Goal: Task Accomplishment & Management: Use online tool/utility

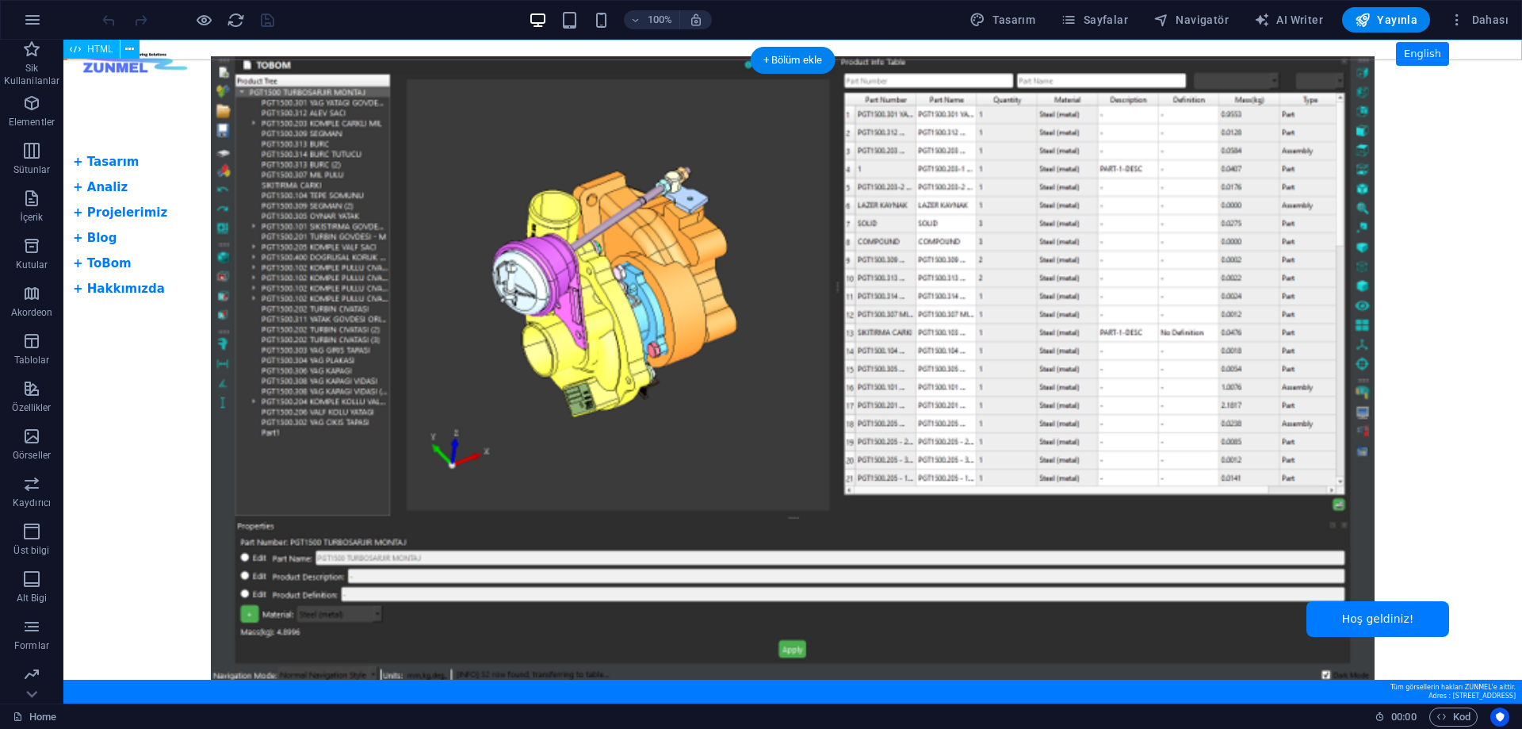
click at [154, 48] on div "Tam Ekran Slider + Dil Butonu English + Tasarım + Analiz + Projelerimiz + Blog …" at bounding box center [792, 50] width 1459 height 21
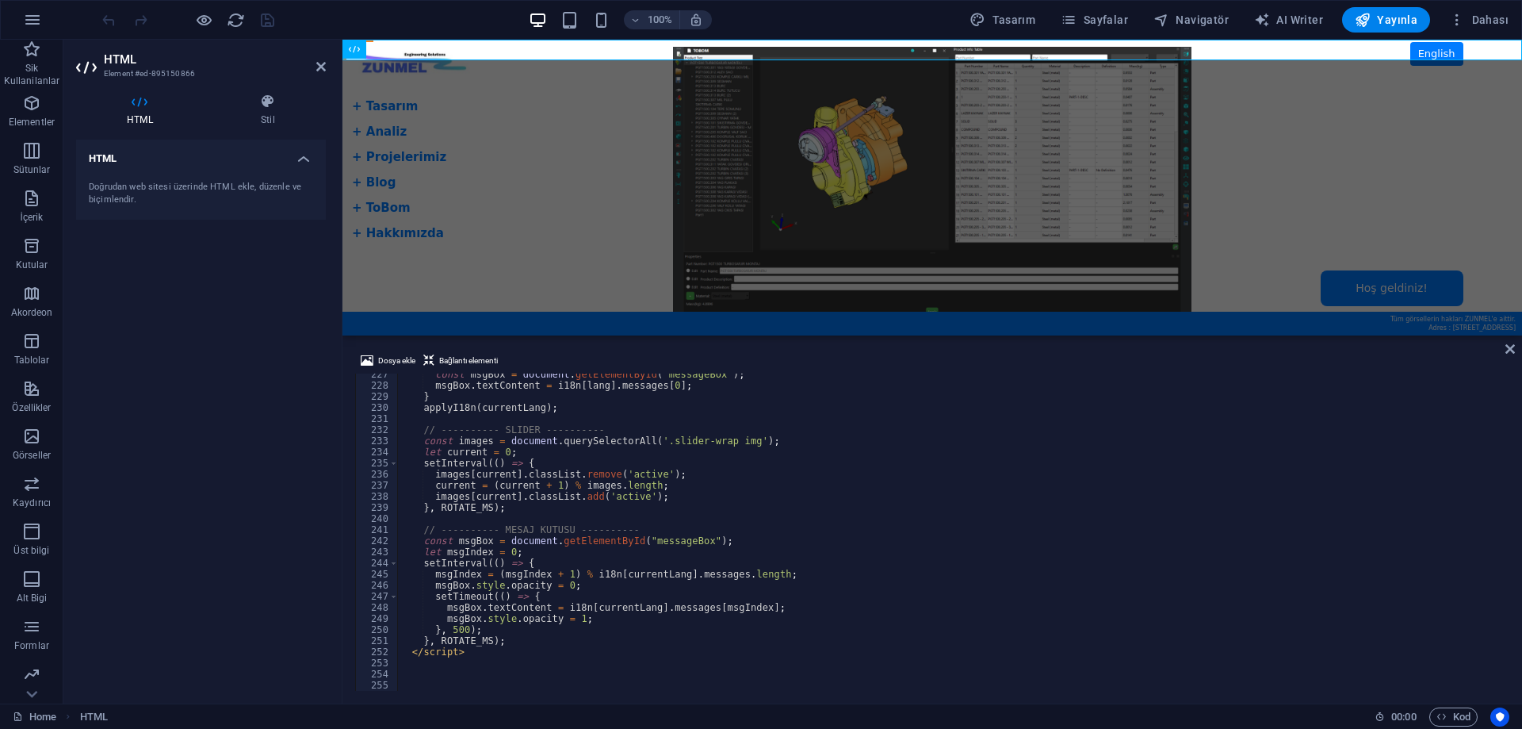
scroll to position [2513, 0]
click at [1509, 352] on icon at bounding box center [1510, 348] width 10 height 13
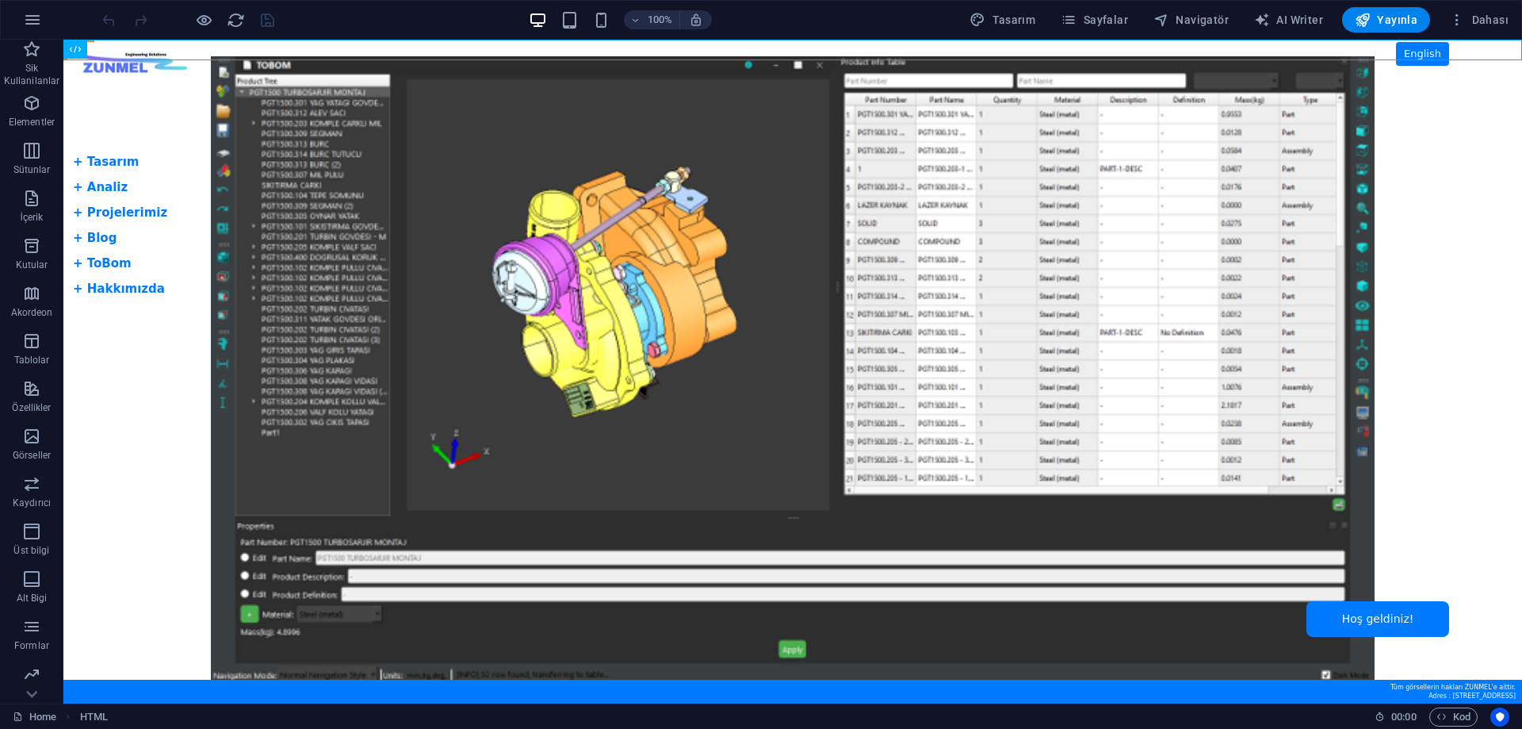
click at [104, 265] on body "Skip to main content Tam Ekran Slider + Dil Butonu English + Tasarım + Analiz +…" at bounding box center [792, 372] width 1459 height 664
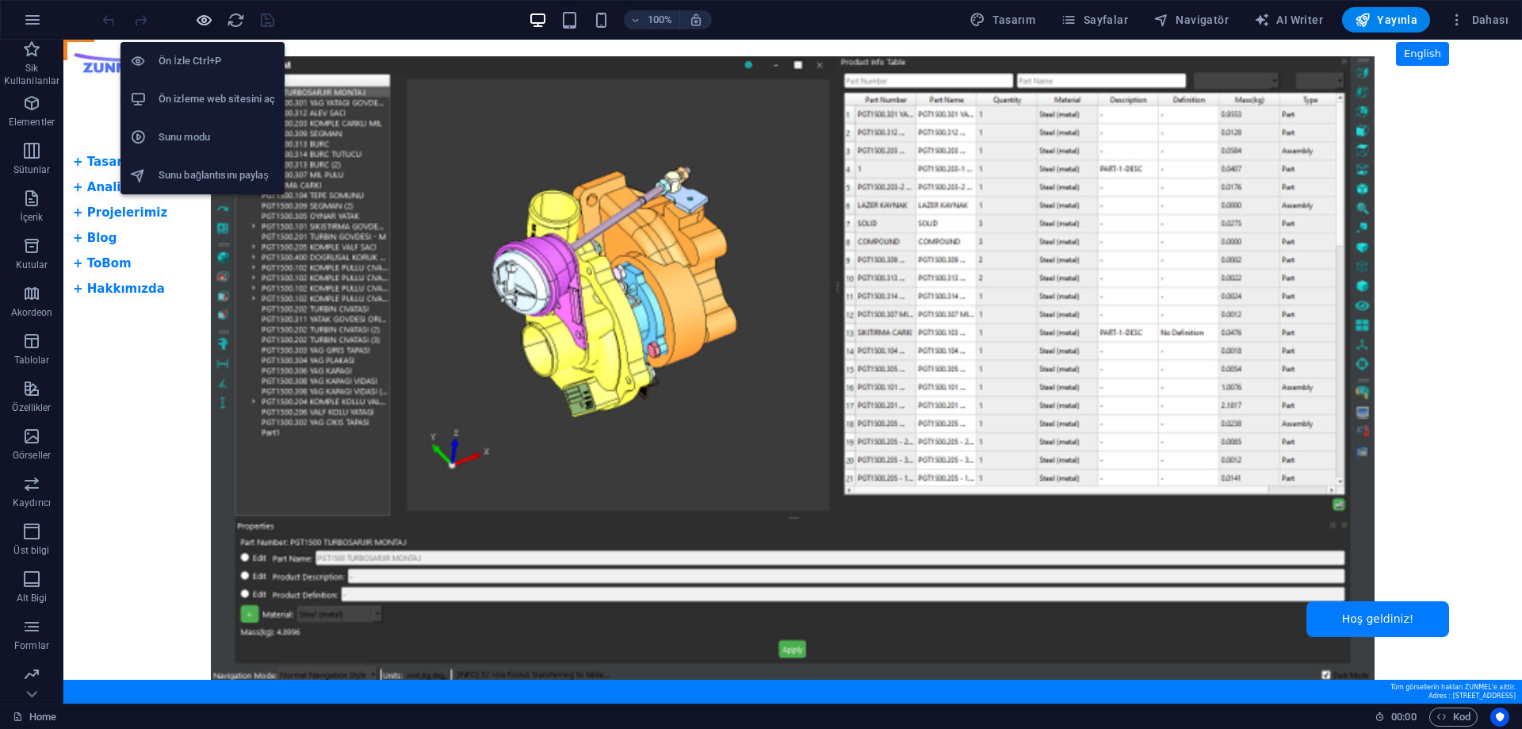
click at [207, 21] on icon "button" at bounding box center [204, 20] width 18 height 18
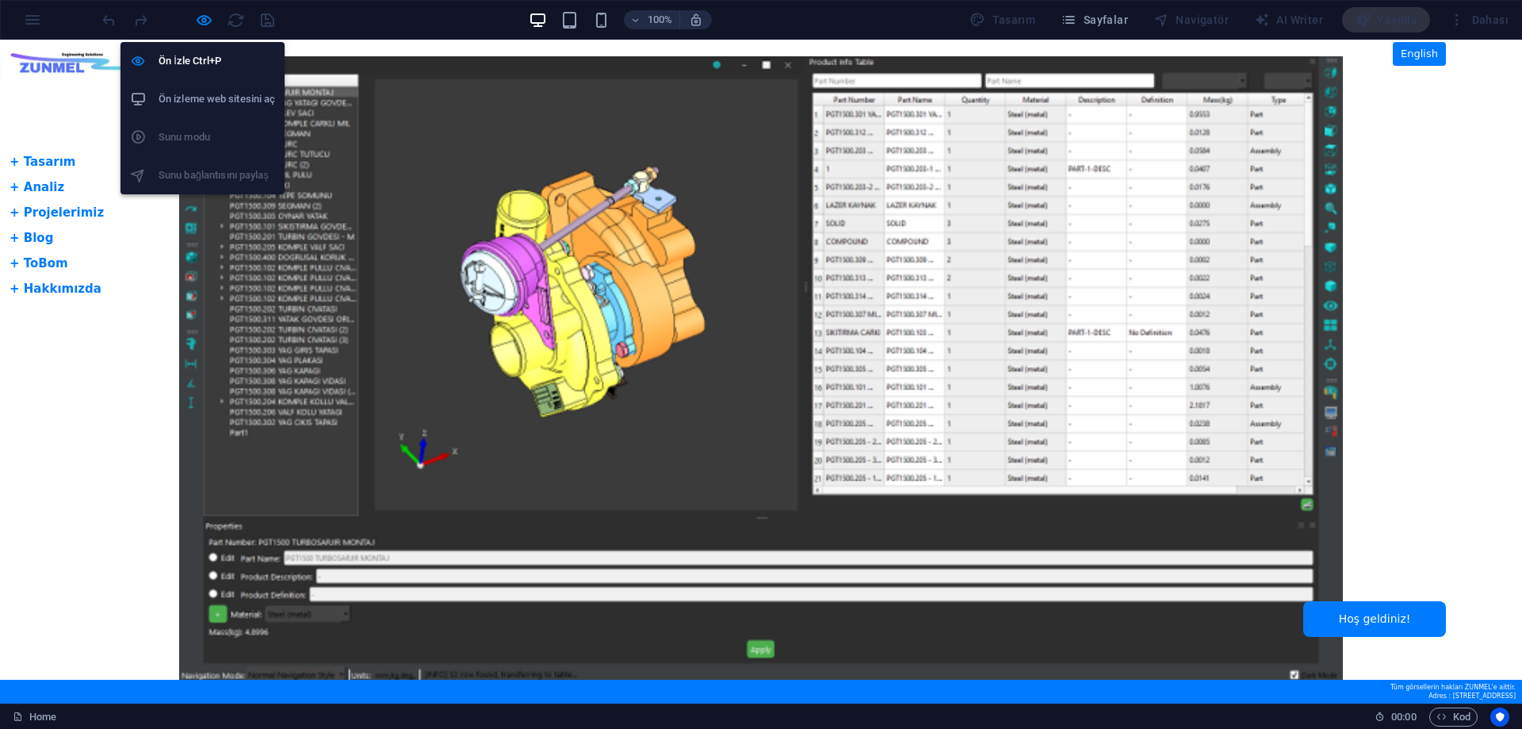
click at [202, 94] on h6 "Ön izleme web sitesini aç" at bounding box center [217, 99] width 117 height 19
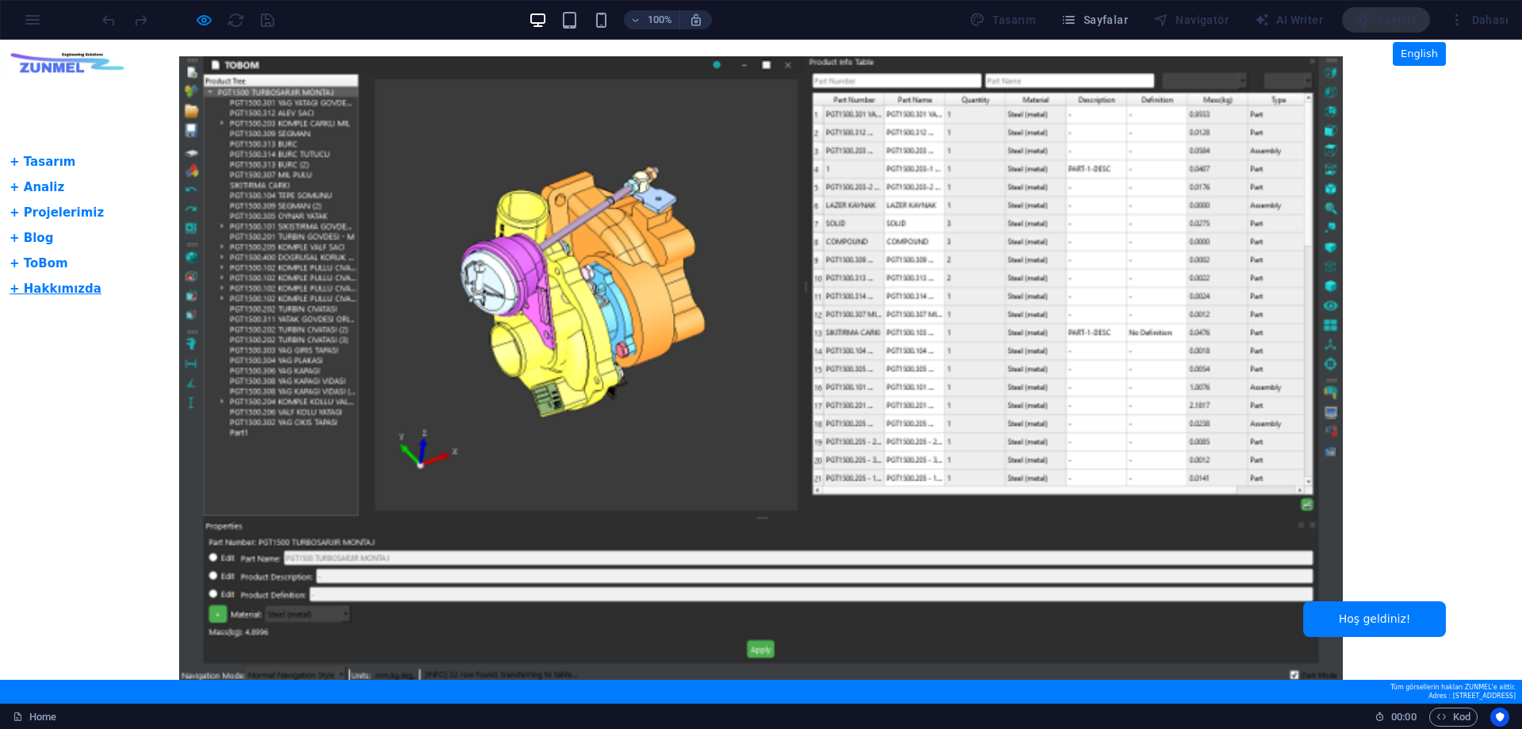
click at [48, 289] on link "+ Hakkımızda" at bounding box center [56, 288] width 92 height 14
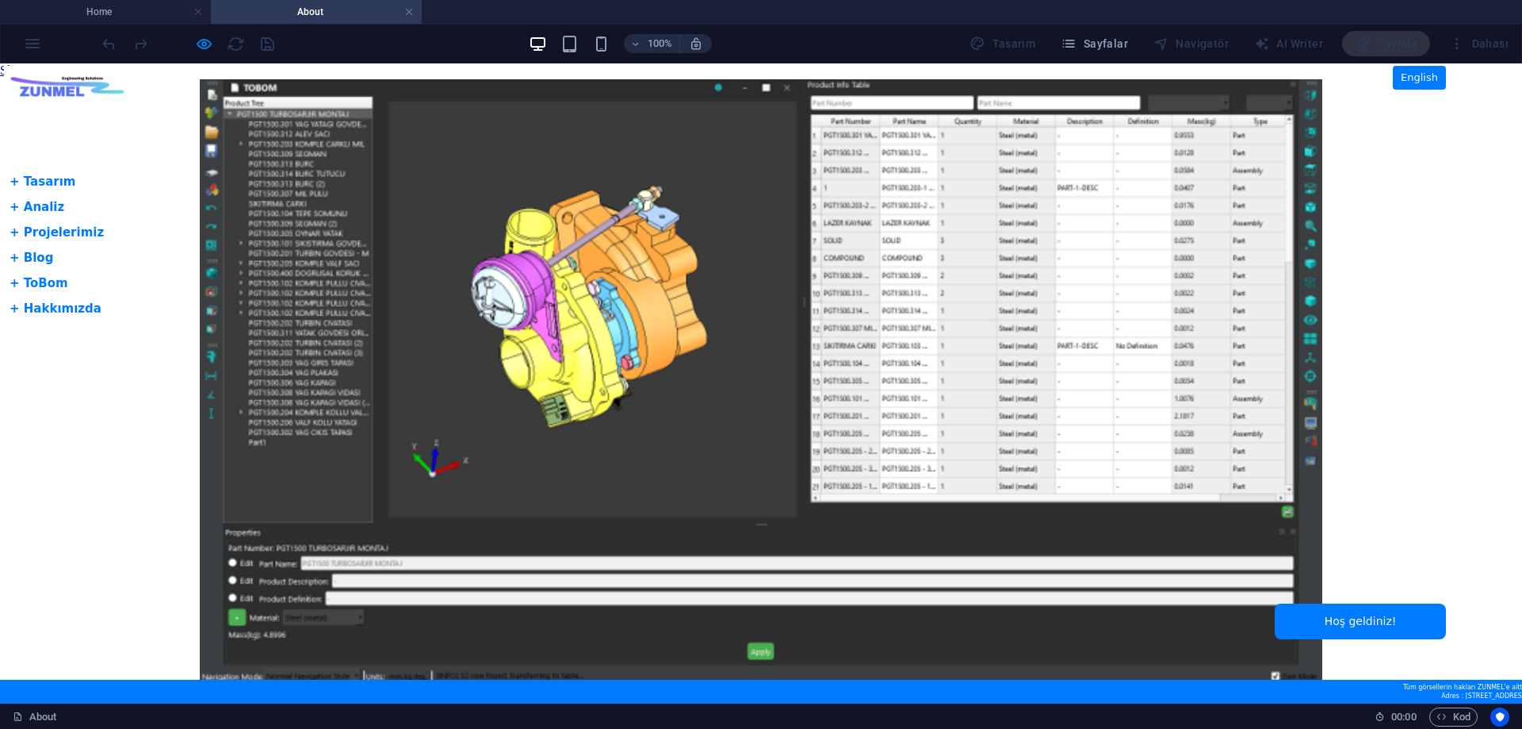
scroll to position [0, 0]
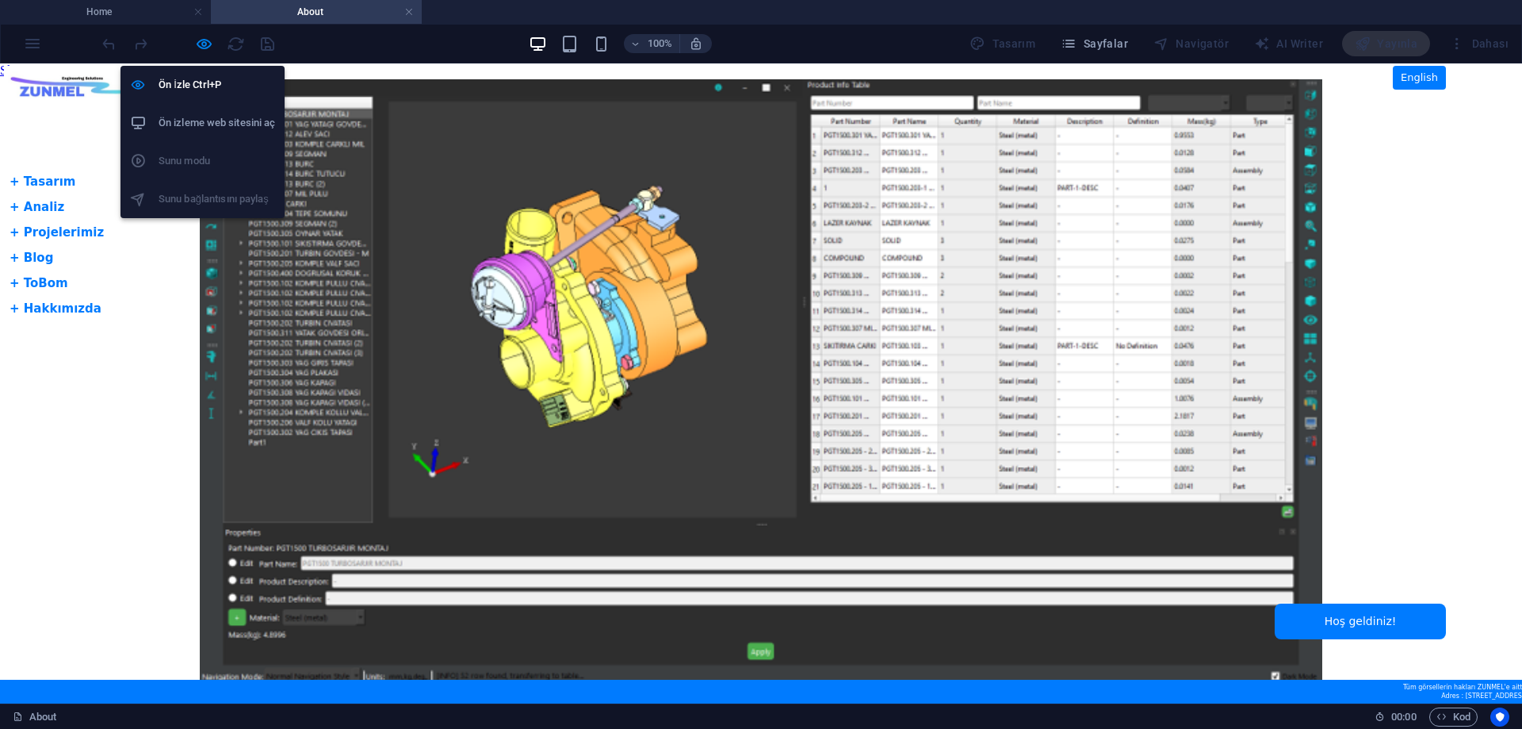
click at [206, 124] on h6 "Ön izleme web sitesini aç" at bounding box center [217, 122] width 117 height 19
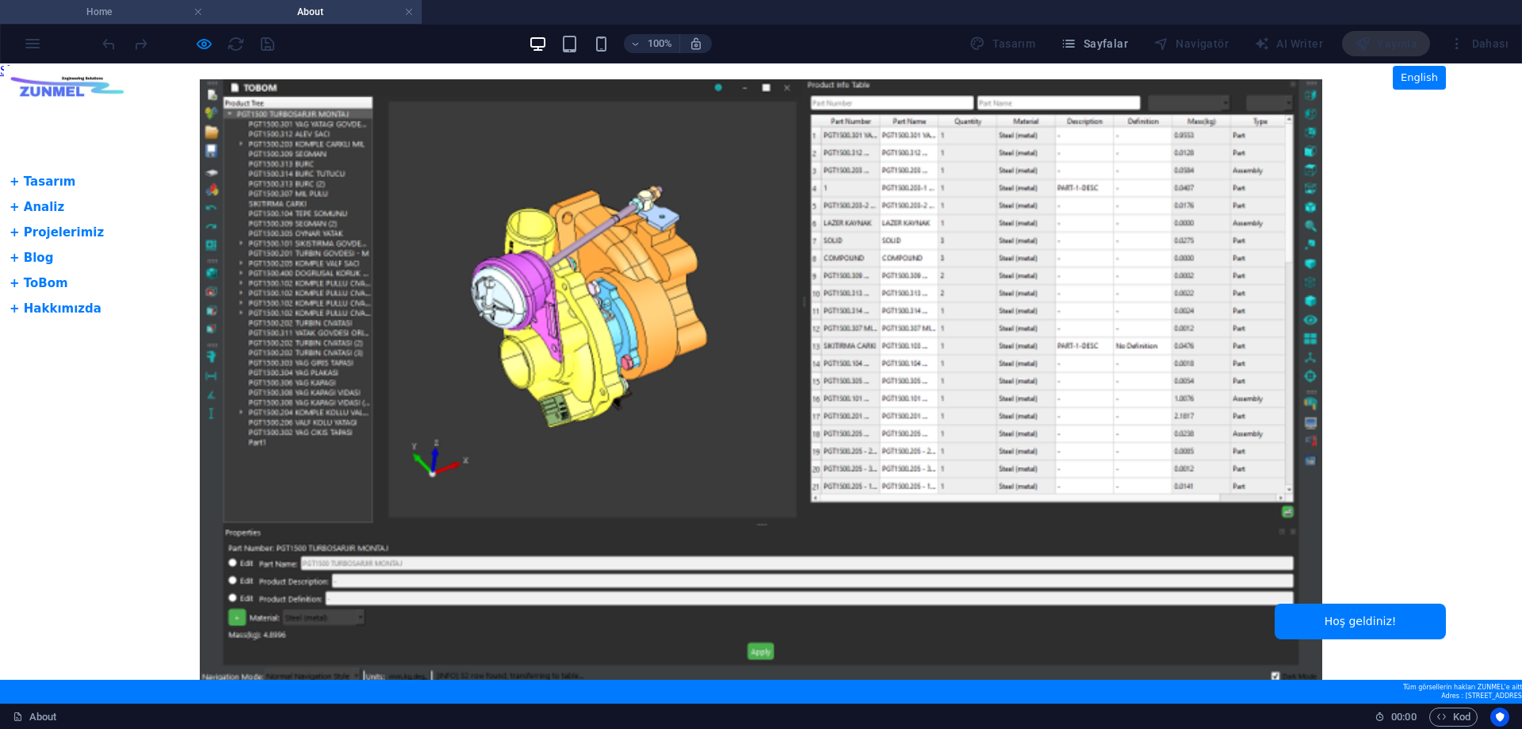
click at [136, 14] on h4 "Home" at bounding box center [105, 11] width 211 height 17
click at [307, 7] on h4 "About" at bounding box center [316, 11] width 211 height 17
click at [86, 87] on body "Skip to main content Tam Ekran Slider + Dil Butonu English + Tasarım + Analiz +…" at bounding box center [761, 383] width 1522 height 640
click at [86, 78] on body "Skip to main content Tam Ekran Slider + Dil Butonu English + Tasarım + Analiz +…" at bounding box center [761, 383] width 1522 height 640
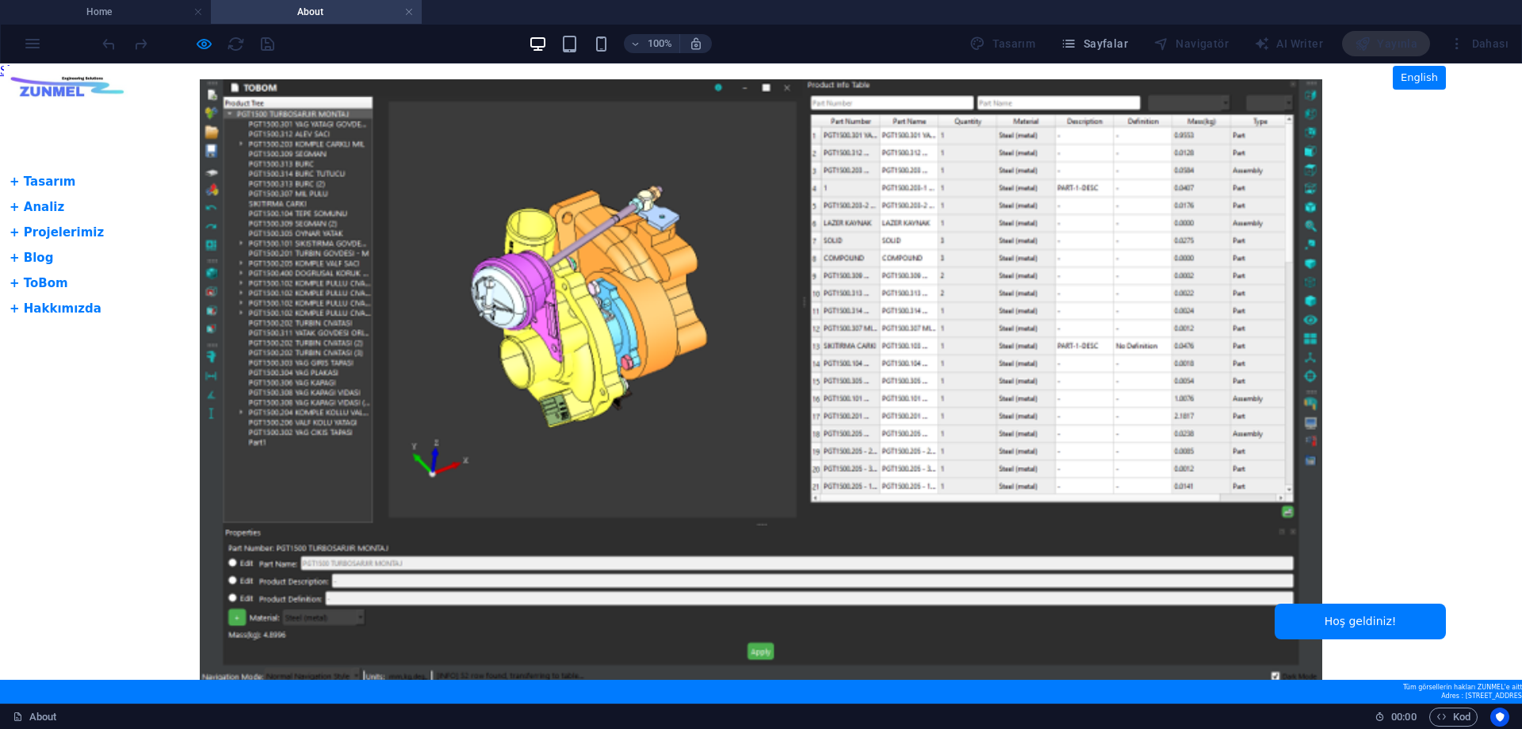
click at [86, 78] on body "Skip to main content Tam Ekran Slider + Dil Butonu English + Tasarım + Analiz +…" at bounding box center [761, 383] width 1522 height 640
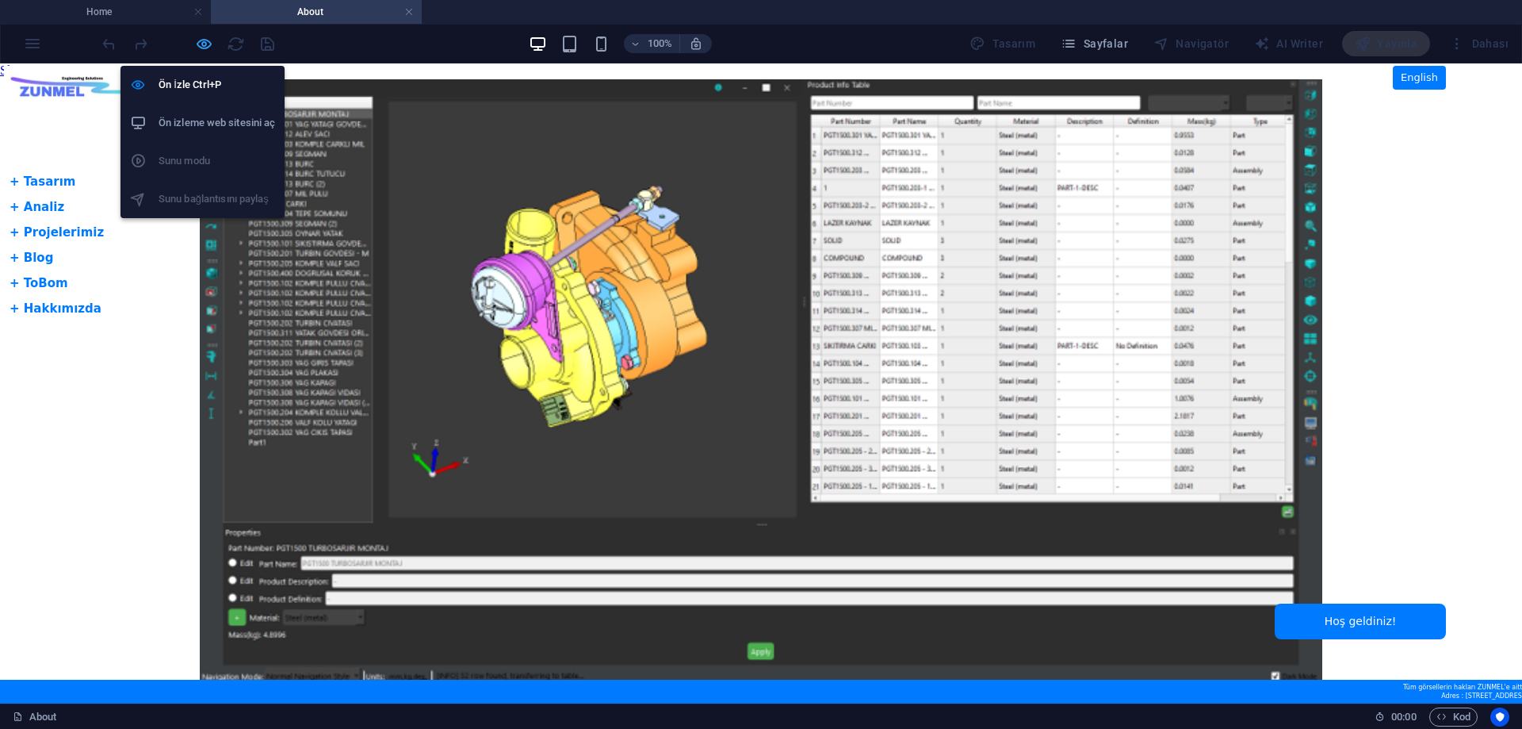
click at [205, 47] on icon "button" at bounding box center [204, 44] width 18 height 18
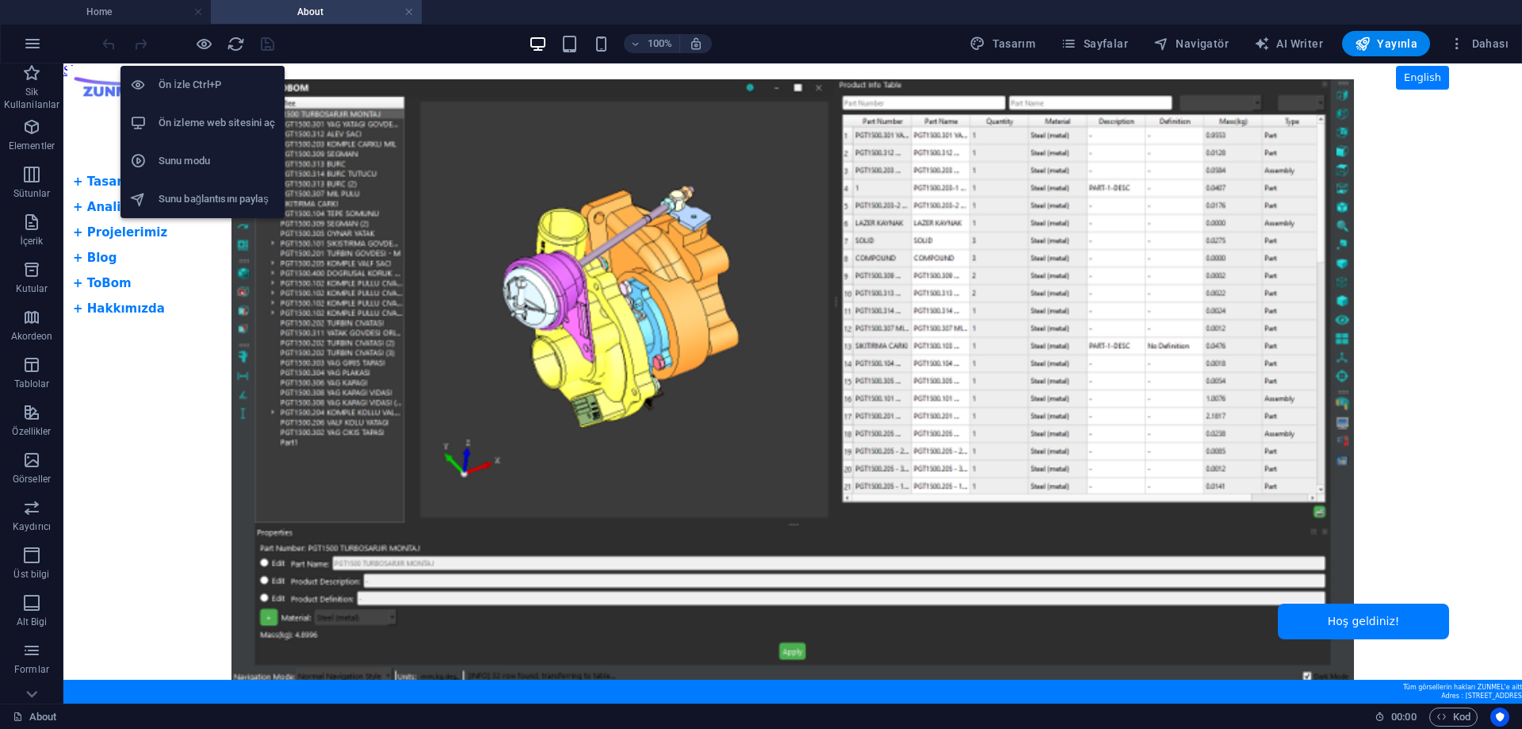
click at [208, 86] on h6 "Ön İzle Ctrl+P" at bounding box center [217, 84] width 117 height 19
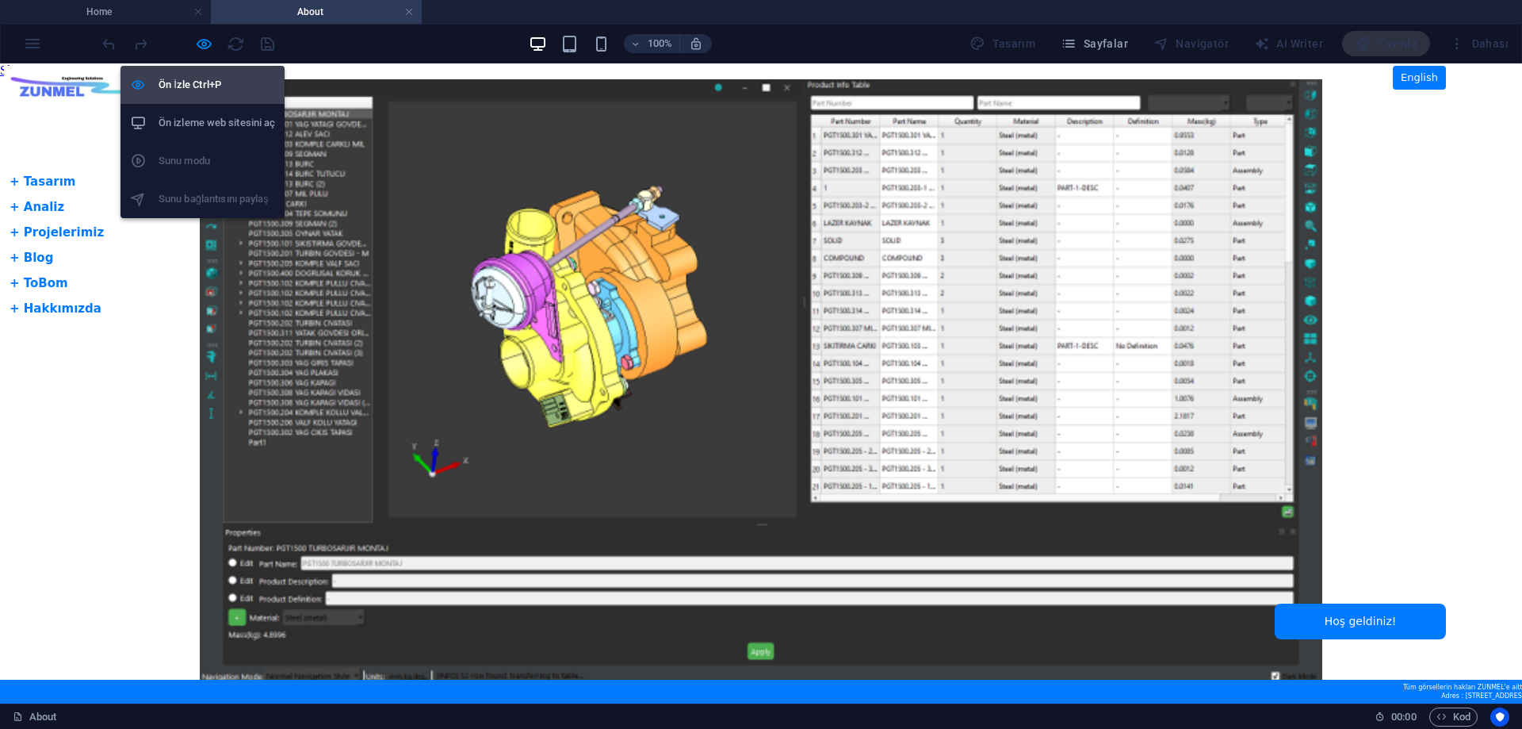
click at [212, 78] on h6 "Ön İzle Ctrl+P" at bounding box center [217, 84] width 117 height 19
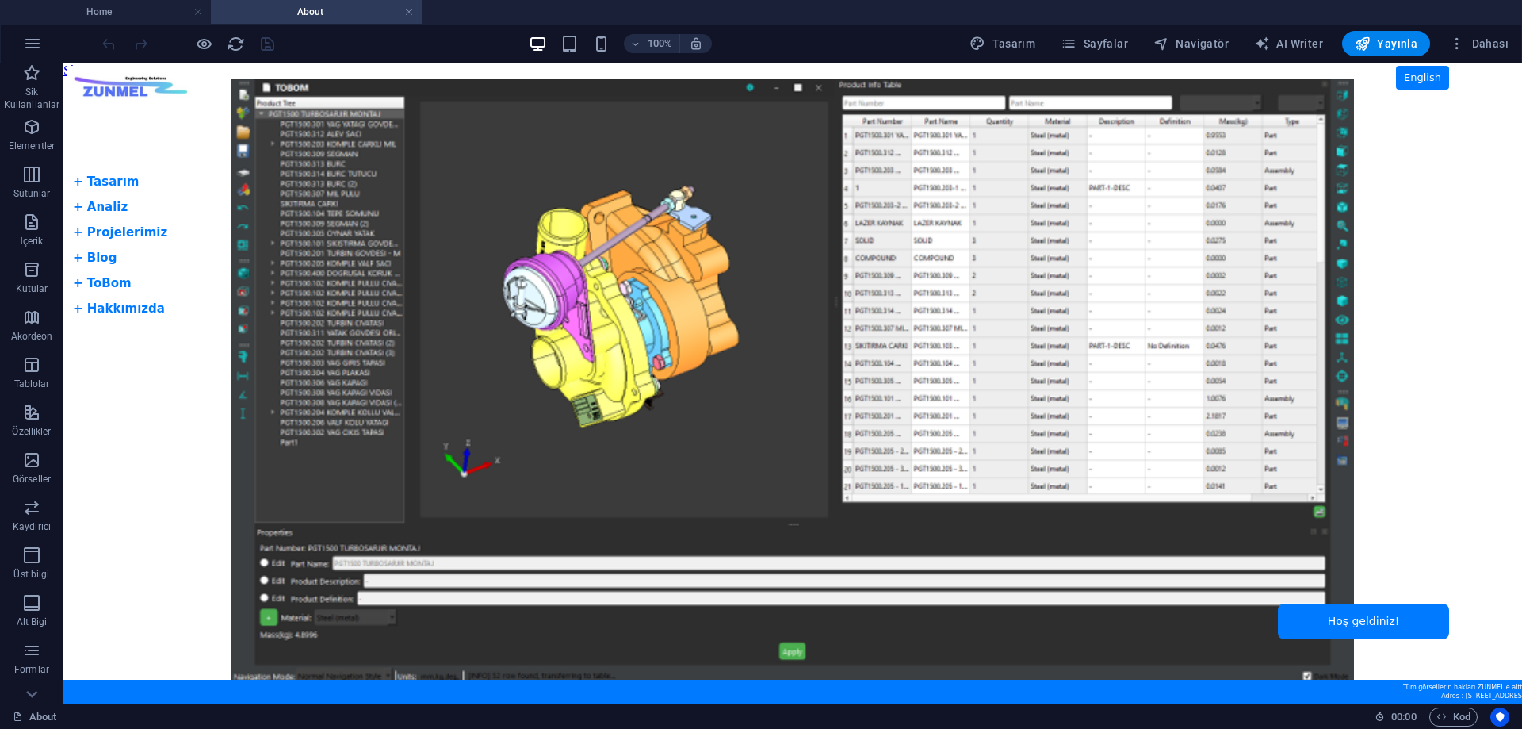
click at [181, 391] on body "Skip to main content Tam Ekran Slider + Dil Butonu English + Tasarım + Analiz +…" at bounding box center [792, 383] width 1459 height 640
click at [133, 86] on body "Skip to main content Tam Ekran Slider + Dil Butonu English + Tasarım + Analiz +…" at bounding box center [792, 383] width 1459 height 640
click at [120, 72] on button at bounding box center [129, 72] width 19 height 19
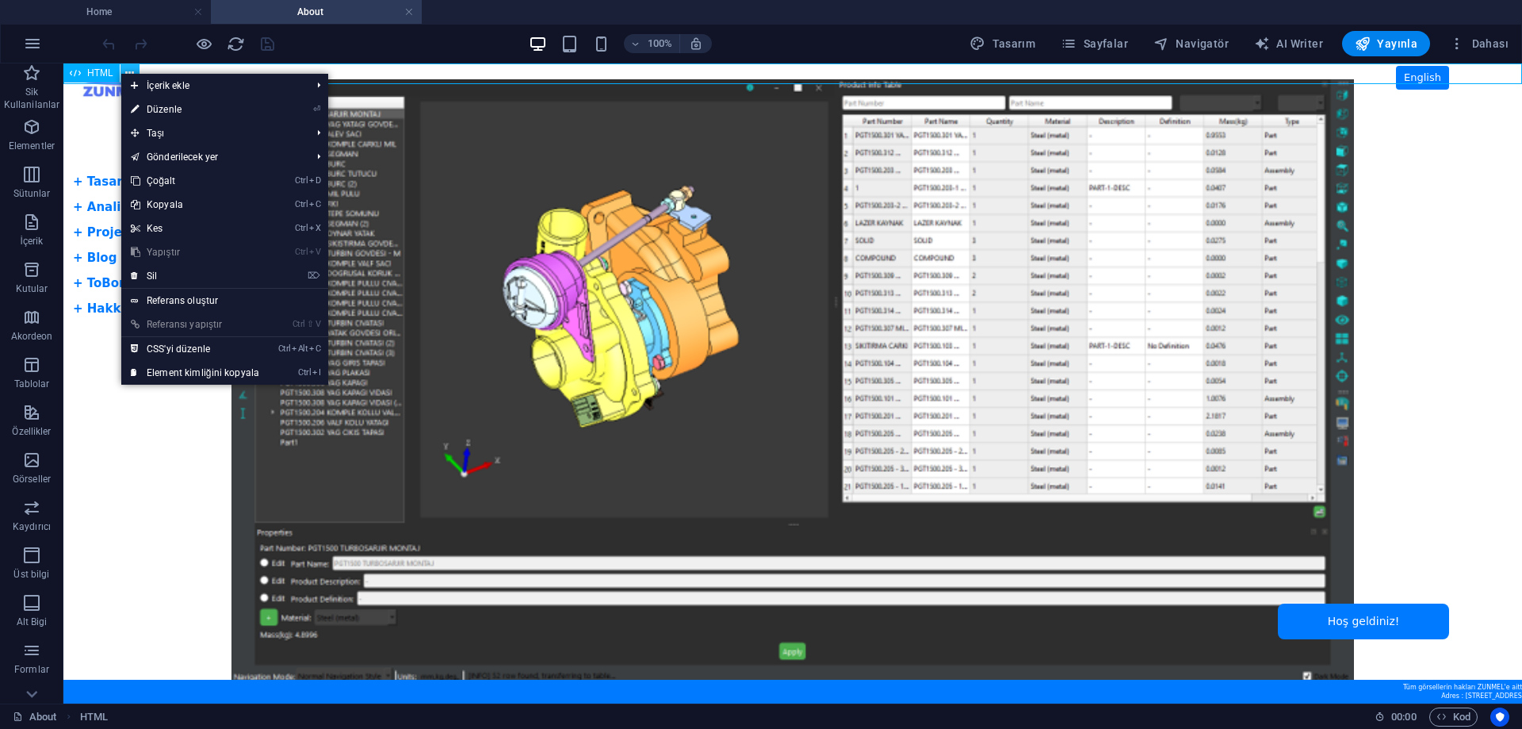
click at [120, 72] on button at bounding box center [129, 72] width 19 height 19
click at [89, 77] on span "HTML" at bounding box center [100, 73] width 26 height 10
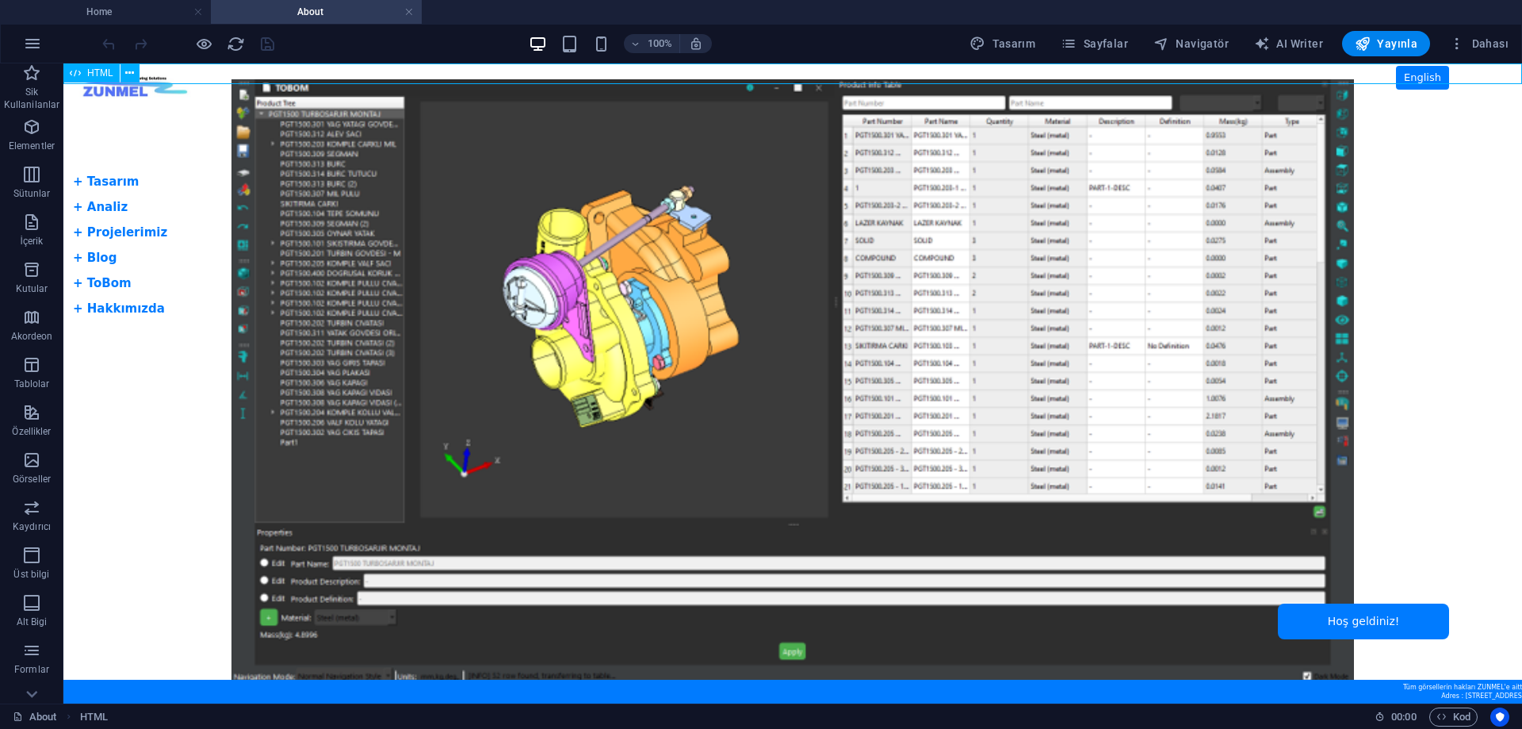
click at [89, 77] on span "HTML" at bounding box center [100, 73] width 26 height 10
click at [98, 72] on span "HTML" at bounding box center [100, 73] width 26 height 10
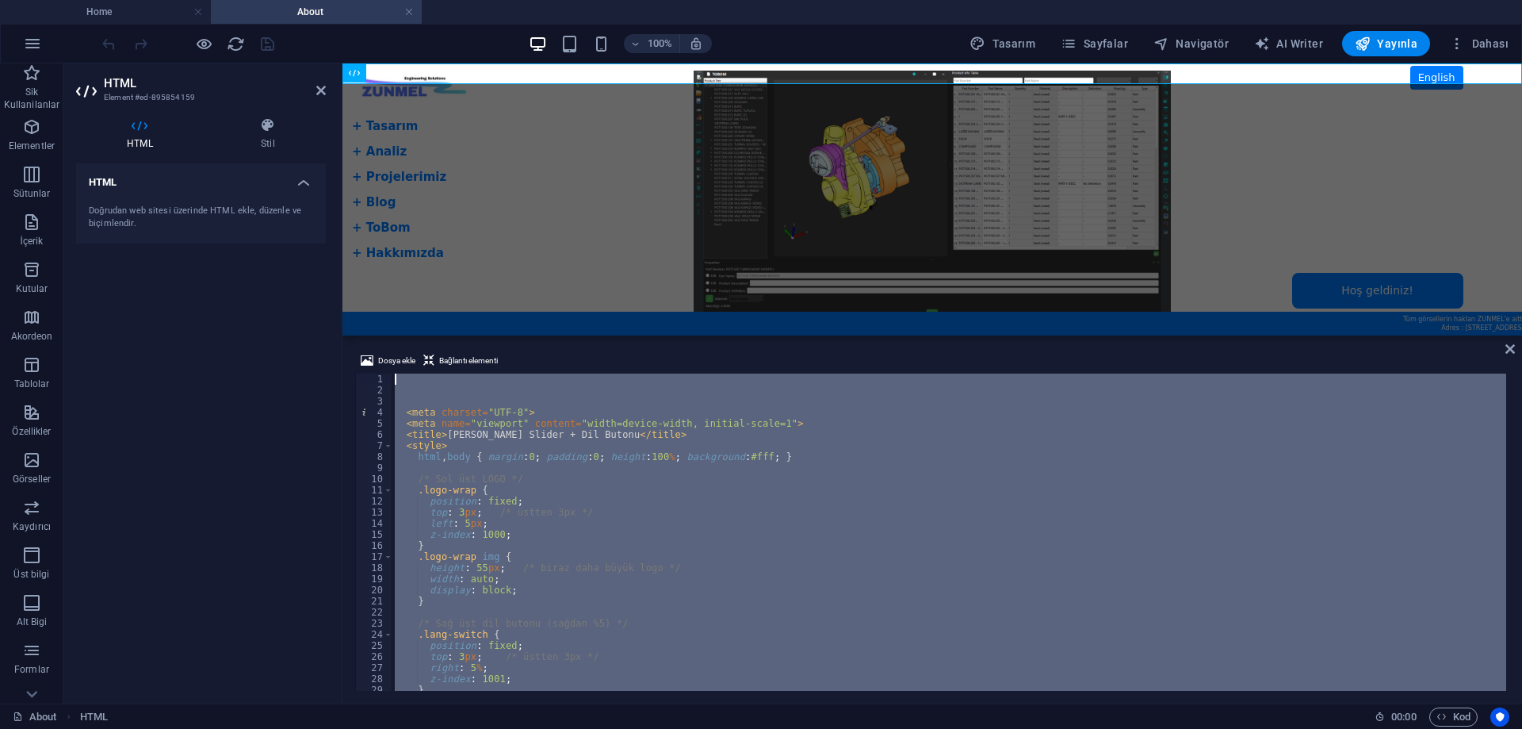
drag, startPoint x: 500, startPoint y: 648, endPoint x: 310, endPoint y: 304, distance: 393.8
click at [310, 304] on div "HTML Element #ed-895854159 HTML Stil HTML Doğrudan web sitesi üzerinde HTML ekl…" at bounding box center [792, 383] width 1459 height 640
click at [677, 457] on div "< meta charset = "UTF-8" > < meta name = "viewport" content = "width=device-wid…" at bounding box center [949, 531] width 1115 height 317
type textarea "html, body { margin:0; padding:0; height:100%; background:#fff; }"
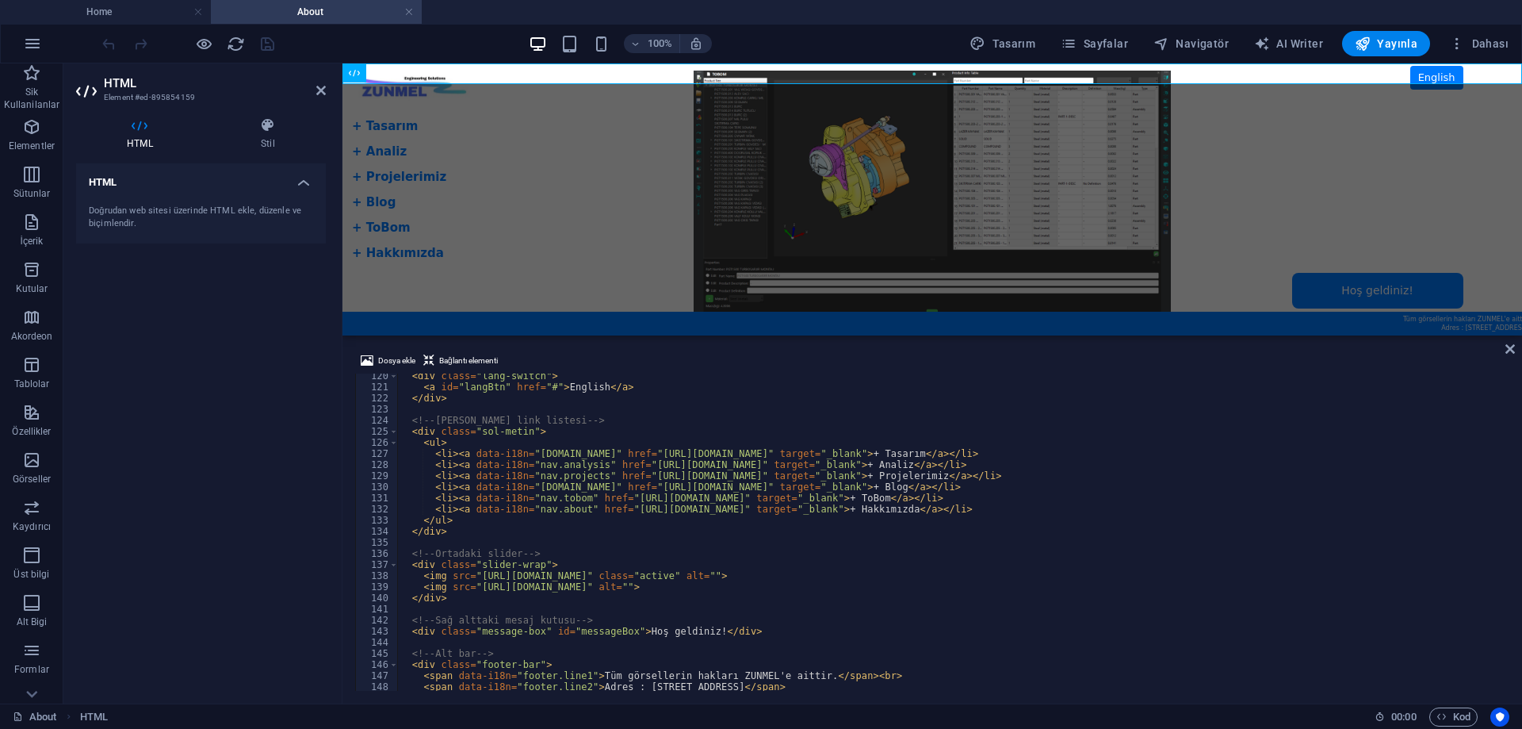
scroll to position [1038, 0]
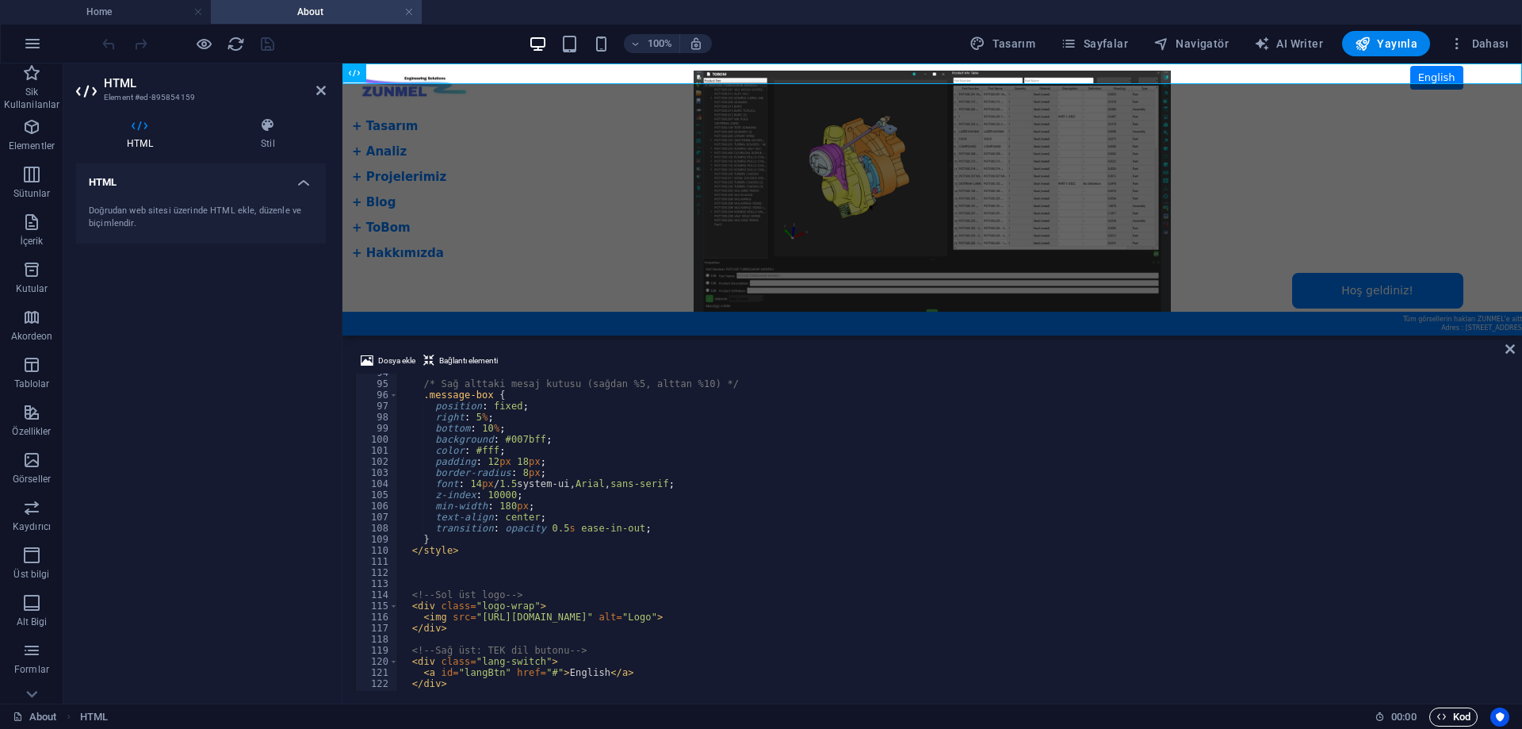
click at [1455, 711] on span "Kod" at bounding box center [1453, 716] width 34 height 19
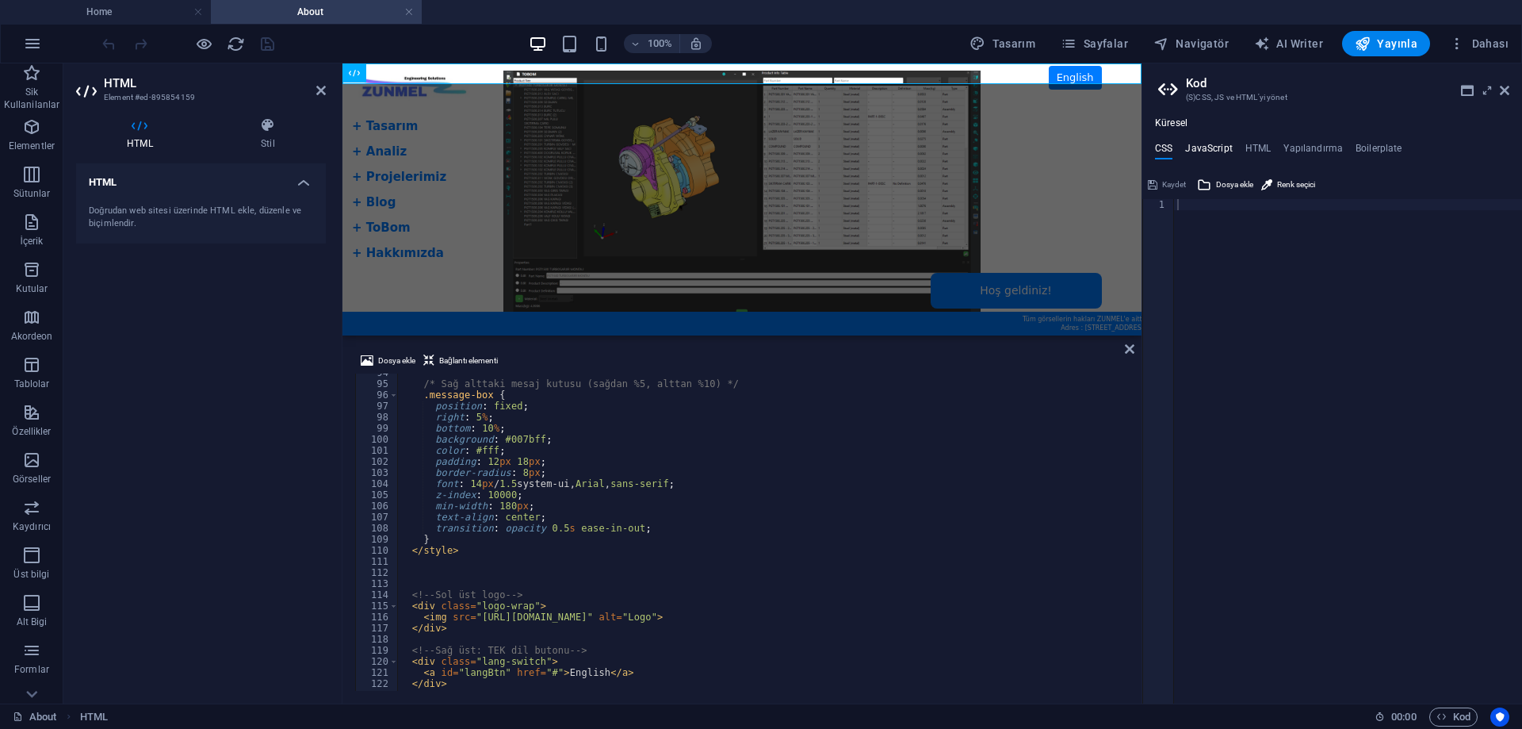
click at [1203, 148] on h4 "JavaScript" at bounding box center [1208, 151] width 47 height 17
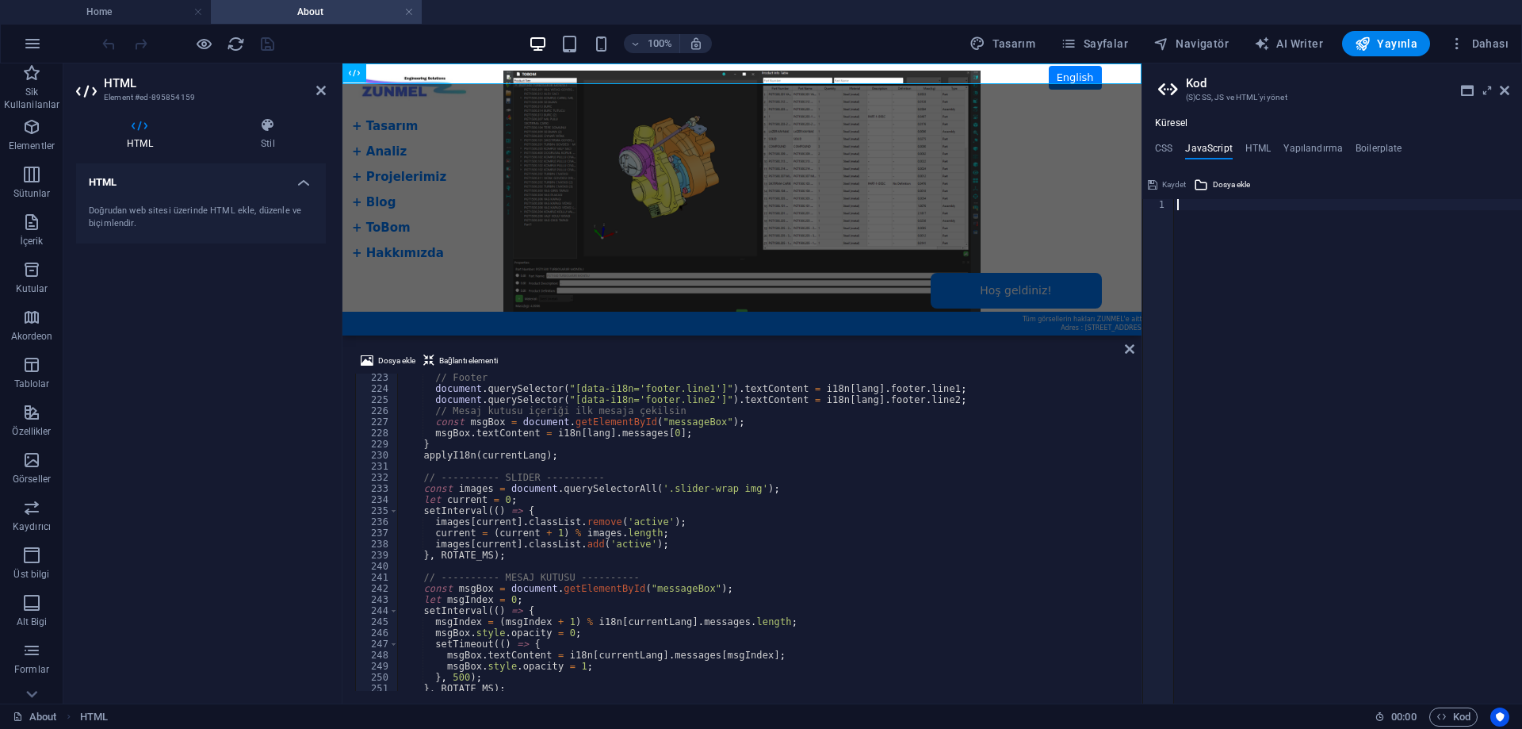
scroll to position [2465, 0]
click at [1245, 152] on h4 "HTML" at bounding box center [1258, 151] width 26 height 17
type textarea "<a href="#main-content" class="wv-link-content button">Skip to main content</a>"
click at [1211, 148] on h4 "JavaScript" at bounding box center [1208, 151] width 47 height 17
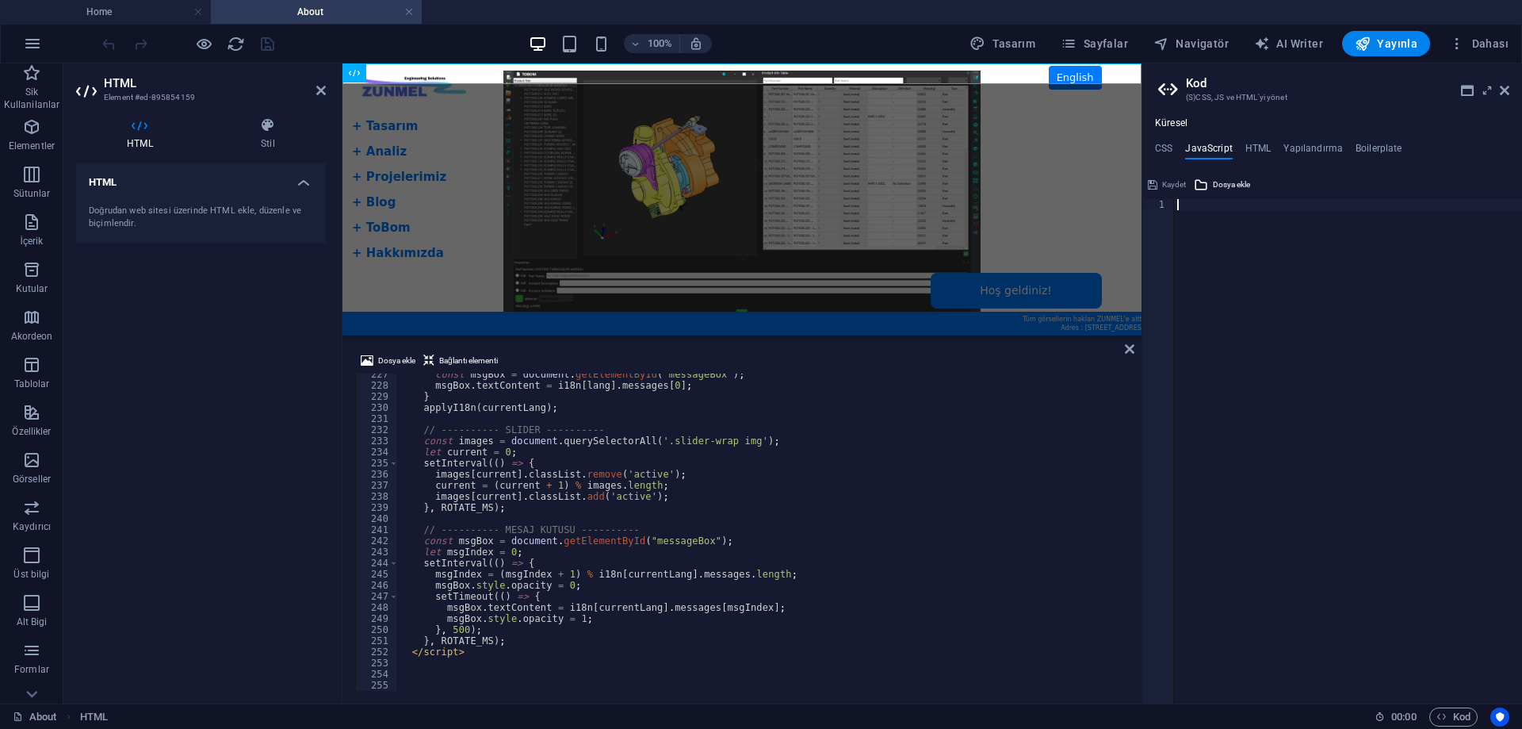
scroll to position [2513, 0]
click at [621, 660] on div "const msgBox = document . getElementById ( "messageBox" ) ; msgBox . textConten…" at bounding box center [951, 538] width 1109 height 339
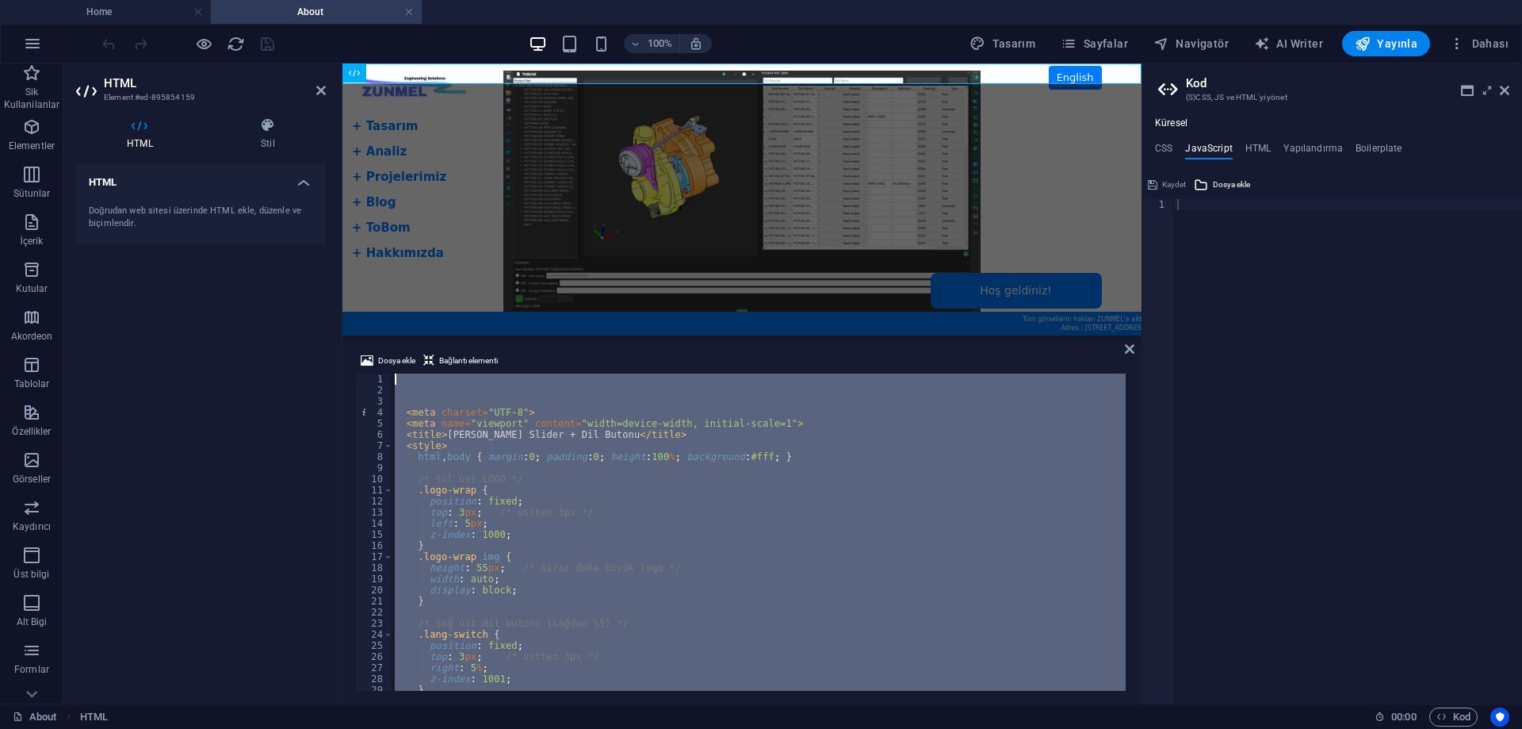
scroll to position [0, 0]
drag, startPoint x: 931, startPoint y: 721, endPoint x: 346, endPoint y: 218, distance: 770.7
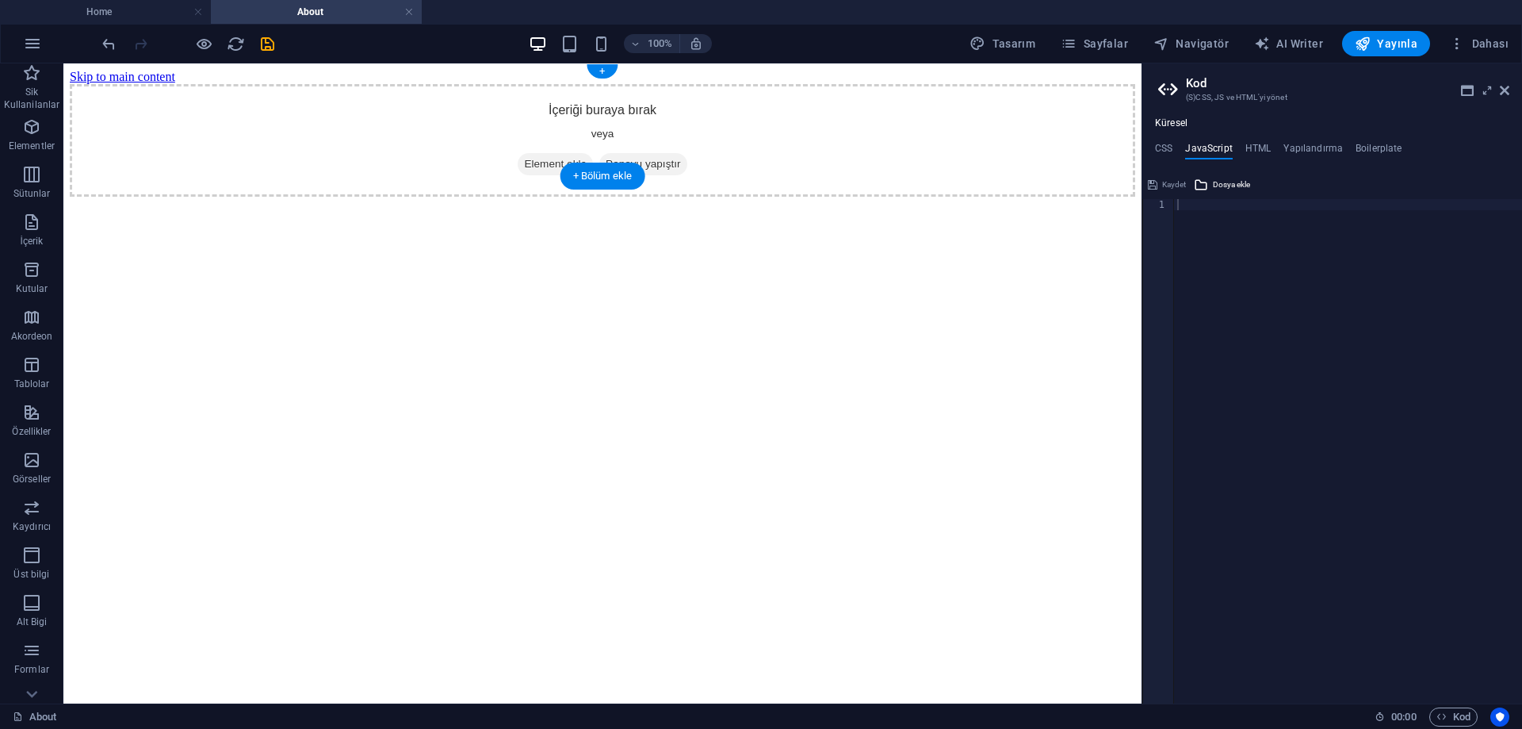
click at [553, 153] on span "Element ekle" at bounding box center [555, 164] width 75 height 22
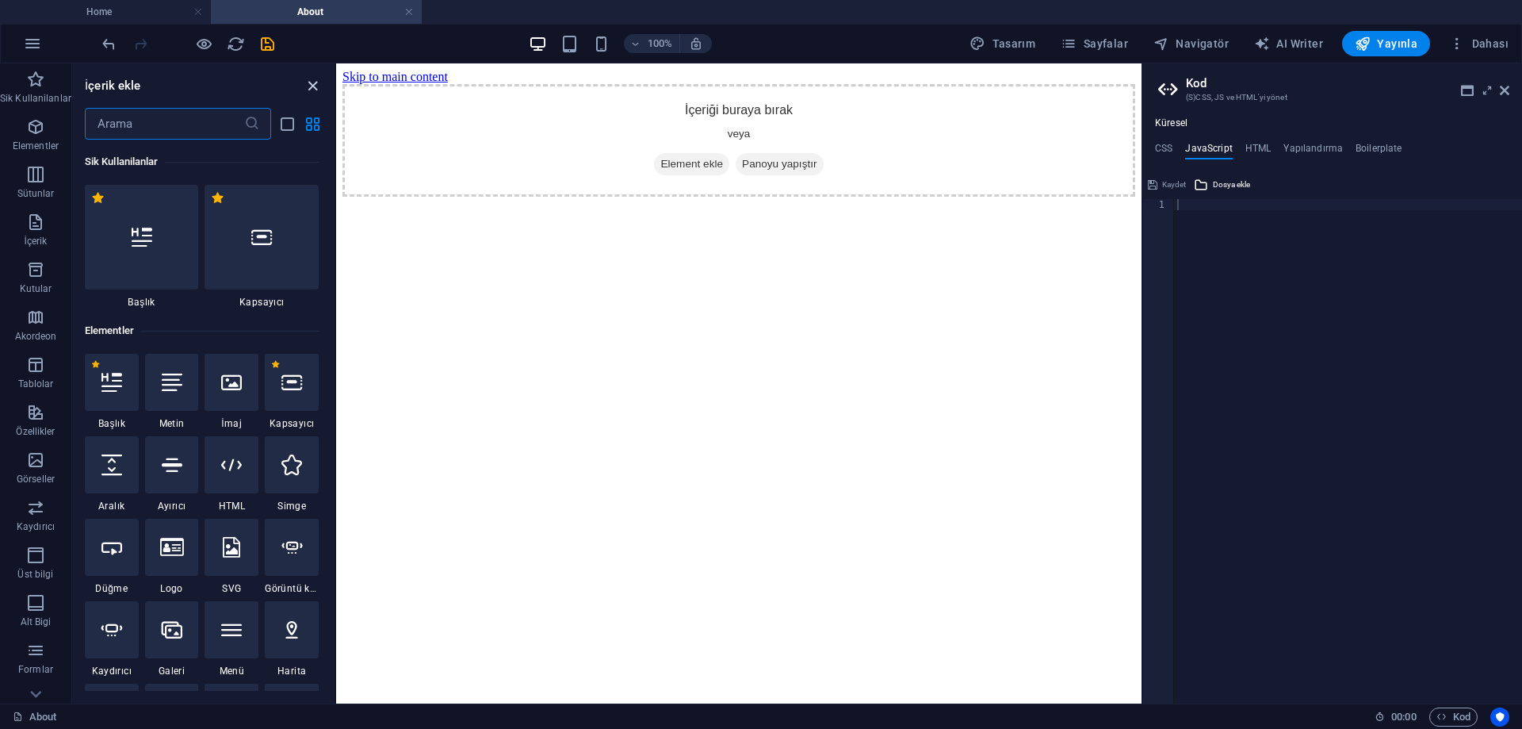
click at [314, 88] on icon "close panel" at bounding box center [313, 86] width 18 height 18
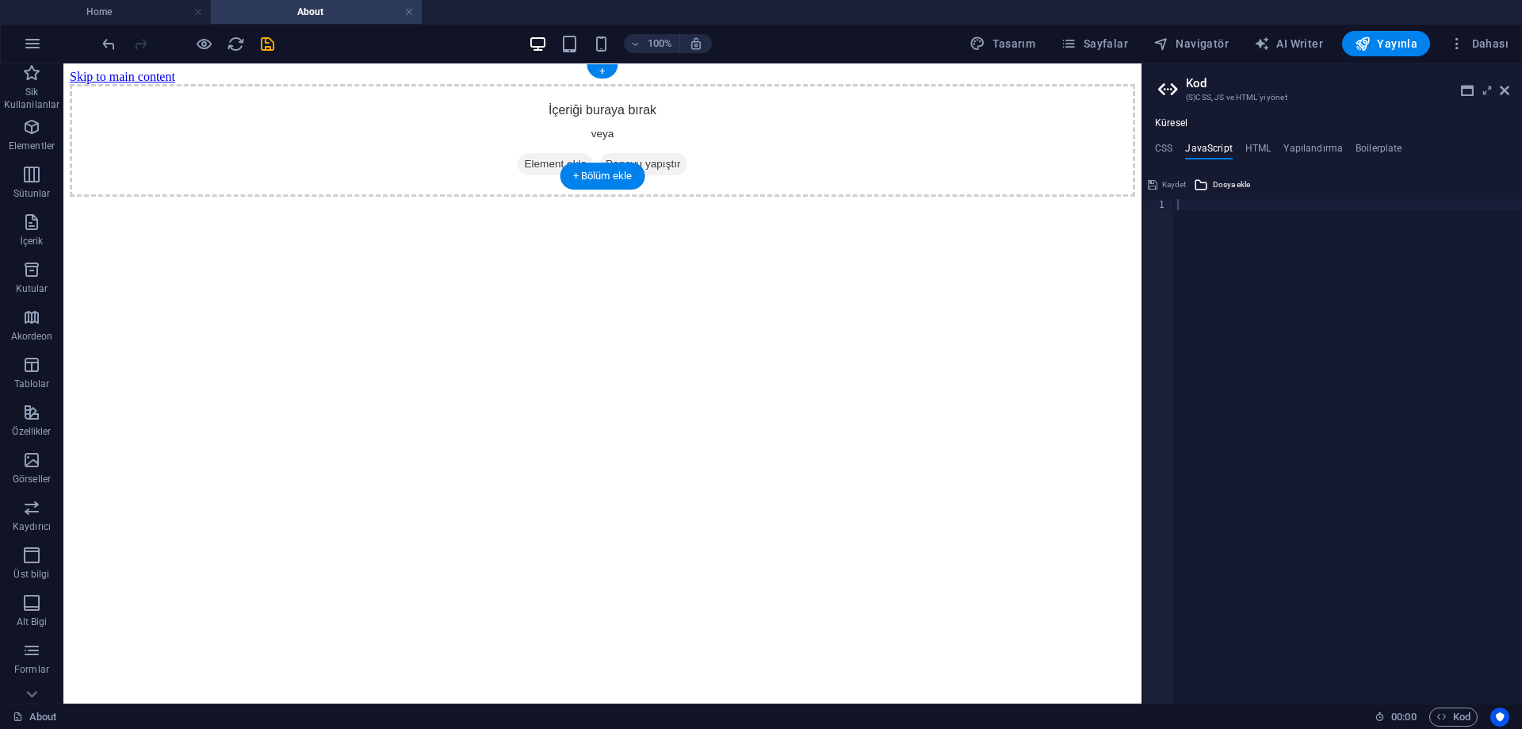
click at [639, 153] on span "Panoyu yapıştır" at bounding box center [642, 164] width 87 height 22
click at [545, 153] on span "Element ekle" at bounding box center [555, 164] width 75 height 22
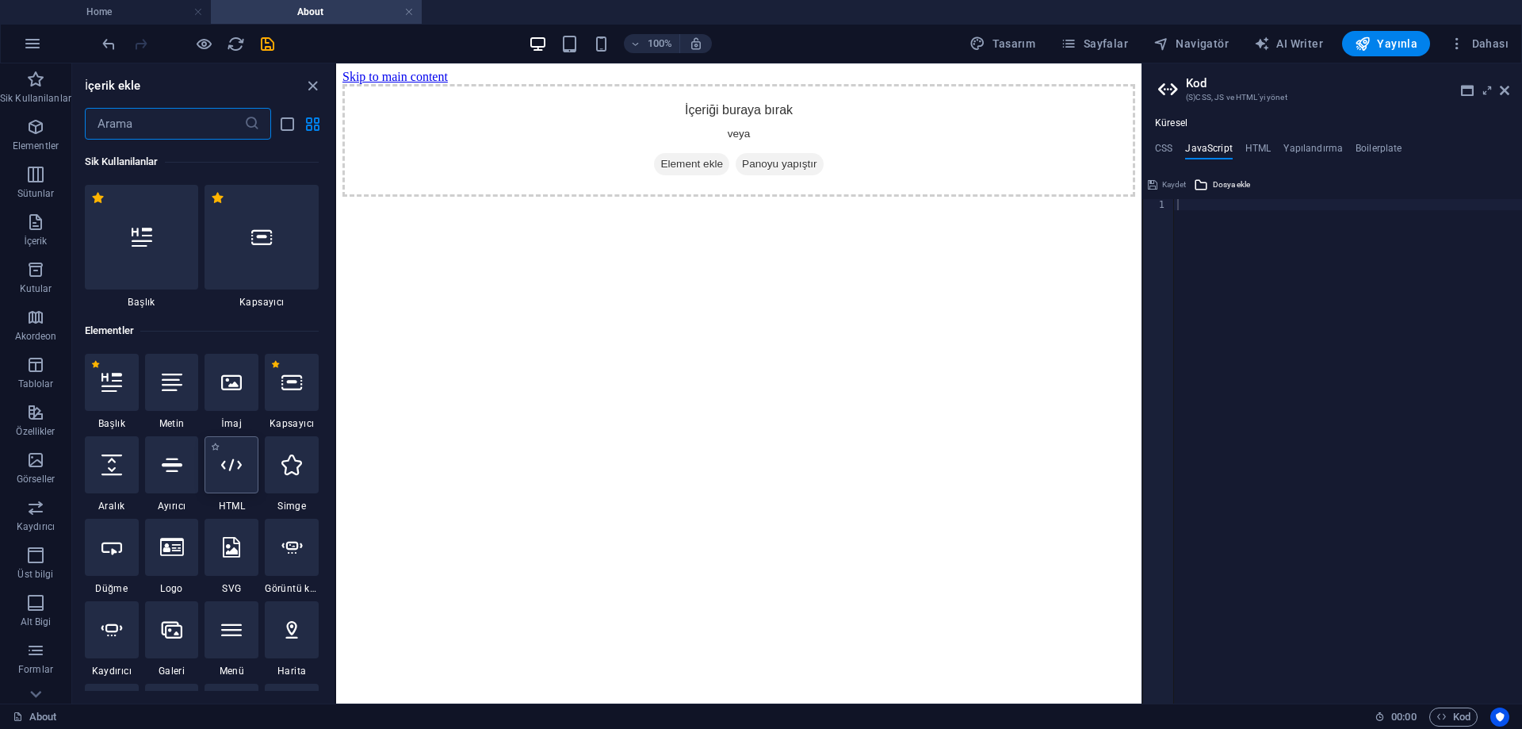
click at [237, 472] on icon at bounding box center [231, 464] width 21 height 21
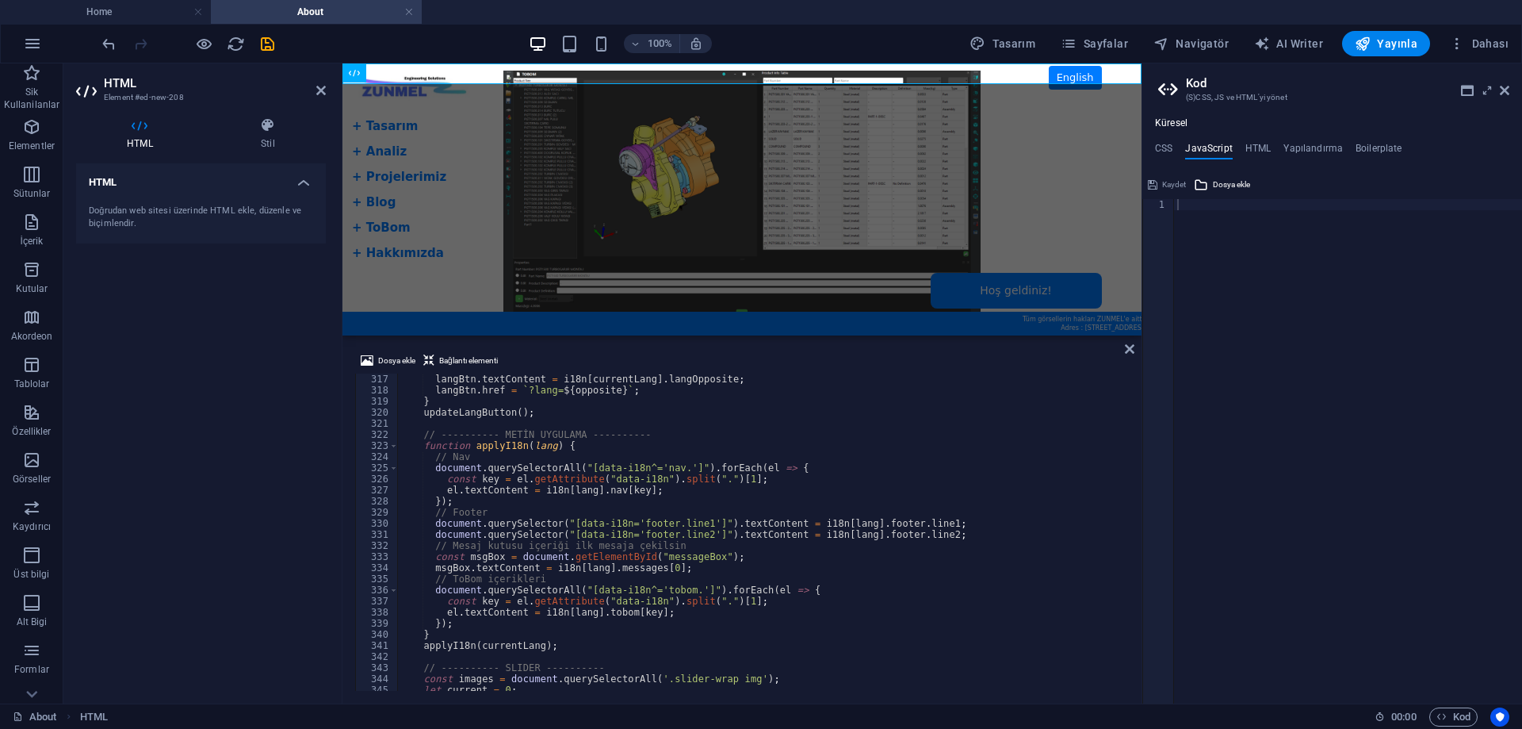
scroll to position [3364, 0]
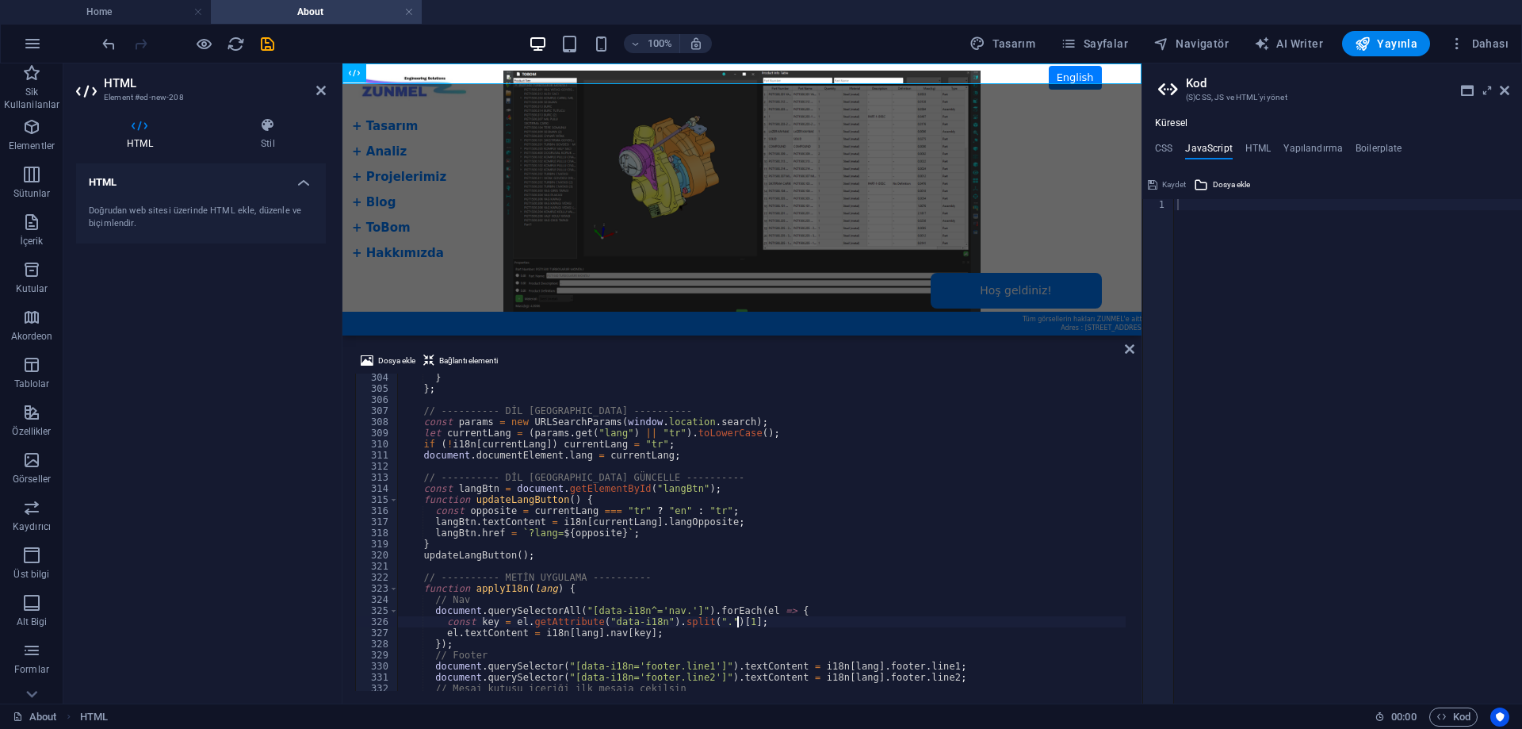
drag, startPoint x: 1124, startPoint y: 622, endPoint x: 1131, endPoint y: 618, distance: 8.2
click at [1131, 618] on div "Dosya ekle Bağlantı elementi 304 305 306 307 308 309 310 311 312 313 314 315 31…" at bounding box center [741, 520] width 799 height 365
type textarea "const key = el.getAttribute("data-i18n").split(".")[1];"
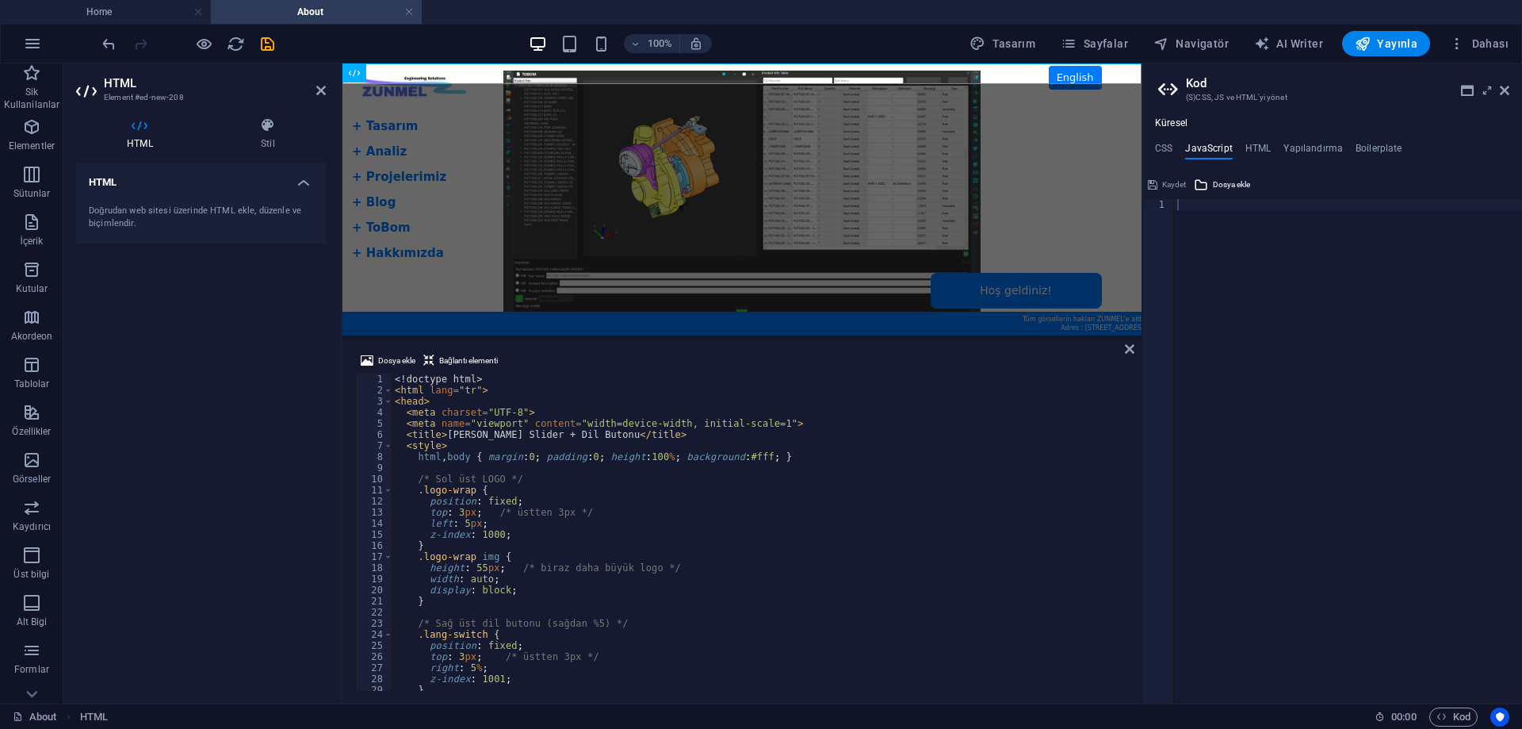
scroll to position [0, 0]
click at [267, 49] on icon "save" at bounding box center [267, 44] width 18 height 18
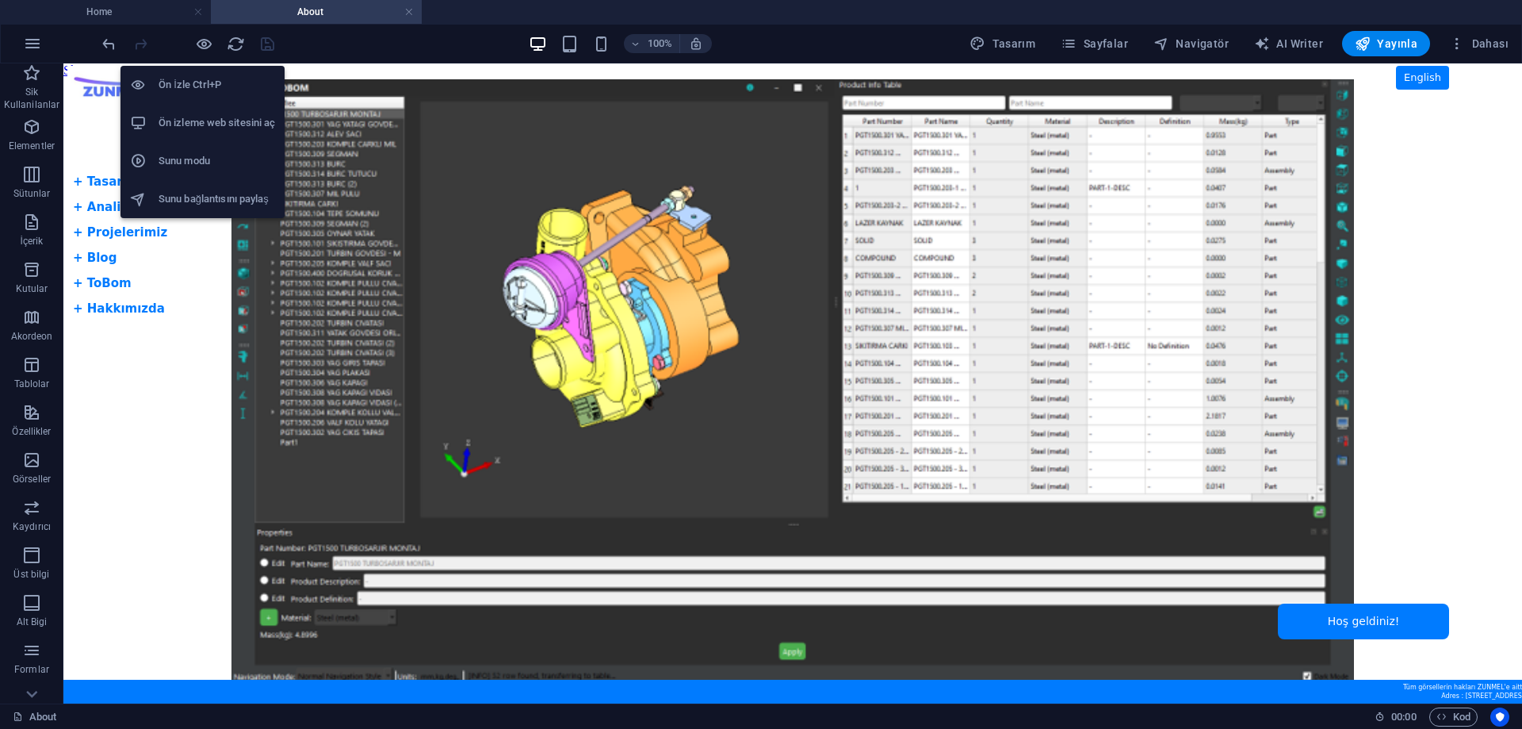
click at [205, 120] on h6 "Ön izleme web sitesini aç" at bounding box center [217, 122] width 117 height 19
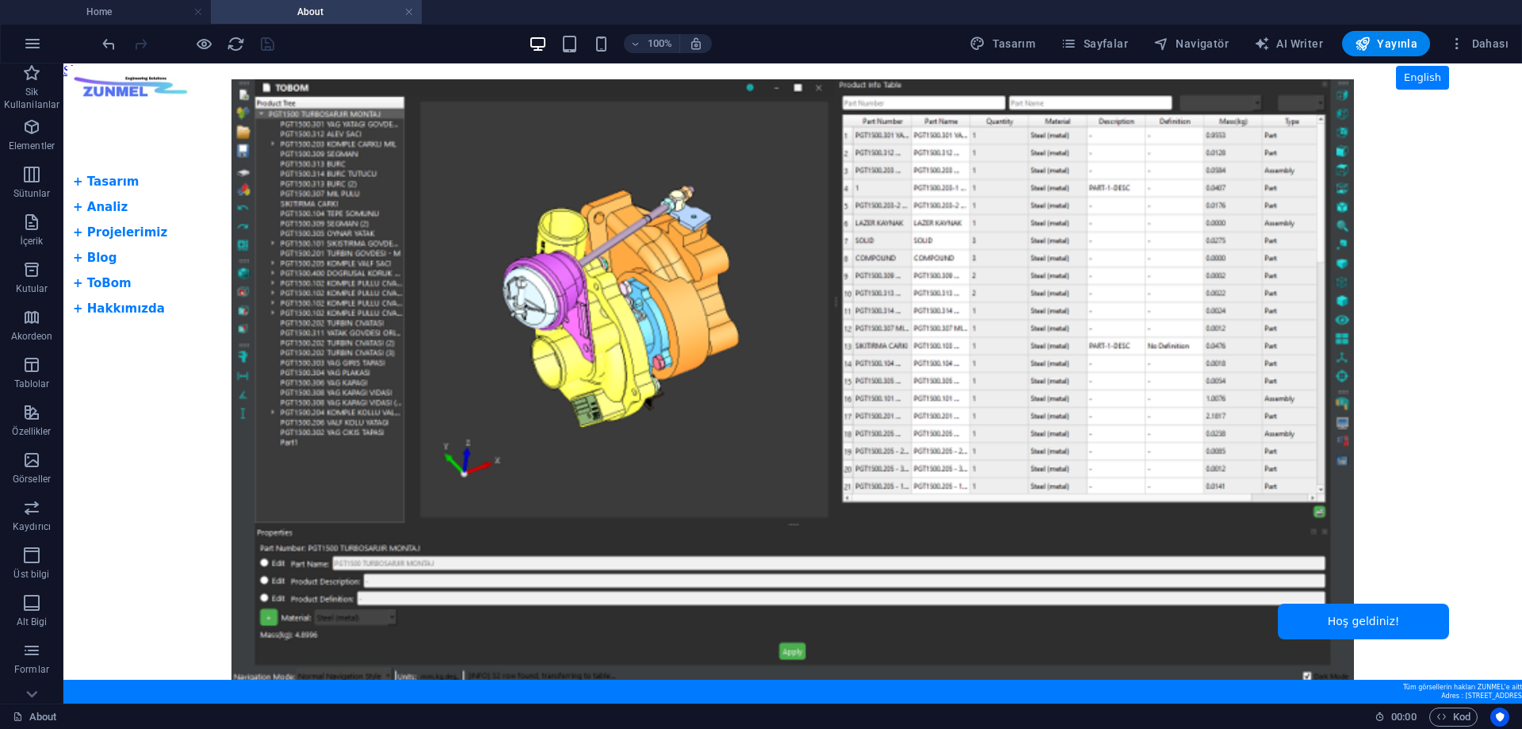
click at [96, 285] on body "Skip to main content Tam Ekran Slider + Dil Butonu English + Tasarım + Analiz +…" at bounding box center [792, 383] width 1459 height 640
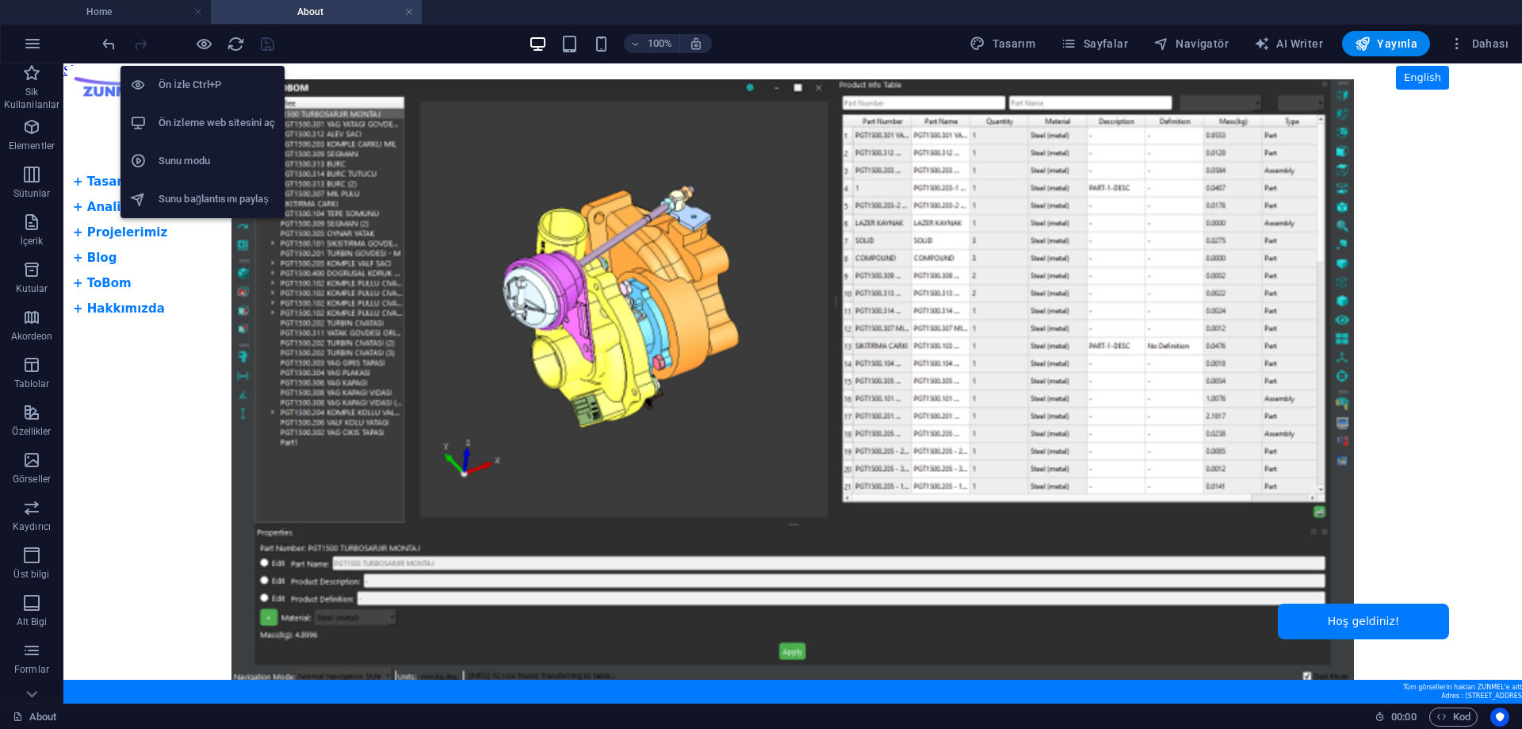
click at [196, 86] on h6 "Ön İzle Ctrl+P" at bounding box center [217, 84] width 117 height 19
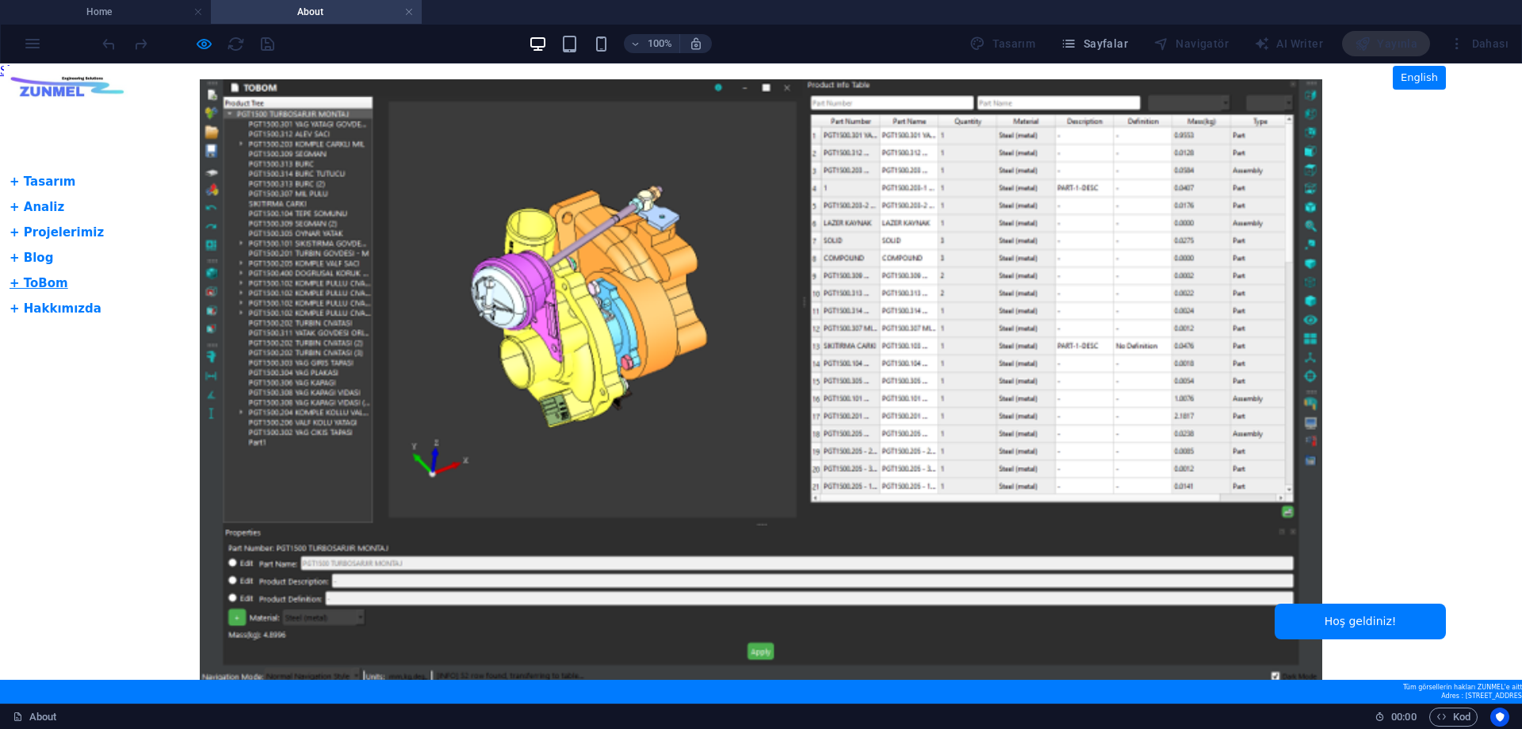
click at [42, 286] on link "+ ToBom" at bounding box center [39, 283] width 59 height 14
click at [42, 182] on link "+ Tasarım" at bounding box center [43, 181] width 66 height 14
click at [251, 2] on li "About" at bounding box center [316, 12] width 211 height 24
click at [294, 3] on h4 "About" at bounding box center [316, 11] width 211 height 17
click at [171, 7] on h4 "Home" at bounding box center [105, 11] width 211 height 17
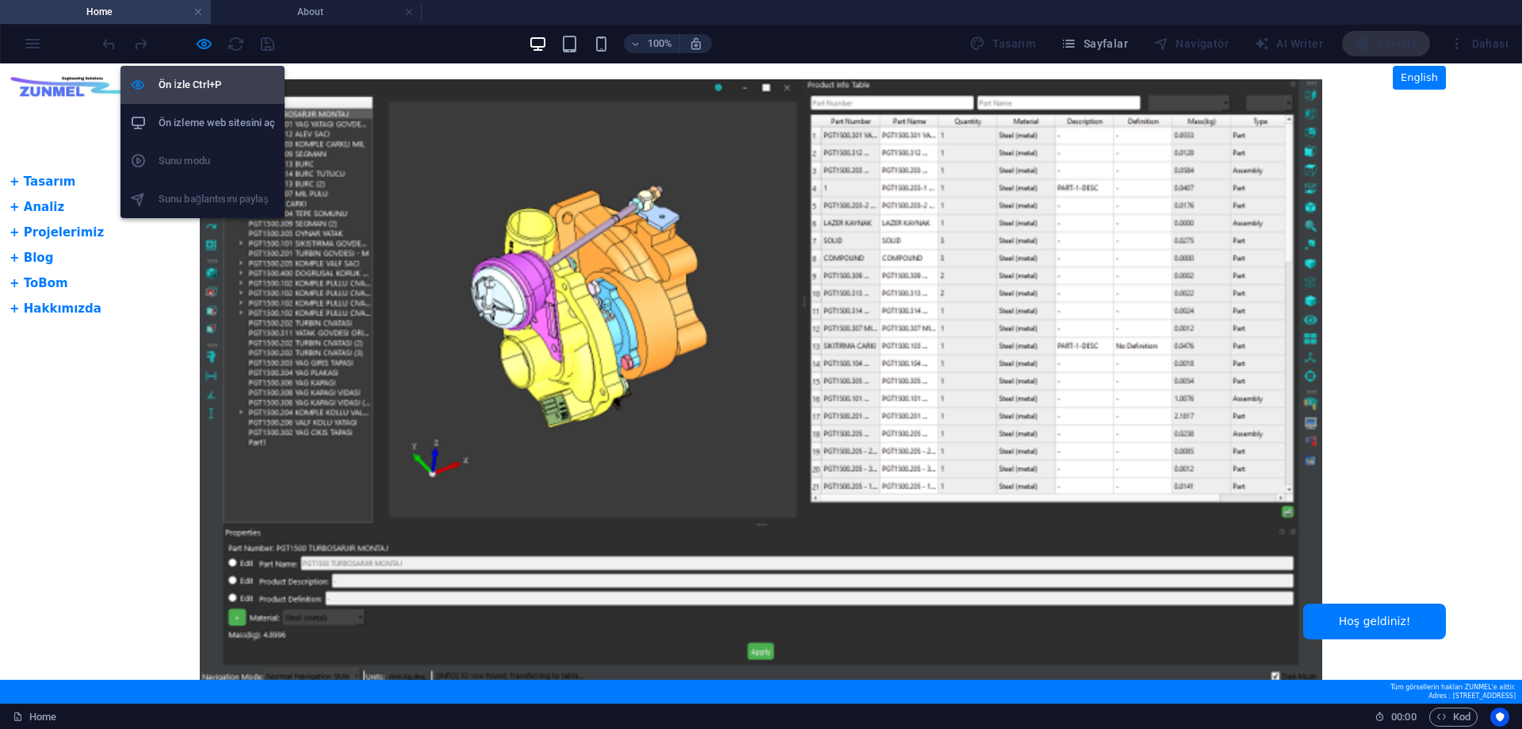
click at [199, 91] on h6 "Ön İzle Ctrl+P" at bounding box center [217, 84] width 117 height 19
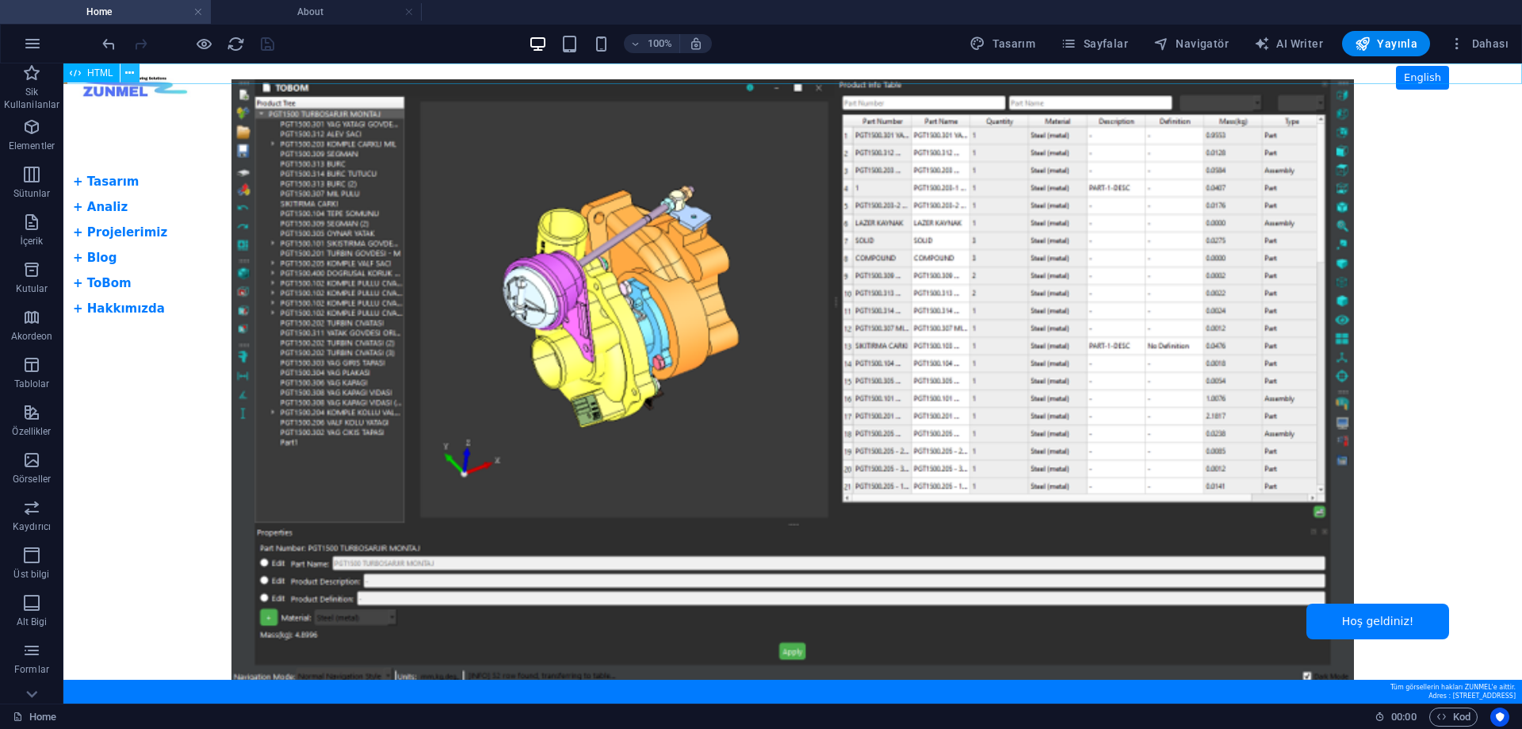
click at [136, 71] on button at bounding box center [129, 72] width 19 height 19
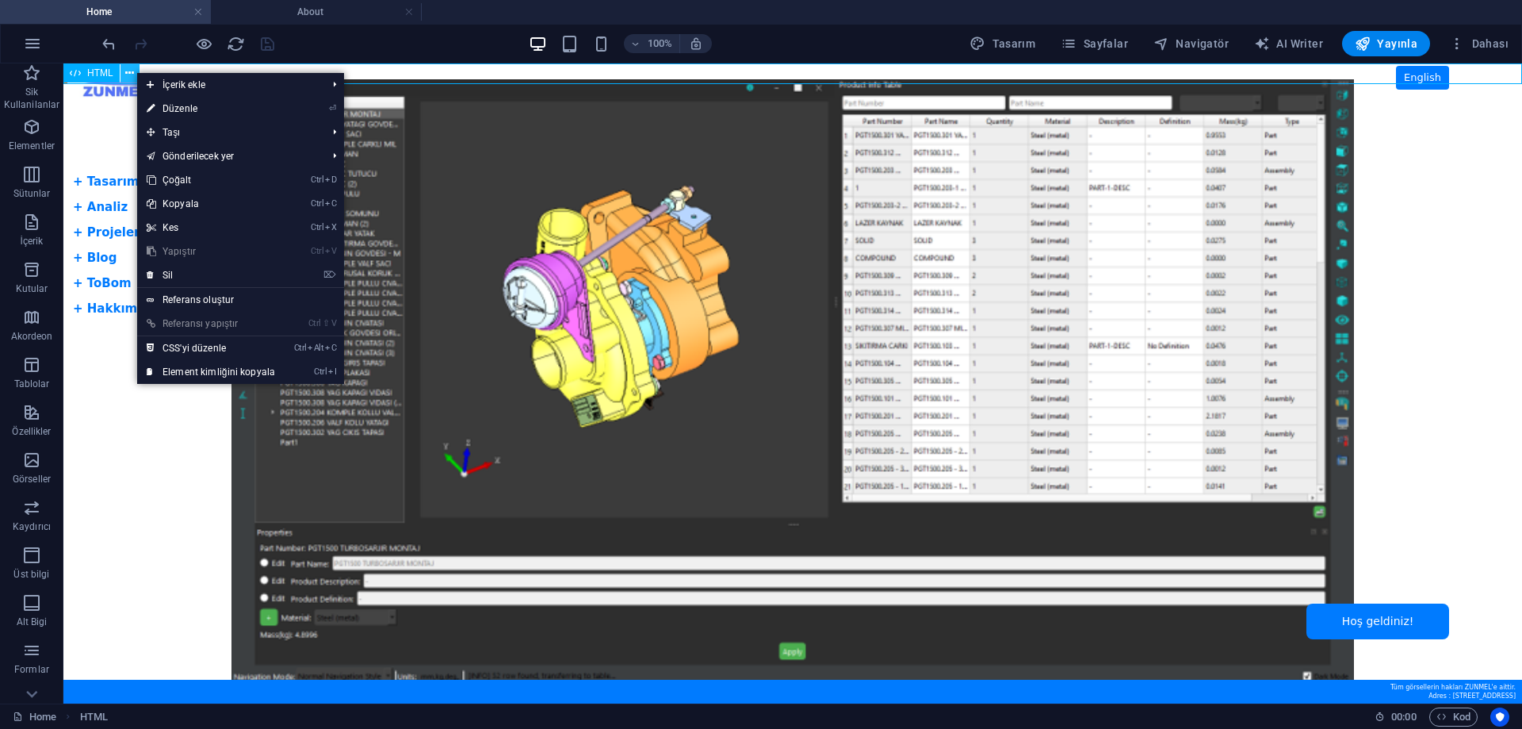
click at [136, 71] on button at bounding box center [129, 72] width 19 height 19
click at [88, 71] on span "HTML" at bounding box center [100, 73] width 26 height 10
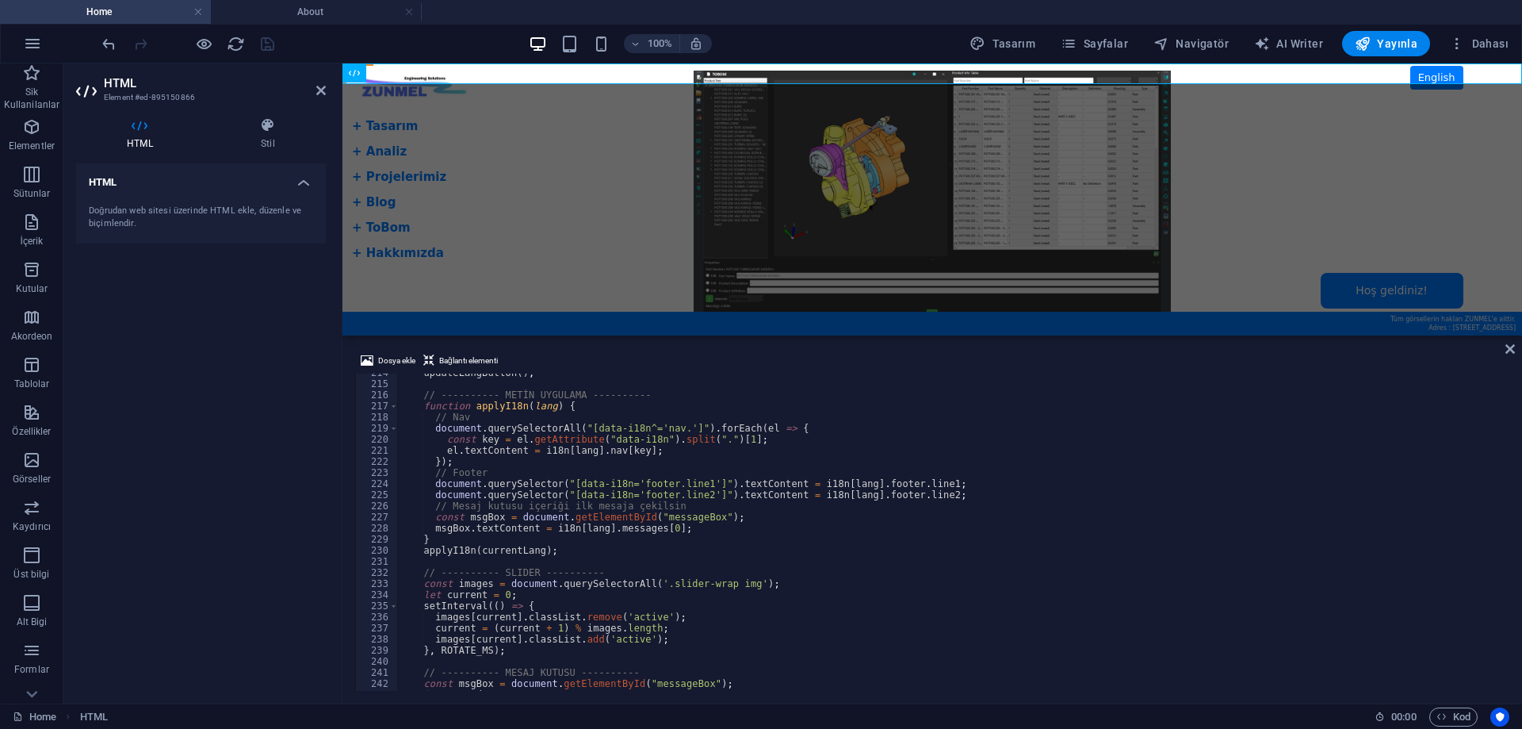
scroll to position [2513, 0]
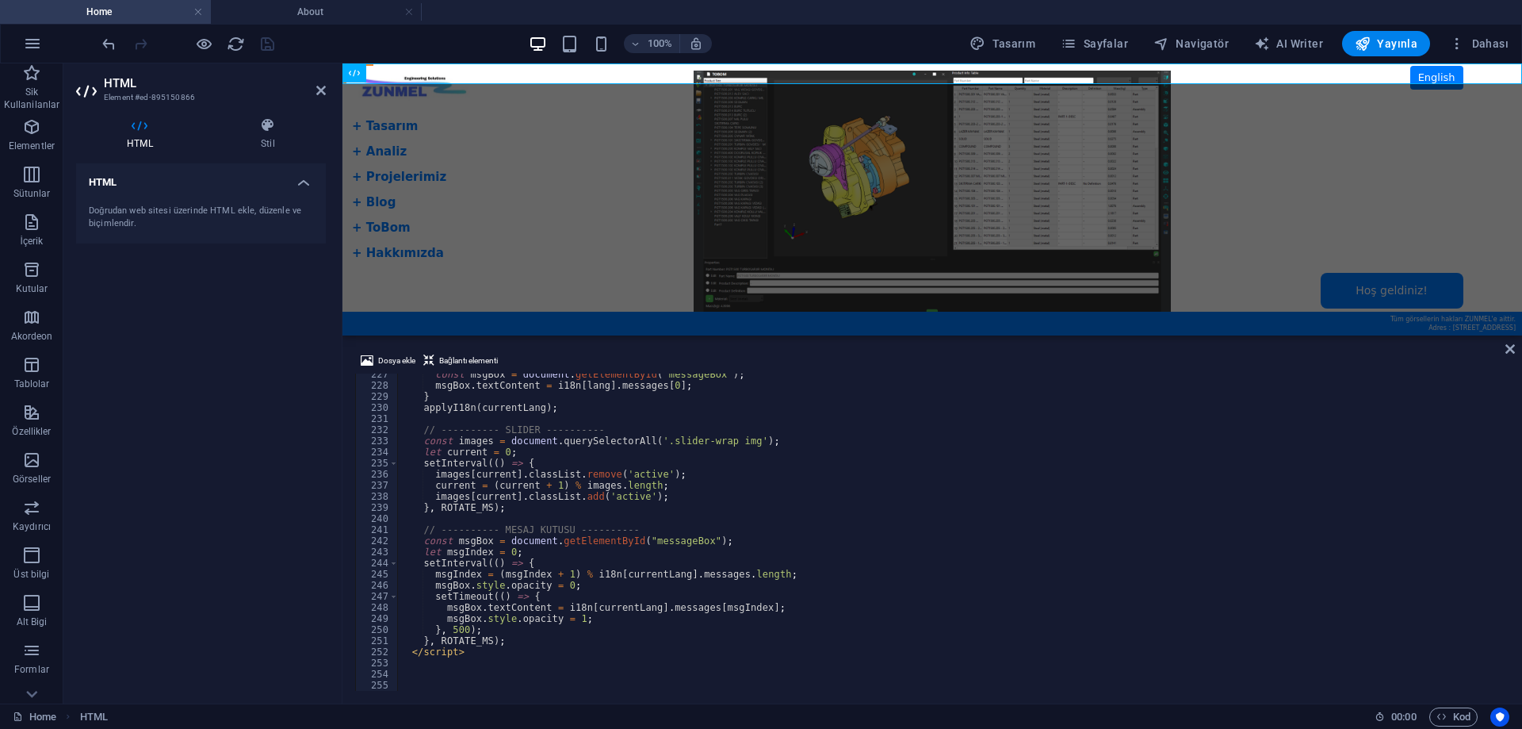
click at [545, 644] on div "const msgBox = document . getElementById ( "messageBox" ) ; msgBox . textConten…" at bounding box center [951, 538] width 1109 height 339
type textarea "}, ROTATE_MS);"
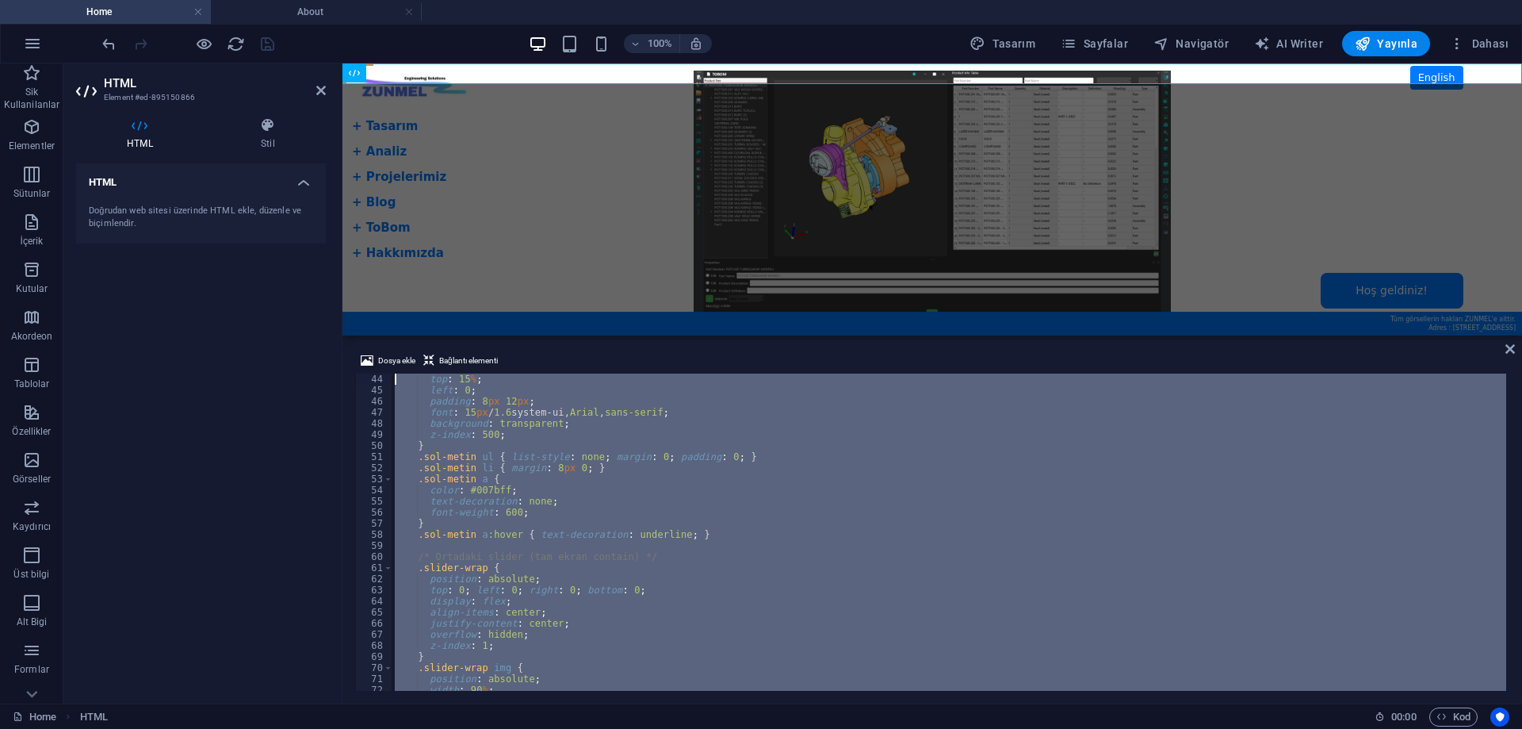
scroll to position [0, 0]
drag, startPoint x: 541, startPoint y: 668, endPoint x: 290, endPoint y: 281, distance: 461.3
click at [286, 273] on div "HTML Element #ed-895150866 HTML Stil HTML Doğrudan web sitesi üzerinde HTML ekl…" at bounding box center [792, 383] width 1459 height 640
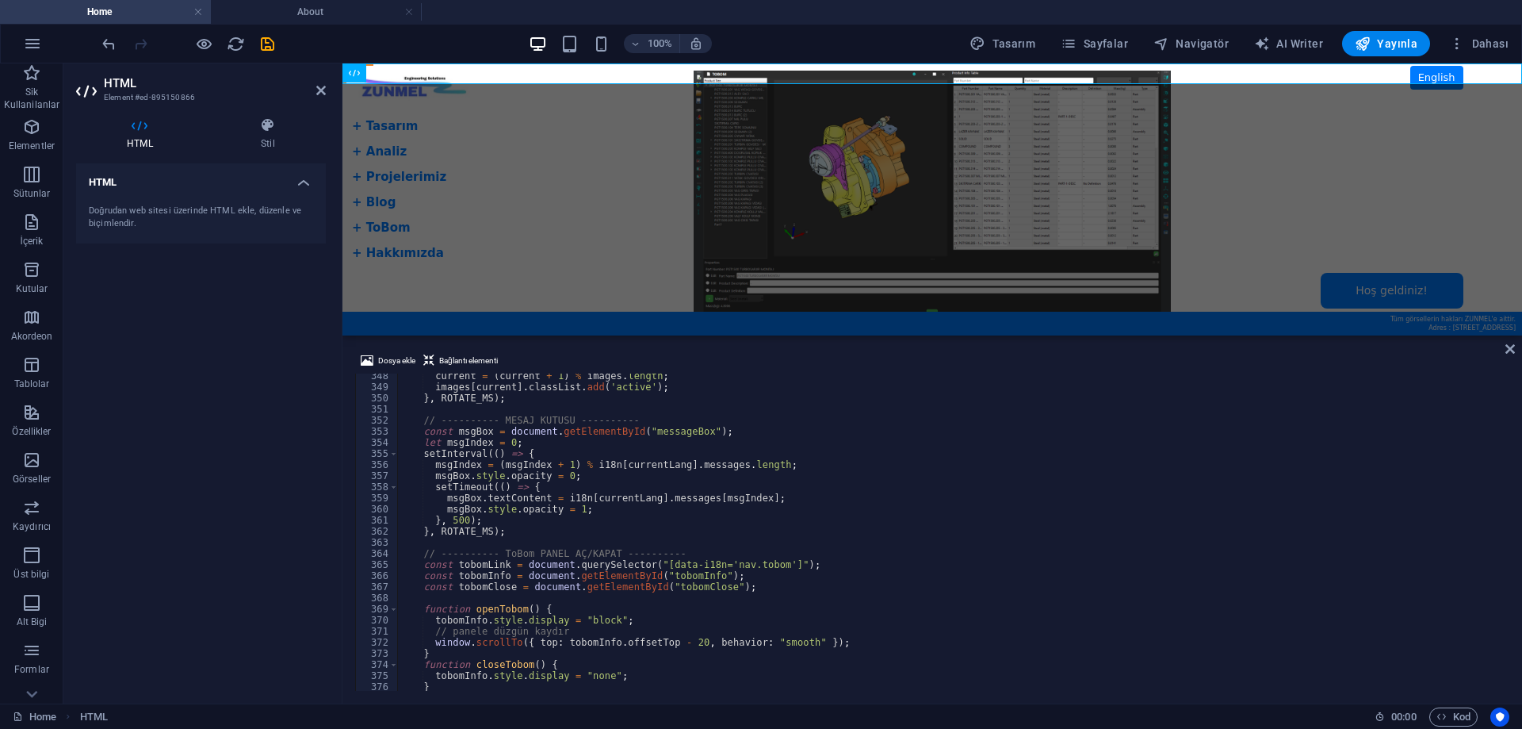
scroll to position [3807, 0]
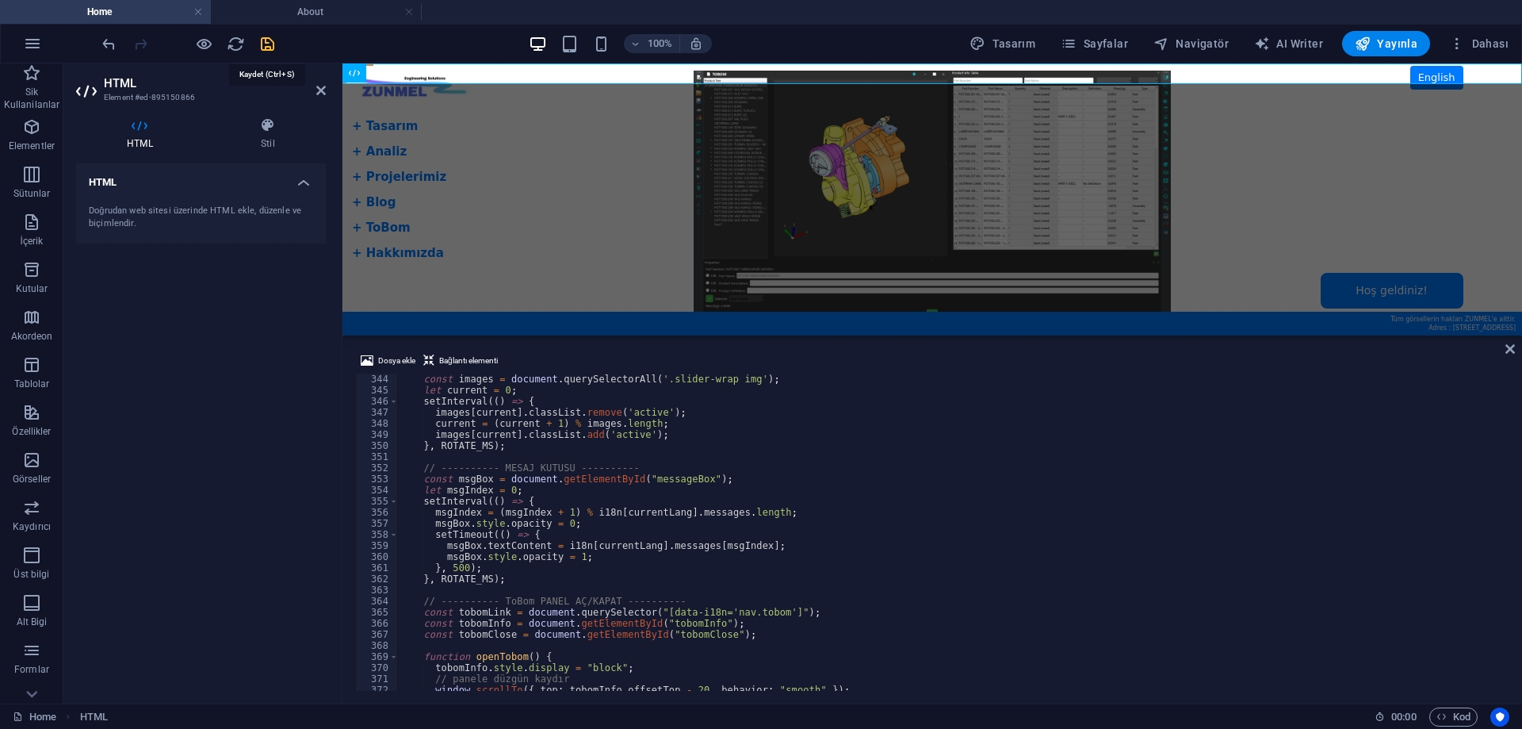
click at [267, 47] on icon "save" at bounding box center [267, 44] width 18 height 18
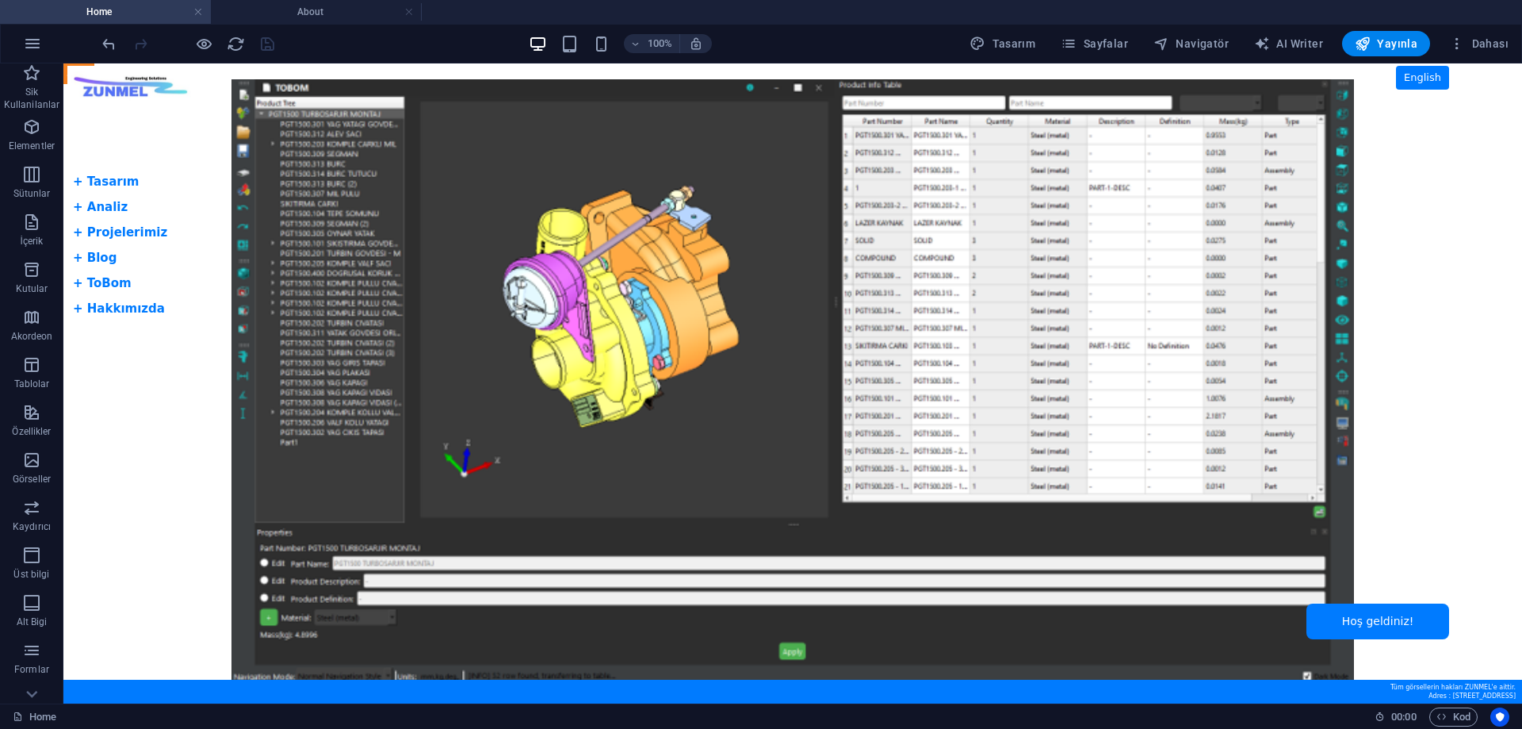
click at [104, 284] on body "Skip to main content Tam Ekran Slider + Dil Butonu English + Tasarım + Analiz +…" at bounding box center [792, 383] width 1459 height 640
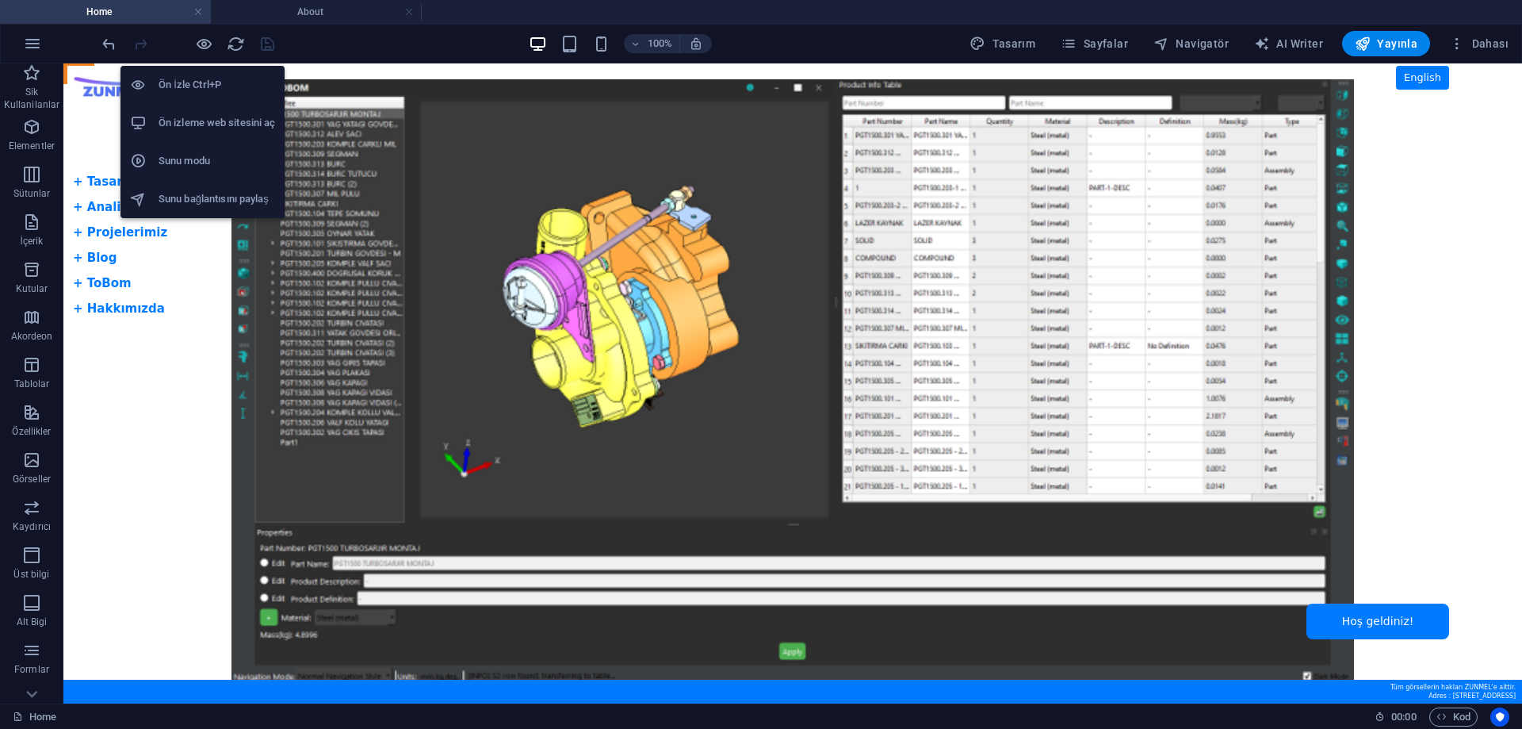
click at [195, 81] on h6 "Ön İzle Ctrl+P" at bounding box center [217, 84] width 117 height 19
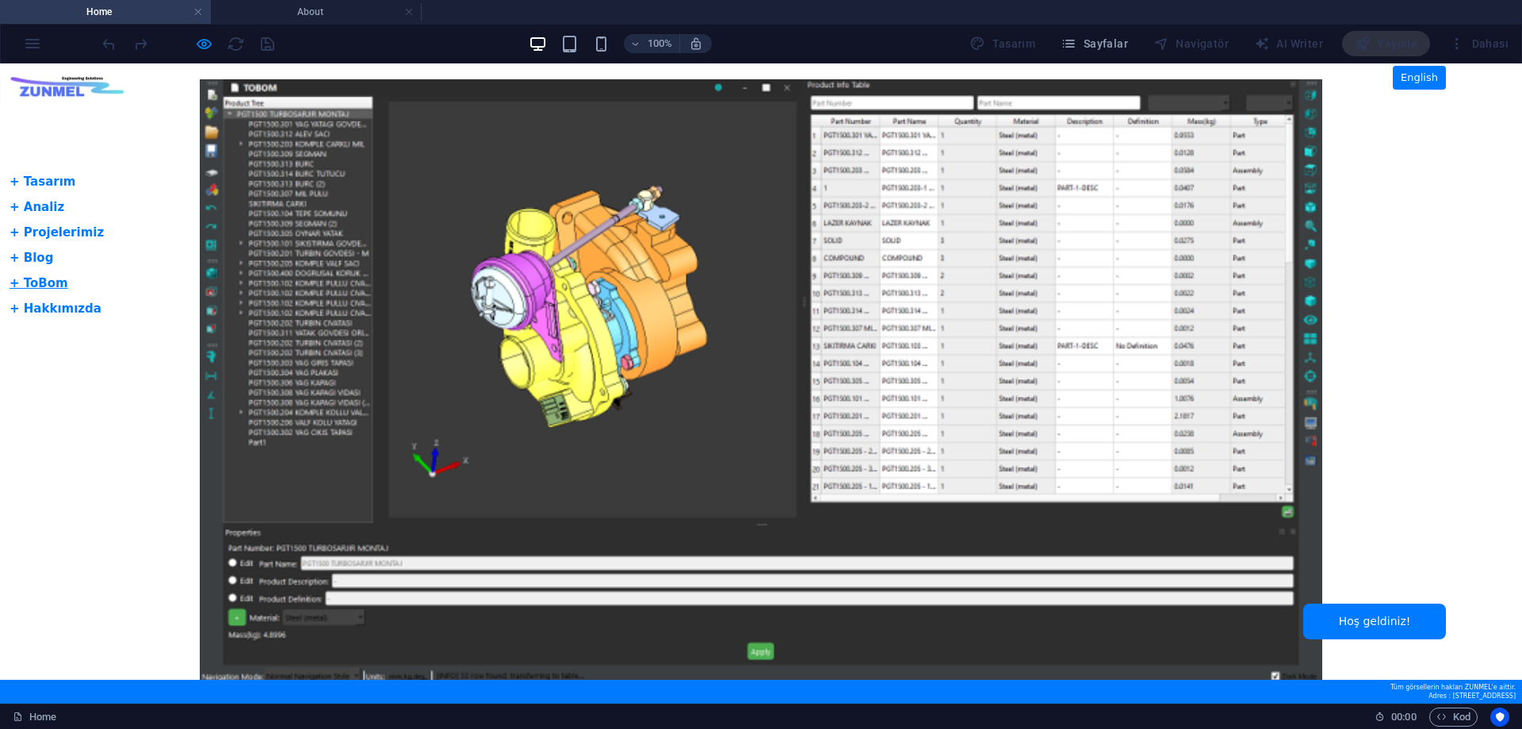
click at [40, 276] on link "+ ToBom" at bounding box center [39, 283] width 59 height 14
click at [36, 282] on link "+ ToBom" at bounding box center [39, 283] width 59 height 14
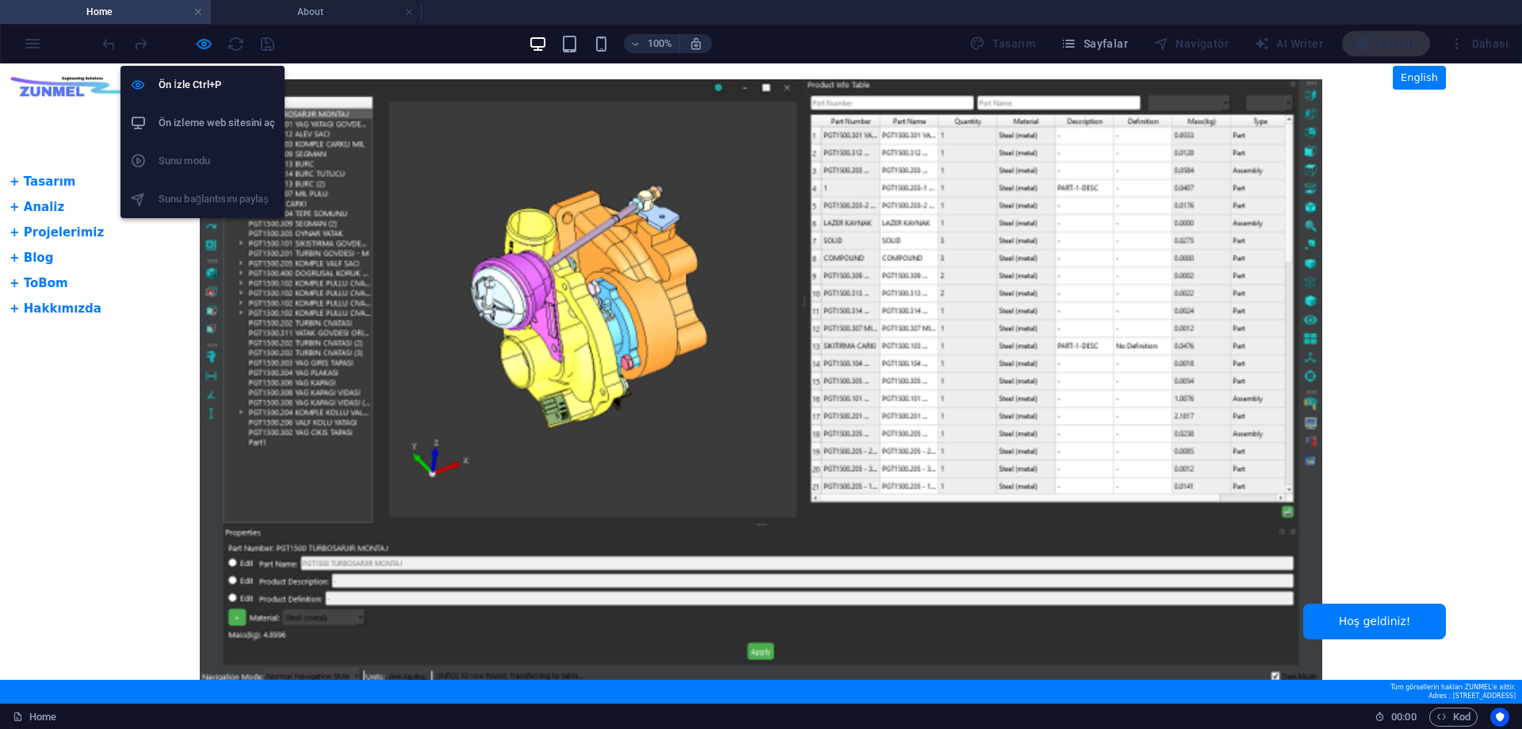
click at [210, 123] on h6 "Ön izleme web sitesini aç" at bounding box center [217, 122] width 117 height 19
click at [201, 79] on h6 "Ön İzle Ctrl+P" at bounding box center [217, 84] width 117 height 19
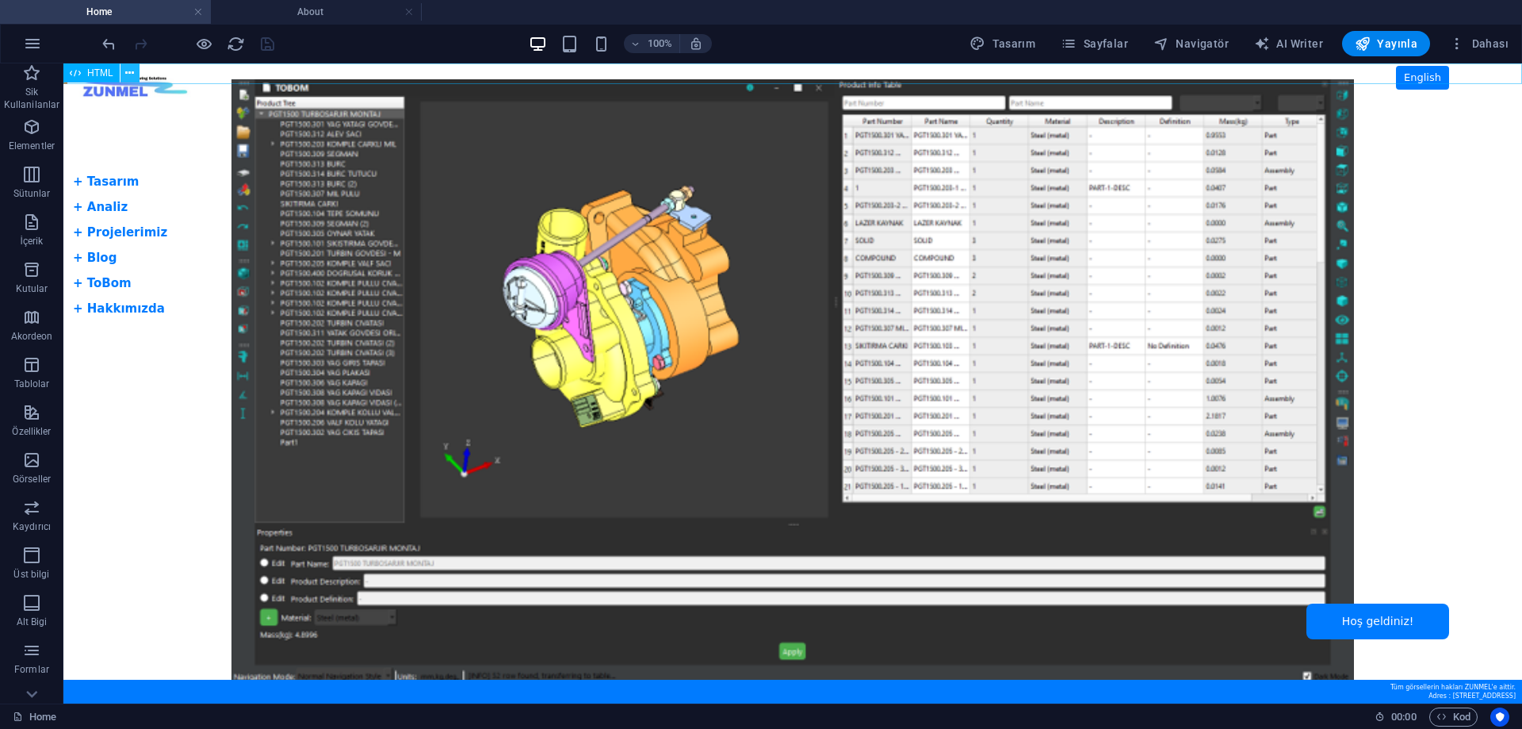
click at [124, 69] on button at bounding box center [129, 72] width 19 height 19
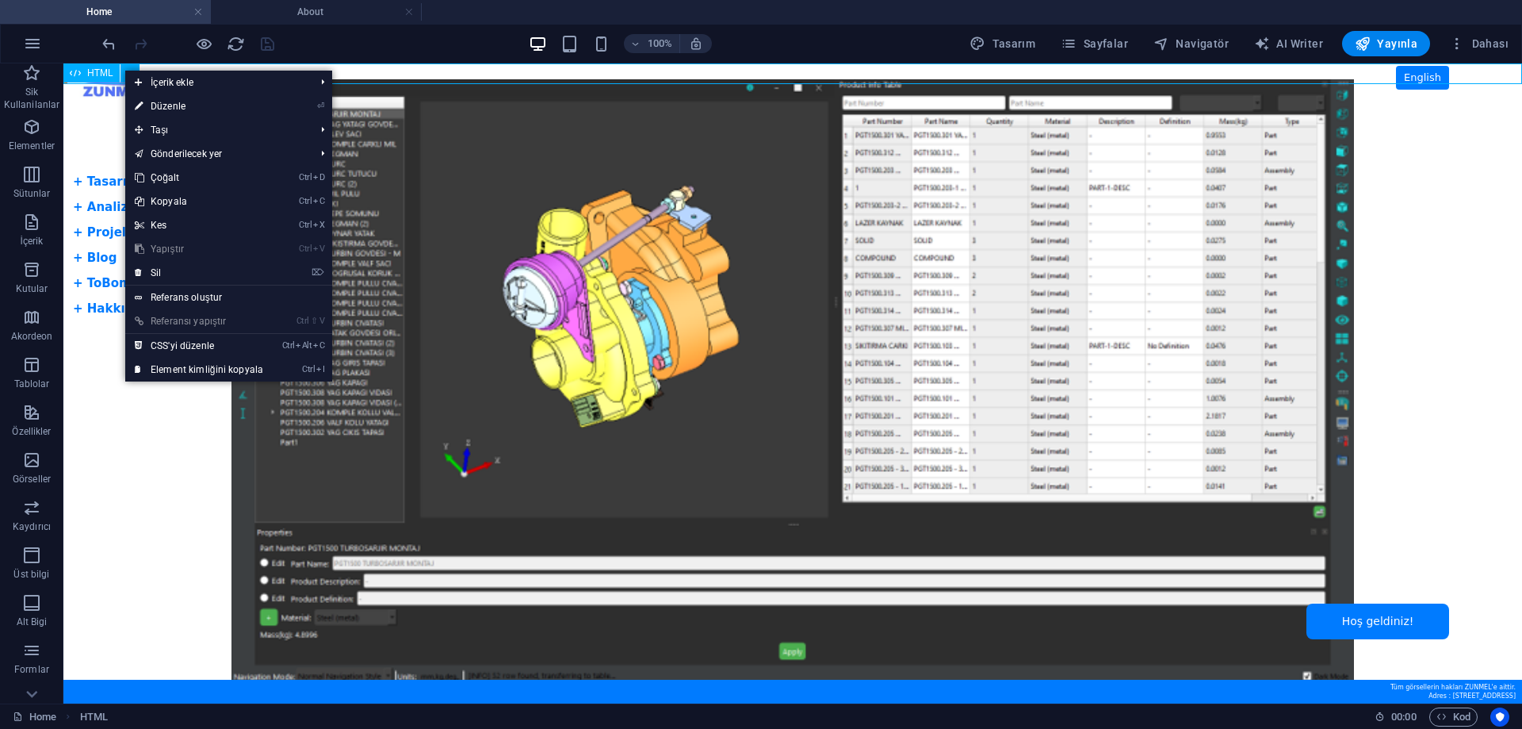
click at [99, 72] on span "HTML" at bounding box center [100, 73] width 26 height 10
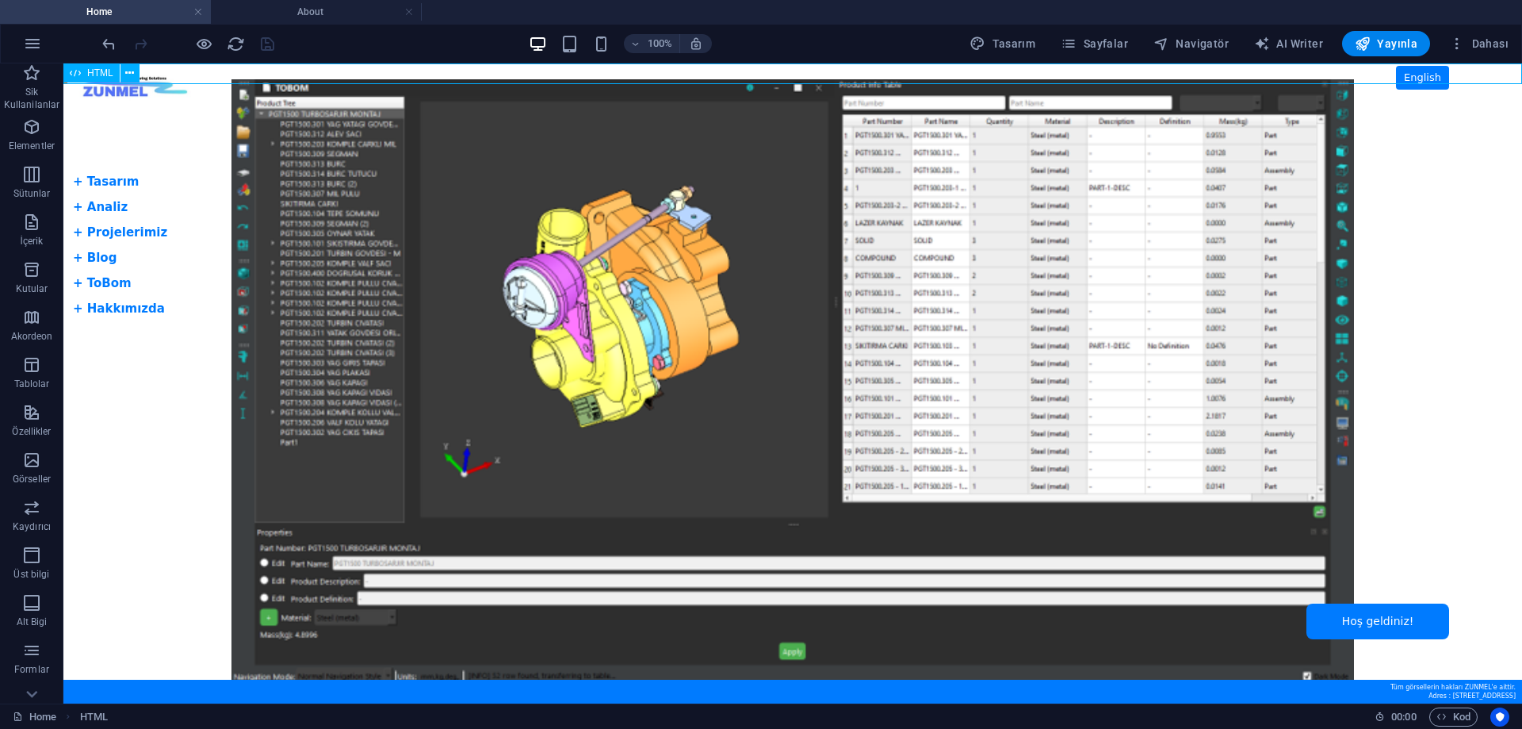
click at [99, 72] on span "HTML" at bounding box center [100, 73] width 26 height 10
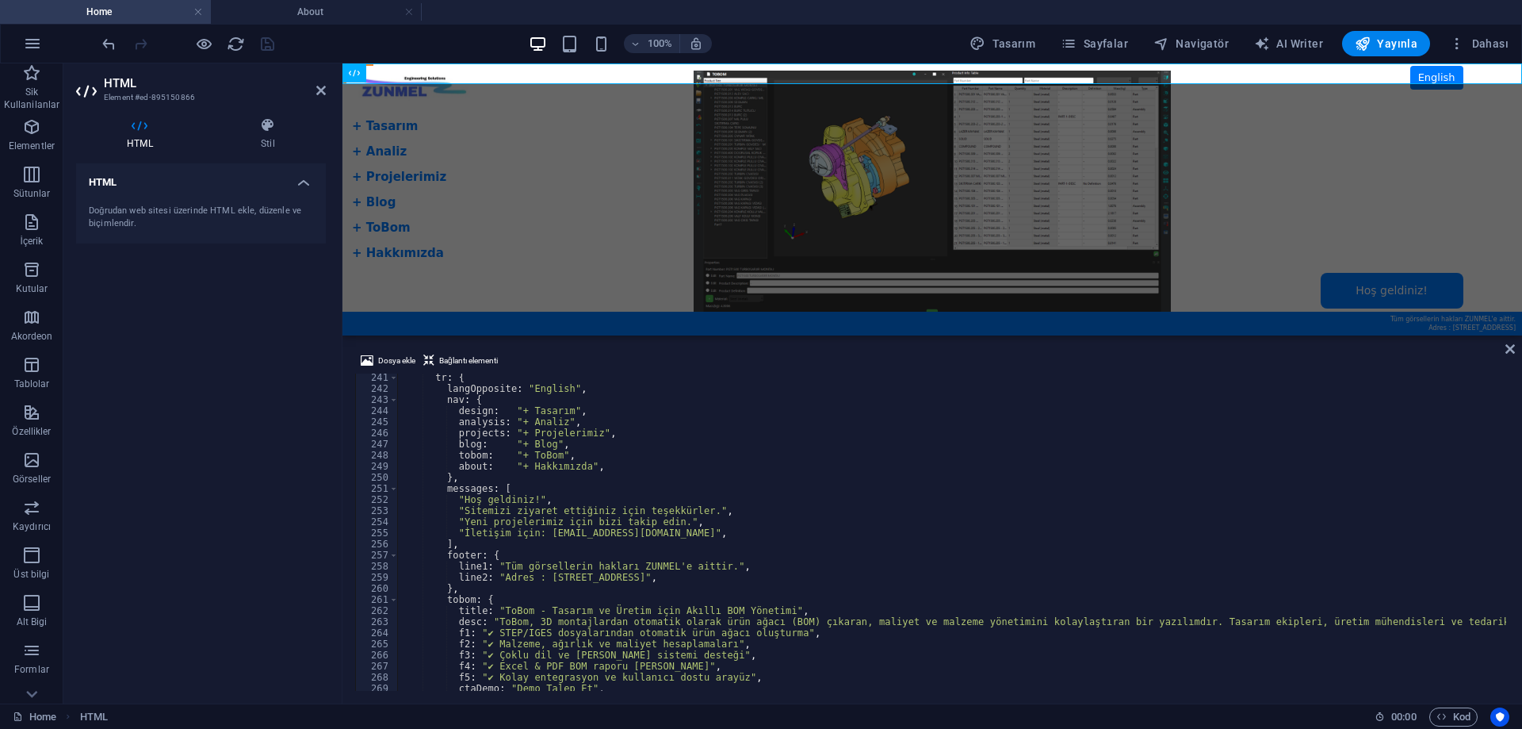
scroll to position [2760, 0]
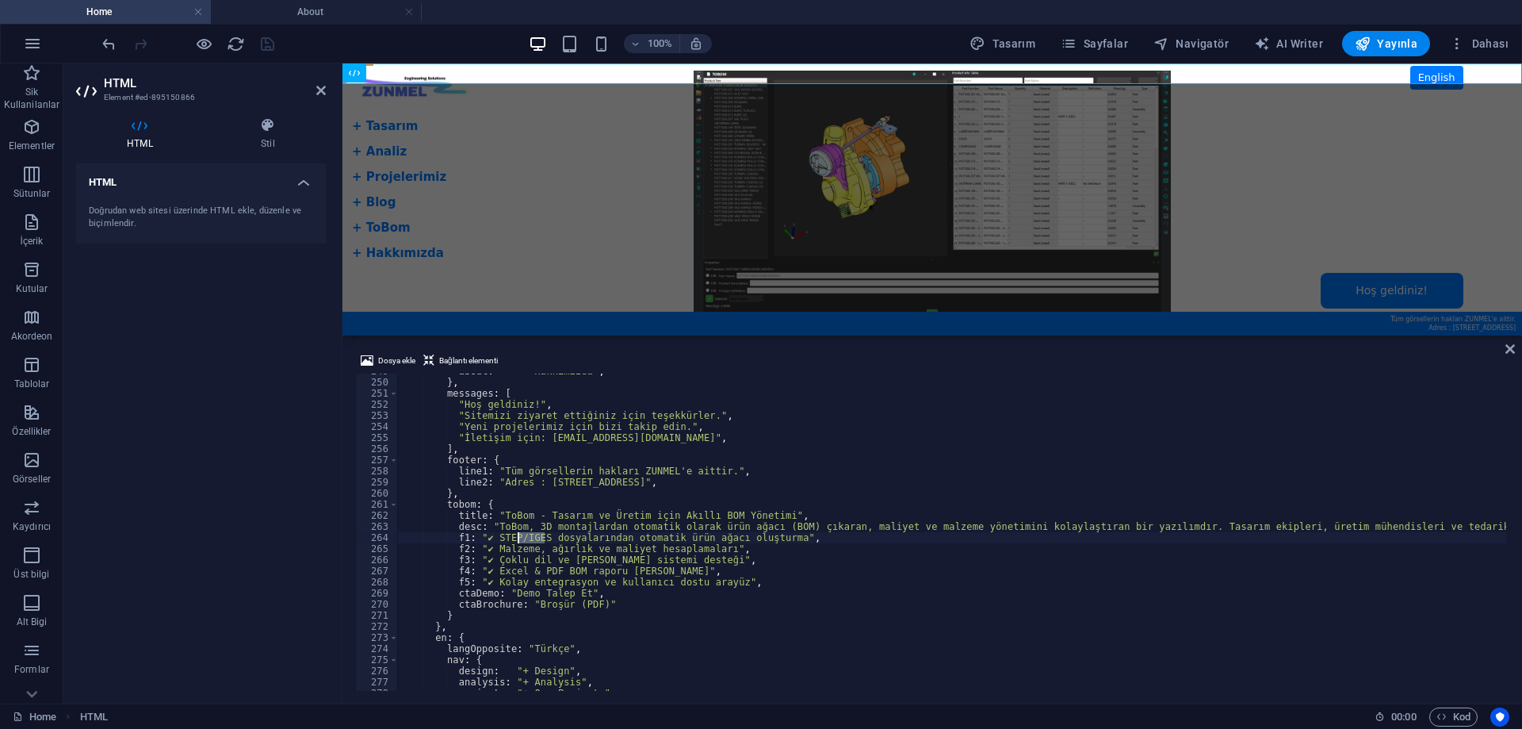
drag, startPoint x: 546, startPoint y: 538, endPoint x: 516, endPoint y: 537, distance: 30.2
click at [516, 537] on div "about : "+ Hakkımızda" , } , messages : [ "Hoş geldiniz!" , "Sitemizi ziyaret e…" at bounding box center [1271, 533] width 1748 height 336
click at [746, 580] on div "about : "+ Hakkımızda" , } , messages : [ "Hoş geldiniz!" , "Sitemizi ziyaret e…" at bounding box center [1271, 533] width 1748 height 336
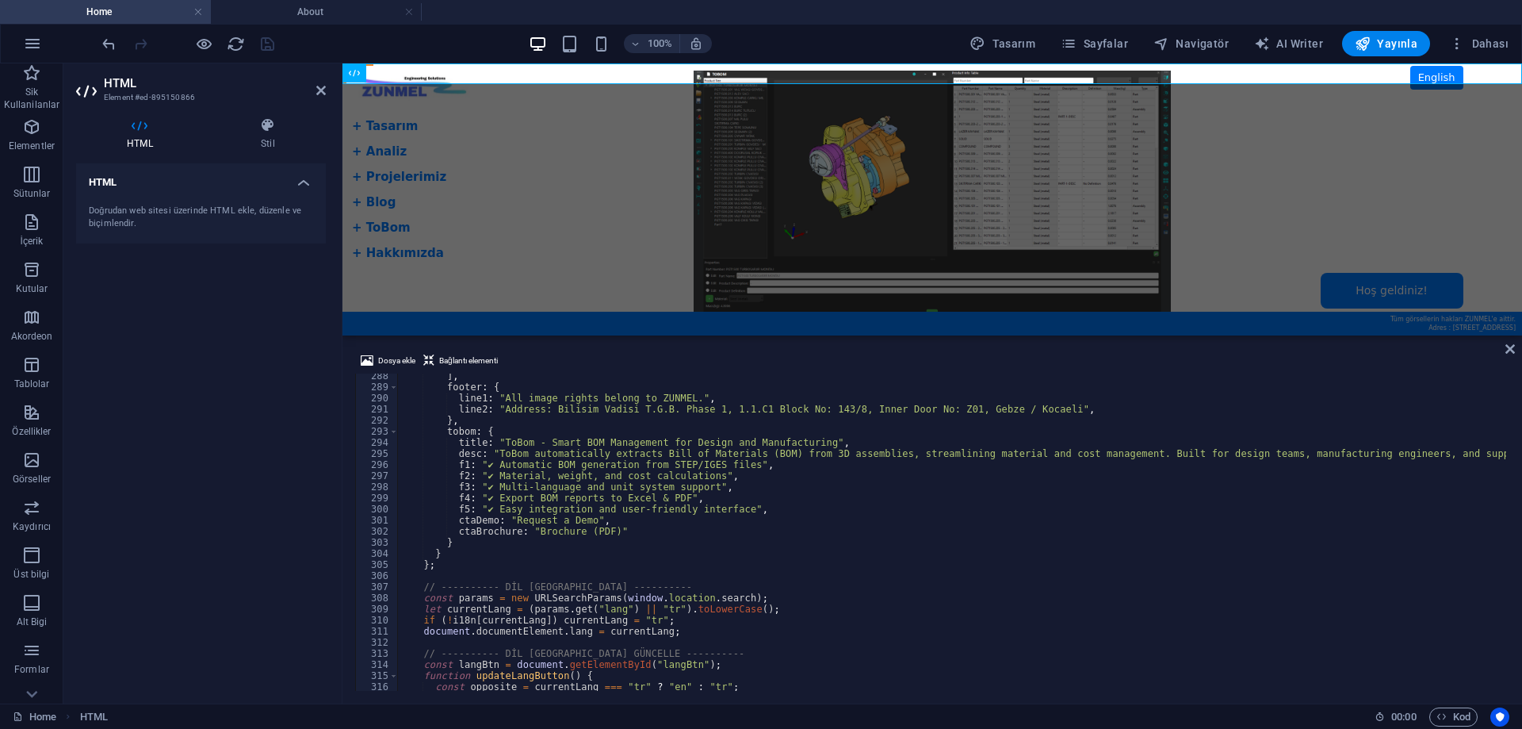
scroll to position [3188, 0]
drag, startPoint x: 704, startPoint y: 463, endPoint x: 679, endPoint y: 465, distance: 25.4
click at [679, 465] on div "] , footer : { line1 : "All image rights belong to ZUNMEL." , line2 : "Address:…" at bounding box center [1271, 538] width 1748 height 336
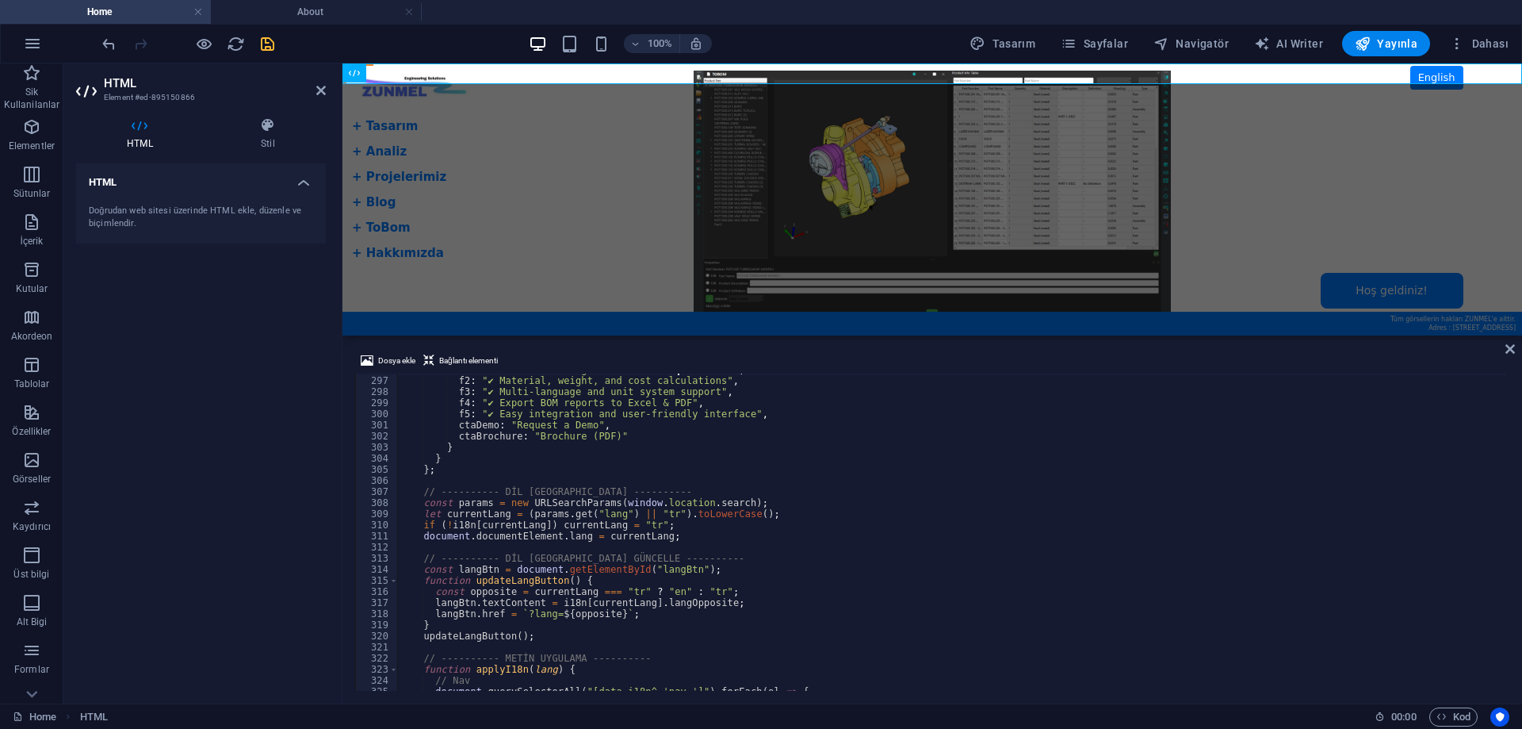
click at [725, 518] on div "f1 : "✔ Automatic BOM generation from STEP files" , f2 : "✔ Material, weight, a…" at bounding box center [1271, 532] width 1748 height 336
type textarea "let currentLang = (params.get("lang") || "tr").toLowerCase();"
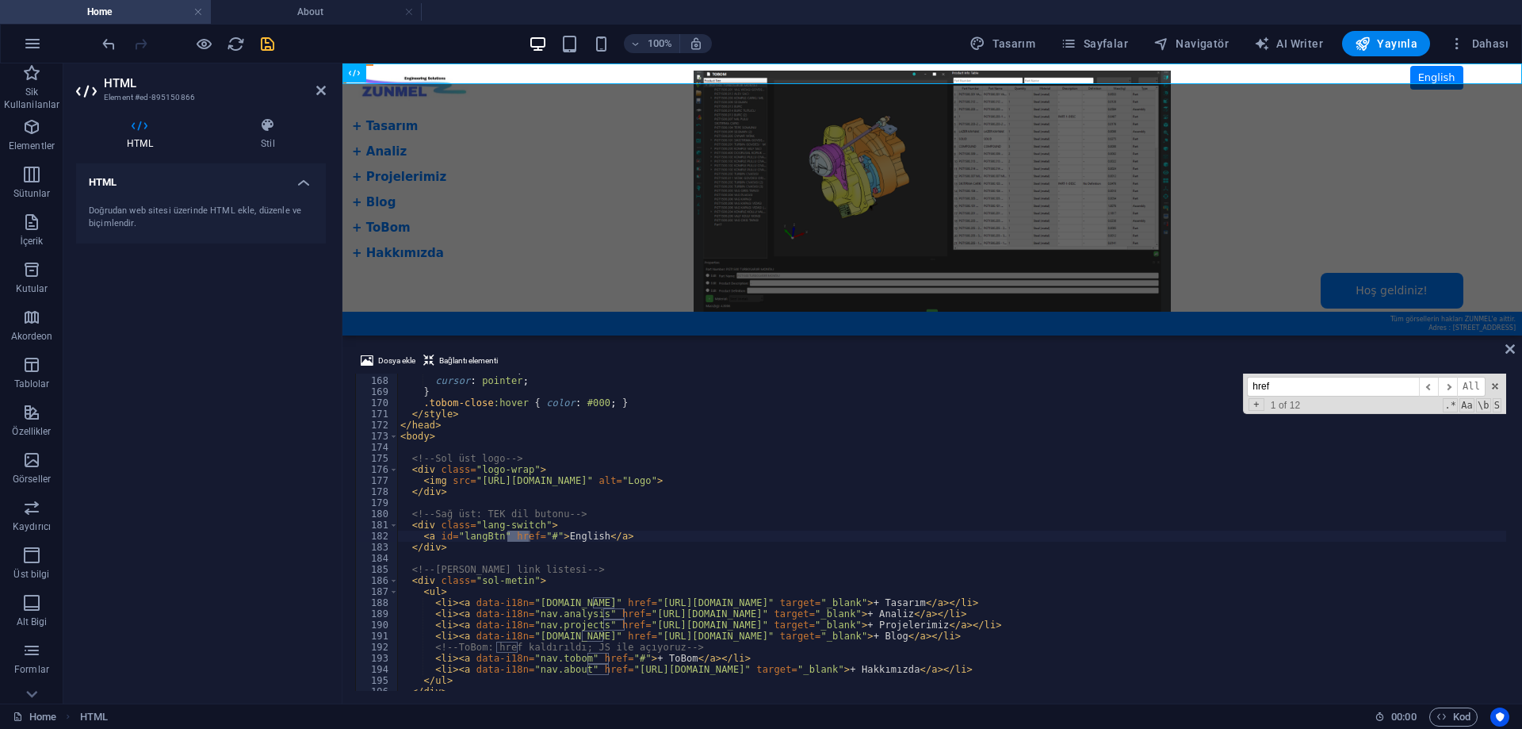
scroll to position [1852, 0]
type input "href"
drag, startPoint x: 729, startPoint y: 656, endPoint x: 662, endPoint y: 656, distance: 66.6
click at [662, 656] on div "color : #6c757d ; cursor : pointer ; } .tobom-close :hover { color : #000 ; } <…" at bounding box center [1271, 532] width 1748 height 336
click at [1305, 400] on span "1 of 12" at bounding box center [1285, 405] width 43 height 11
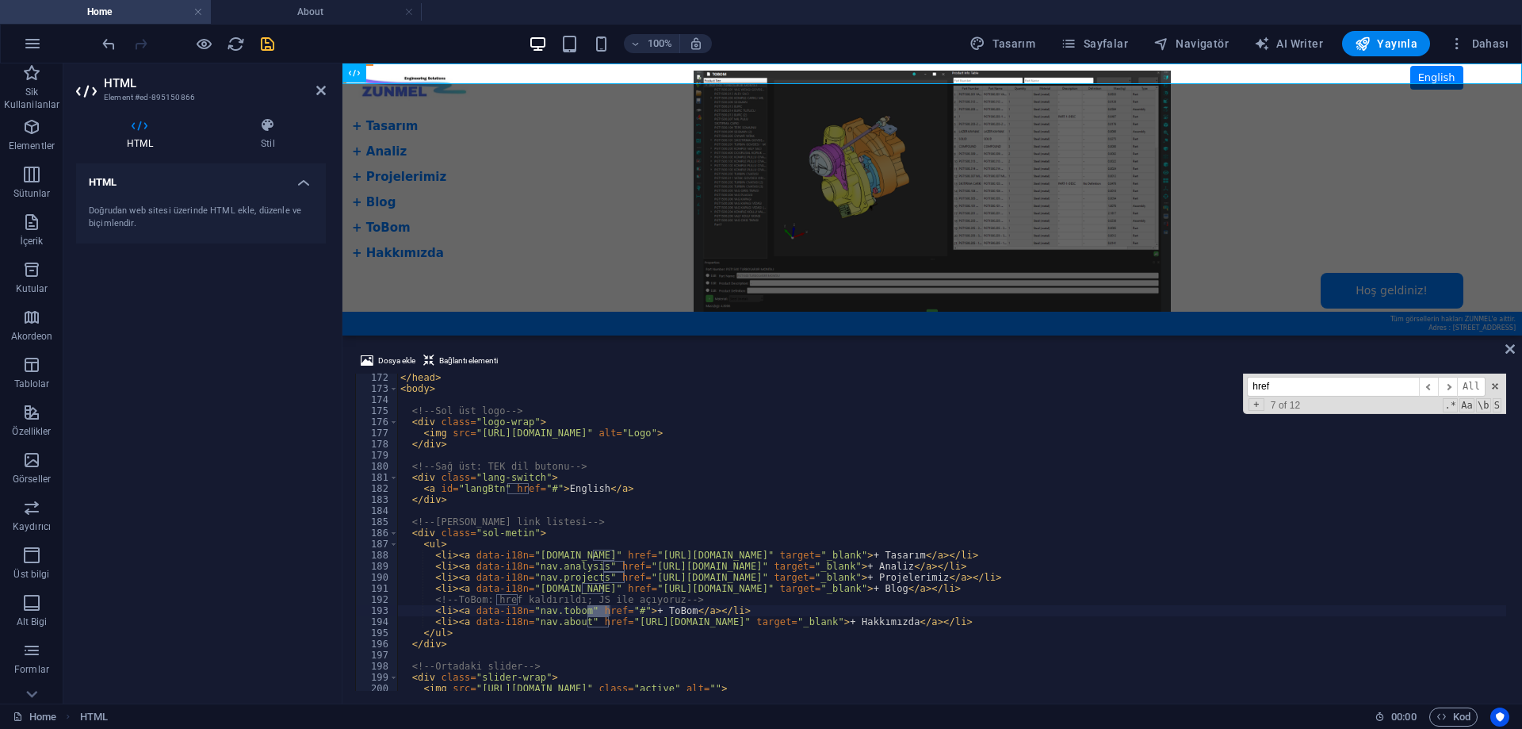
scroll to position [1947, 0]
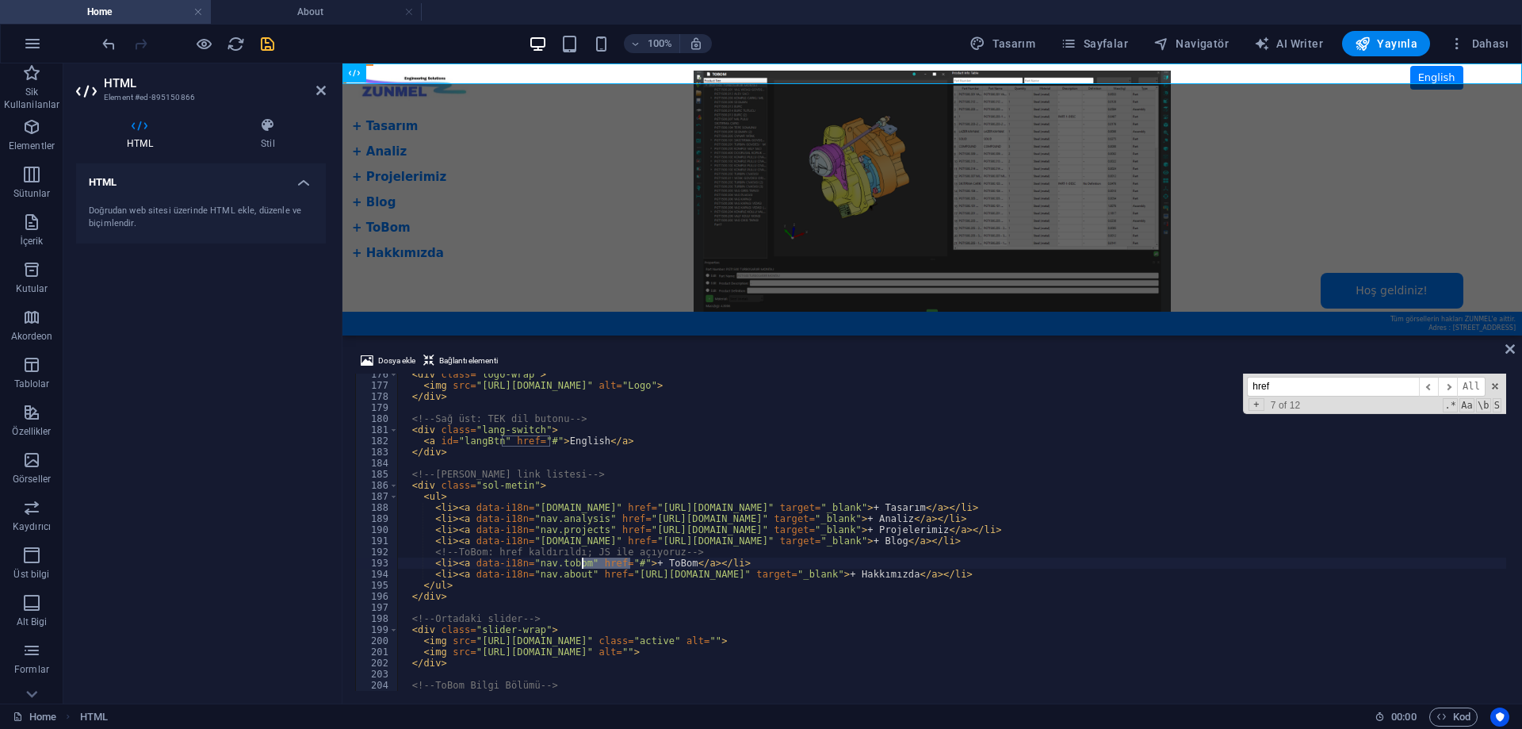
drag, startPoint x: 629, startPoint y: 560, endPoint x: 584, endPoint y: 561, distance: 45.2
click at [584, 561] on div "< div class = "logo-wrap" > < img src = "https://cdn1.site-media.eu/images/0/16…" at bounding box center [1271, 537] width 1748 height 336
click at [679, 587] on div "< div class = "logo-wrap" > < img src = "https://cdn1.site-media.eu/images/0/16…" at bounding box center [1271, 537] width 1748 height 336
type textarea "</ul>"
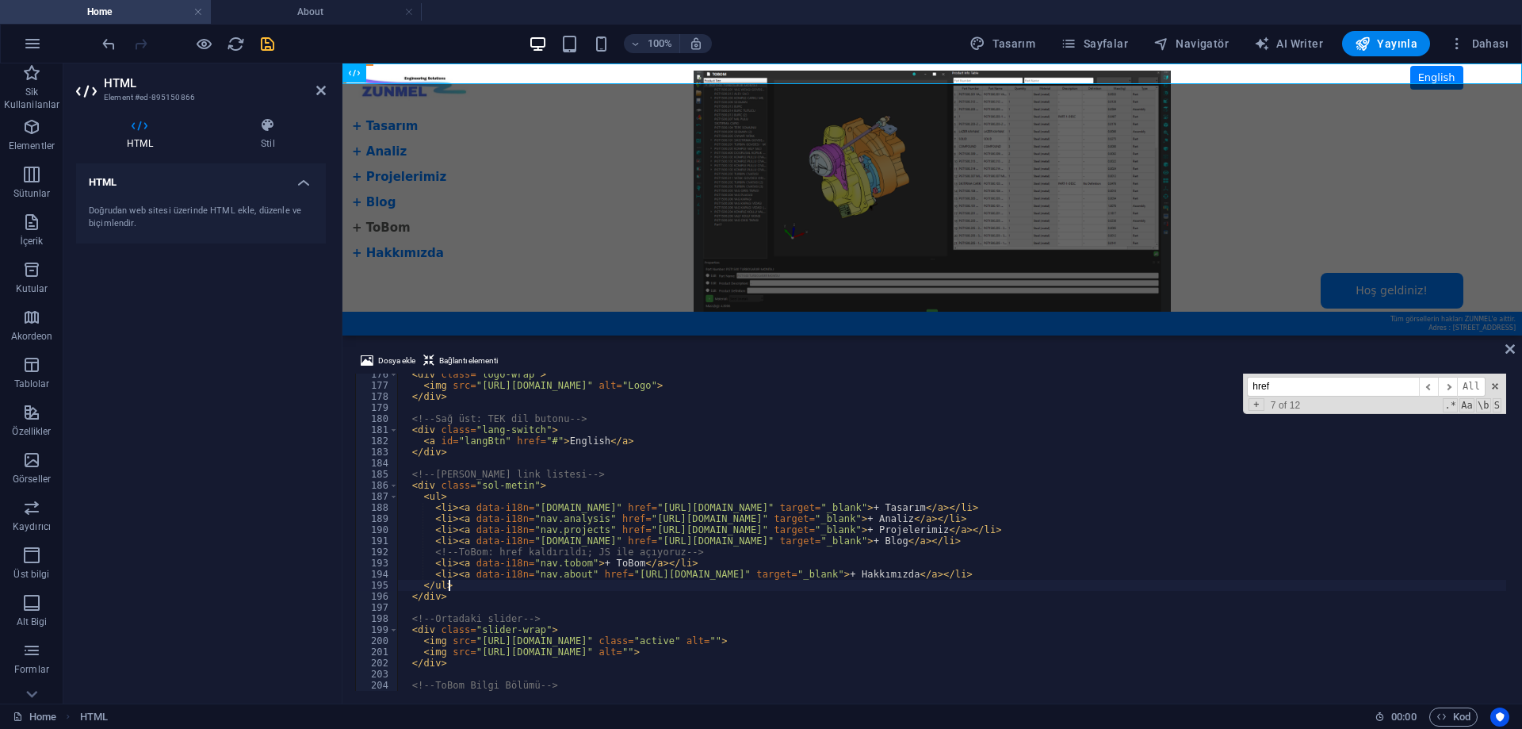
scroll to position [0, 3]
click at [263, 41] on icon "save" at bounding box center [267, 44] width 18 height 18
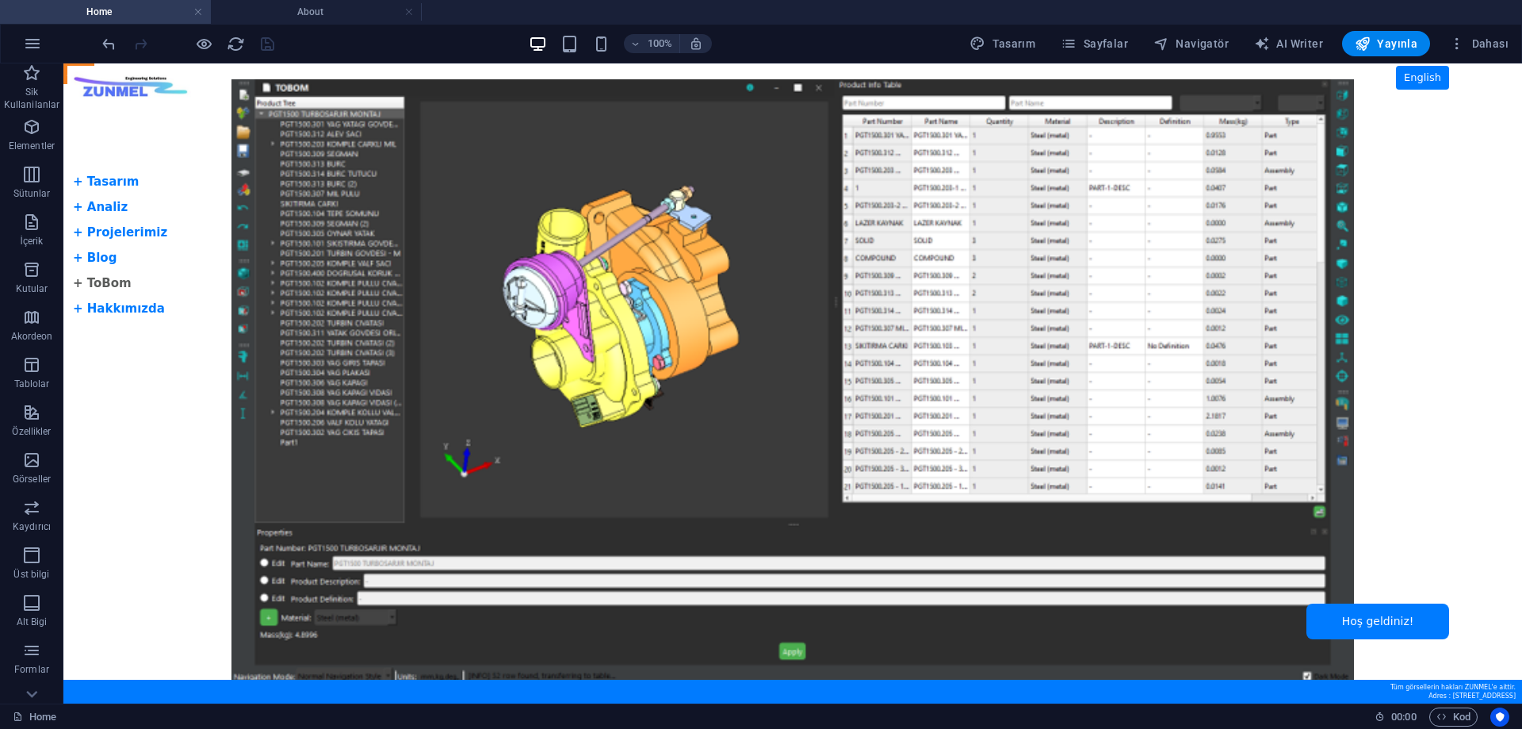
click at [104, 283] on body "Skip to main content Tam Ekran Slider + Dil Butonu English + Tasarım + Analiz +…" at bounding box center [792, 383] width 1459 height 640
click at [80, 282] on body "Skip to main content Tam Ekran Slider + Dil Butonu English + Tasarım + Analiz +…" at bounding box center [792, 383] width 1459 height 640
click at [84, 70] on div "HTML" at bounding box center [91, 72] width 56 height 19
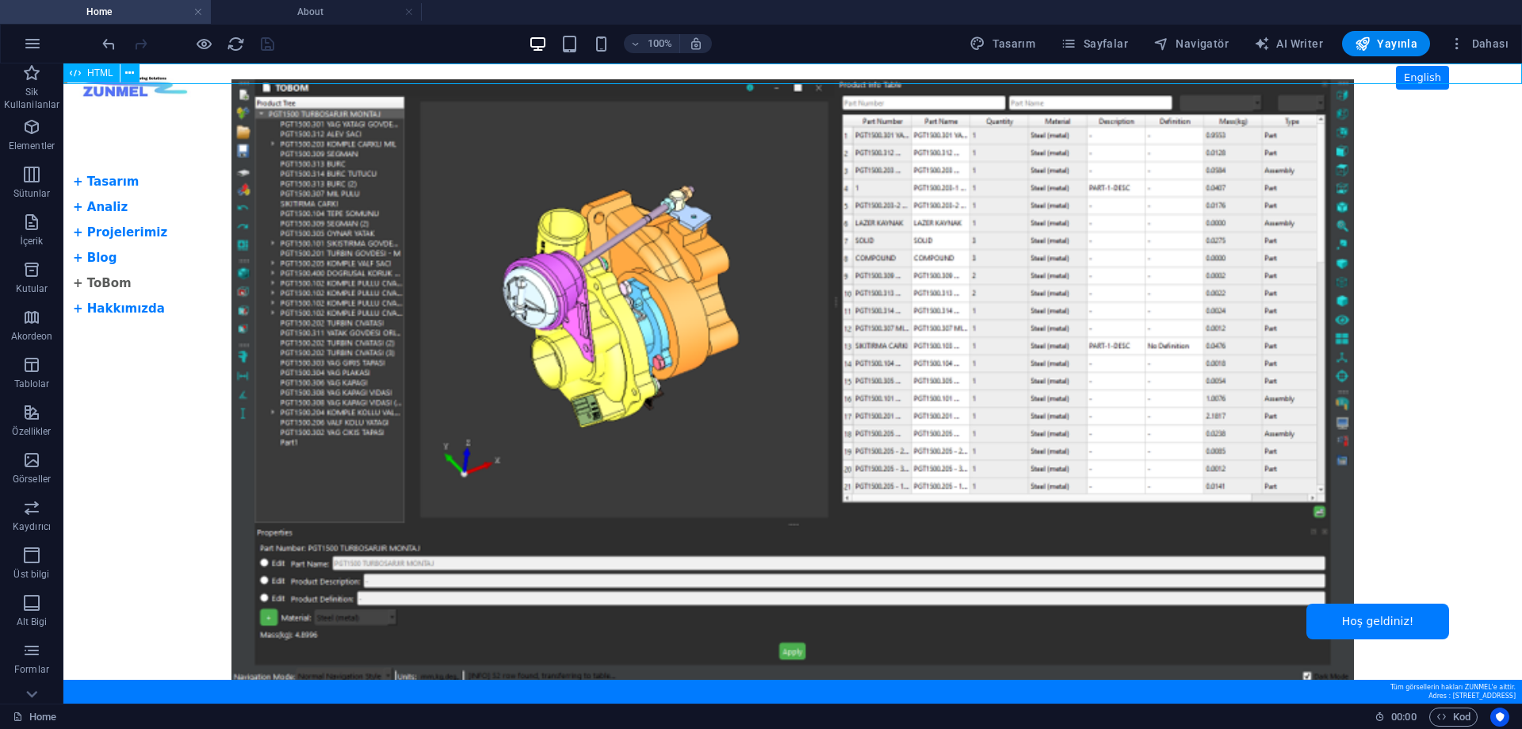
click at [84, 70] on div "HTML" at bounding box center [91, 72] width 56 height 19
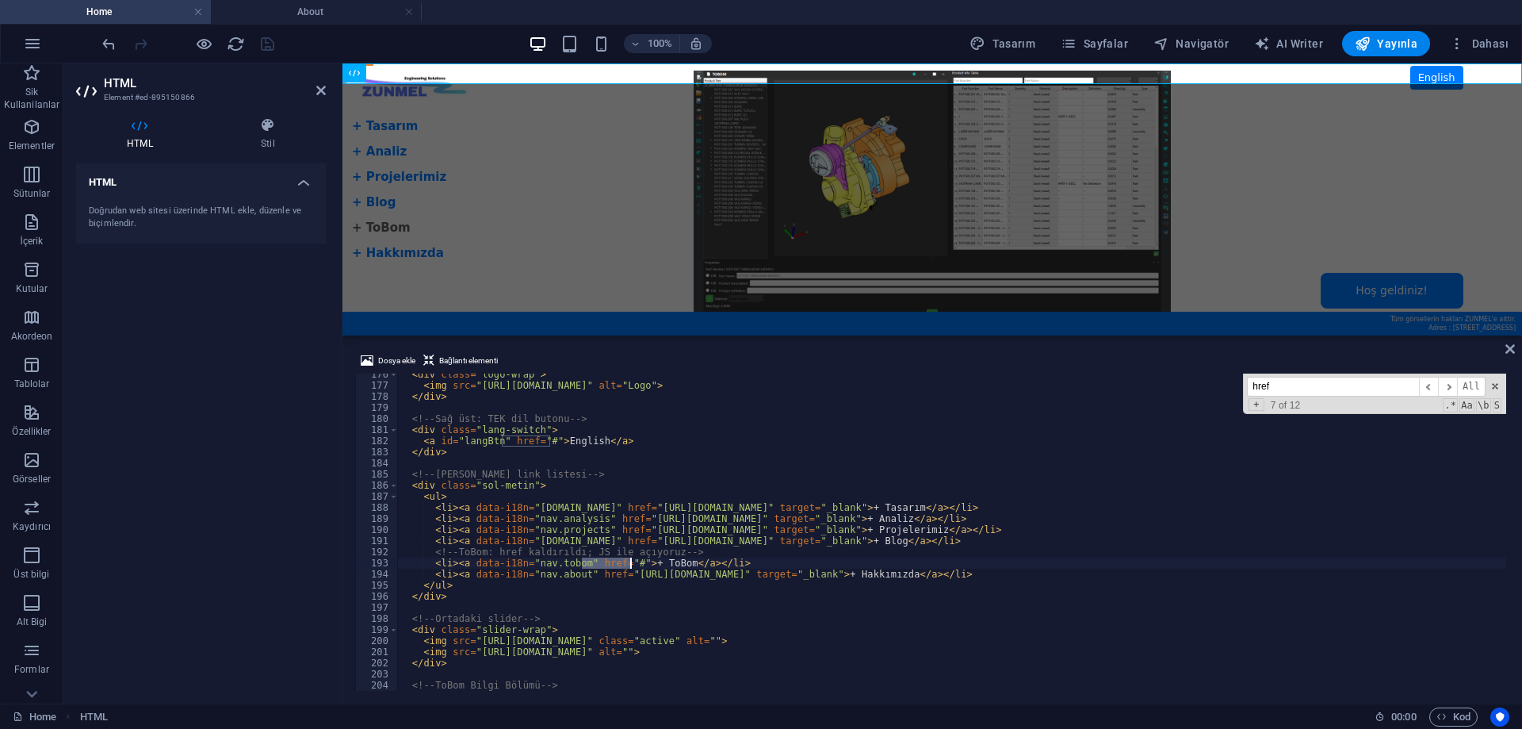
scroll to position [1947, 0]
click at [631, 591] on div "< div class = "logo-wrap" > < img src = "https://cdn1.site-media.eu/images/0/16…" at bounding box center [1271, 537] width 1748 height 336
drag, startPoint x: 725, startPoint y: 558, endPoint x: 471, endPoint y: 561, distance: 254.5
click at [471, 561] on div "< div class = "logo-wrap" > < img src = "https://cdn1.site-media.eu/images/0/16…" at bounding box center [1271, 537] width 1748 height 336
paste textarea
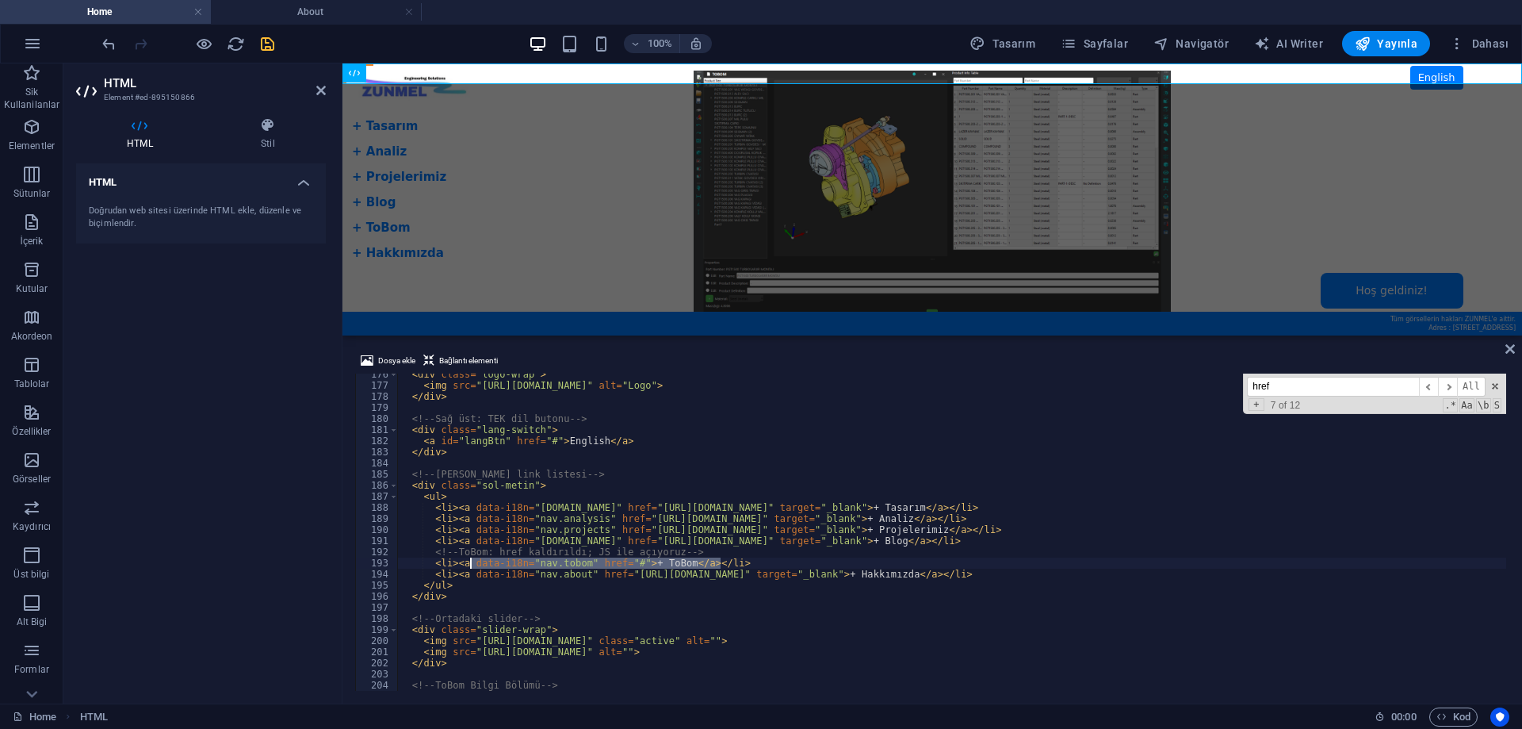
type textarea "<li><a data-i18n="nav.tobom">+ ToBom</a></li>"
click at [265, 43] on icon "save" at bounding box center [267, 44] width 18 height 18
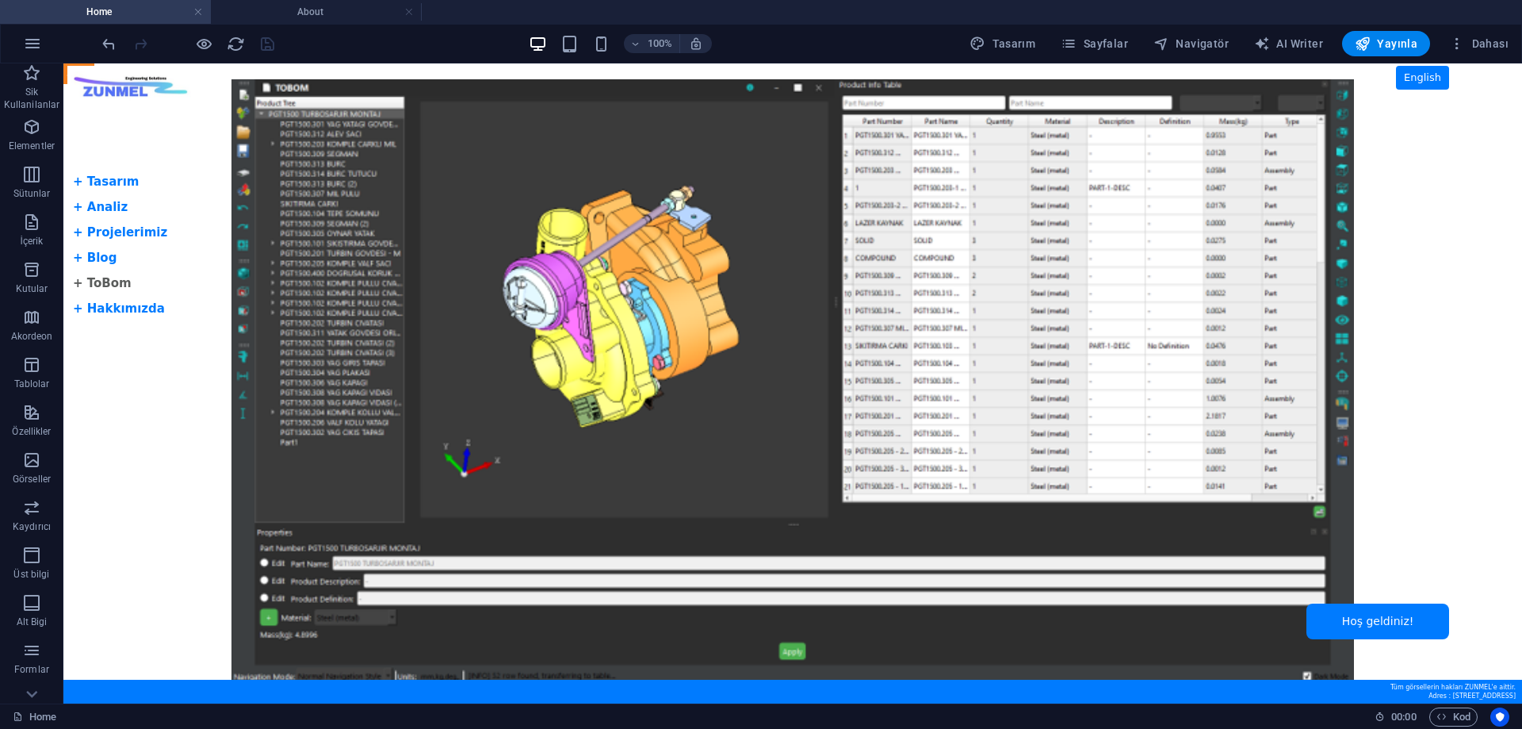
click at [109, 281] on body "Skip to main content Tam Ekran Slider + Dil Butonu English + Tasarım + Analiz +…" at bounding box center [792, 383] width 1459 height 640
click at [91, 76] on span "HTML" at bounding box center [100, 73] width 26 height 10
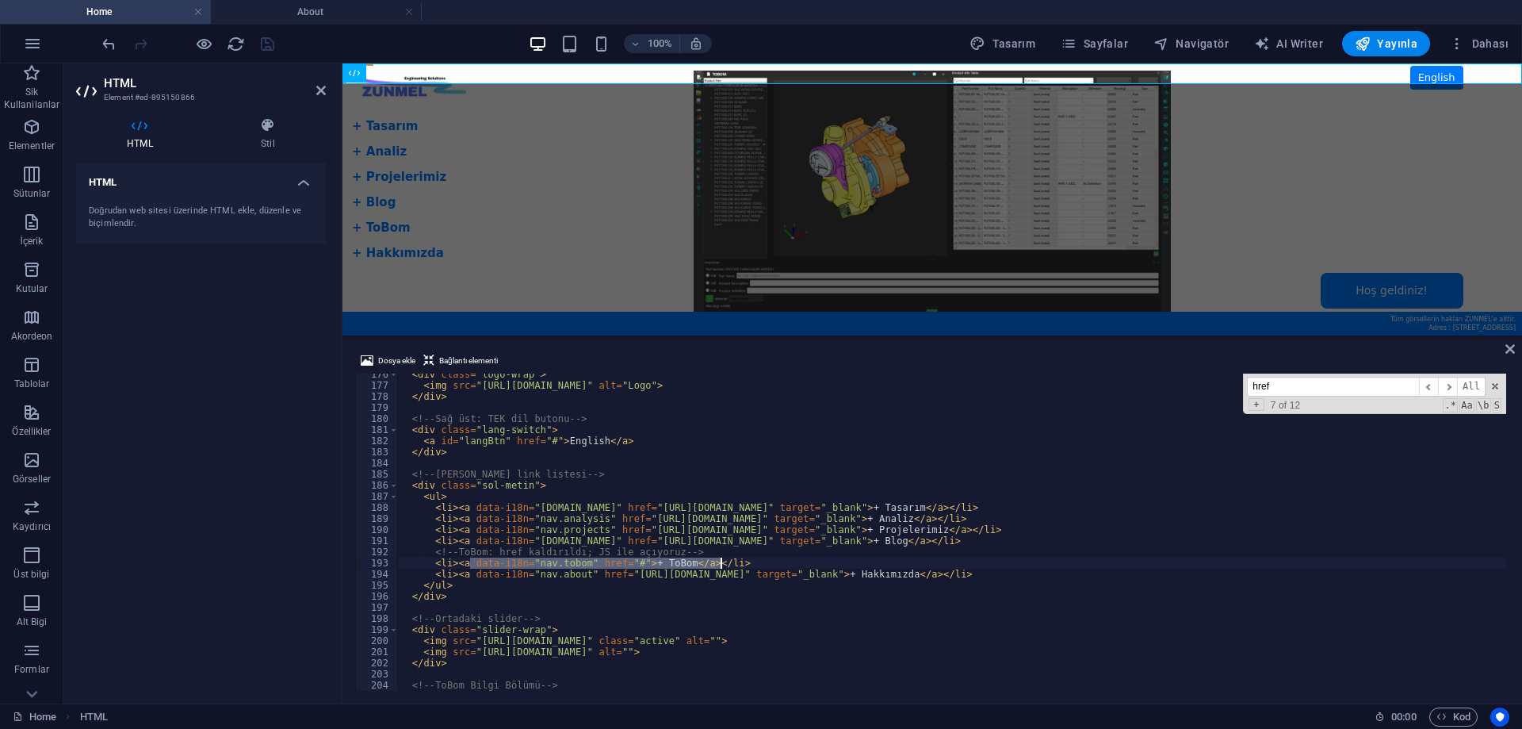
click at [717, 591] on div "< div class = "logo-wrap" > < img src = "https://cdn1.site-media.eu/images/0/16…" at bounding box center [1271, 537] width 1748 height 336
click at [625, 563] on div "< div class = "logo-wrap" > < img src = "https://cdn1.site-media.eu/images/0/16…" at bounding box center [1271, 537] width 1748 height 336
click at [711, 564] on div "< div class = "logo-wrap" > < img src = "https://cdn1.site-media.eu/images/0/16…" at bounding box center [1271, 537] width 1748 height 336
drag, startPoint x: 726, startPoint y: 560, endPoint x: 470, endPoint y: 564, distance: 256.1
click at [470, 564] on div "< div class = "logo-wrap" > < img src = "https://cdn1.site-media.eu/images/0/16…" at bounding box center [1271, 537] width 1748 height 336
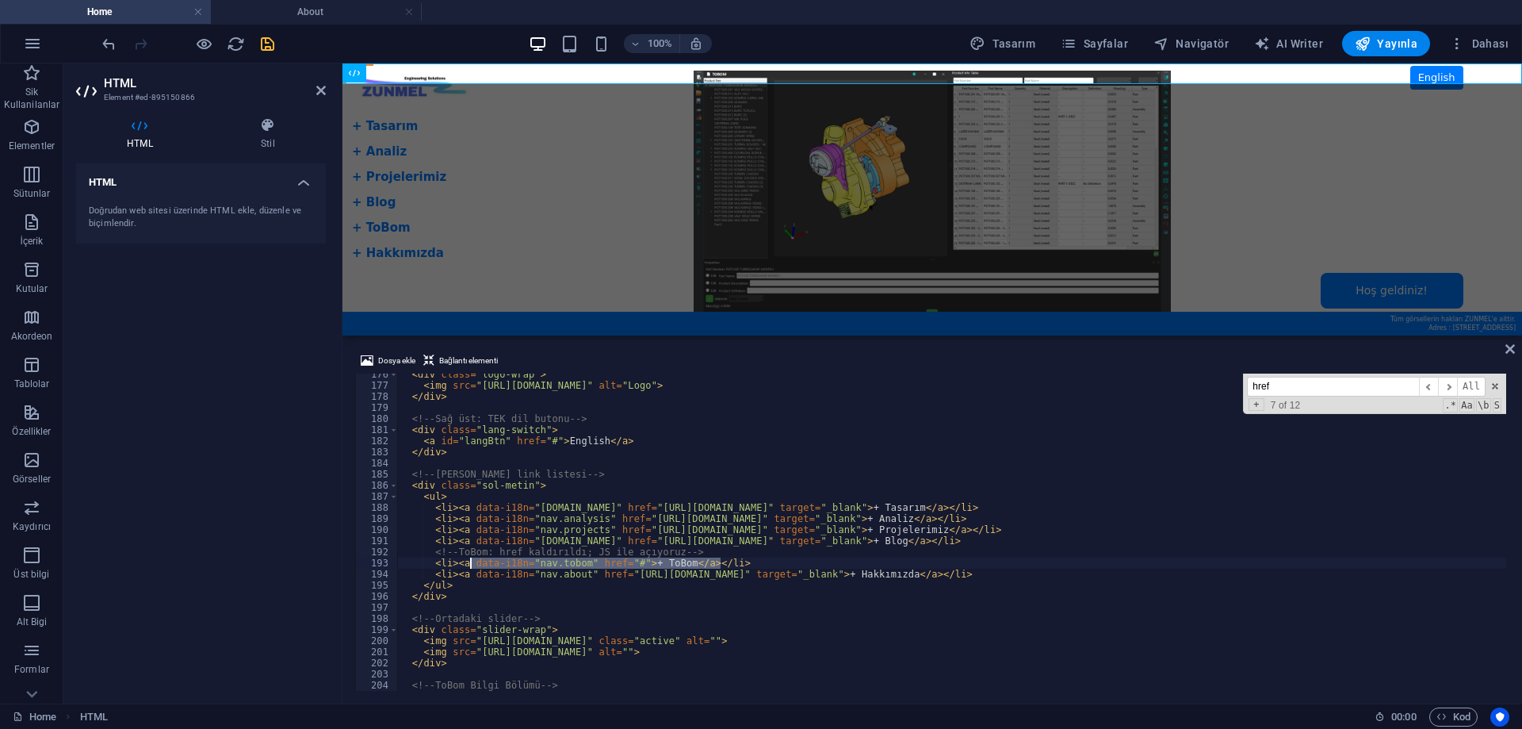
paste textarea "javascript:void(0)"
type textarea "<li><a data-i18n="nav.tobom" href="javascript:void(0)">+ ToBom</a></li>"
click at [270, 39] on icon "save" at bounding box center [267, 44] width 18 height 18
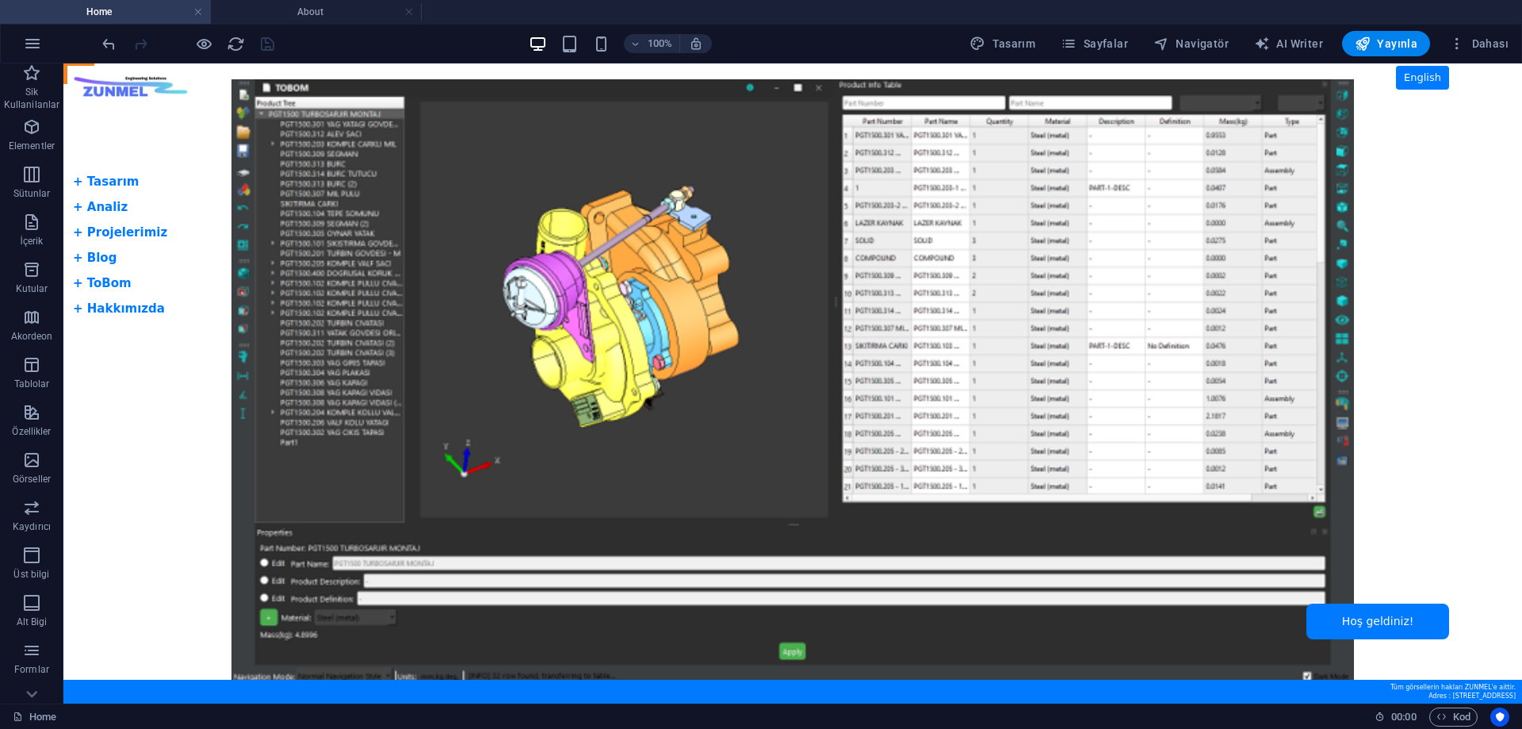
click at [97, 282] on body "Skip to main content Tam Ekran Slider + Dil Butonu English + Tasarım + Analiz +…" at bounding box center [792, 383] width 1459 height 640
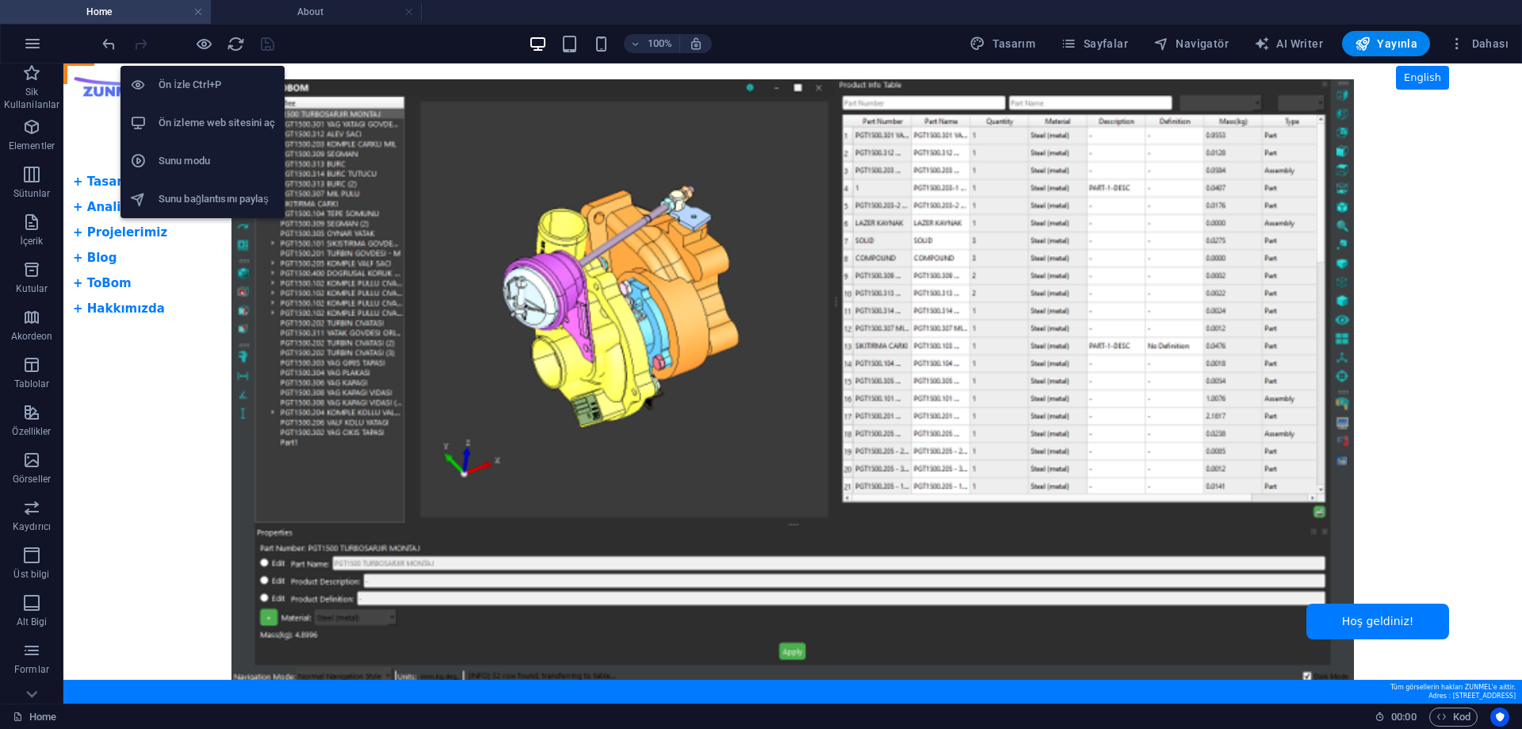
click at [211, 122] on h6 "Ön izleme web sitesini aç" at bounding box center [217, 122] width 117 height 19
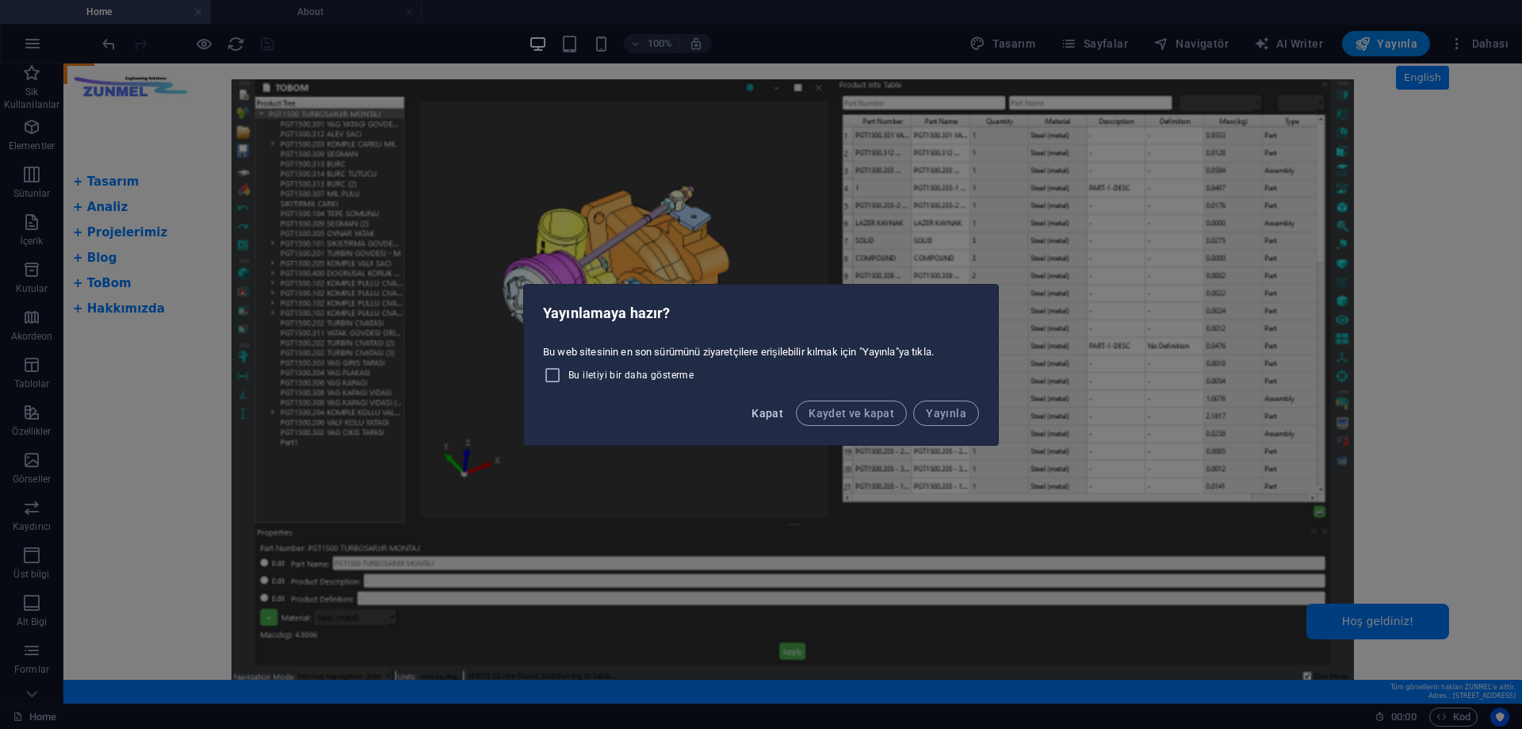
click at [782, 411] on span "Kapat" at bounding box center [768, 413] width 32 height 13
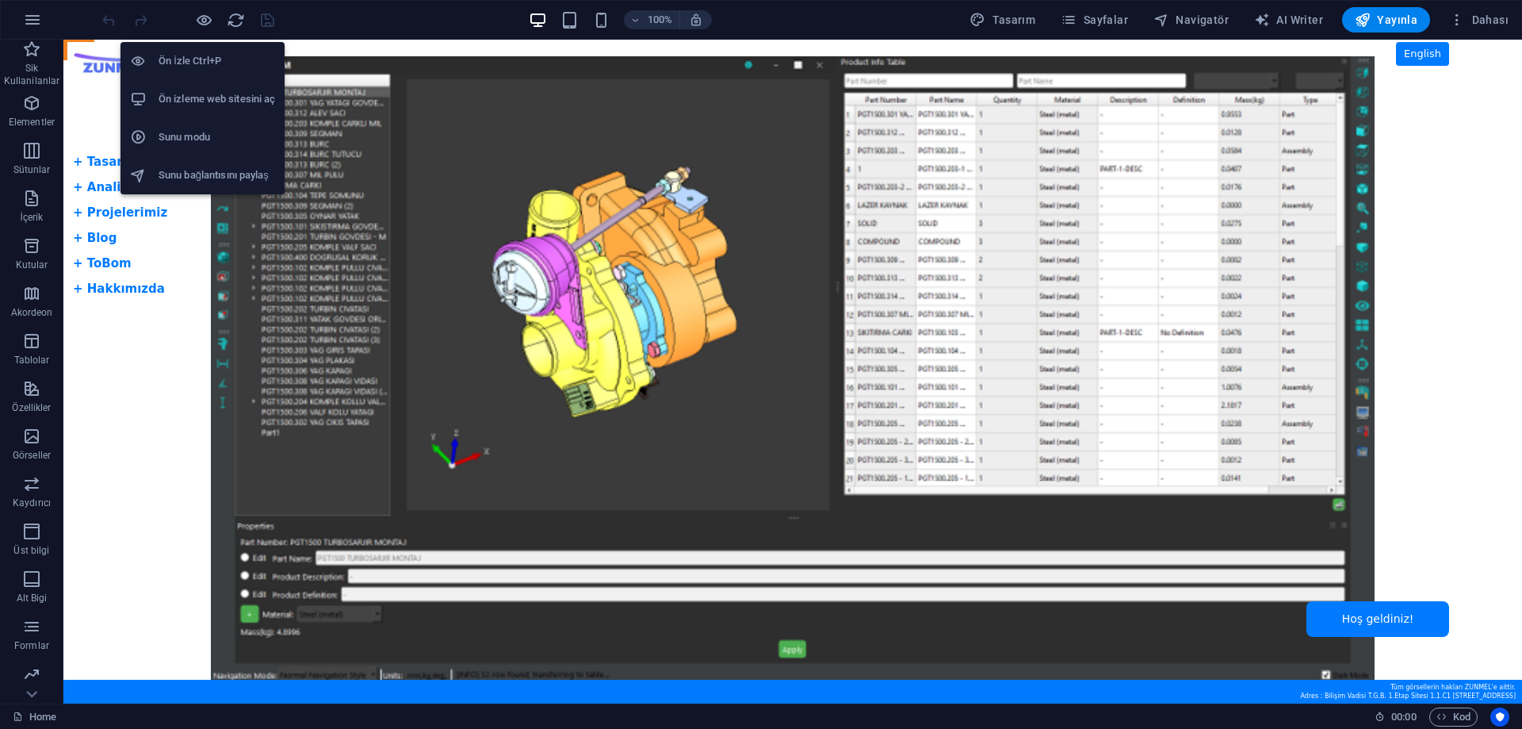
click at [214, 100] on h6 "Ön izleme web sitesini aç" at bounding box center [217, 99] width 117 height 19
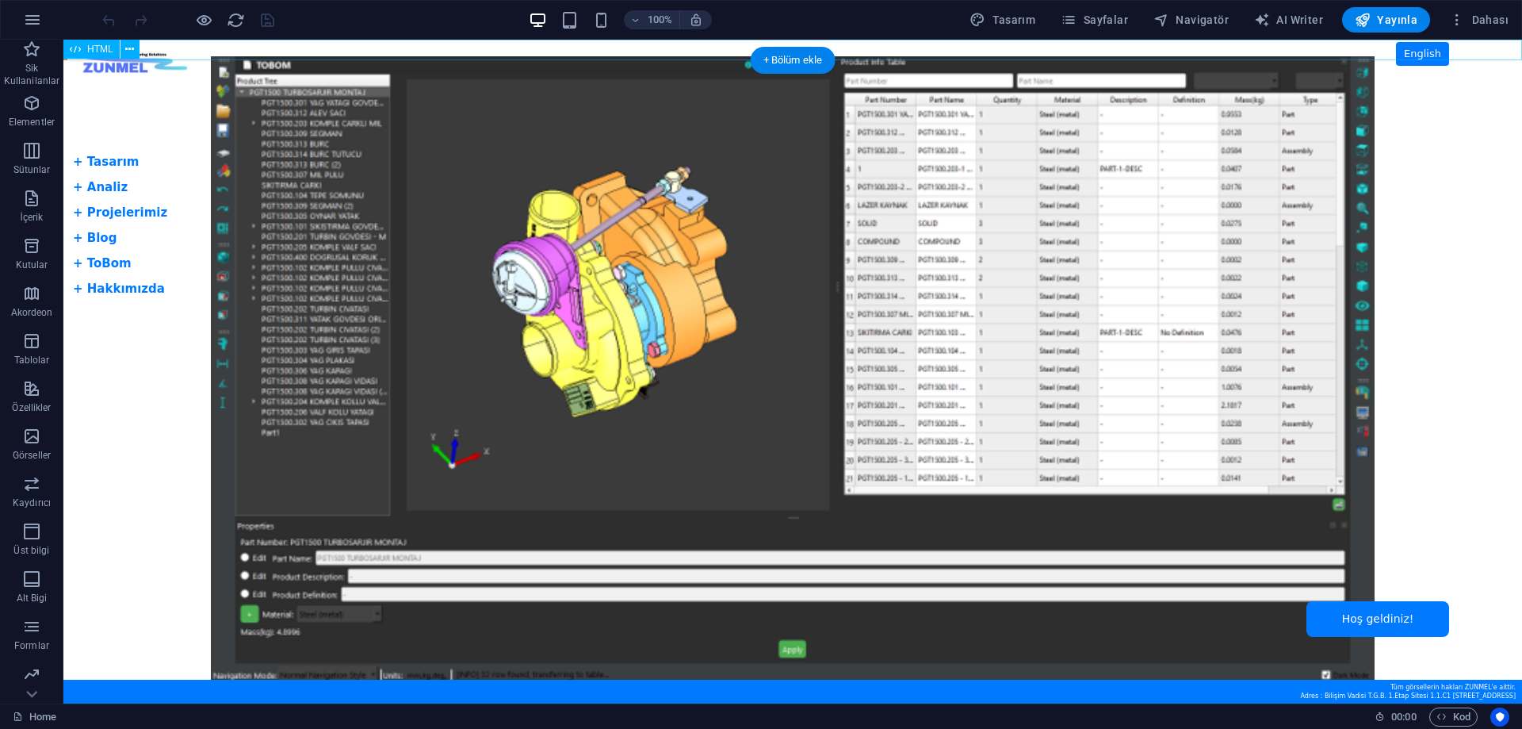
click at [1431, 53] on div "Tam Ekran Slider + Dil Butonu English + Tasarım + Analiz + Projelerimiz + Blog …" at bounding box center [792, 50] width 1459 height 21
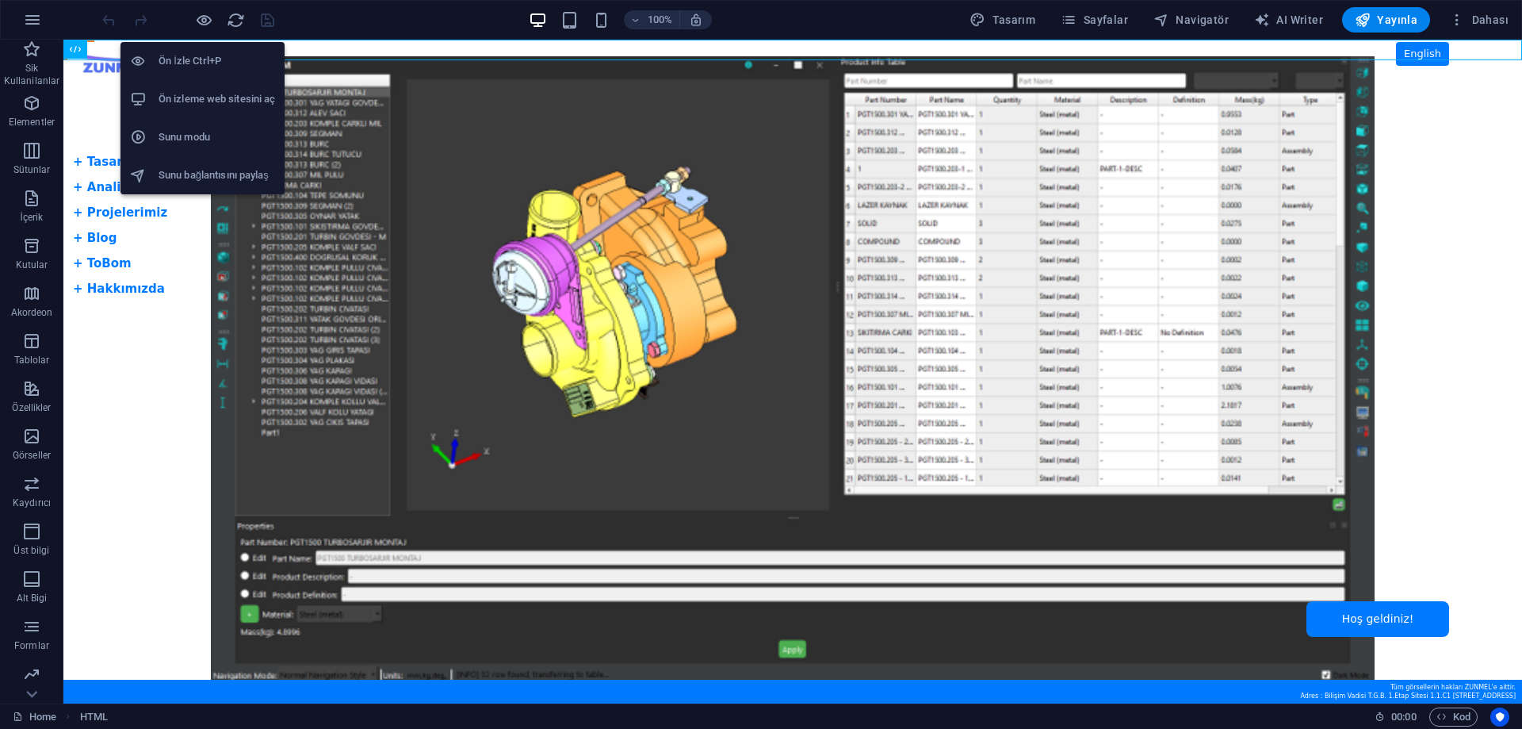
click at [211, 94] on h6 "Ön izleme web sitesini aç" at bounding box center [217, 99] width 117 height 19
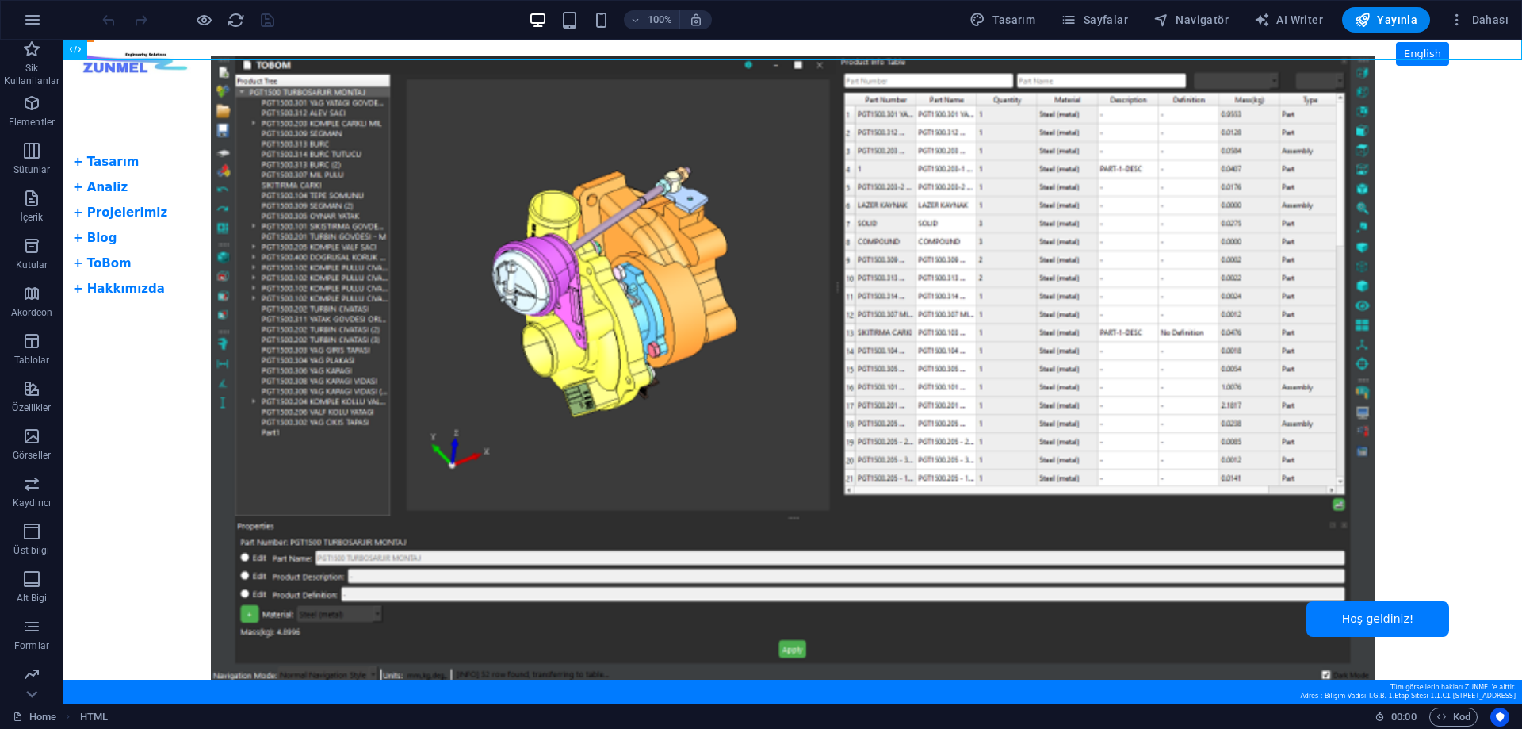
click at [105, 281] on body "Skip to main content Tam Ekran Slider + Dil Butonu English + Tasarım + Analiz +…" at bounding box center [792, 372] width 1459 height 664
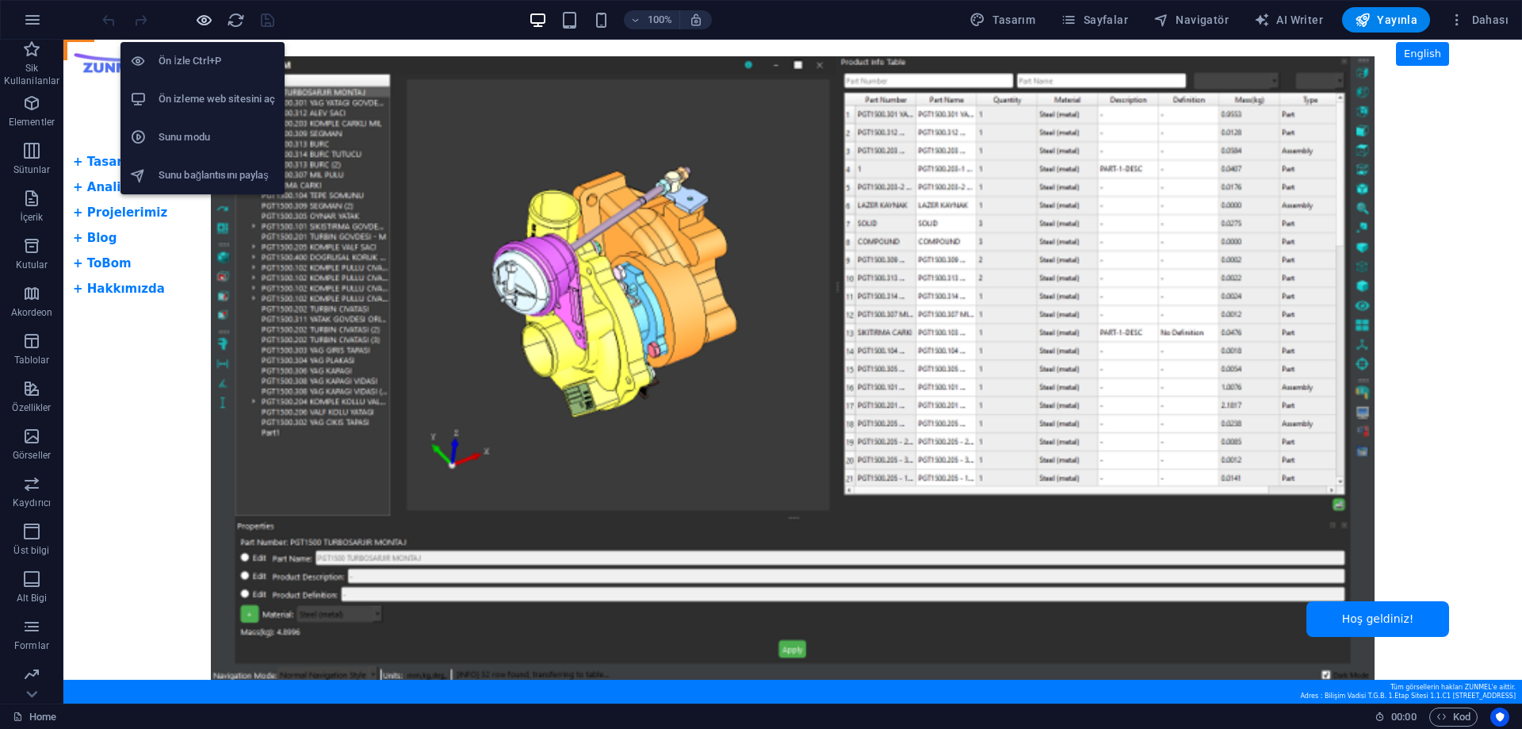
click at [203, 22] on icon "button" at bounding box center [204, 20] width 18 height 18
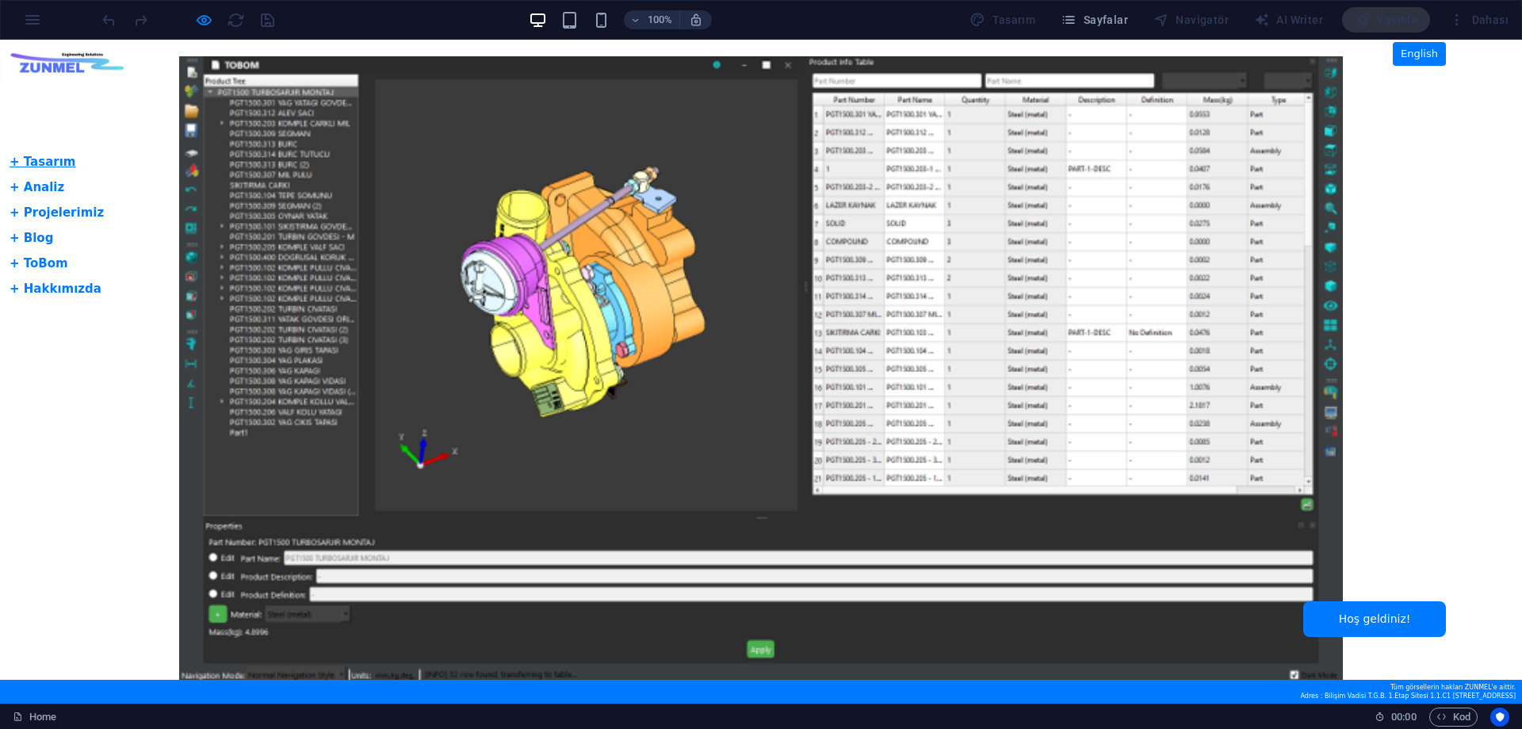
click at [33, 163] on link "+ Tasarım" at bounding box center [43, 162] width 66 height 14
click at [36, 190] on link "+ Analiz" at bounding box center [37, 187] width 55 height 14
click at [44, 224] on ul "+ Tasarım + Analiz + Projelerimiz + Blog + ToBom + Hakkımızda" at bounding box center [57, 225] width 94 height 146
click at [44, 216] on link "+ Projelerimiz" at bounding box center [57, 212] width 94 height 14
click at [38, 235] on link "+ Blog" at bounding box center [32, 238] width 44 height 14
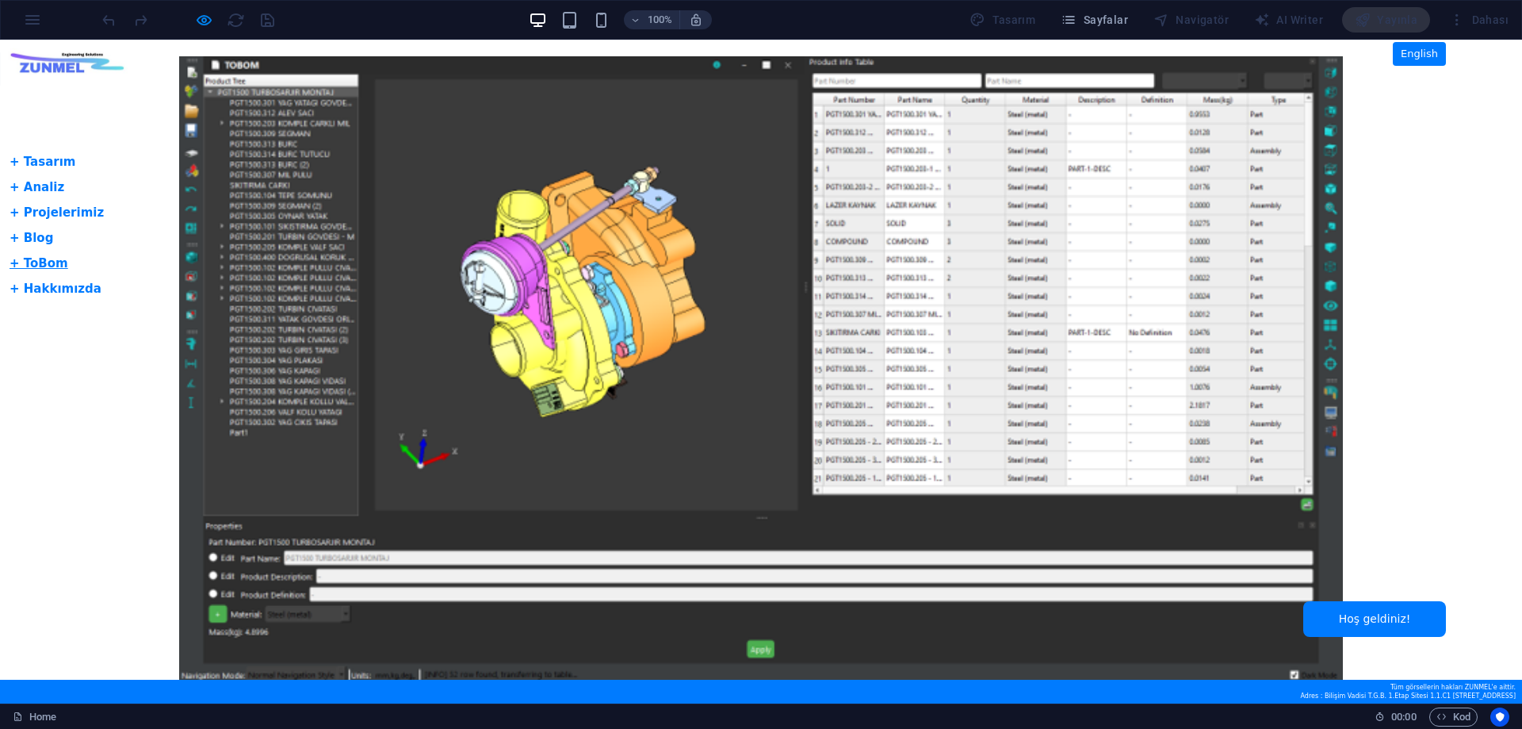
click at [42, 256] on link "+ ToBom" at bounding box center [39, 263] width 59 height 14
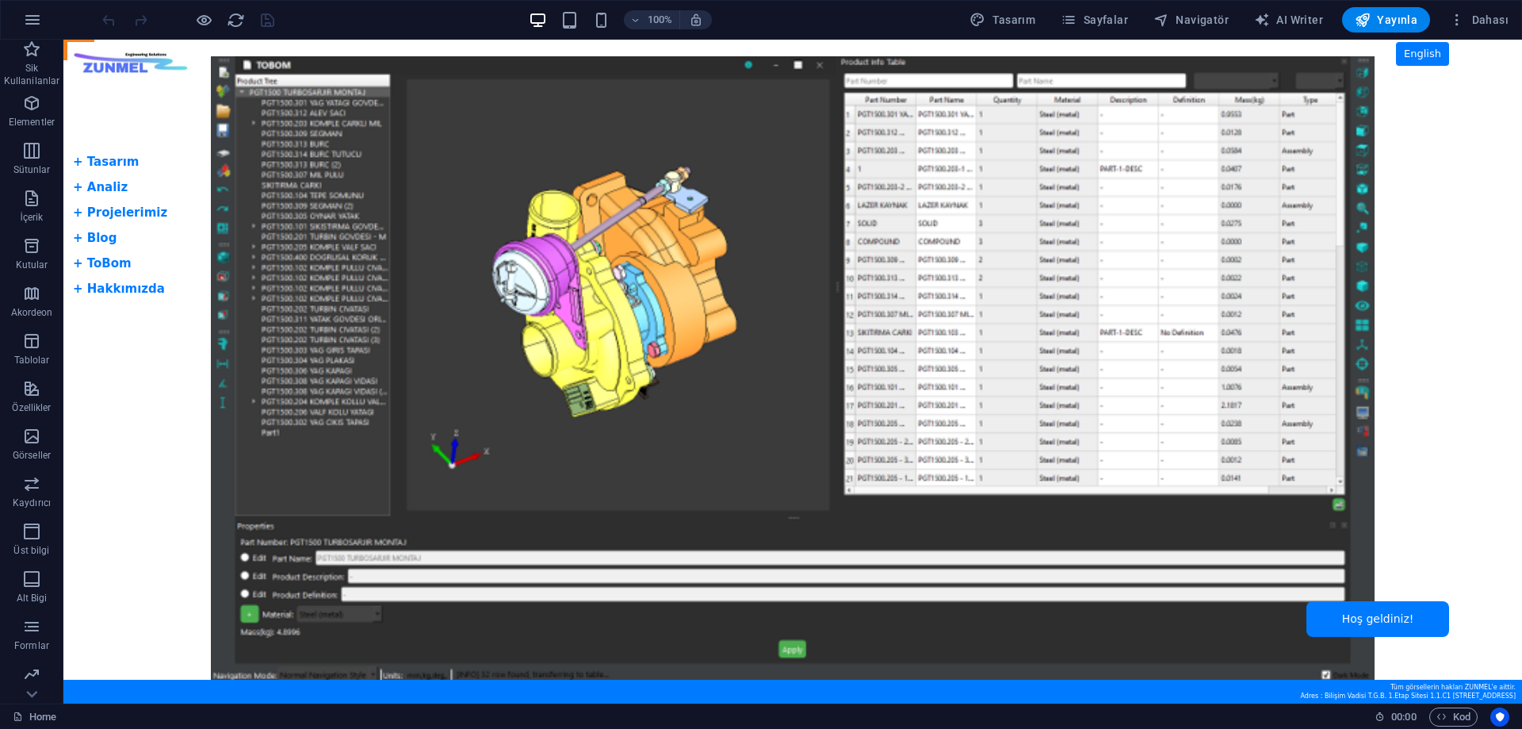
click at [87, 163] on body "Skip to main content Tam Ekran Slider + Dil Butonu English + Tasarım + Analiz +…" at bounding box center [792, 372] width 1459 height 664
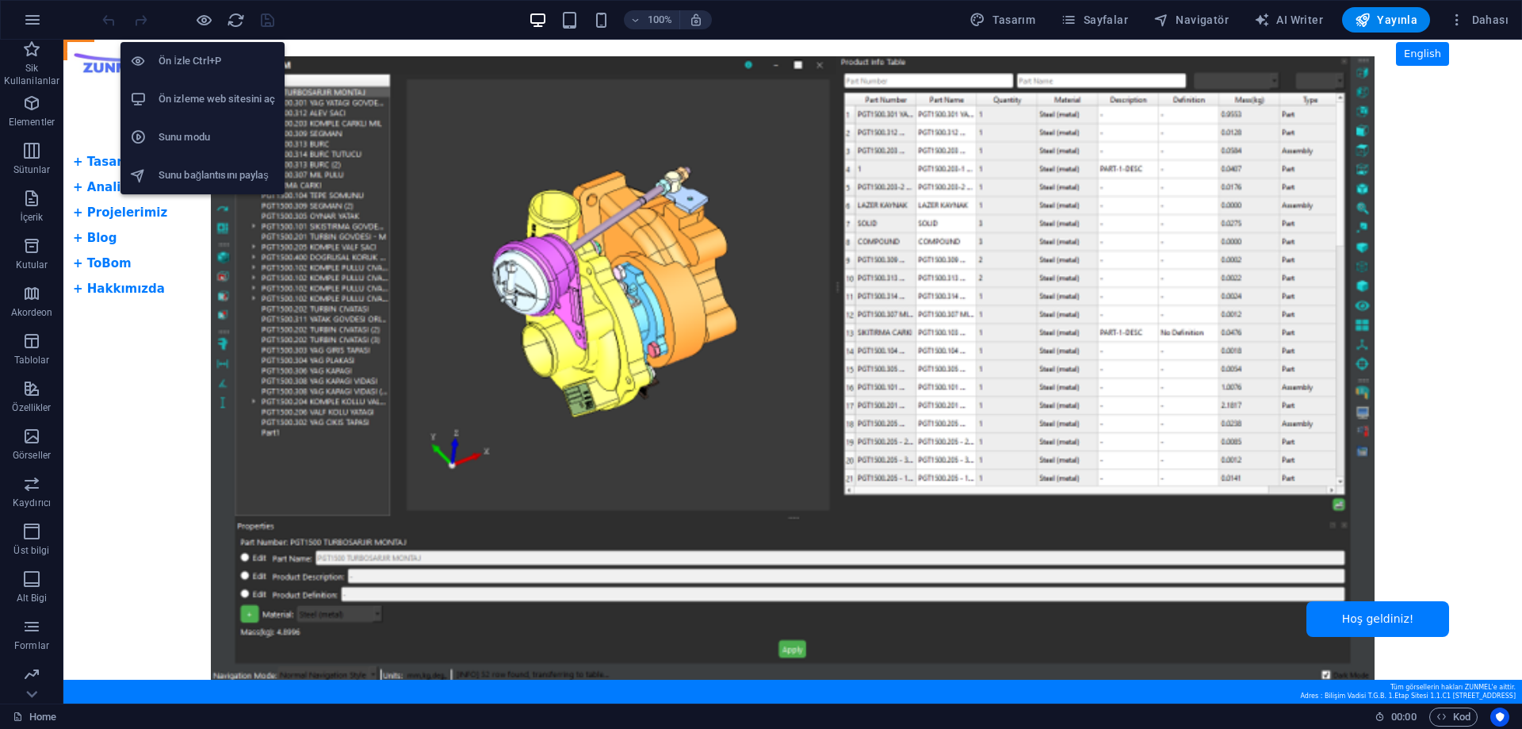
click at [201, 94] on h6 "Ön izleme web sitesini aç" at bounding box center [217, 99] width 117 height 19
click at [206, 95] on h6 "Ön izleme web sitesini aç" at bounding box center [217, 99] width 117 height 19
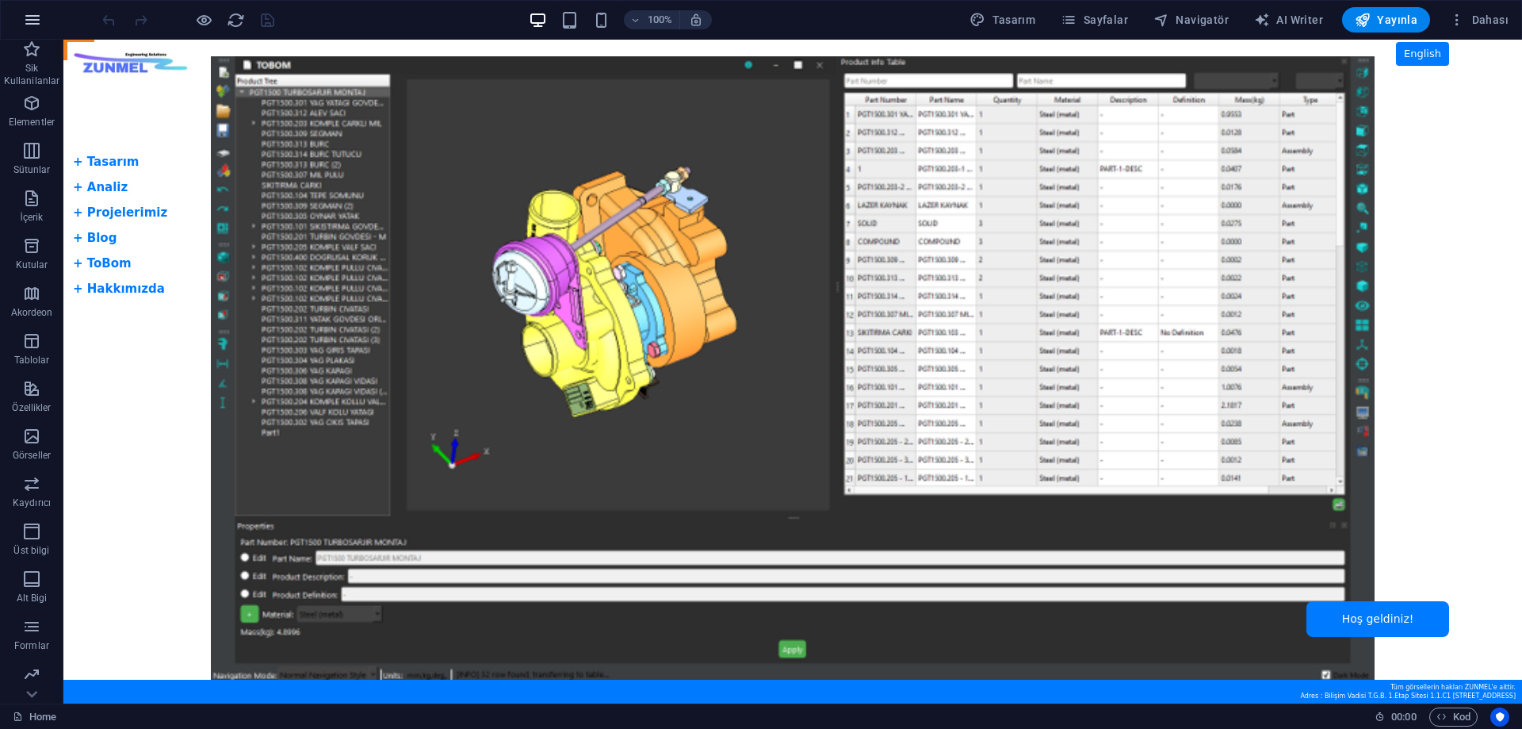
click at [31, 25] on icon "button" at bounding box center [32, 19] width 19 height 19
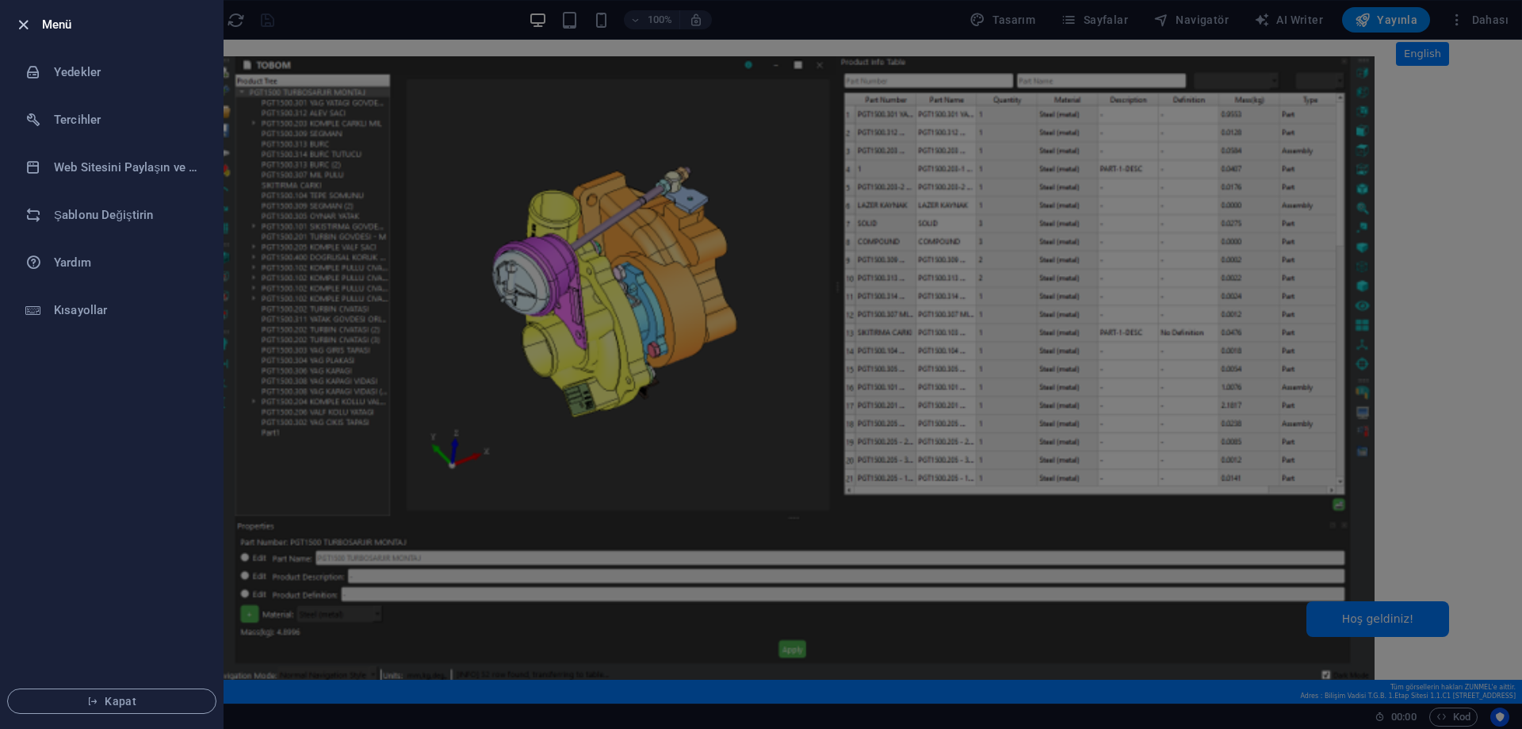
click at [27, 25] on icon "button" at bounding box center [23, 25] width 18 height 18
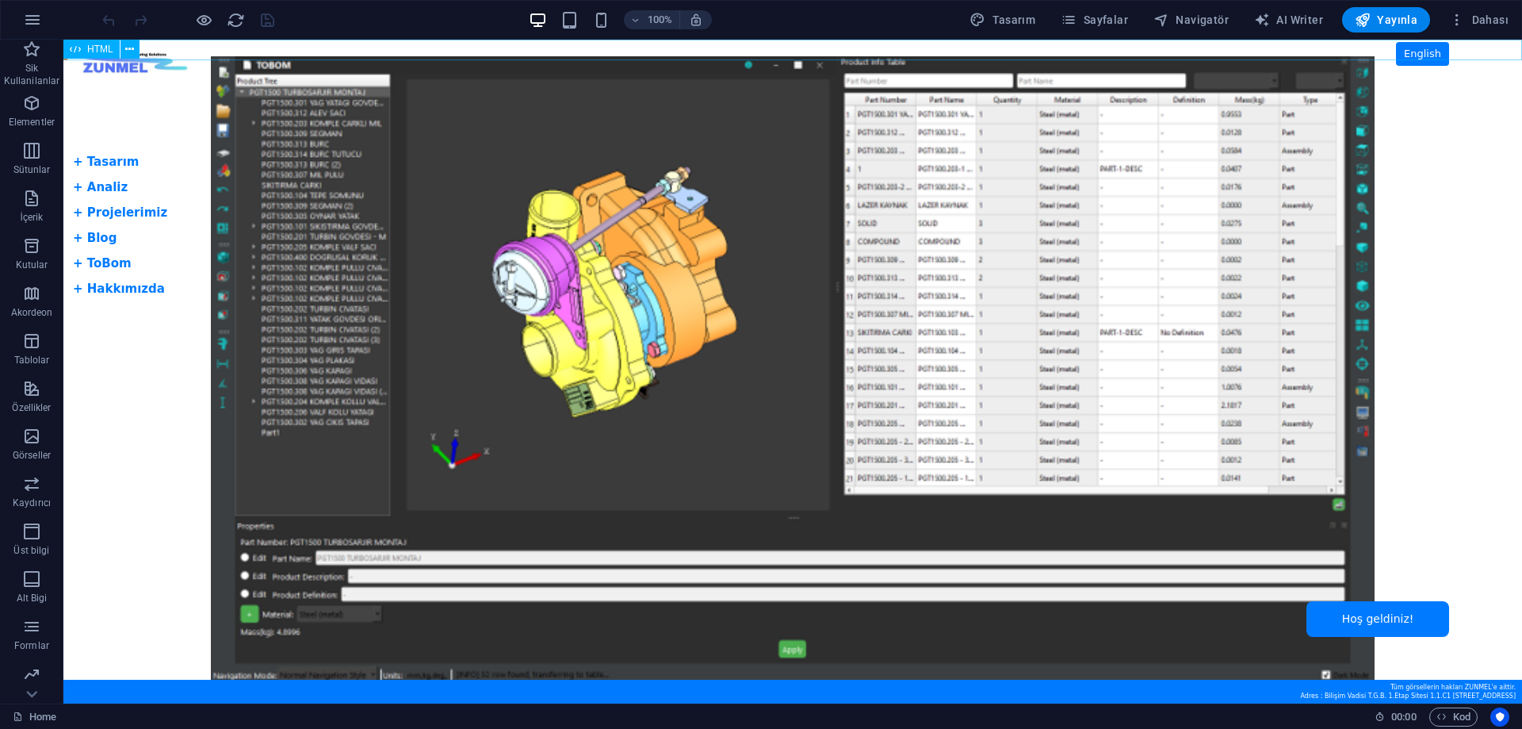
click at [85, 51] on div "HTML" at bounding box center [91, 49] width 56 height 19
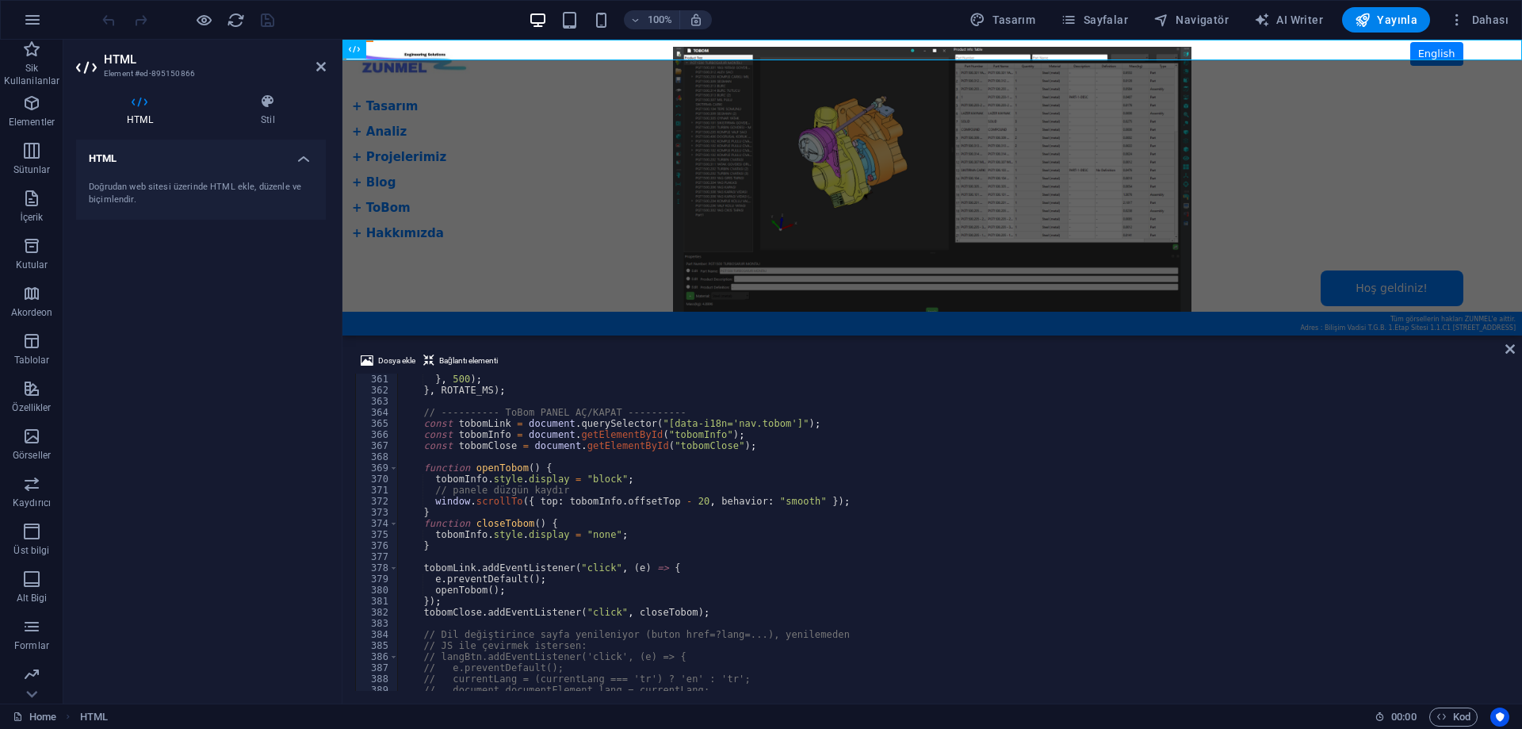
scroll to position [4092, 0]
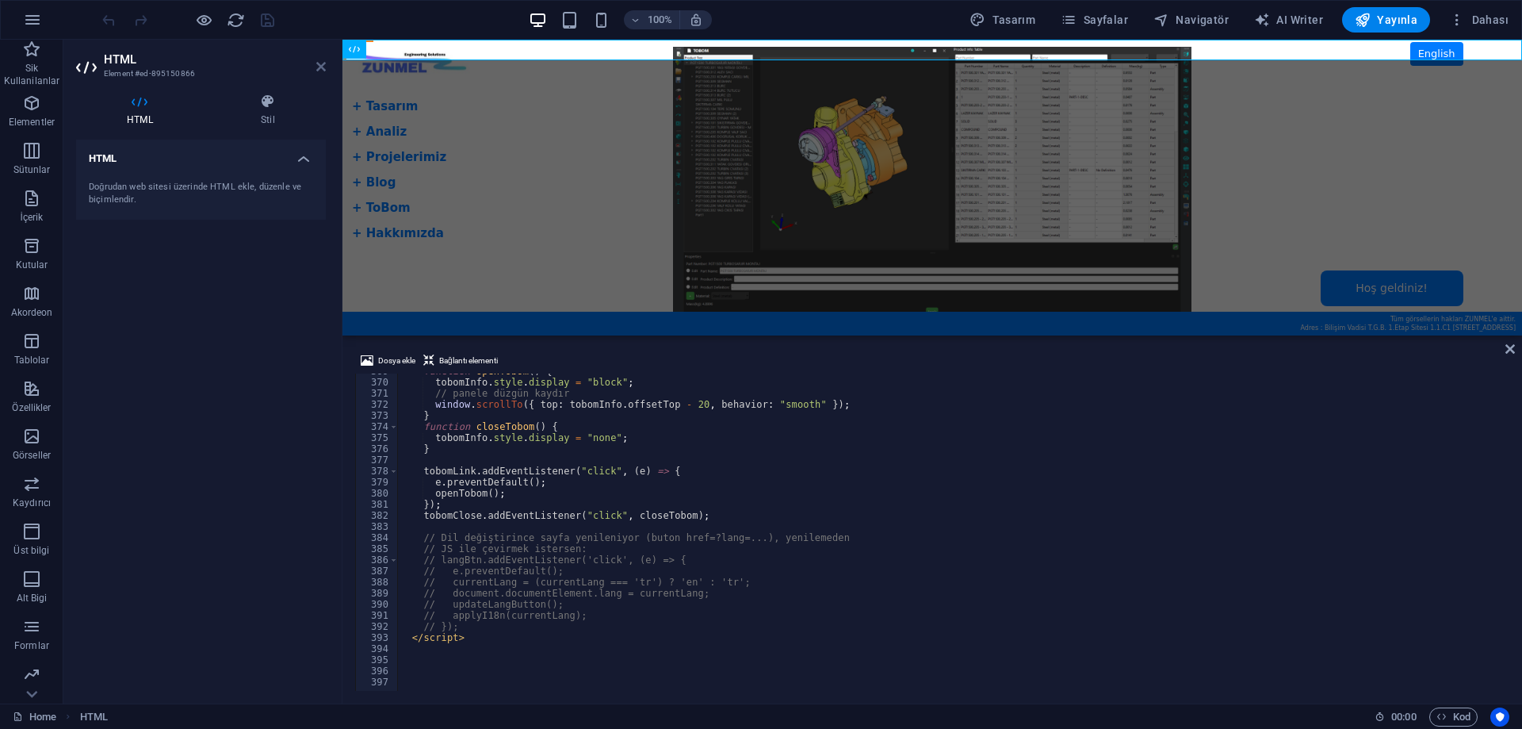
click at [319, 68] on icon at bounding box center [321, 66] width 10 height 13
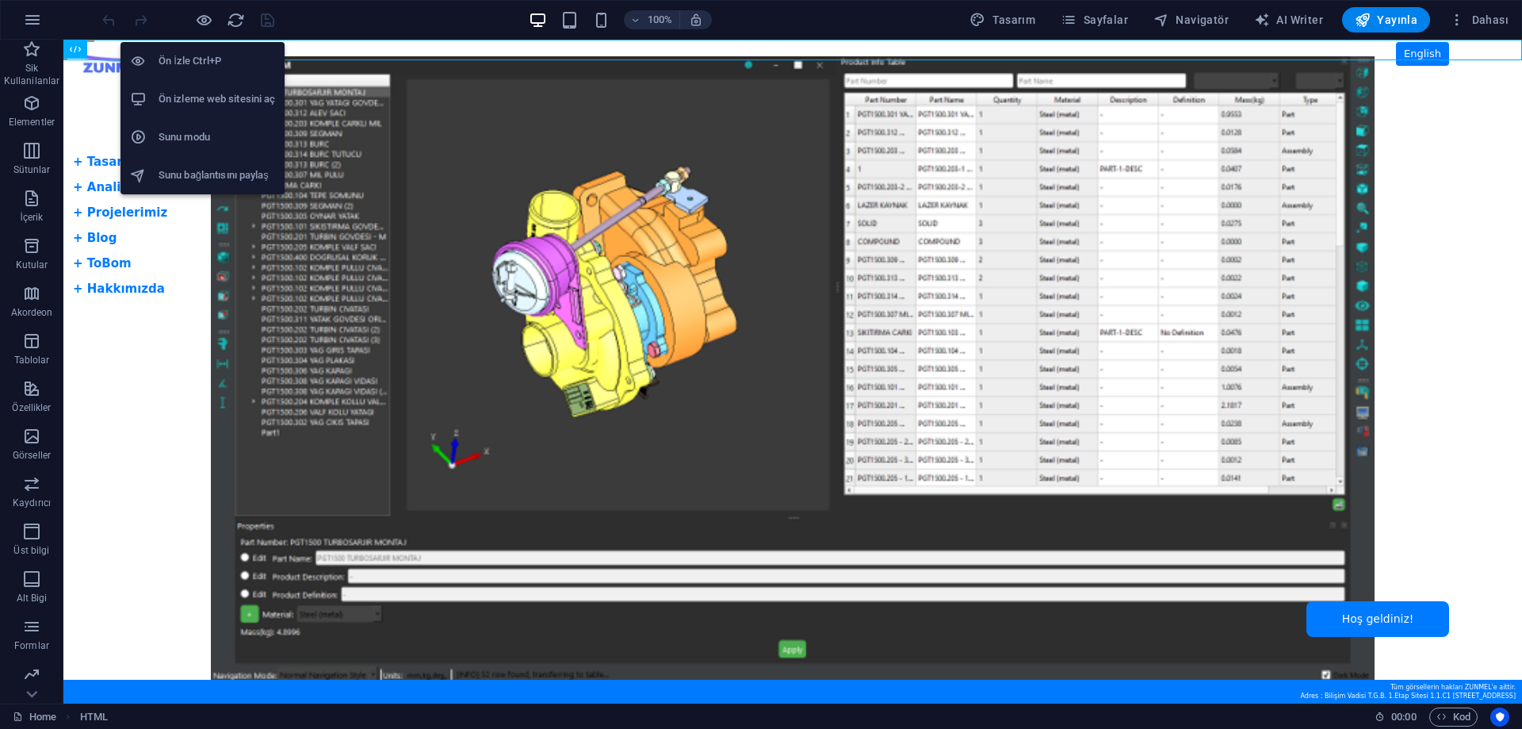
click at [213, 101] on h6 "Ön izleme web sitesini aç" at bounding box center [217, 99] width 117 height 19
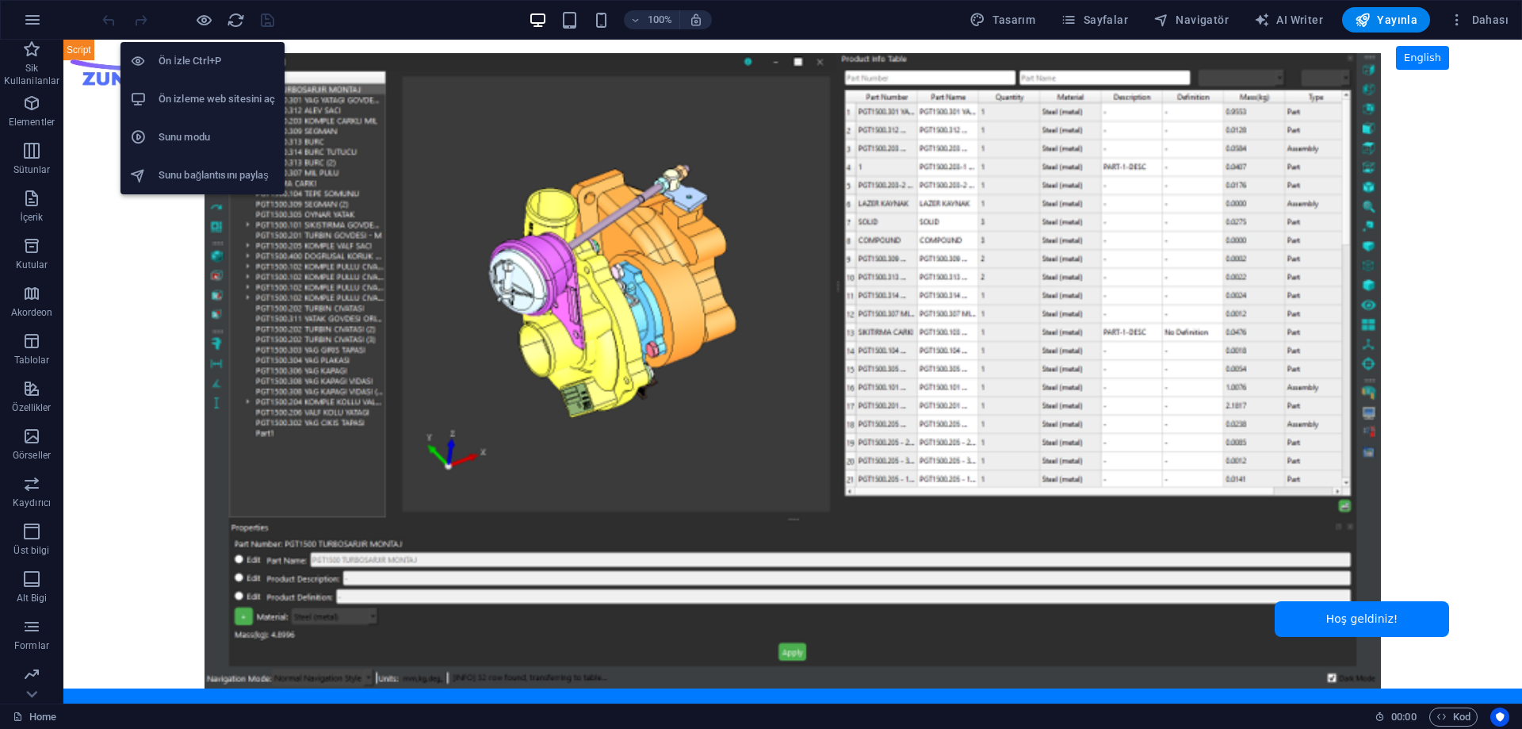
click at [210, 94] on h6 "Ön izleme web sitesini aç" at bounding box center [217, 99] width 117 height 19
click at [207, 105] on h6 "Ön izleme web sitesini aç" at bounding box center [217, 99] width 117 height 19
click at [208, 93] on h6 "Ön izleme web sitesini aç" at bounding box center [217, 99] width 117 height 19
click at [202, 100] on h6 "Ön izleme web sitesini aç" at bounding box center [217, 99] width 117 height 19
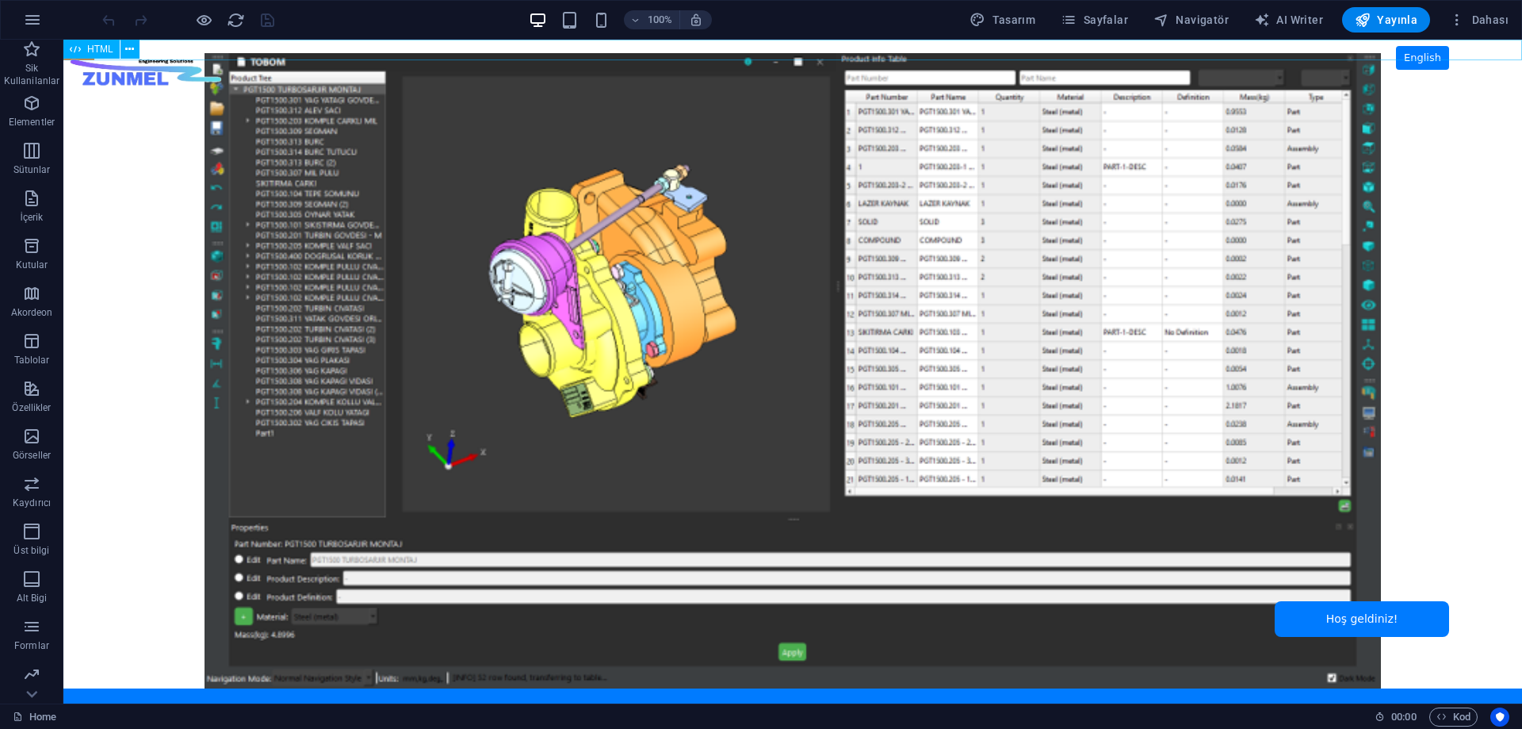
click at [87, 52] on span "HTML" at bounding box center [100, 49] width 26 height 10
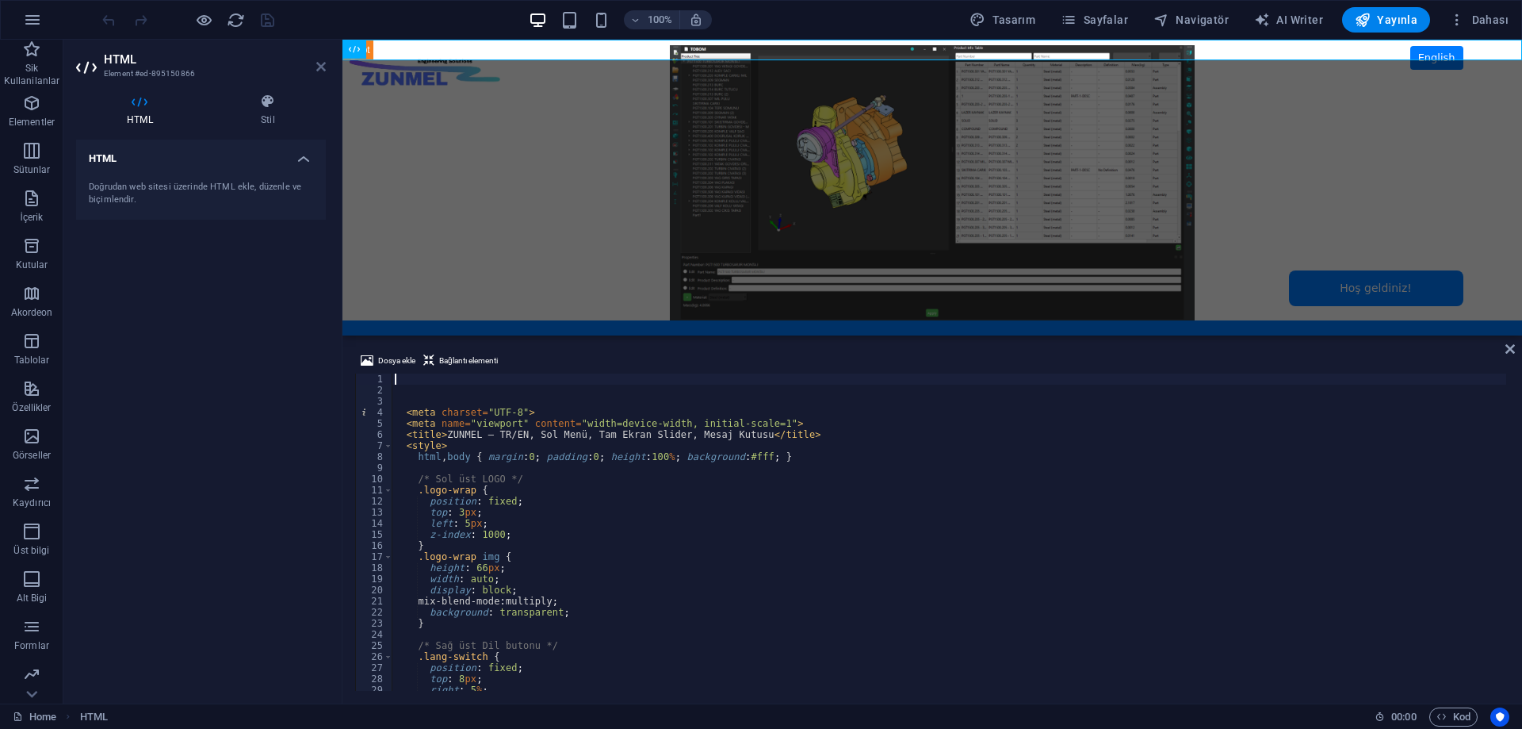
click at [318, 66] on icon at bounding box center [321, 66] width 10 height 13
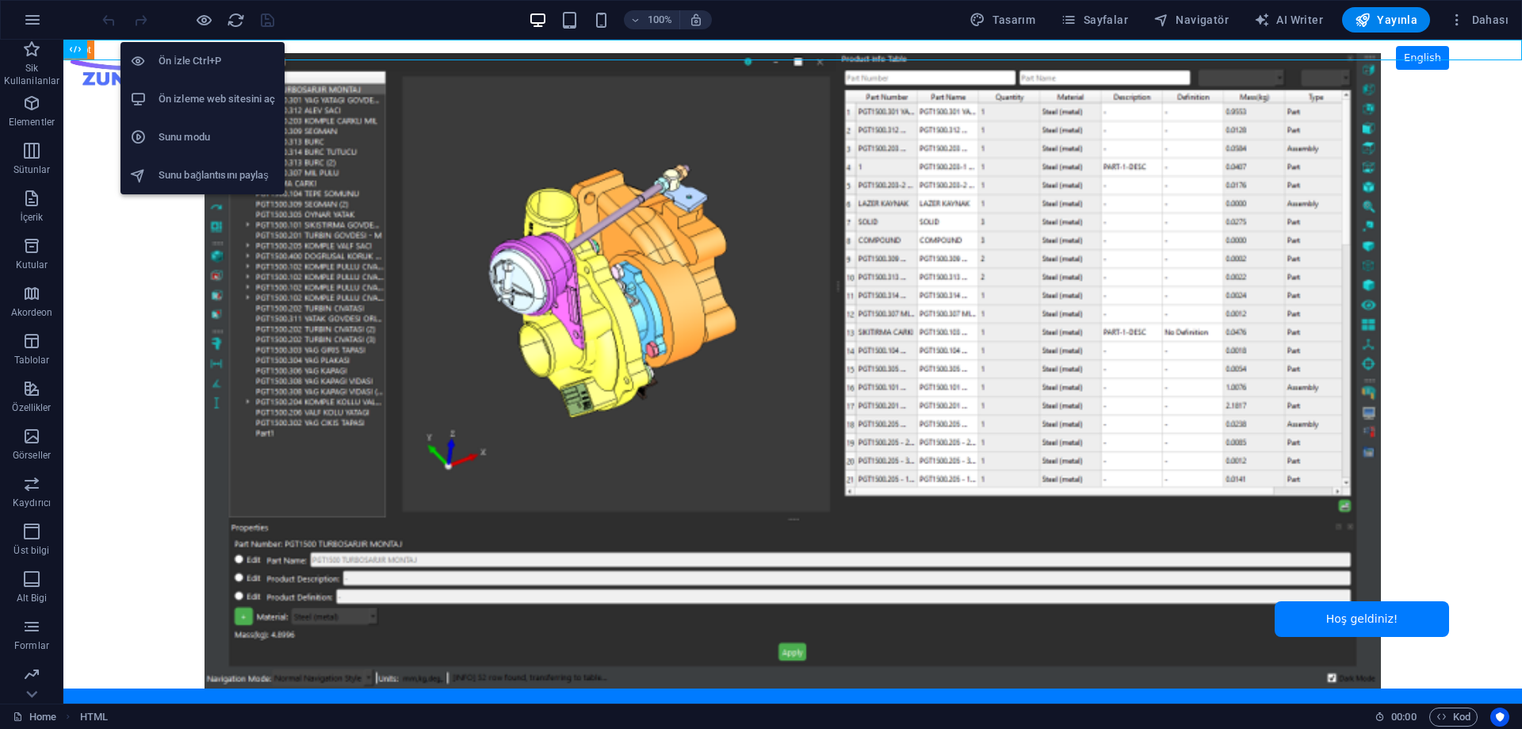
click at [203, 56] on h6 "Ön İzle Ctrl+P" at bounding box center [217, 61] width 117 height 19
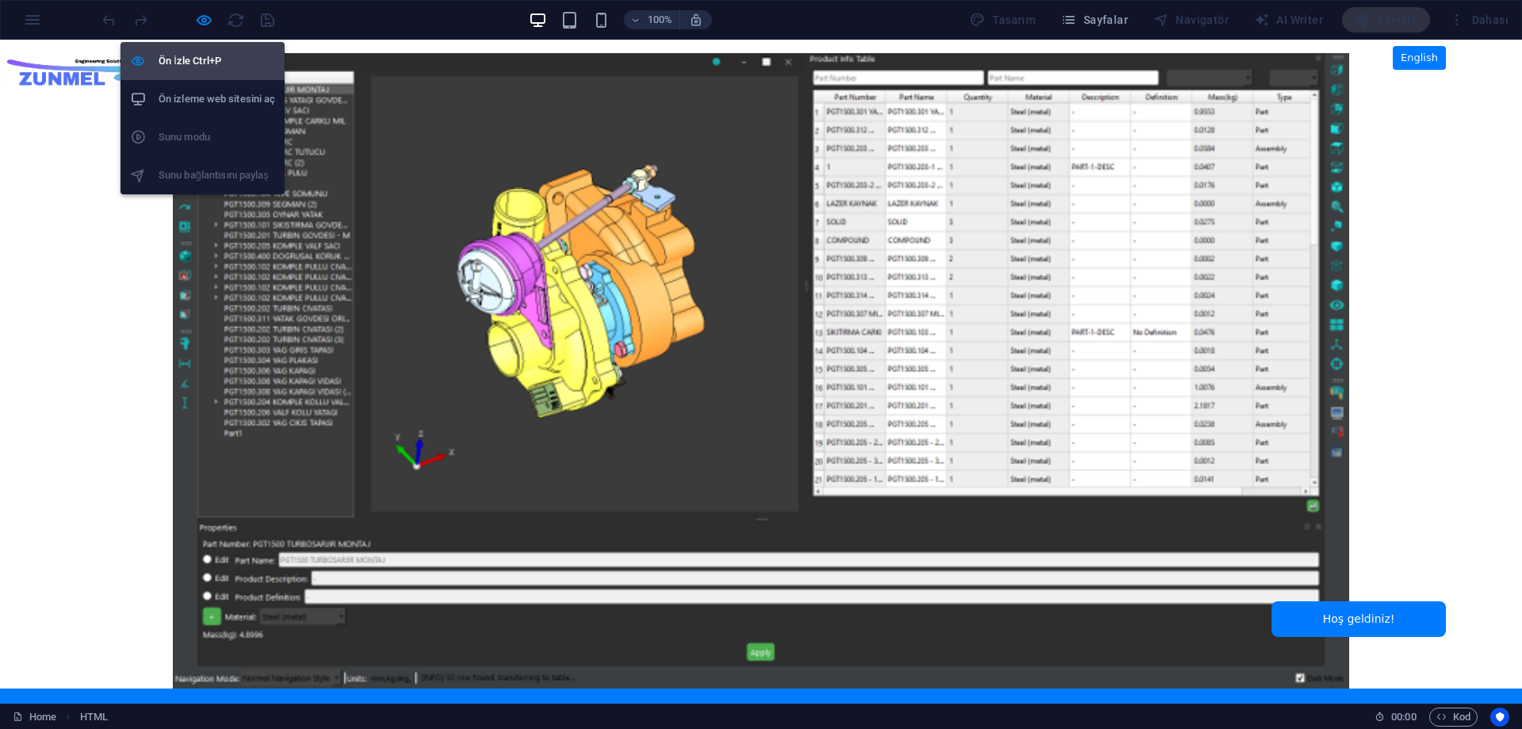
click at [206, 55] on h6 "Ön İzle Ctrl+P" at bounding box center [217, 61] width 117 height 19
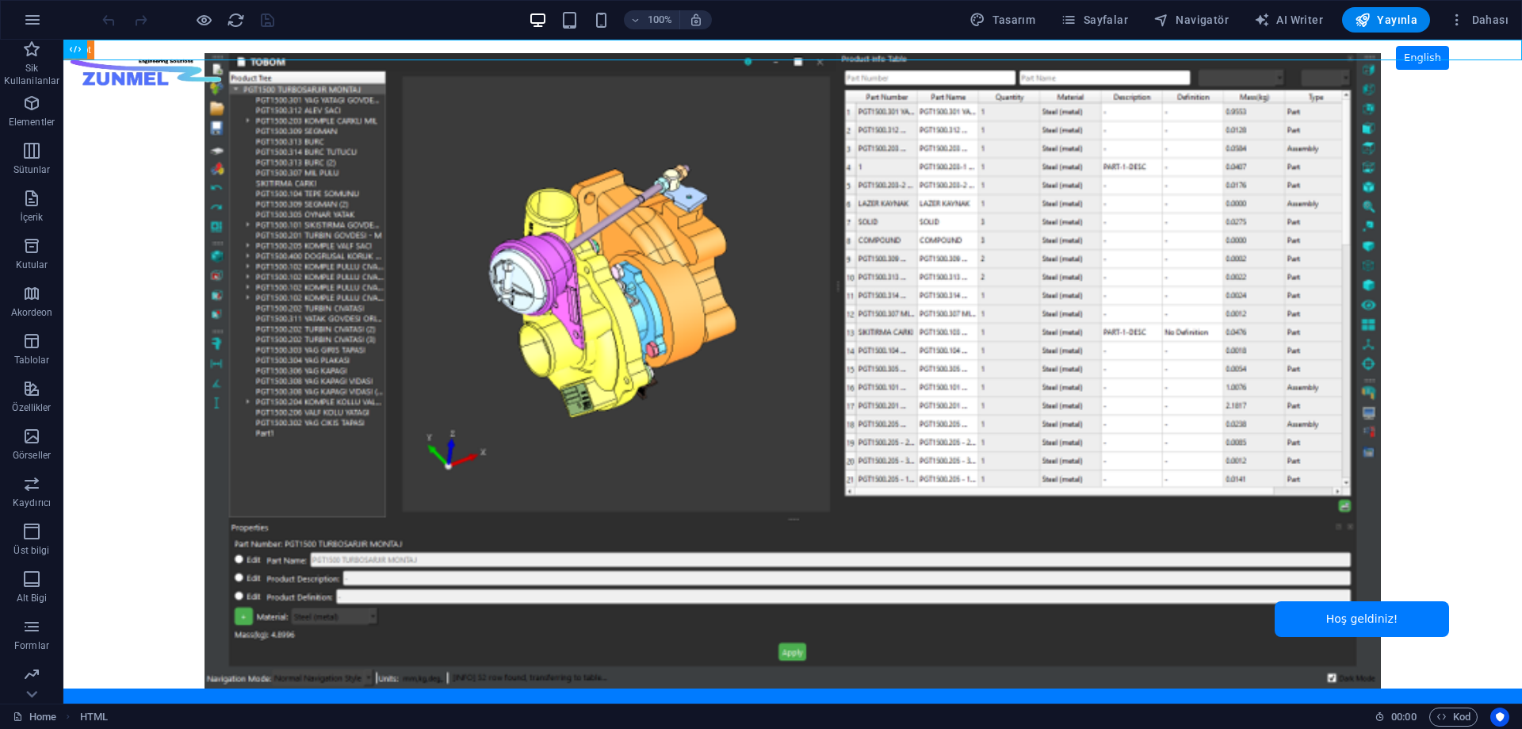
click at [143, 237] on body "Skip to main content ZUNMEL – TR/EN, Sol Menü, Tam Ekran Slider, Mesaj Kutusu E…" at bounding box center [792, 372] width 1459 height 664
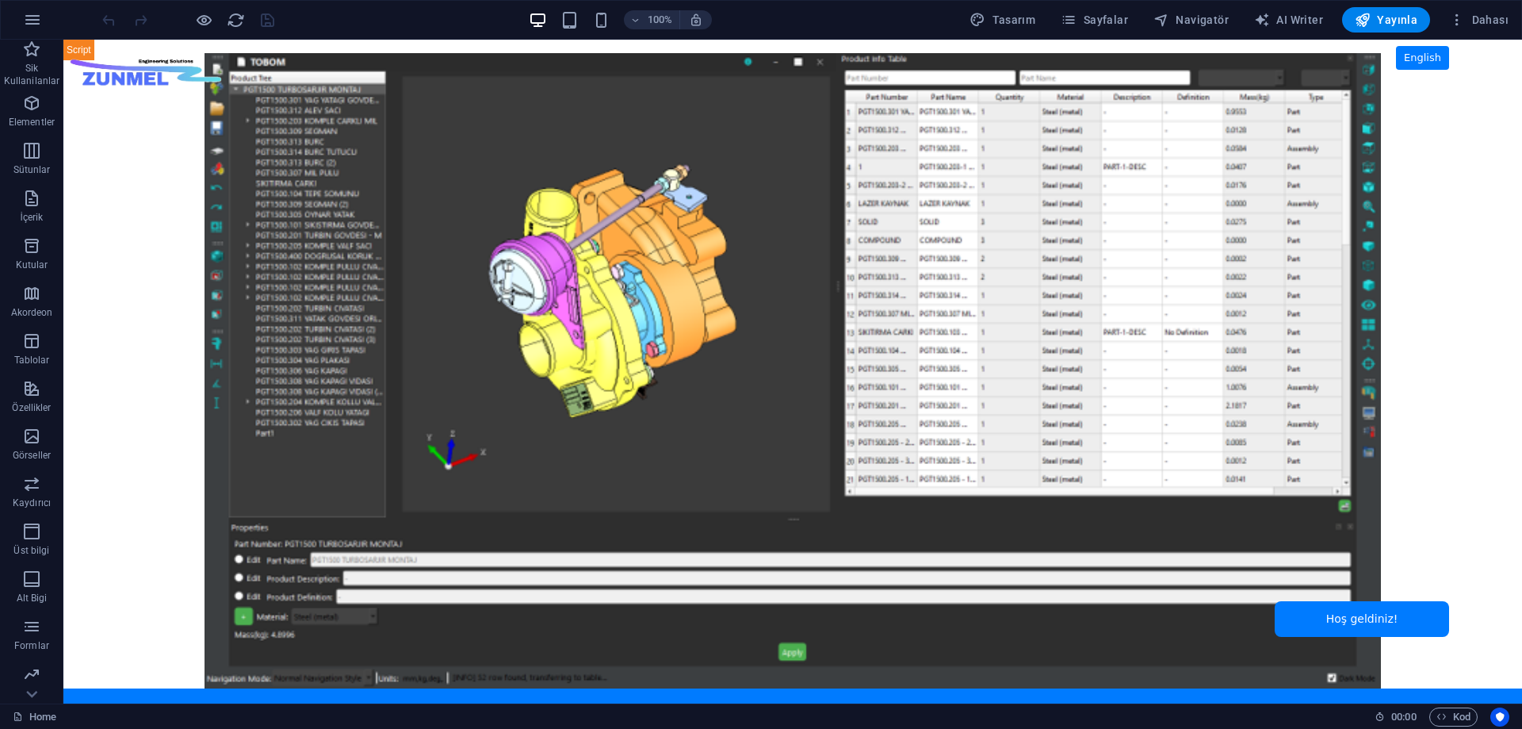
click at [143, 237] on body "Skip to main content ZUNMEL – TR/EN, Sol Menü, Tam Ekran Slider, Mesaj Kutusu E…" at bounding box center [792, 372] width 1459 height 664
click at [115, 411] on body "Skip to main content ZUNMEL – TR/EN, Sol Menü, Tam Ekran Slider, Mesaj Kutusu E…" at bounding box center [792, 372] width 1459 height 664
click at [1109, 21] on span "Sayfalar" at bounding box center [1094, 20] width 67 height 16
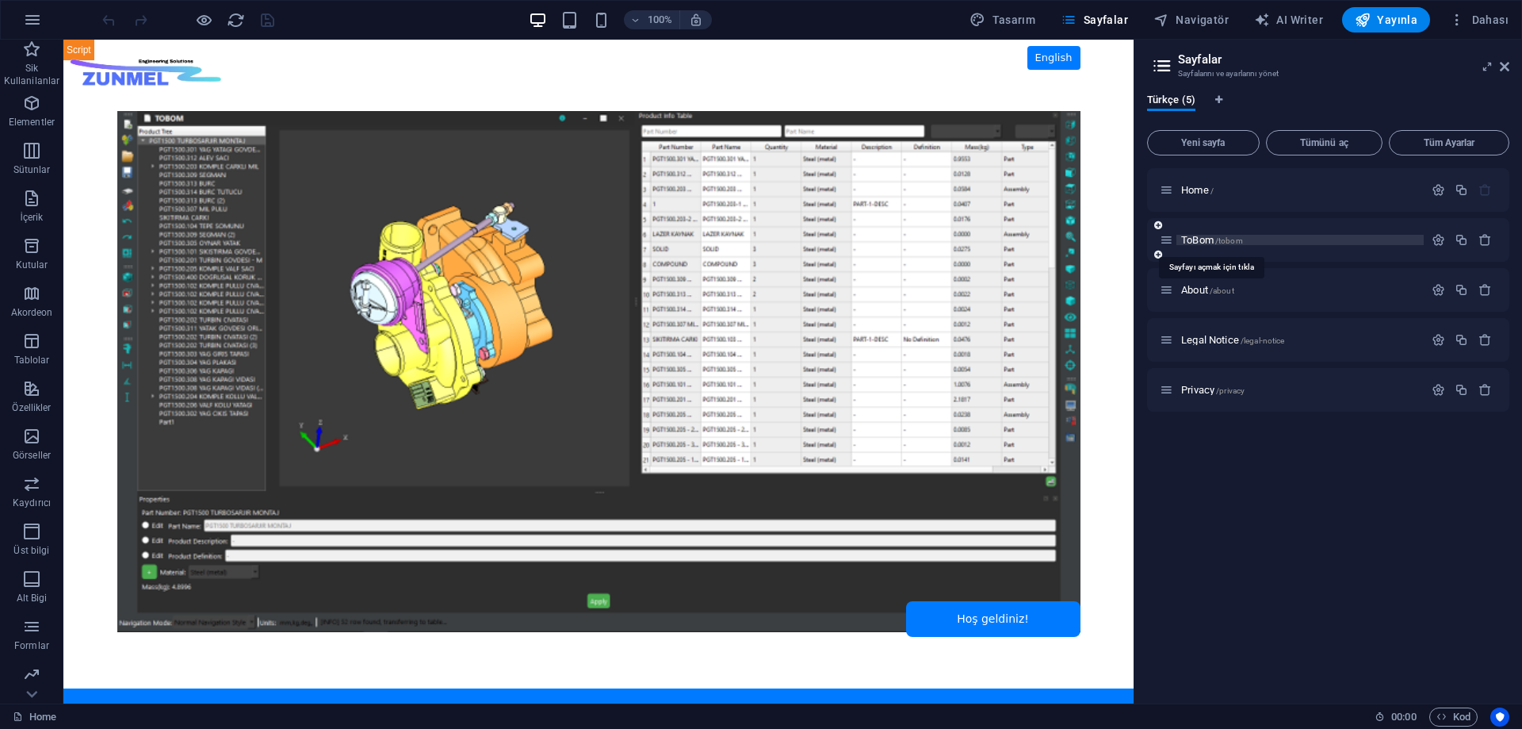
click at [1197, 239] on span "ToBom /tobom" at bounding box center [1212, 240] width 62 height 12
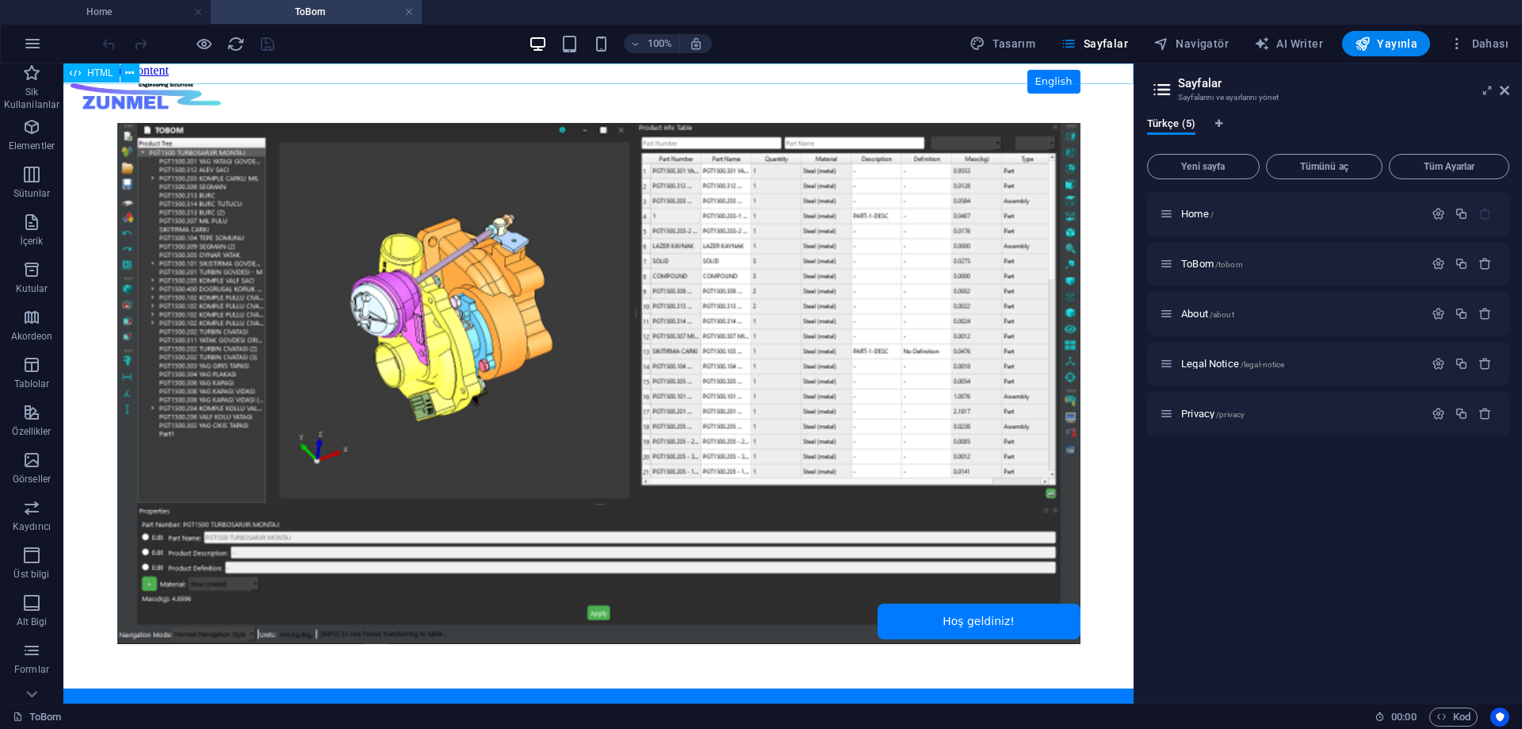
click at [93, 73] on span "HTML" at bounding box center [100, 73] width 26 height 10
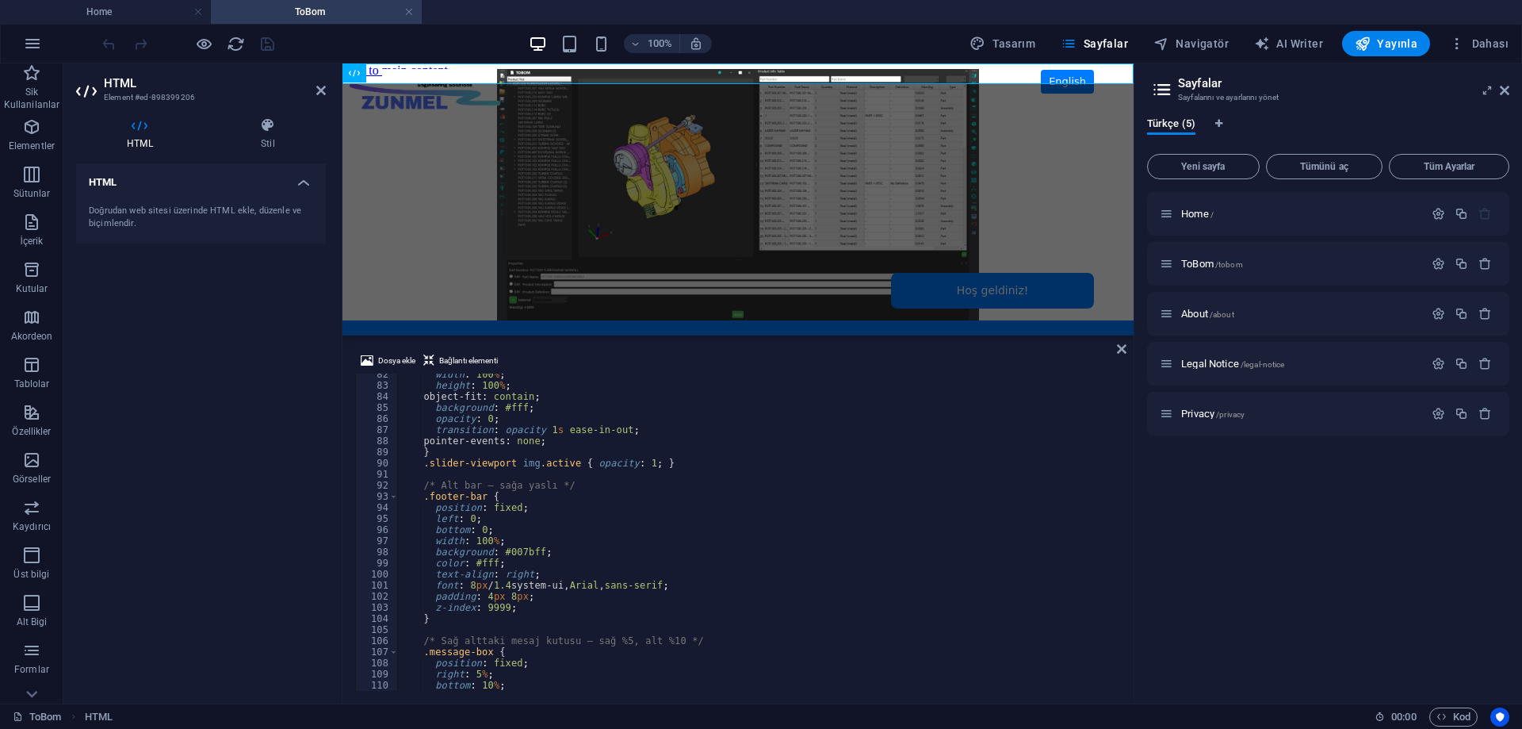
scroll to position [1094, 0]
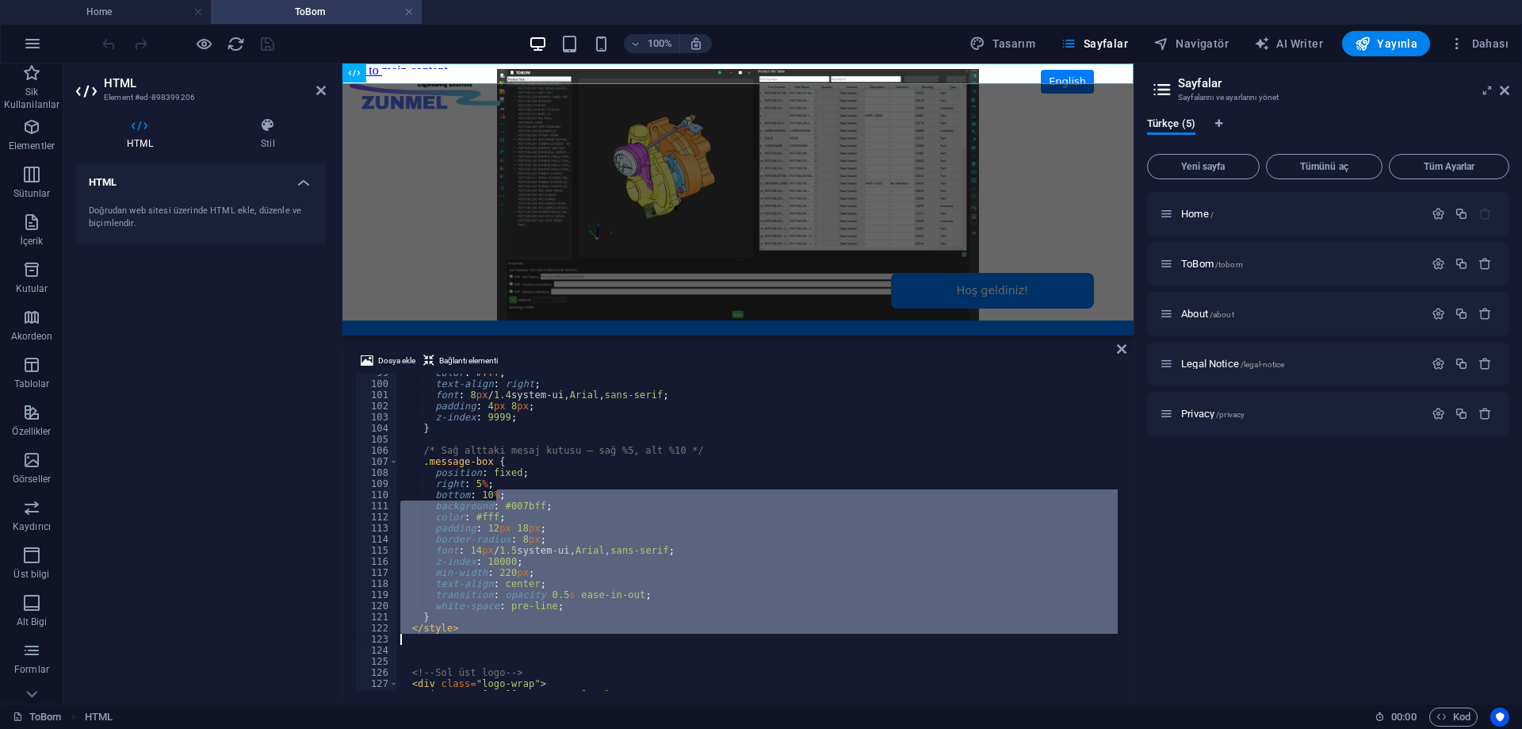
drag, startPoint x: 1116, startPoint y: 490, endPoint x: 1119, endPoint y: 620, distance: 130.0
click at [1121, 623] on div "Dosya ekle Bağlantı elementi 99 100 101 102 103 104 105 106 107 108 109 110 111…" at bounding box center [737, 520] width 791 height 365
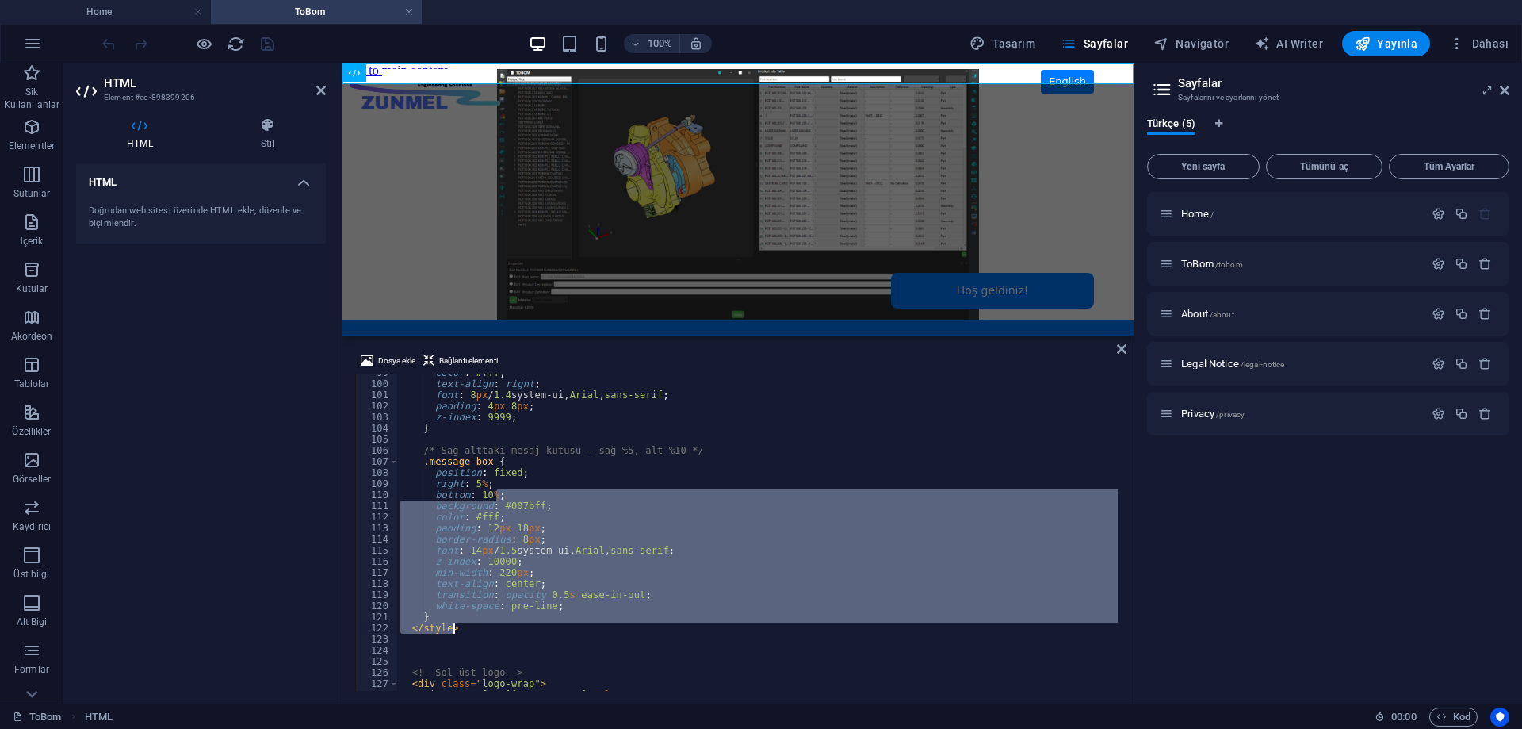
click at [1024, 521] on div "color : #fff ; text-align : right ; font : 8 px / 1.4 system-ui, Arial , sans-s…" at bounding box center [757, 531] width 721 height 317
type textarea "color: #fff;"
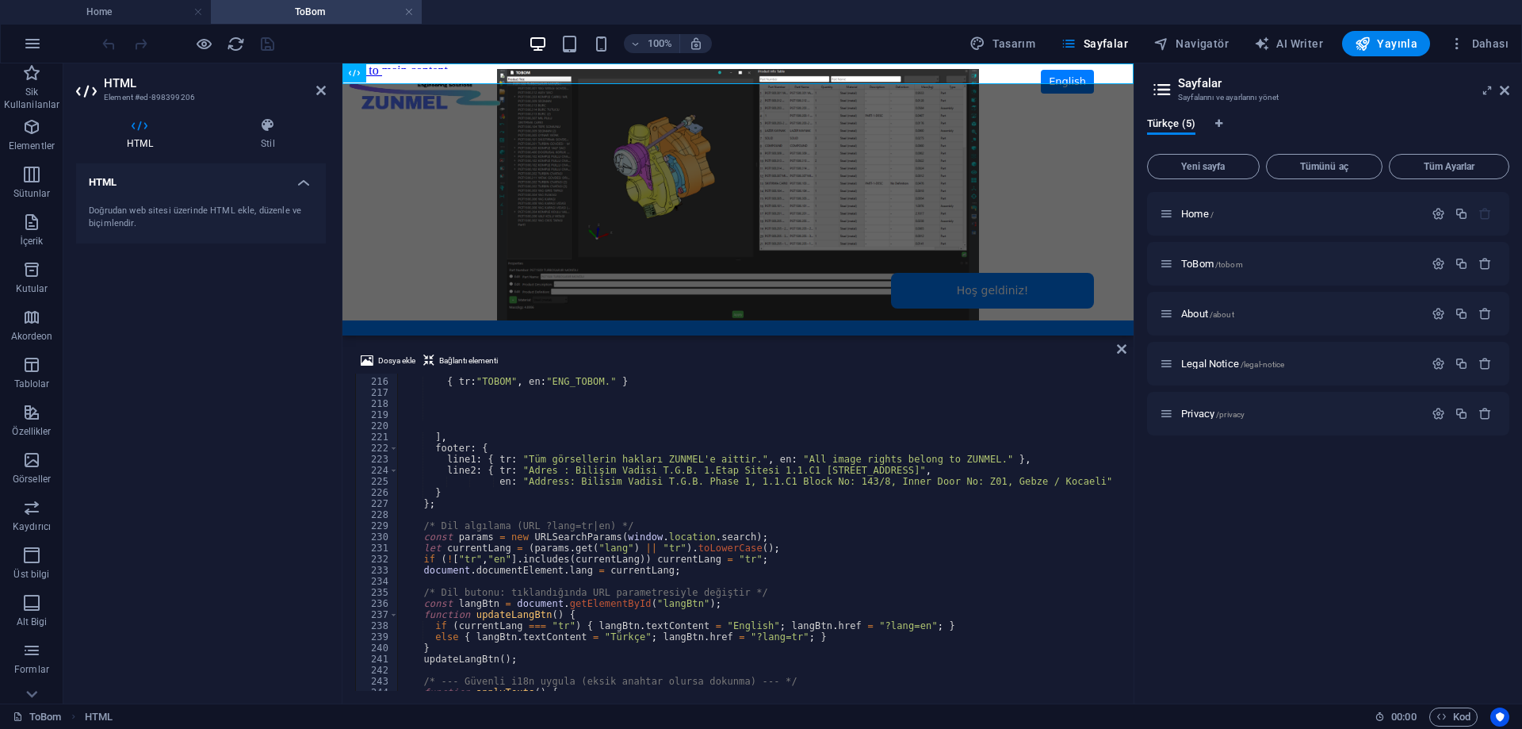
scroll to position [2289, 0]
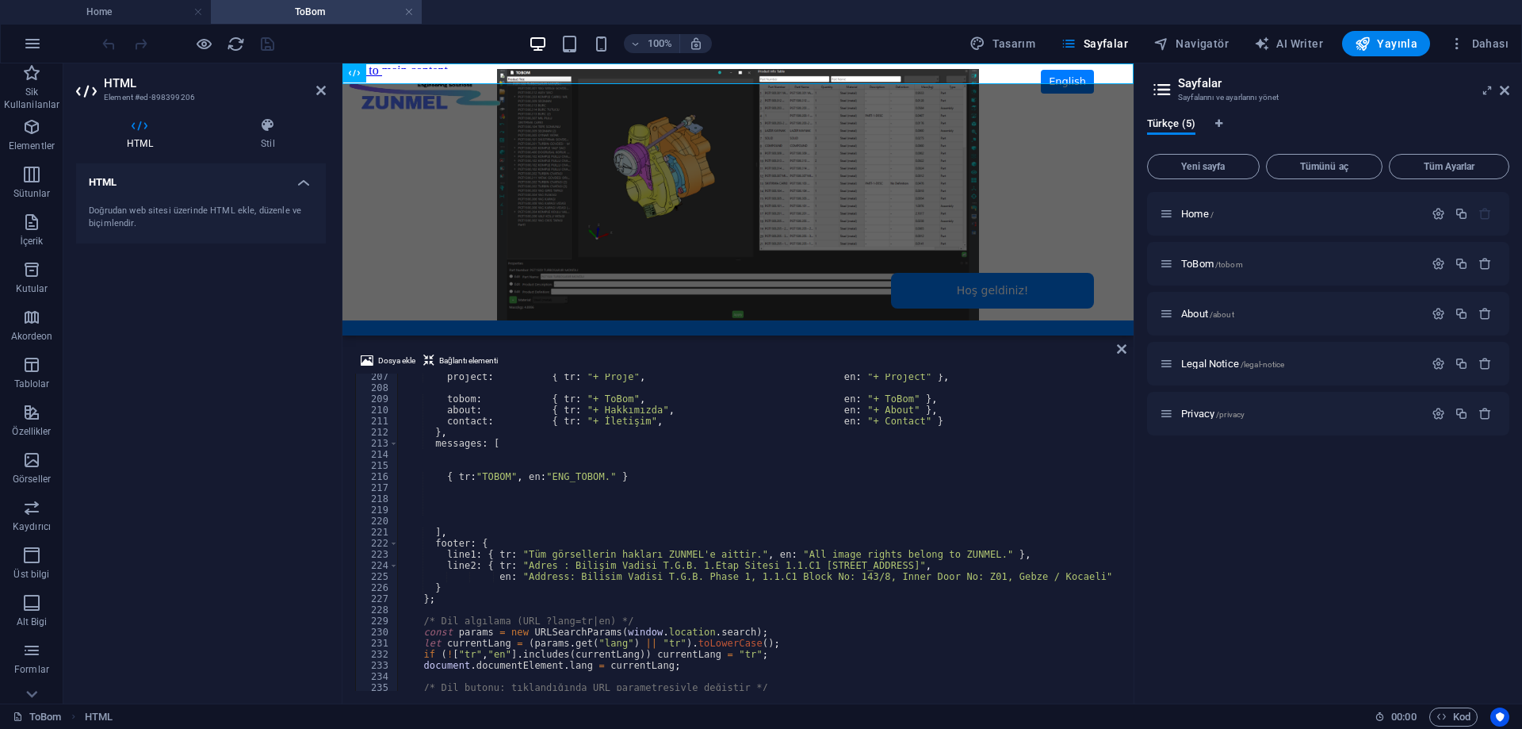
click at [625, 468] on div "project : { tr : "+ Proje" , en : "+ Project" } , tobom : { tr : "+ ToBom" , en…" at bounding box center [757, 540] width 721 height 339
drag, startPoint x: 624, startPoint y: 474, endPoint x: 376, endPoint y: 472, distance: 248.1
click at [376, 472] on div "207 208 209 210 211 212 213 214 215 216 217 218 219 220 221 222 223 224 225 226…" at bounding box center [738, 531] width 766 height 317
type textarea "{ tr:"TOBOM", en:"ENG_TOBOM." }"
click at [670, 517] on div "project : { tr : "+ Proje" , en : "+ Project" } , tobom : { tr : "+ ToBom" , en…" at bounding box center [757, 540] width 721 height 339
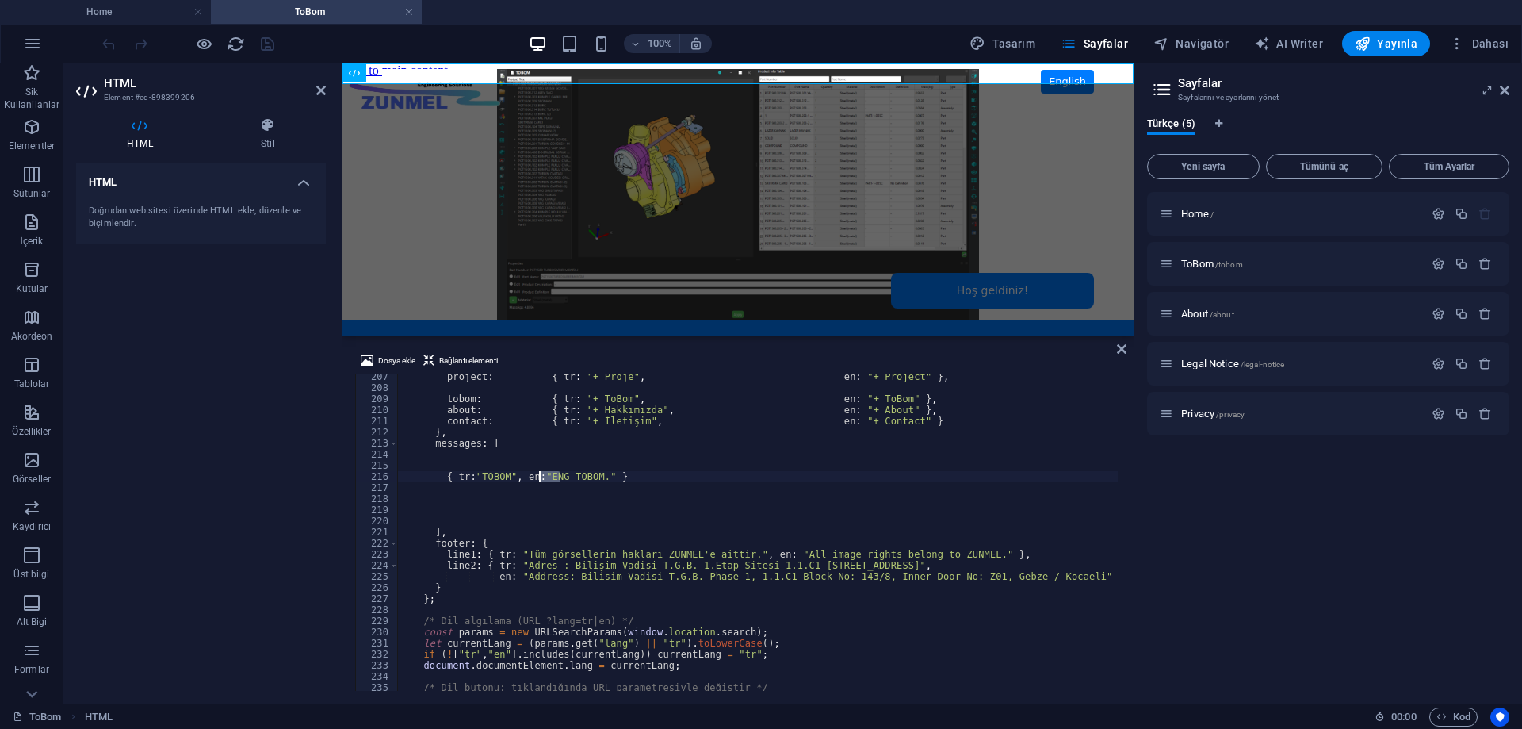
drag, startPoint x: 561, startPoint y: 475, endPoint x: 539, endPoint y: 479, distance: 22.5
click at [539, 479] on div "project : { tr : "+ Proje" , en : "+ Project" } , tobom : { tr : "+ ToBom" , en…" at bounding box center [757, 540] width 721 height 339
type textarea "{ tr:"TOBOM", en:"TOBOM." }"
click at [620, 481] on div "project : { tr : "+ Proje" , en : "+ Project" } , tobom : { tr : "+ ToBom" , en…" at bounding box center [757, 540] width 721 height 339
click at [570, 478] on div "project : { tr : "+ Proje" , en : "+ Project" } , tobom : { tr : "+ ToBom" , en…" at bounding box center [757, 540] width 721 height 339
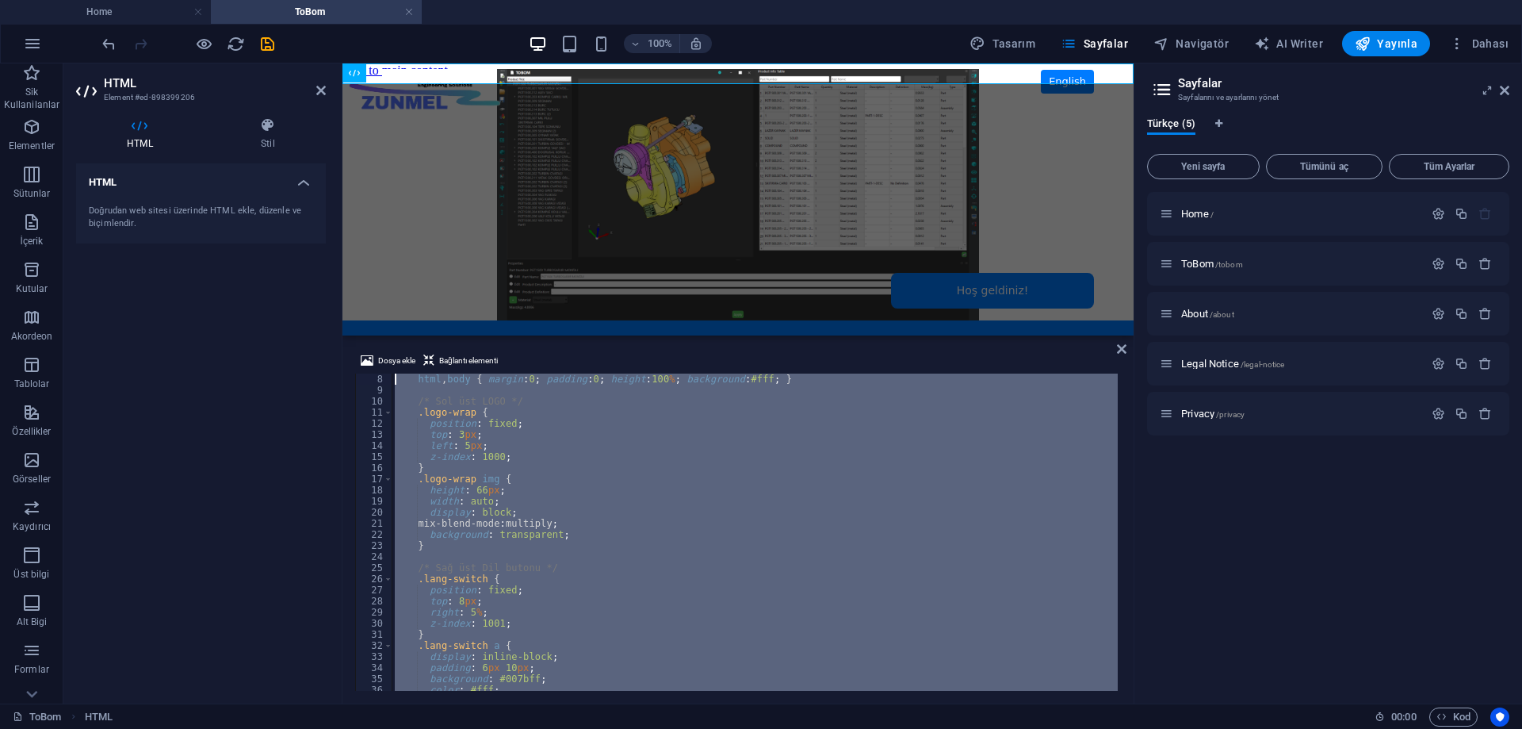
scroll to position [0, 0]
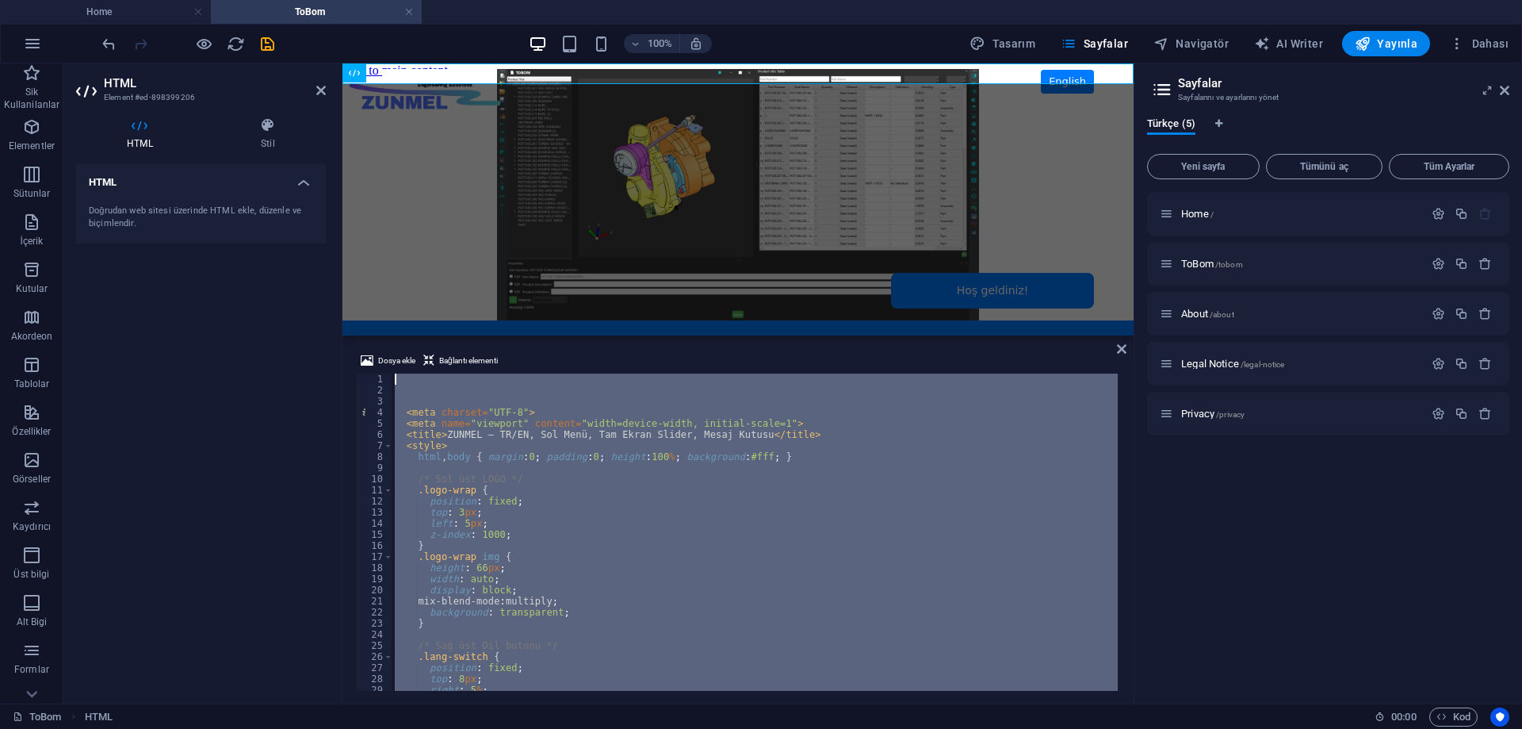
drag, startPoint x: 479, startPoint y: 666, endPoint x: 328, endPoint y: 261, distance: 432.2
click at [328, 261] on div "HTML Element #ed-898399206 HTML Stil HTML Doğrudan web sitesi üzerinde HTML ekl…" at bounding box center [598, 383] width 1070 height 640
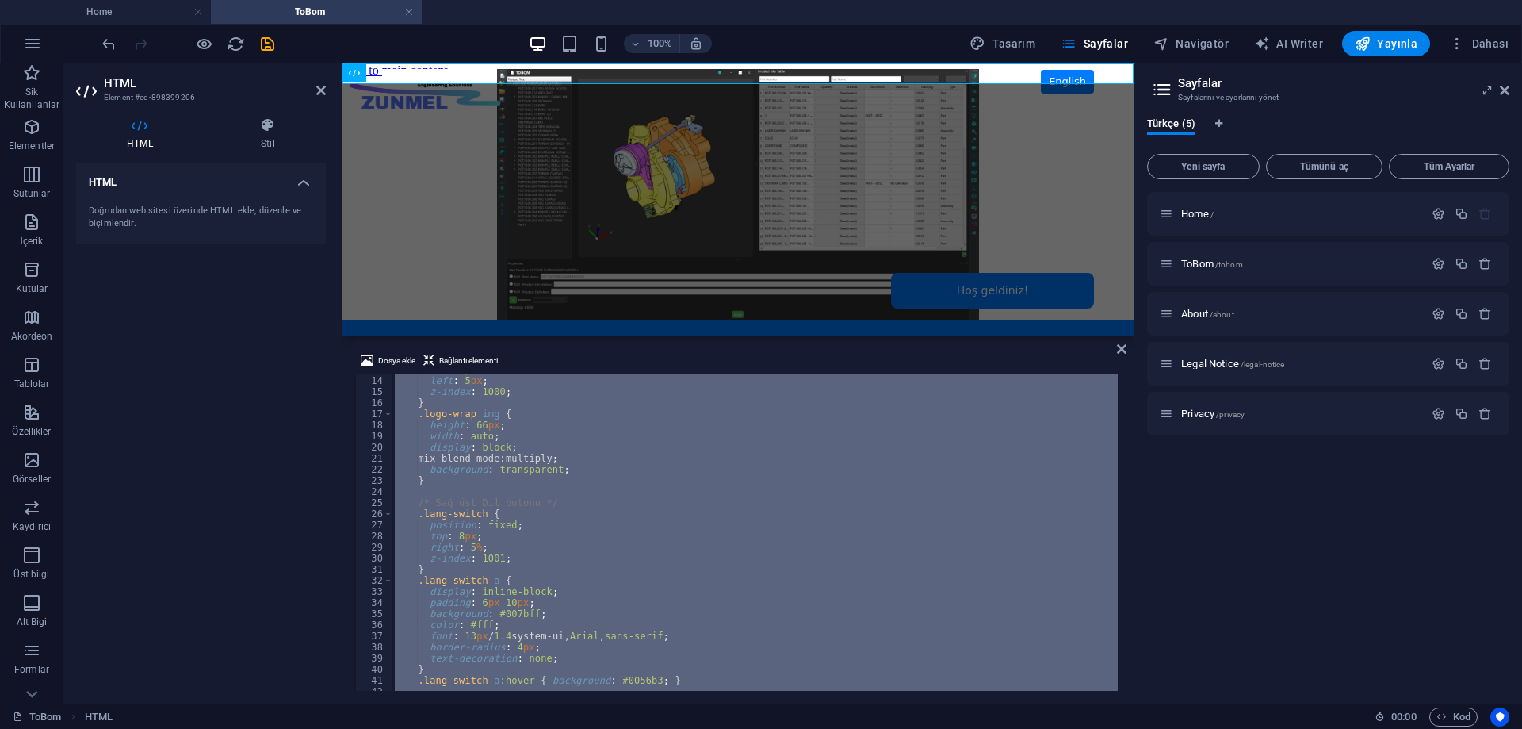
click at [715, 469] on div "top : 3 px ; left : 5 px ; z-index : 1000 ; } .logo-wrap img { height : 66 px ;…" at bounding box center [755, 531] width 726 height 317
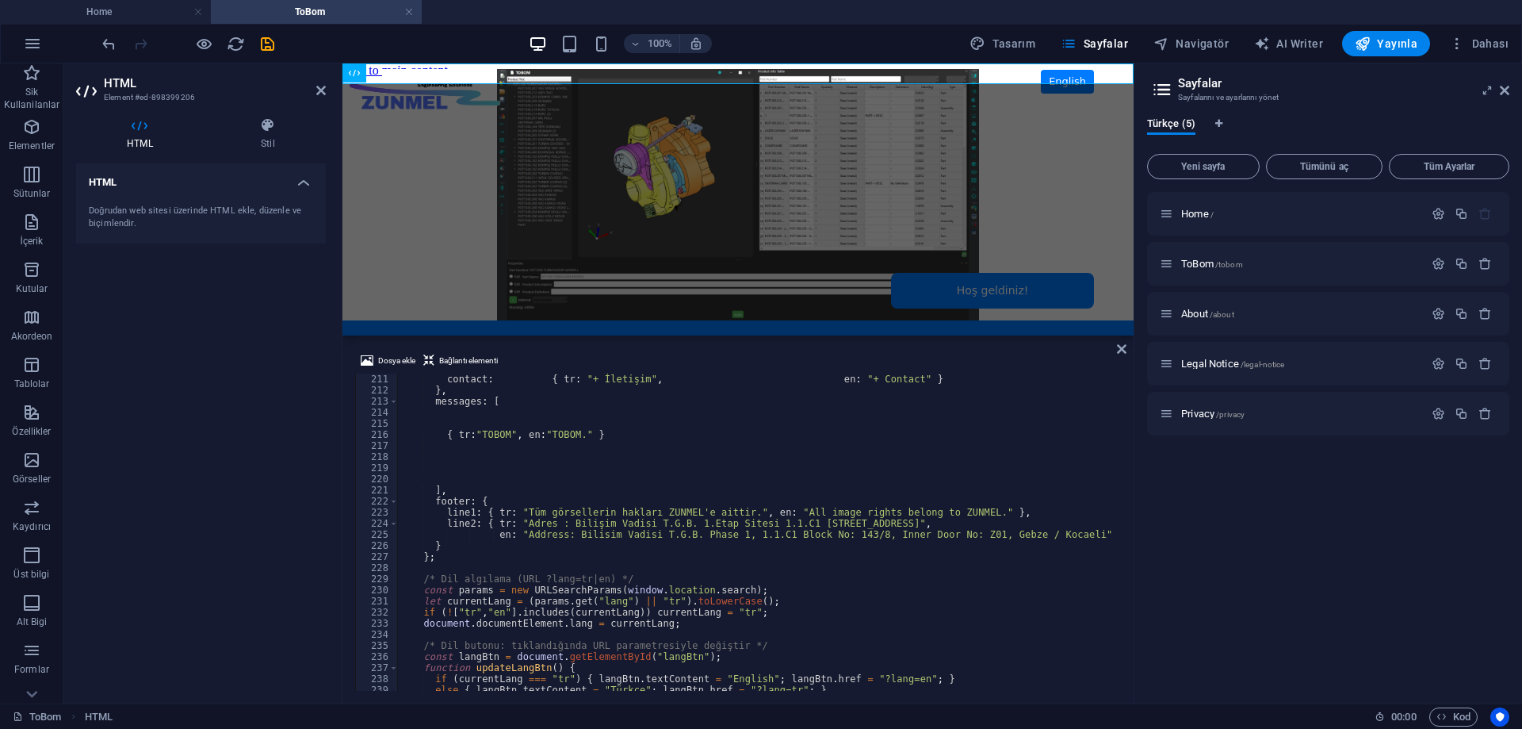
scroll to position [2331, 0]
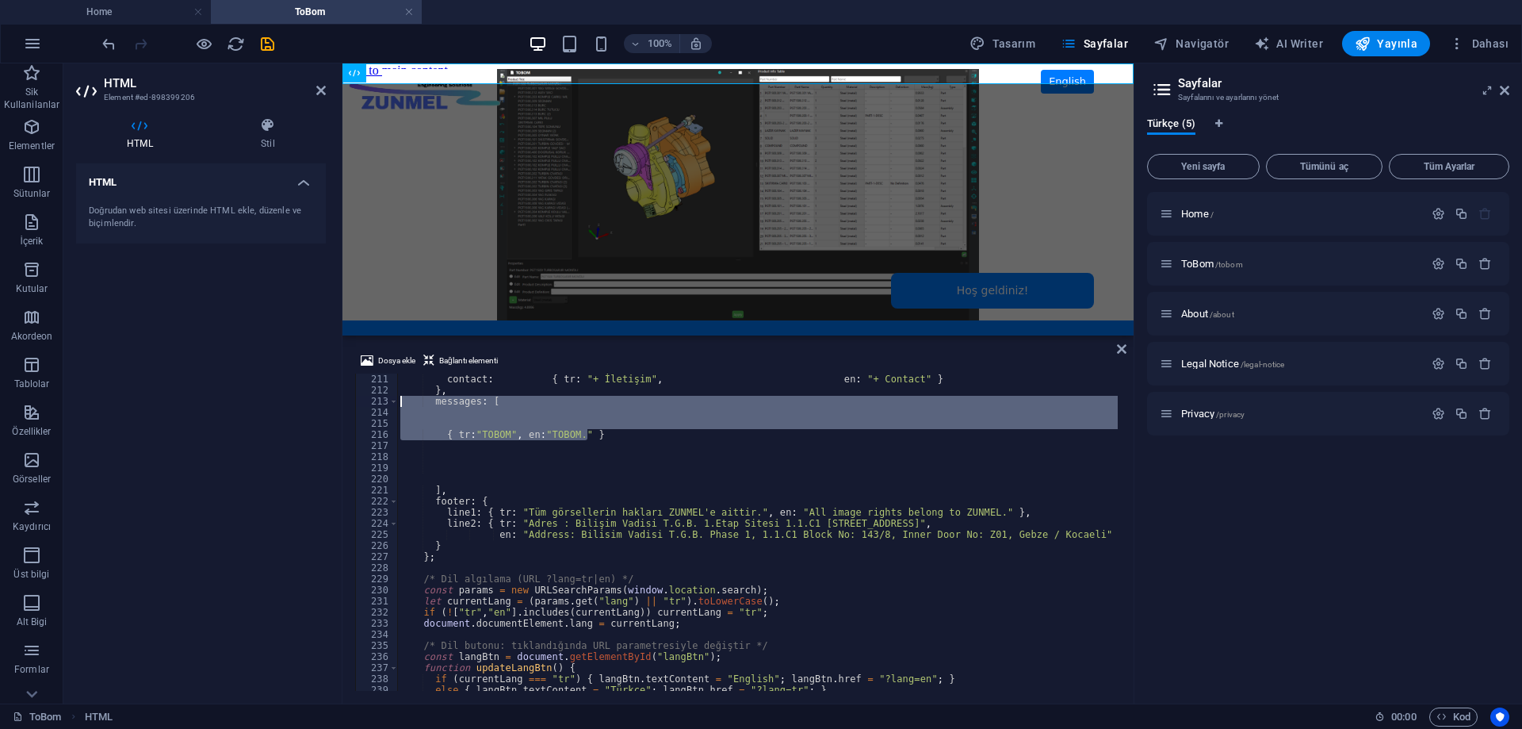
drag, startPoint x: 606, startPoint y: 436, endPoint x: 372, endPoint y: 399, distance: 236.8
click at [372, 399] on div "background: transparent; 211 212 213 214 215 216 217 218 219 220 221 222 223 22…" at bounding box center [738, 531] width 766 height 317
paste textarea "],"
type textarea "],"
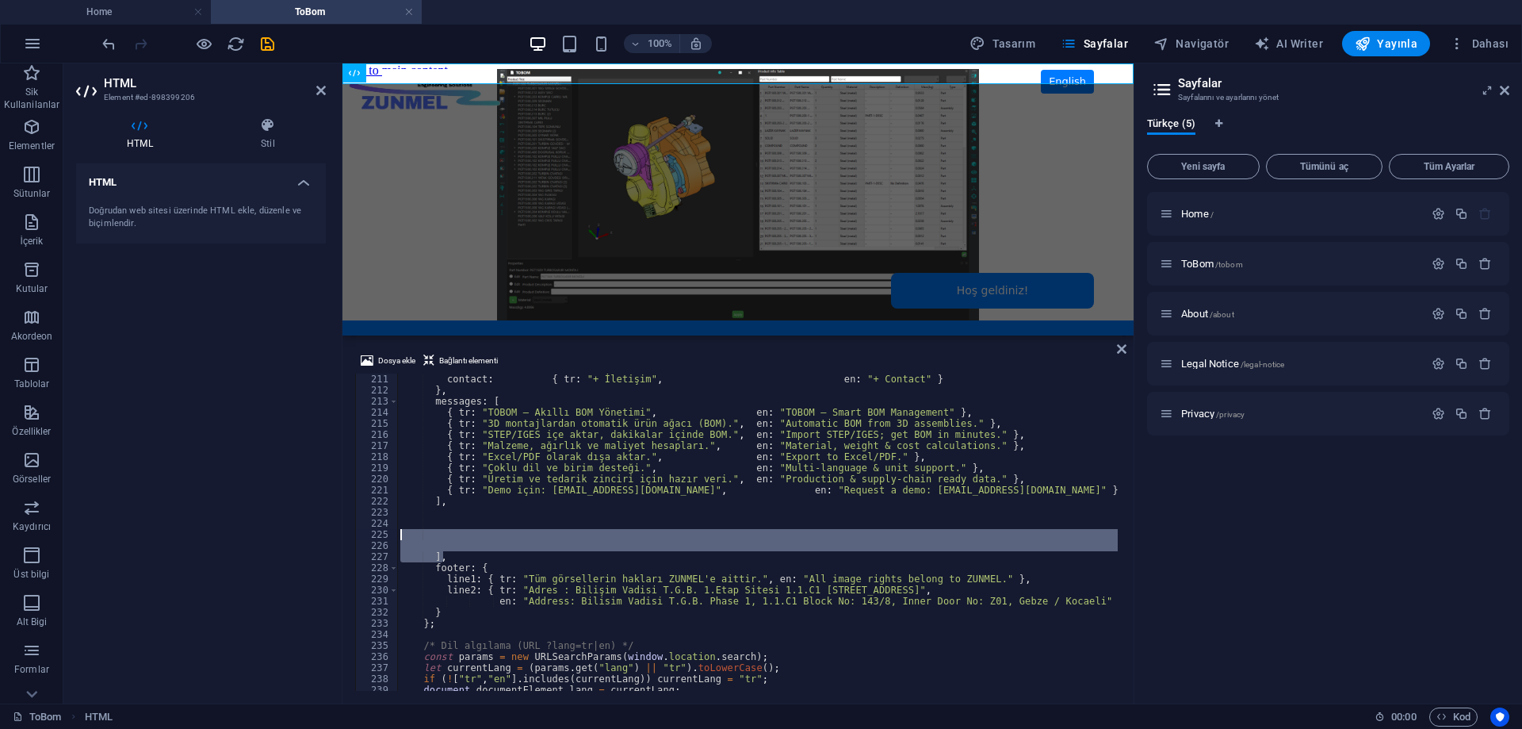
drag, startPoint x: 452, startPoint y: 560, endPoint x: 352, endPoint y: 536, distance: 102.9
click at [352, 536] on div "Dosya ekle Bağlantı elementi ], 211 212 213 214 215 216 217 218 219 220 221 222…" at bounding box center [737, 520] width 791 height 365
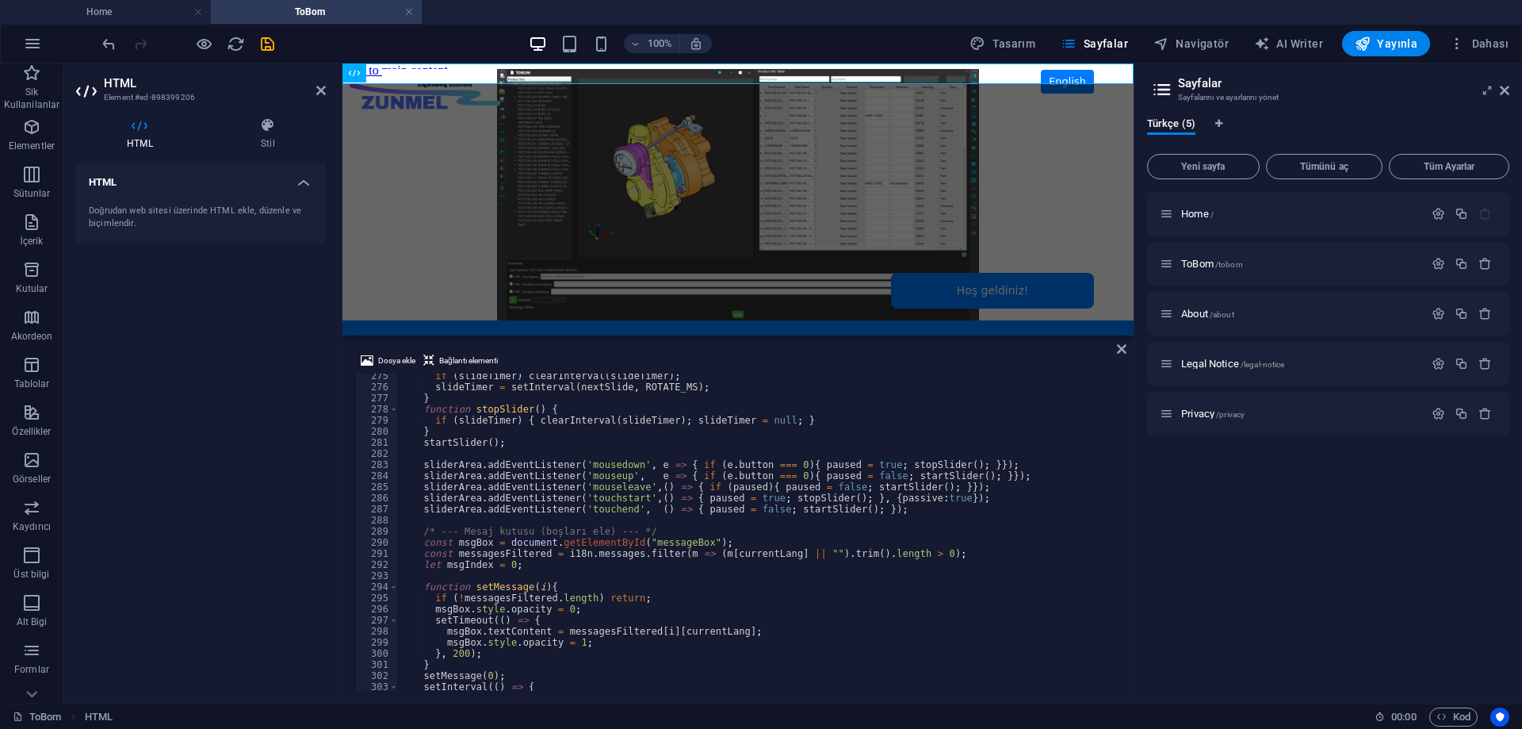
scroll to position [3134, 0]
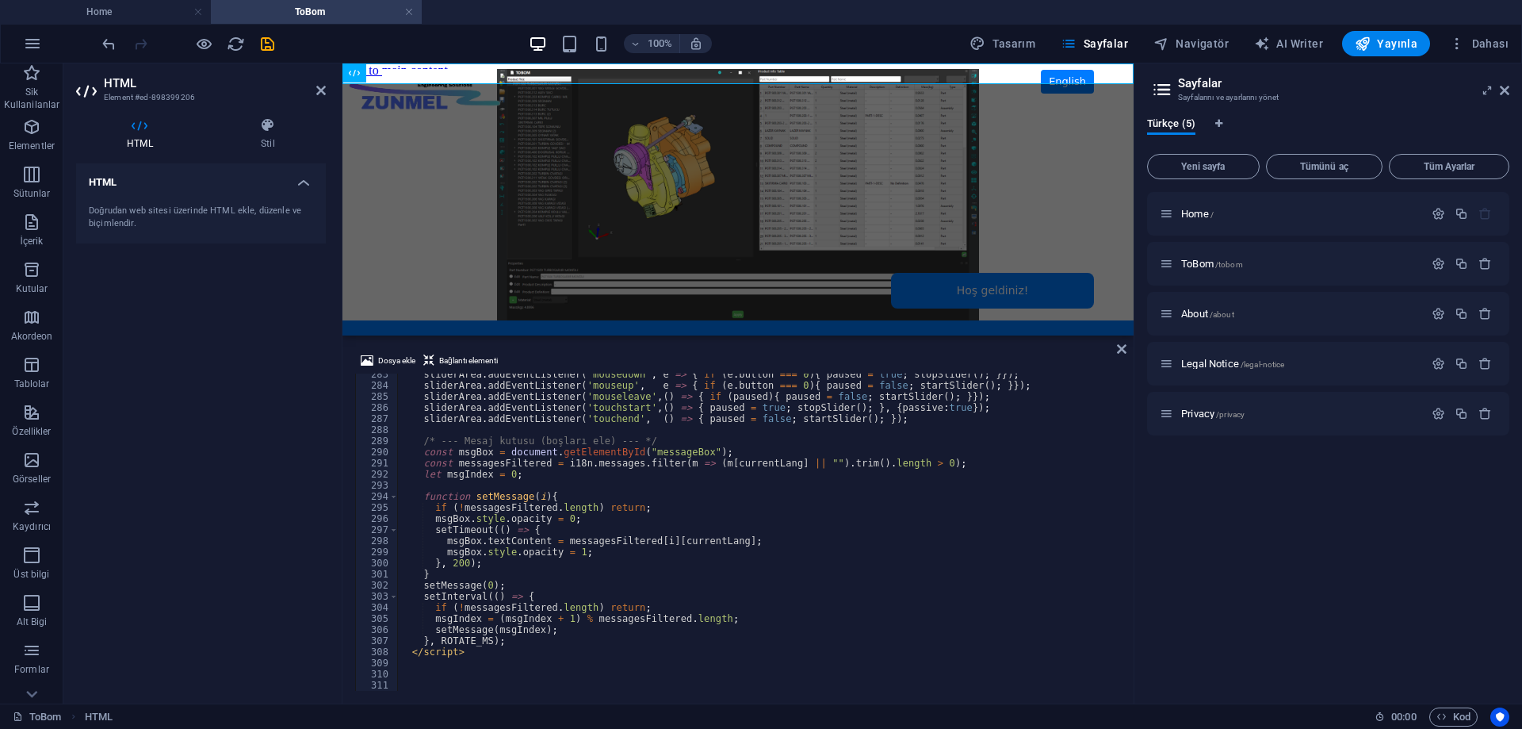
click at [415, 679] on div "sliderArea . addEventListener ( 'mousedown' , e => { if ( e . button === 0 ) { …" at bounding box center [757, 538] width 721 height 339
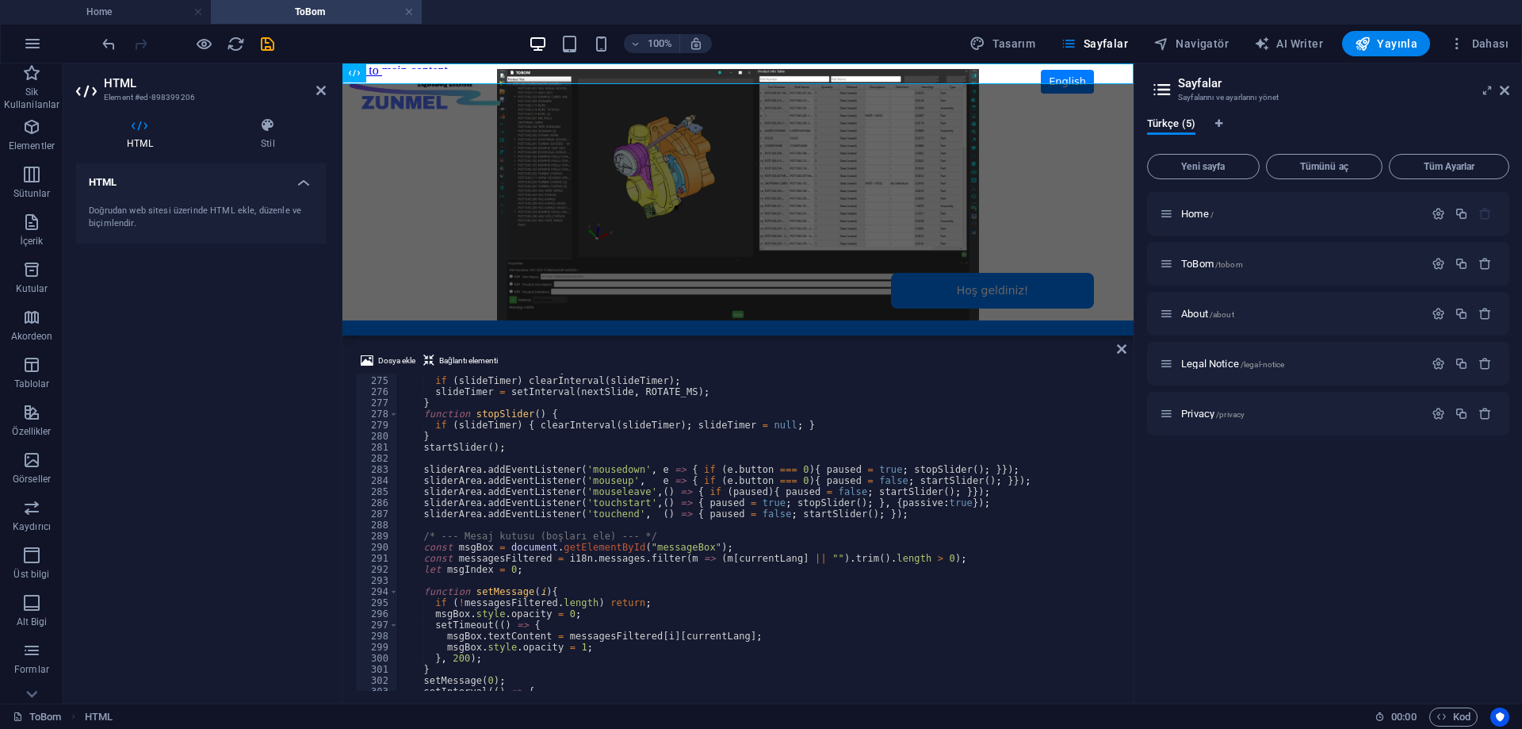
scroll to position [3039, 0]
click at [219, 388] on div "HTML Doğrudan web sitesi üzerinde HTML ekle, düzenle ve biçimlendir." at bounding box center [201, 426] width 250 height 527
click at [243, 428] on div "HTML Doğrudan web sitesi üzerinde HTML ekle, düzenle ve biçimlendir." at bounding box center [201, 426] width 250 height 527
click at [170, 403] on div "HTML Doğrudan web sitesi üzerinde HTML ekle, düzenle ve biçimlendir." at bounding box center [201, 426] width 250 height 527
click at [266, 44] on icon "save" at bounding box center [267, 44] width 18 height 18
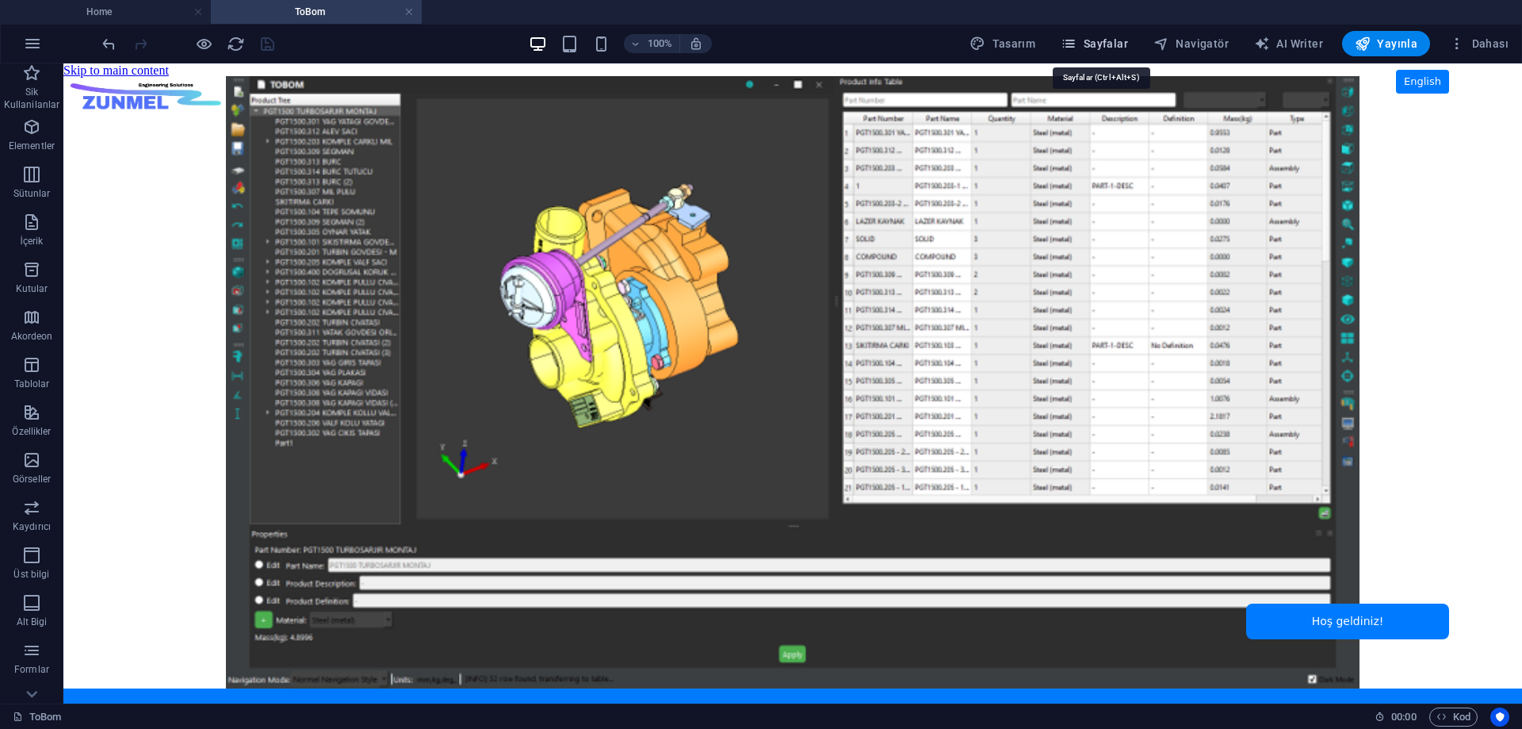
click at [1093, 40] on span "Sayfalar" at bounding box center [1094, 44] width 67 height 16
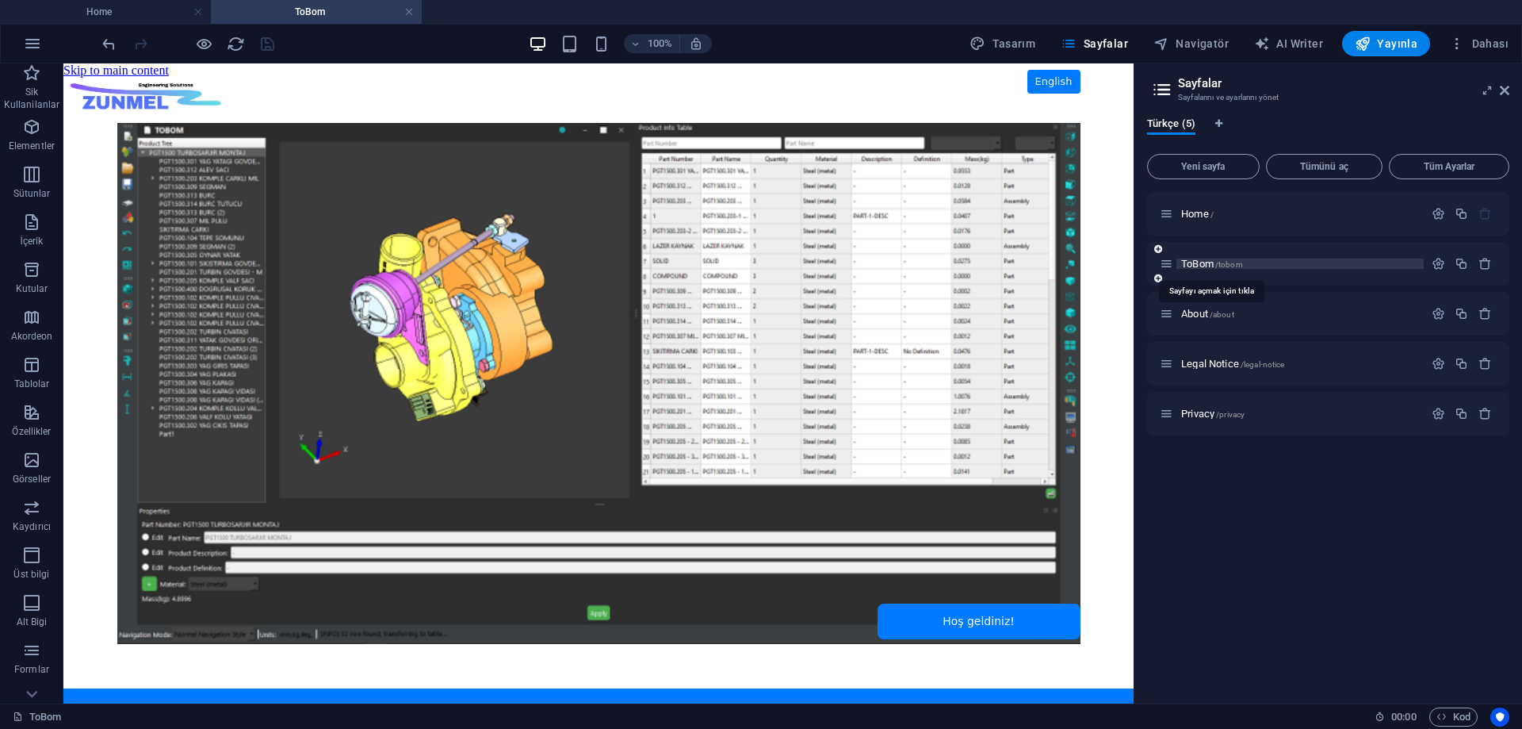
click at [1192, 260] on span "ToBom /tobom" at bounding box center [1212, 264] width 62 height 12
click at [1200, 262] on span "ToBom /tobom" at bounding box center [1212, 264] width 62 height 12
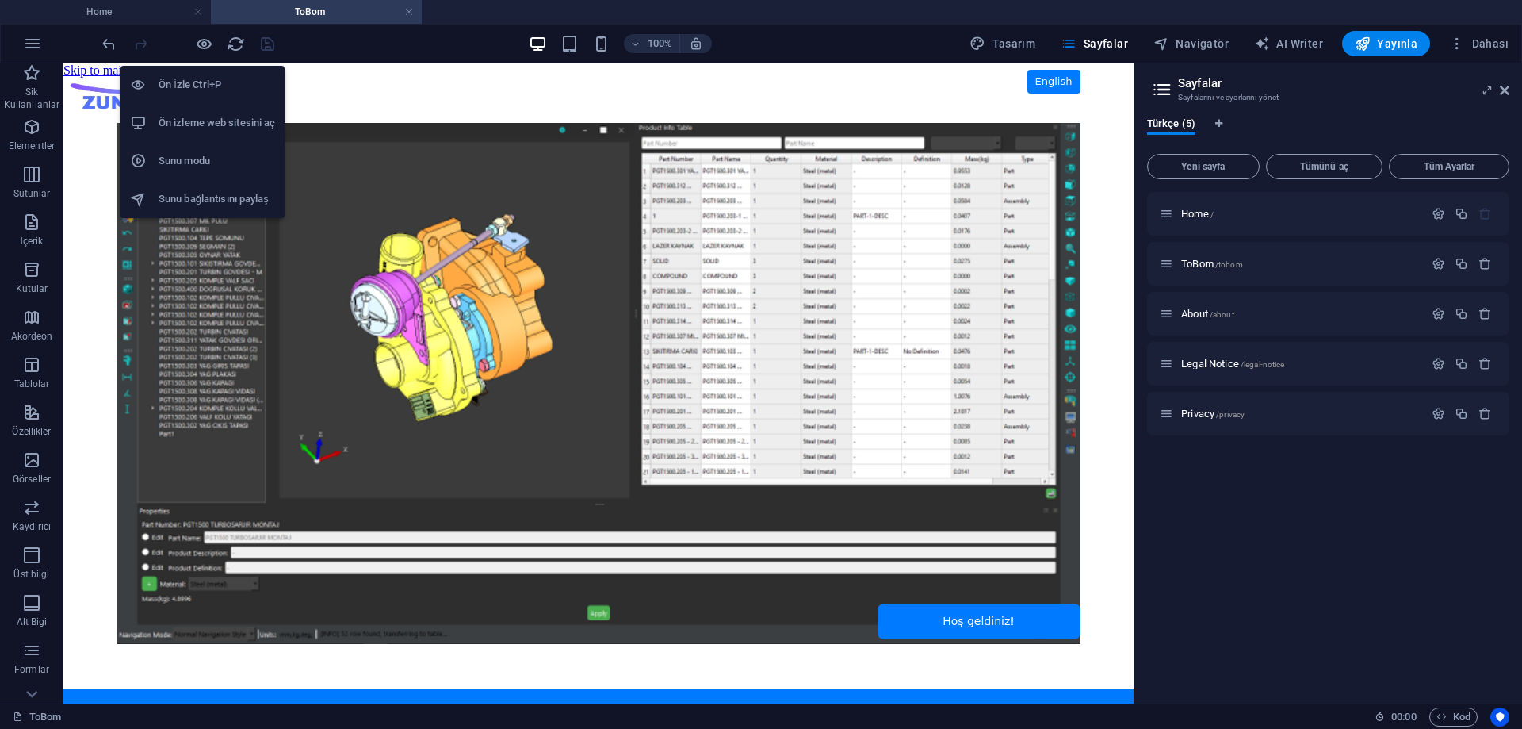
click at [205, 125] on h6 "Ön izleme web sitesini aç" at bounding box center [217, 122] width 117 height 19
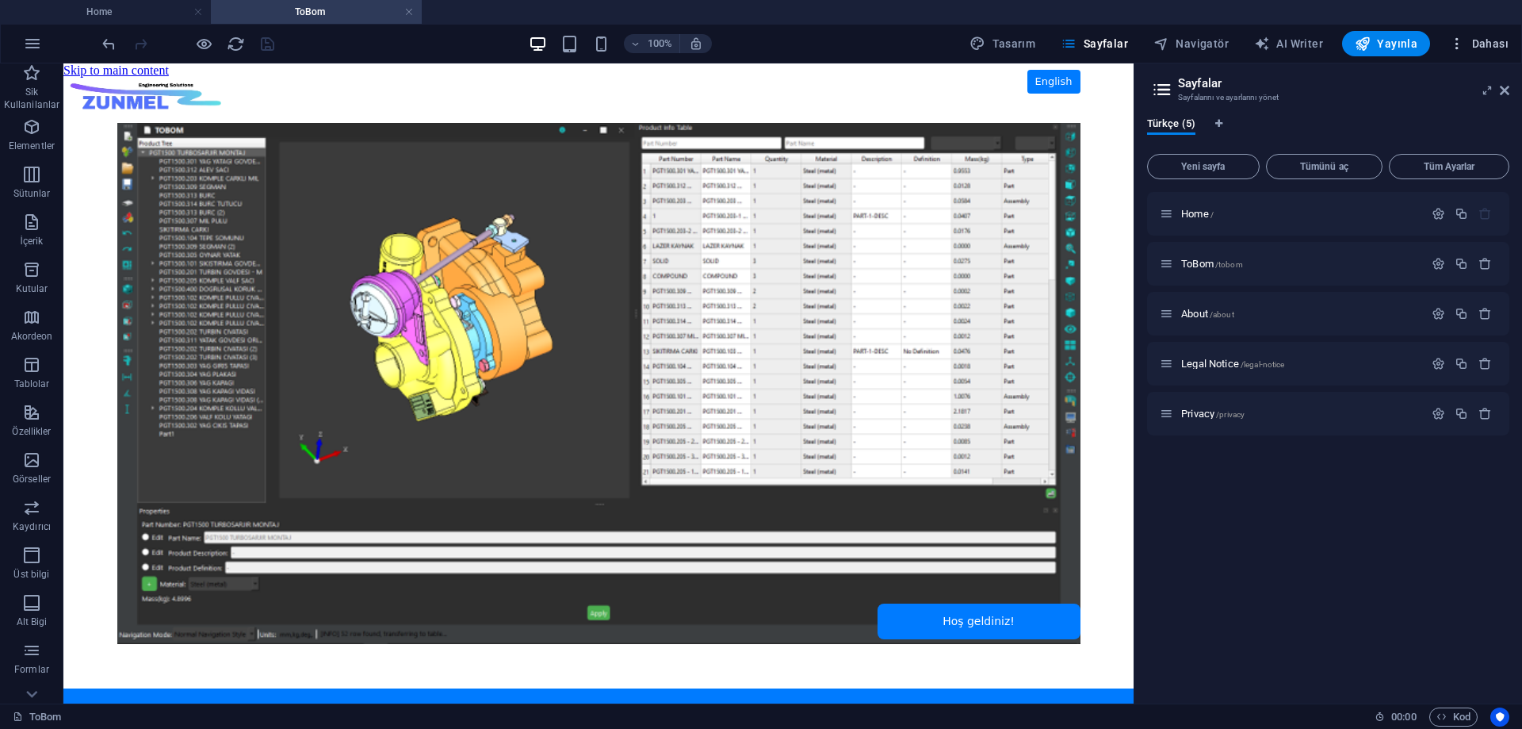
click at [1484, 41] on span "Dahası" at bounding box center [1478, 44] width 59 height 16
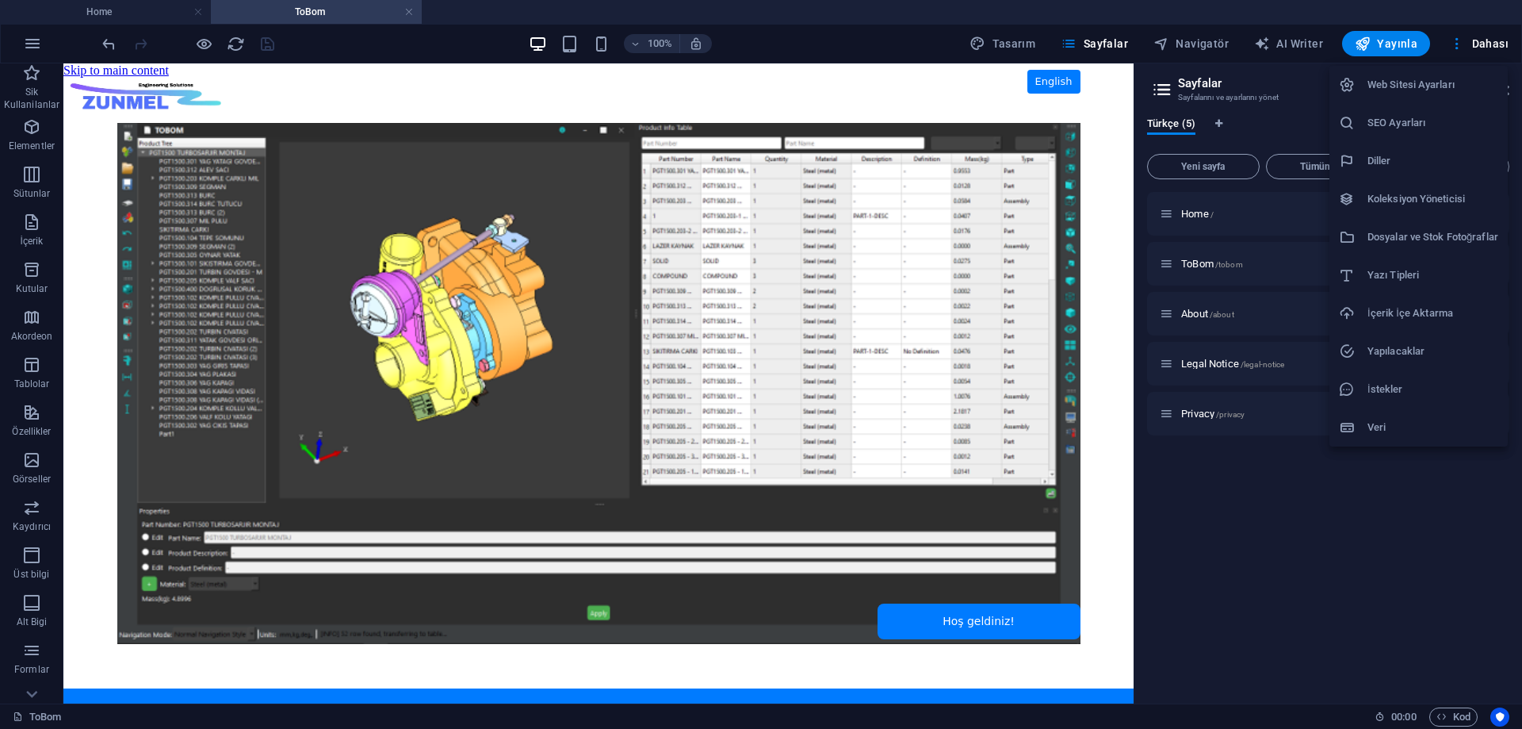
click at [1428, 92] on h6 "Web Sitesi Ayarları" at bounding box center [1432, 84] width 131 height 19
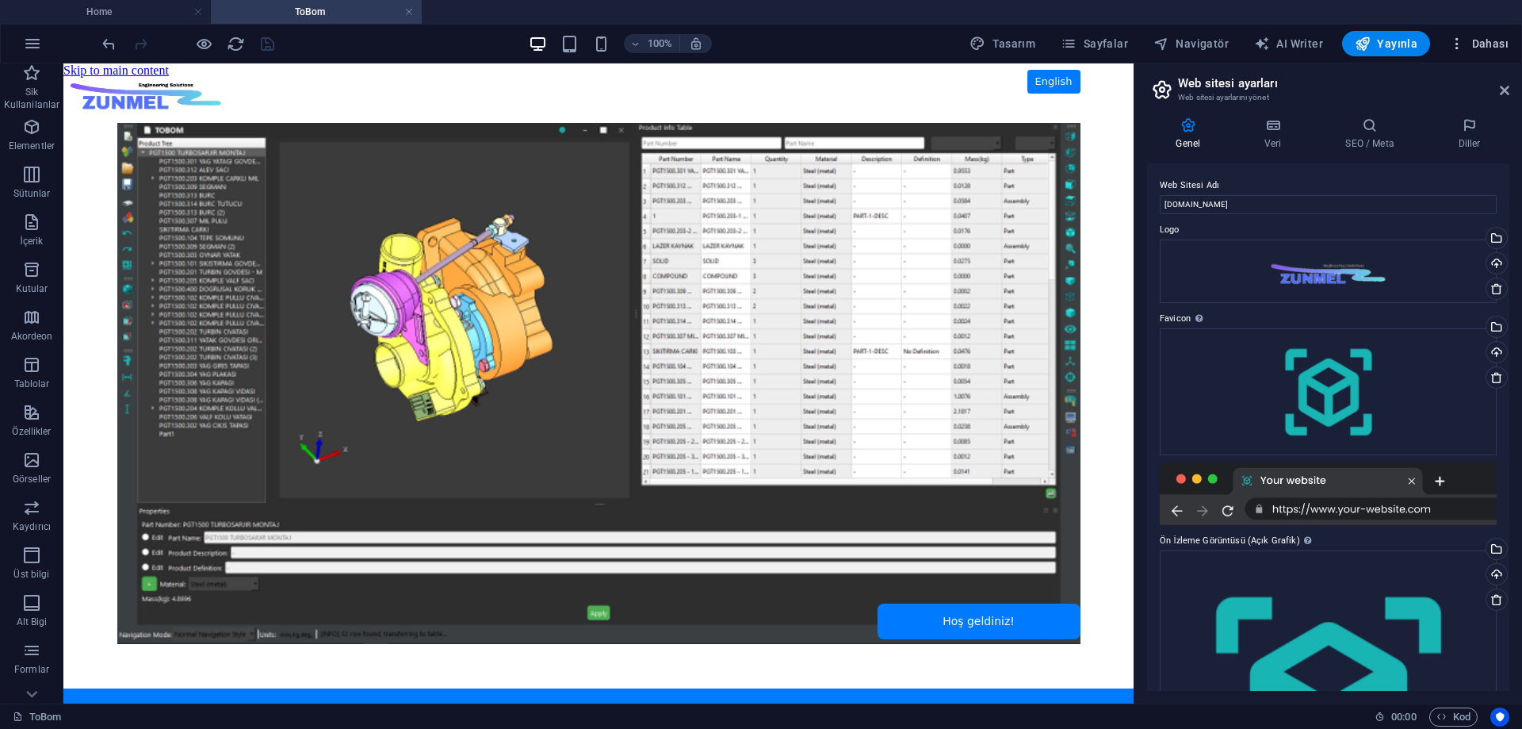
click at [1495, 40] on span "Dahası" at bounding box center [1478, 44] width 59 height 16
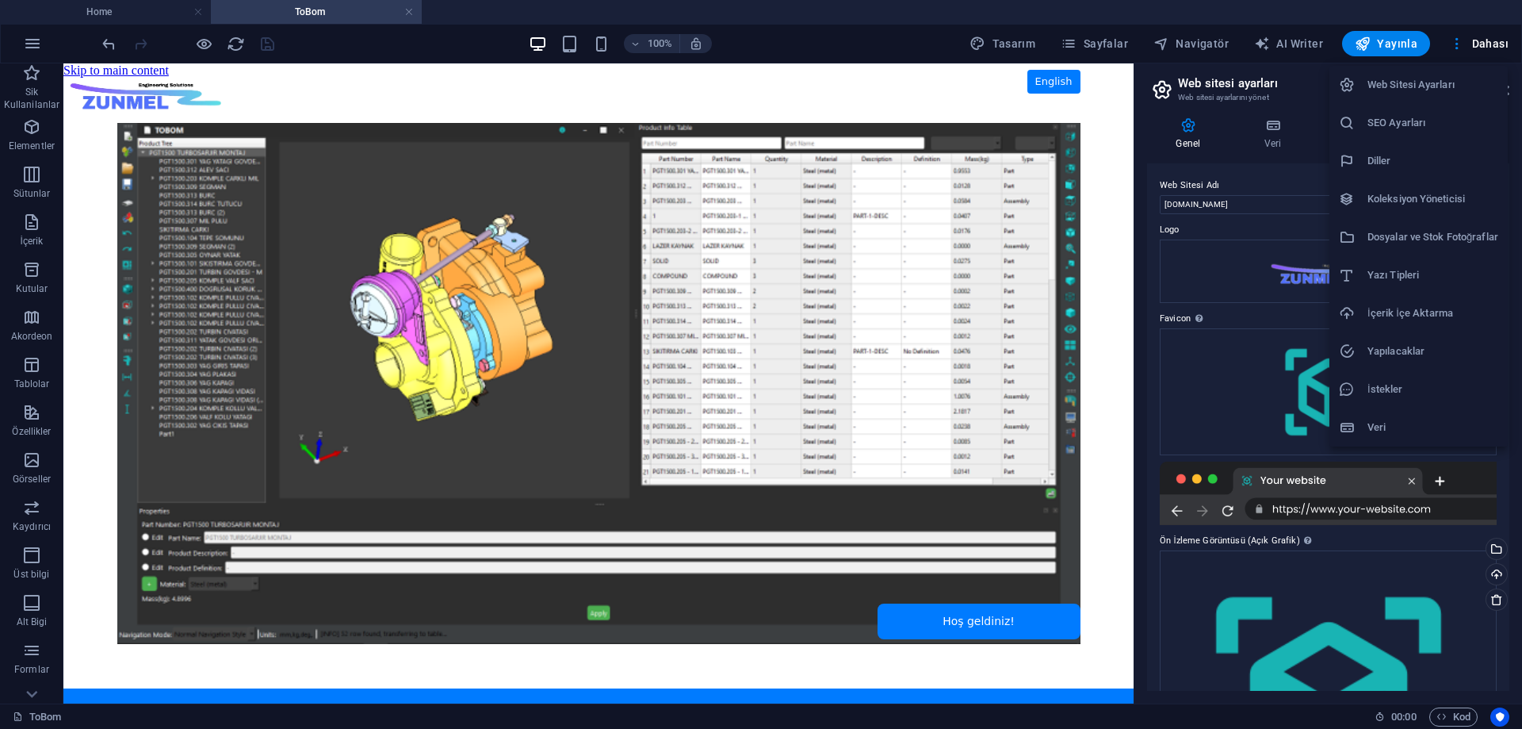
click at [1406, 129] on h6 "SEO Ayarları" at bounding box center [1432, 122] width 131 height 19
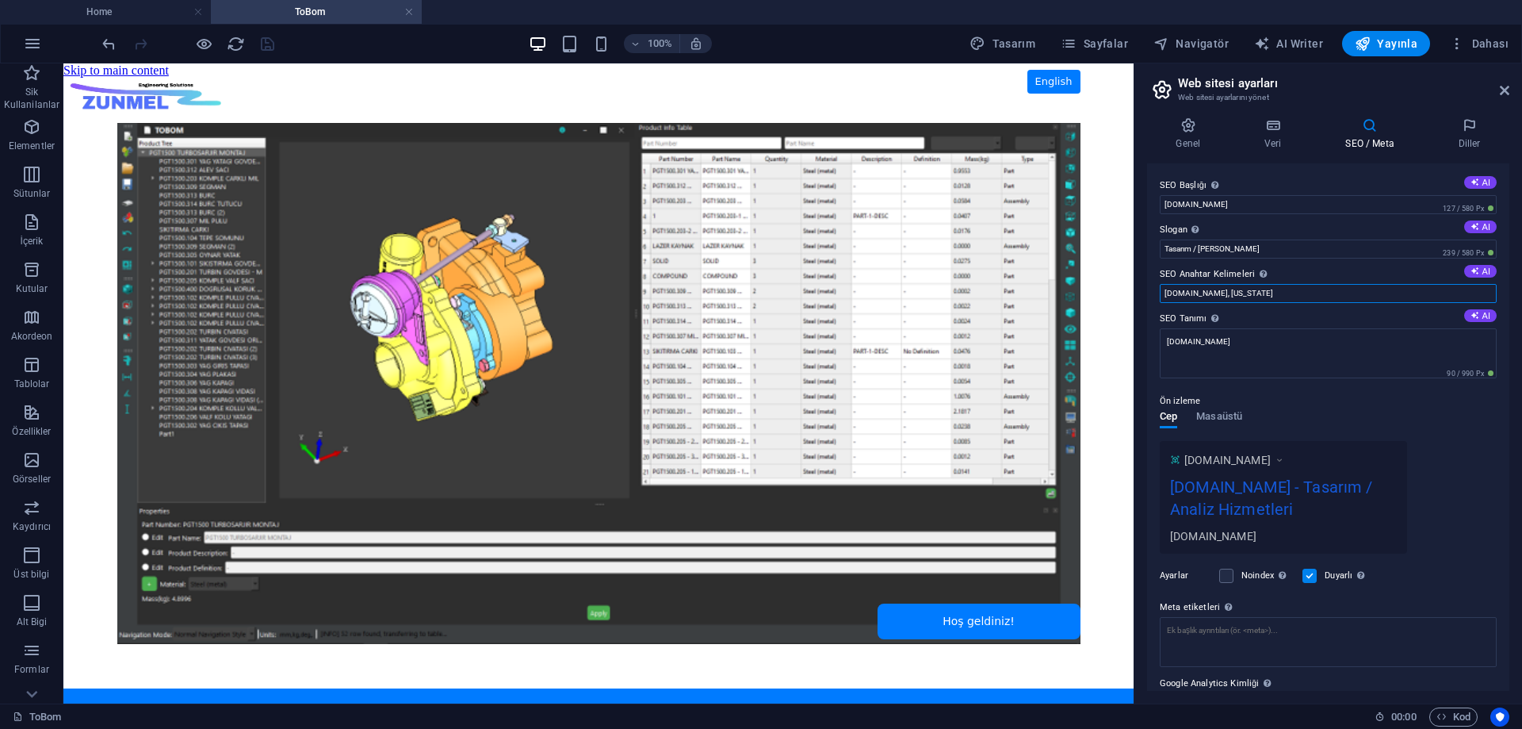
drag, startPoint x: 1279, startPoint y: 290, endPoint x: 1147, endPoint y: 287, distance: 132.4
click at [1147, 287] on div "SEO Başlığı Web sitenin başlığı - onu arama motoru sonuçlarında öne çıkan bir ş…" at bounding box center [1328, 426] width 362 height 527
click at [1287, 289] on input "[DOMAIN_NAME], [US_STATE]" at bounding box center [1328, 293] width 337 height 19
drag, startPoint x: 1252, startPoint y: 291, endPoint x: 1218, endPoint y: 292, distance: 33.3
click at [1218, 292] on input "[DOMAIN_NAME], [US_STATE]" at bounding box center [1328, 293] width 337 height 19
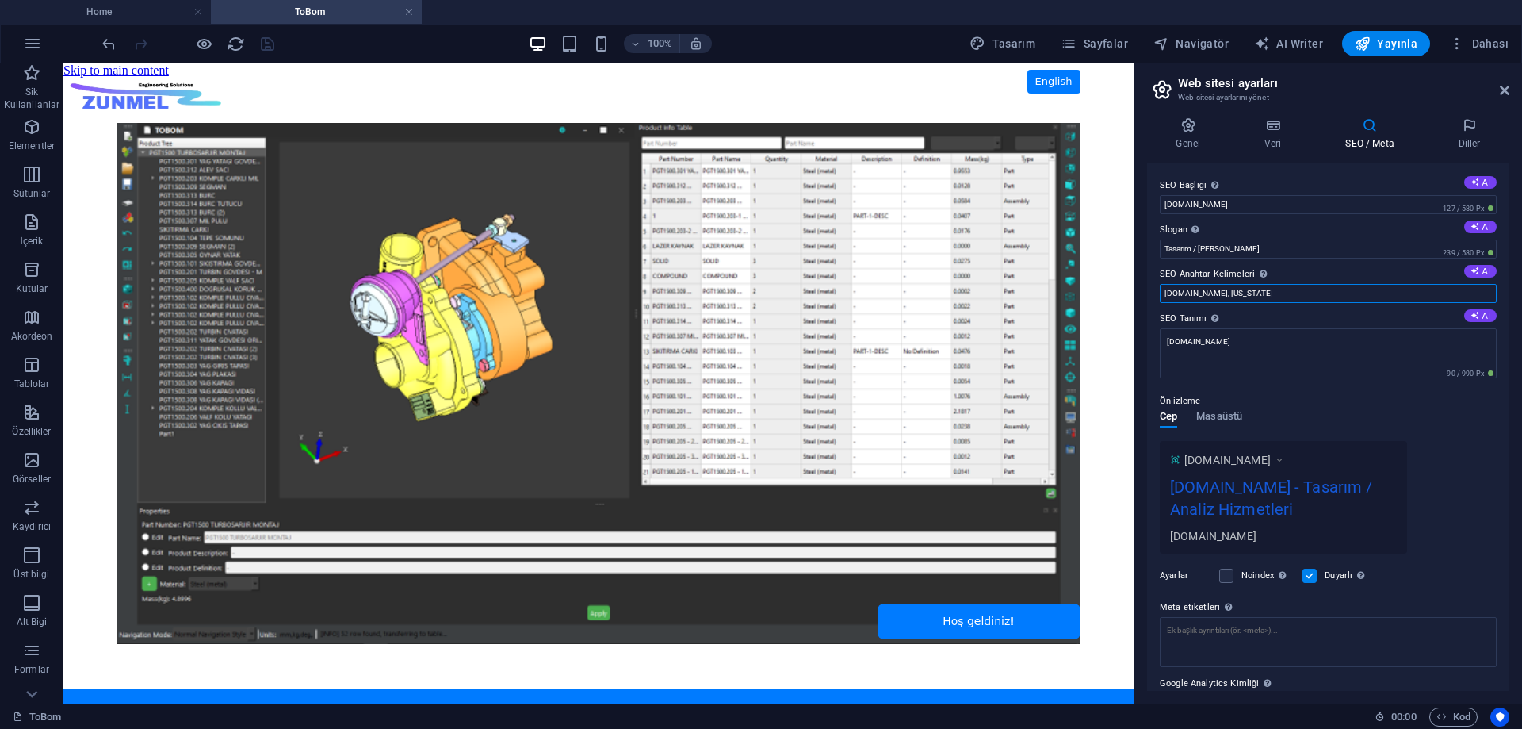
click at [1271, 293] on input "[DOMAIN_NAME], [US_STATE]" at bounding box center [1328, 293] width 337 height 19
click at [1241, 292] on input "[DOMAIN_NAME], [US_STATE]" at bounding box center [1328, 293] width 337 height 19
click at [1260, 291] on input "[DOMAIN_NAME], [US_STATE]" at bounding box center [1328, 293] width 337 height 19
drag, startPoint x: 1267, startPoint y: 249, endPoint x: 1134, endPoint y: 250, distance: 132.4
click at [1134, 250] on aside "Web sitesi ayarları Web sitesi ayarlarını yönet Genel Veri SEO / Meta Diller We…" at bounding box center [1328, 383] width 388 height 640
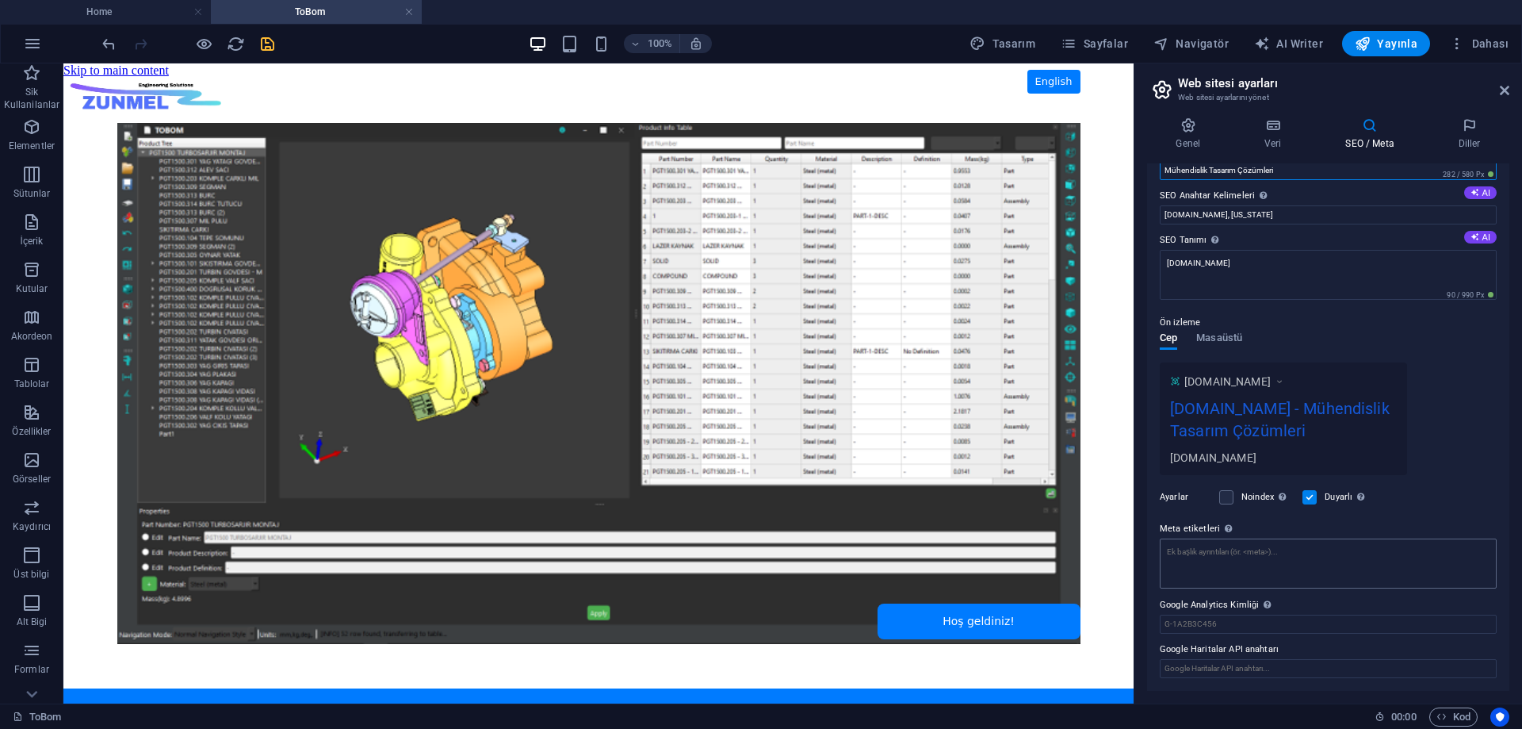
scroll to position [0, 0]
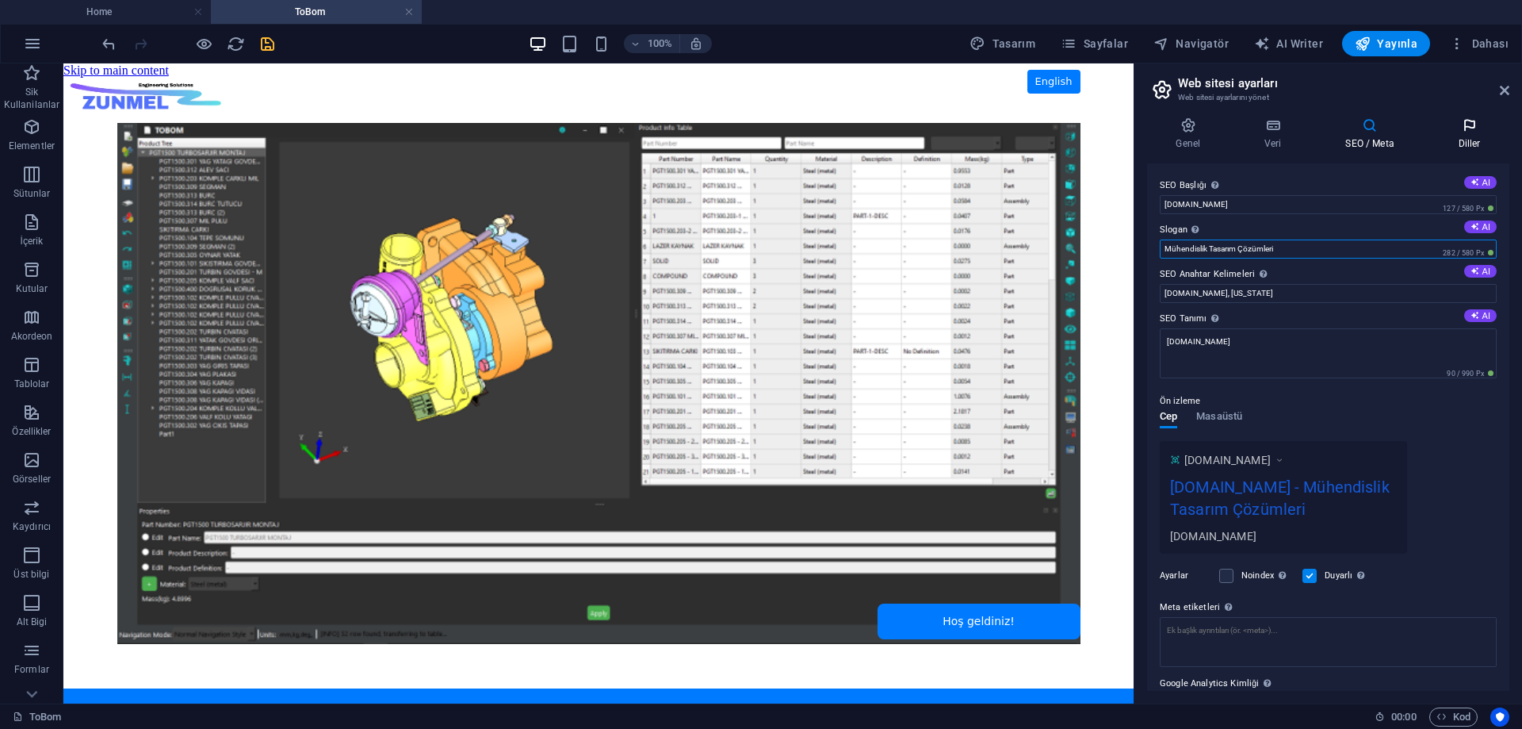
type input "Mühendislik Tasarım Çözümleri"
click at [1466, 129] on icon at bounding box center [1469, 125] width 80 height 16
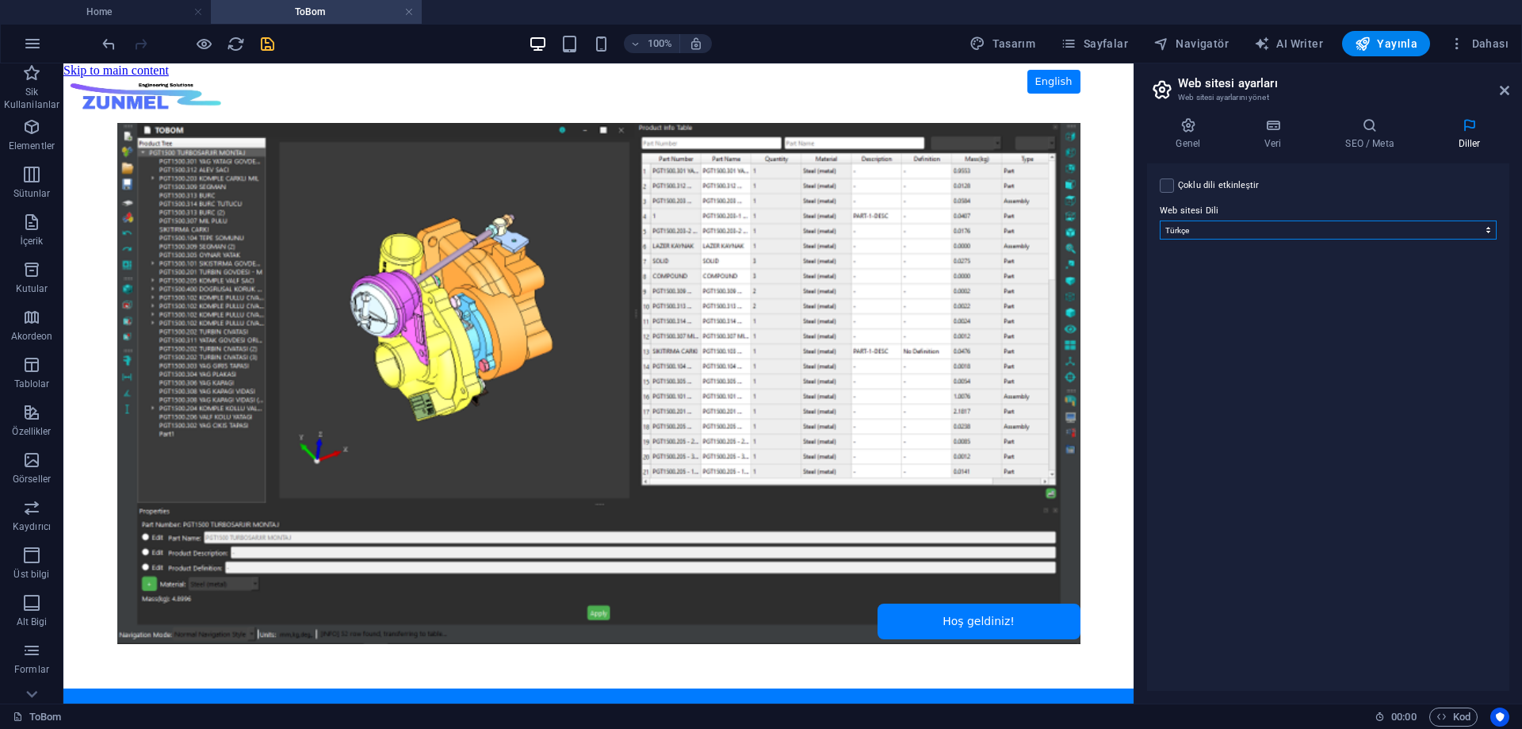
click at [1395, 228] on select "Abkhazian Afar Afrikaans Akan Albanian Almanca Amharic Aragonese Arapça Armenia…" at bounding box center [1328, 229] width 337 height 19
click at [1169, 182] on label at bounding box center [1167, 185] width 14 height 14
click at [0, 0] on input "Çoklu dili etkinleştir Çoklu dili silmek için tek bir dil kalana kadar tüm dill…" at bounding box center [0, 0] width 0 height 0
click at [1374, 304] on select "Abkhazian Afar Afrikaans Akan Albanian Almanca Amharic Aragonese Arapça Armenia…" at bounding box center [1328, 306] width 264 height 19
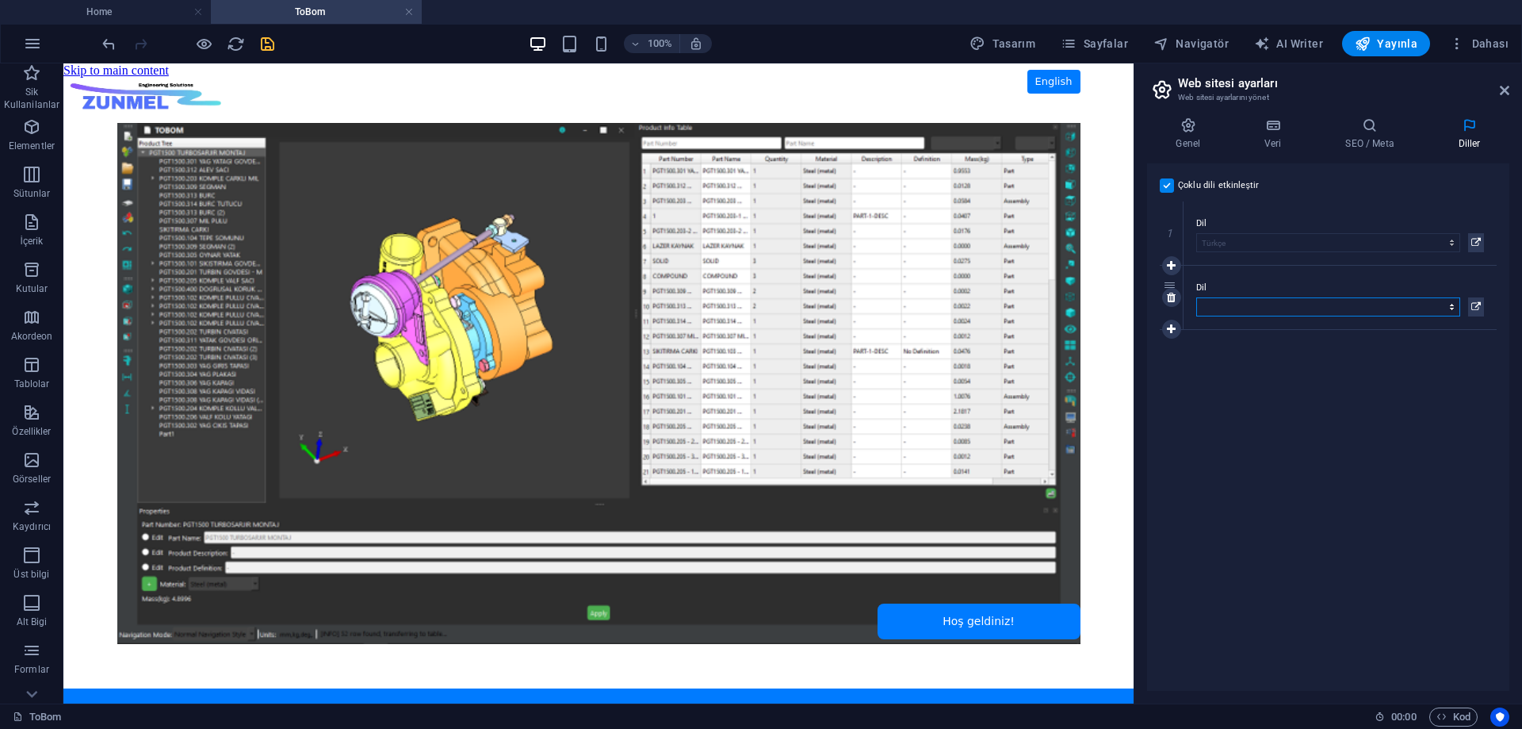
select select "72"
click at [1196, 297] on select "Abkhazian Afar Afrikaans Akan Albanian Almanca Amharic Aragonese Arapça Armenia…" at bounding box center [1328, 306] width 264 height 19
click at [1350, 138] on h4 "SEO / Meta" at bounding box center [1373, 133] width 113 height 33
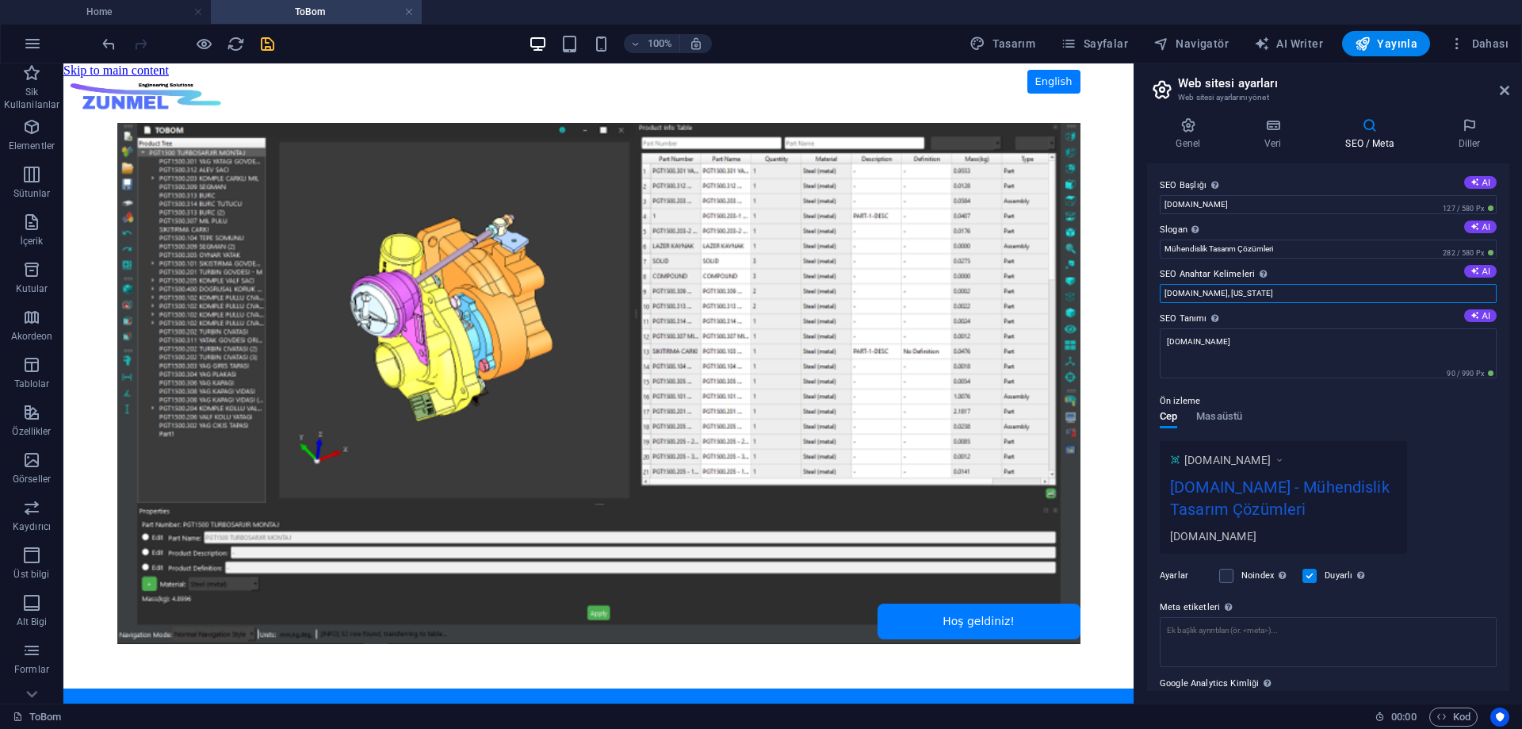
drag, startPoint x: 1257, startPoint y: 291, endPoint x: 1217, endPoint y: 294, distance: 40.6
click at [1217, 294] on input "[DOMAIN_NAME], [US_STATE]" at bounding box center [1328, 293] width 337 height 19
type input "[DOMAIN_NAME]"
click at [1425, 426] on div "Ön izleme Cep Masaüstü [DOMAIN_NAME] [DOMAIN_NAME] - Mühendislik Tasarım Çözüml…" at bounding box center [1328, 466] width 337 height 174
click at [1197, 132] on icon at bounding box center [1188, 125] width 82 height 16
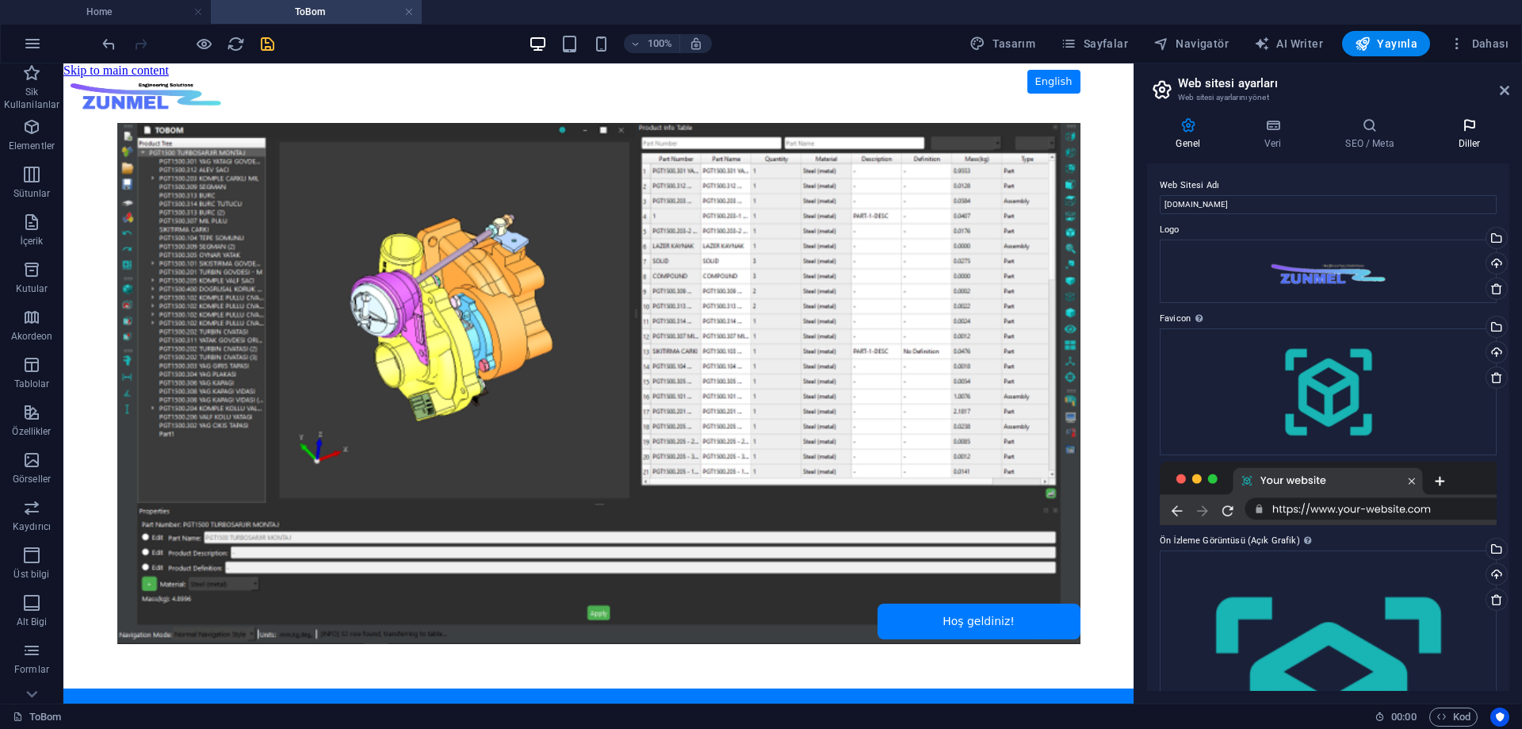
click at [1455, 128] on icon at bounding box center [1469, 125] width 80 height 16
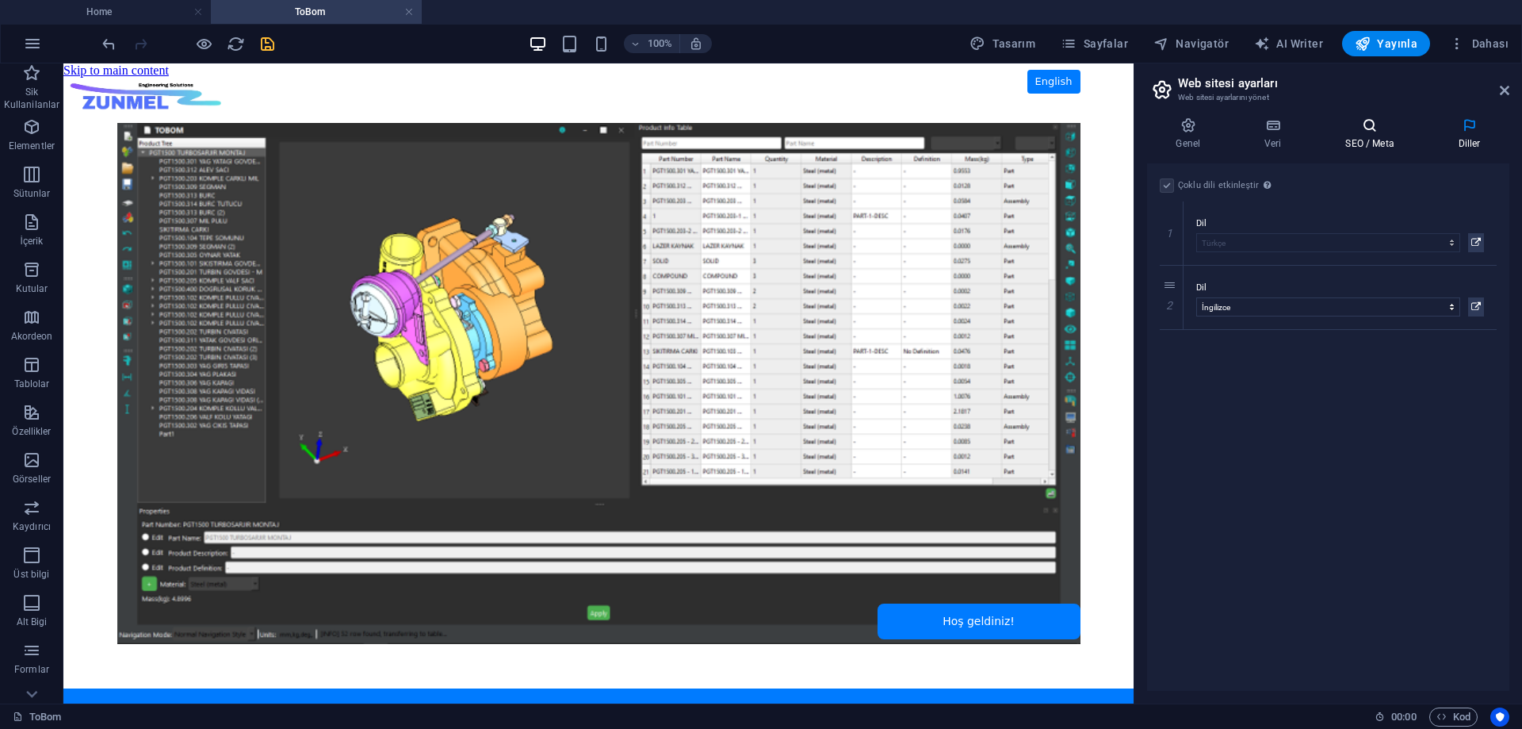
click at [1352, 146] on h4 "SEO / Meta" at bounding box center [1373, 133] width 113 height 33
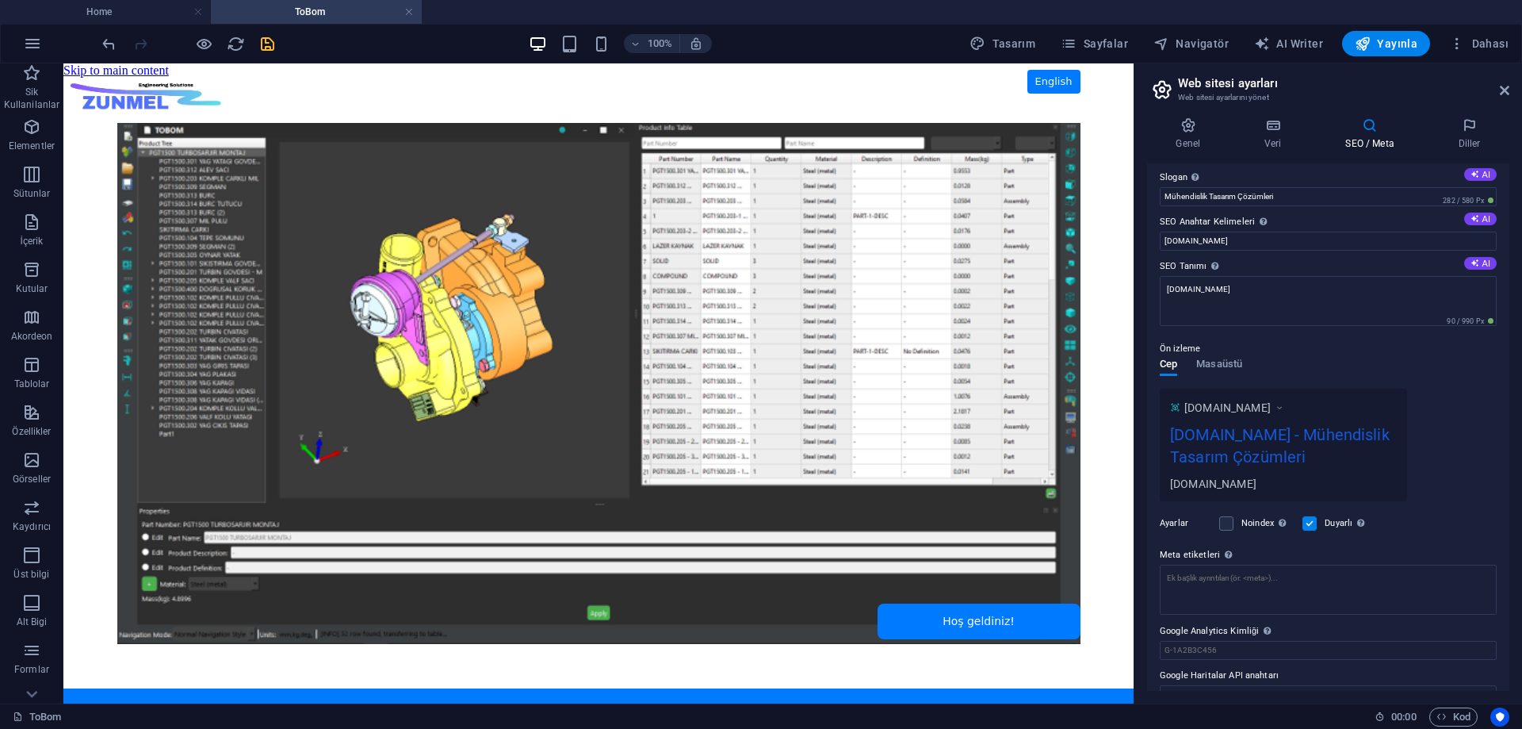
scroll to position [78, 0]
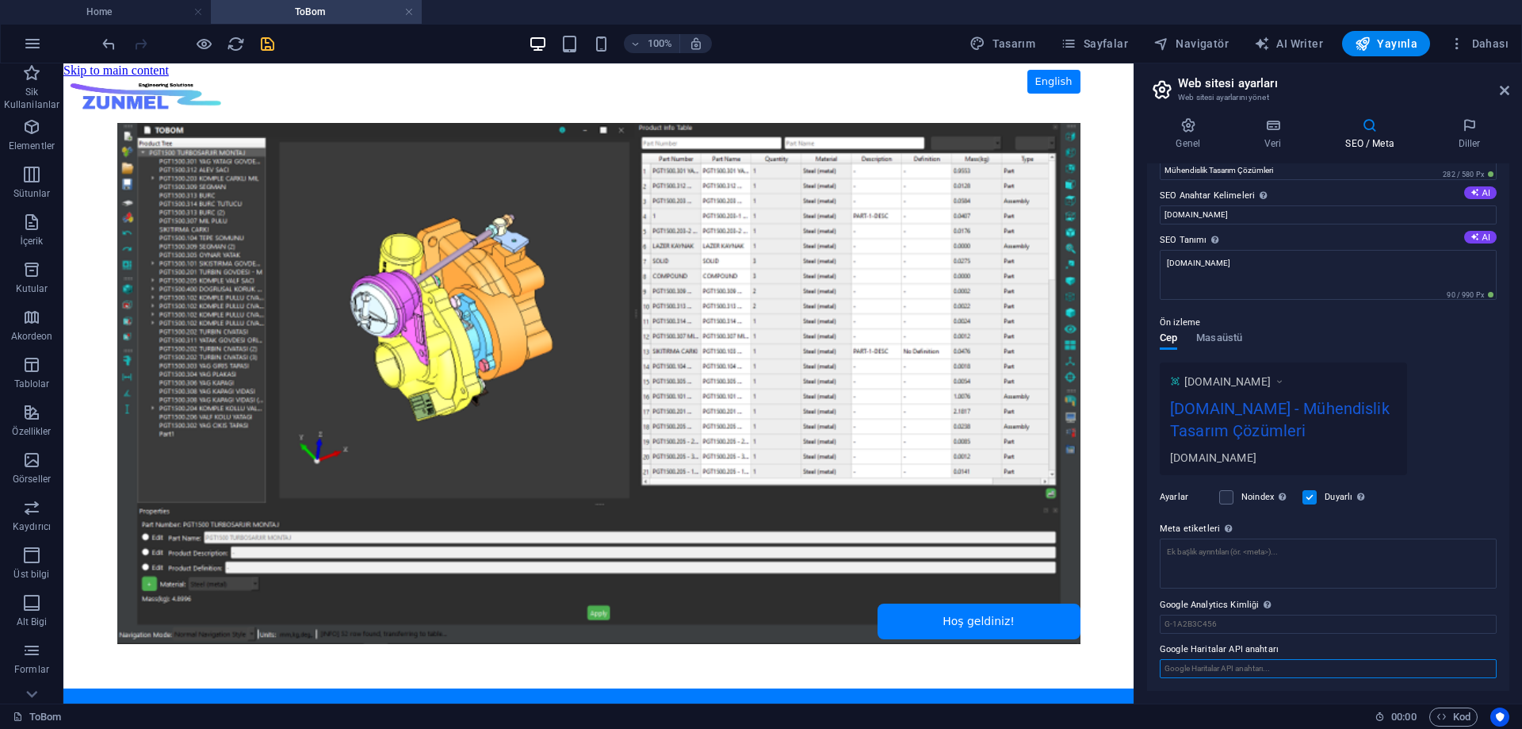
click at [1282, 662] on input "Google Haritalar API anahtarı" at bounding box center [1328, 668] width 337 height 19
click at [1256, 668] on input "Google Haritalar API anahtarı" at bounding box center [1328, 668] width 337 height 19
click at [1265, 664] on input "Google Haritalar API anahtarı" at bounding box center [1328, 668] width 337 height 19
click at [1268, 133] on h4 "Veri" at bounding box center [1276, 133] width 81 height 33
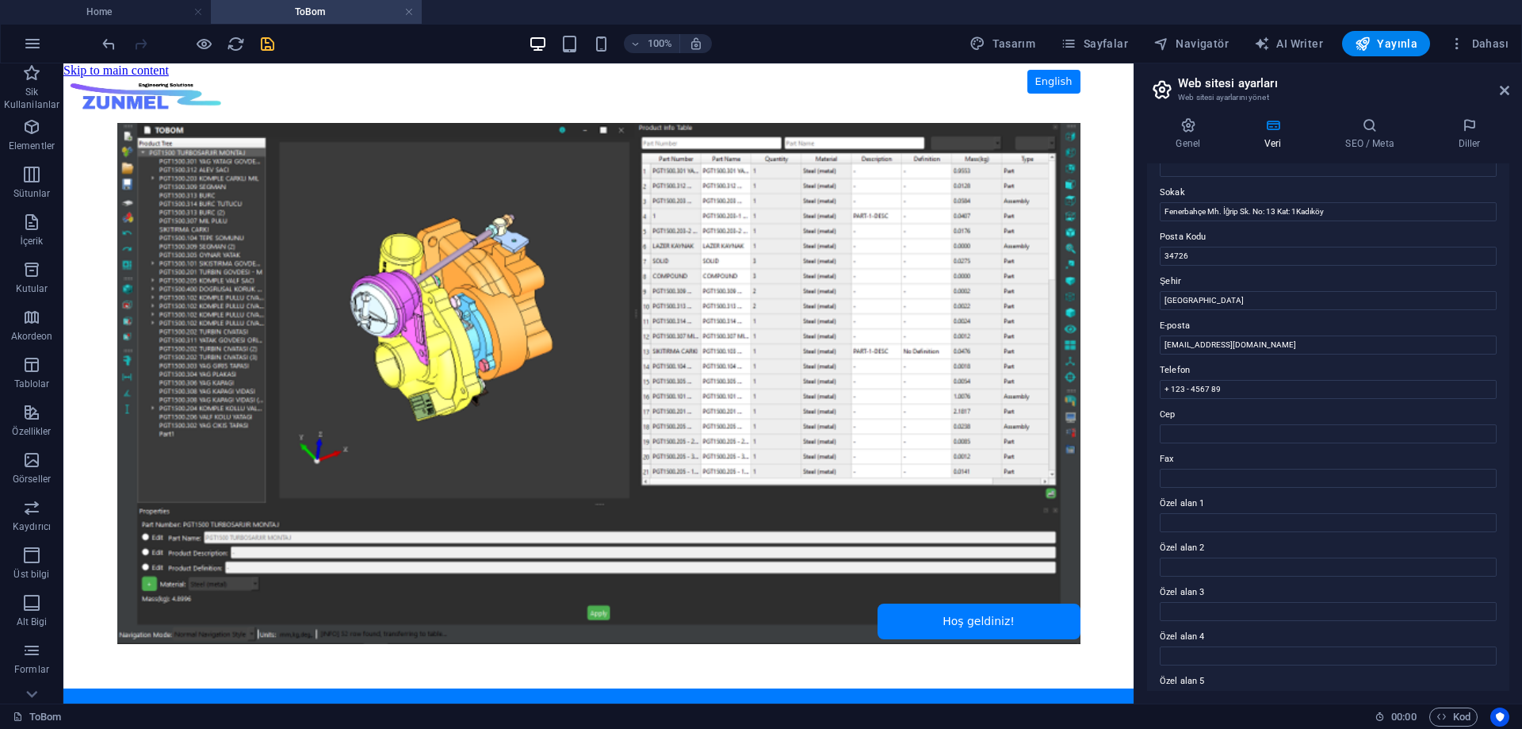
scroll to position [0, 0]
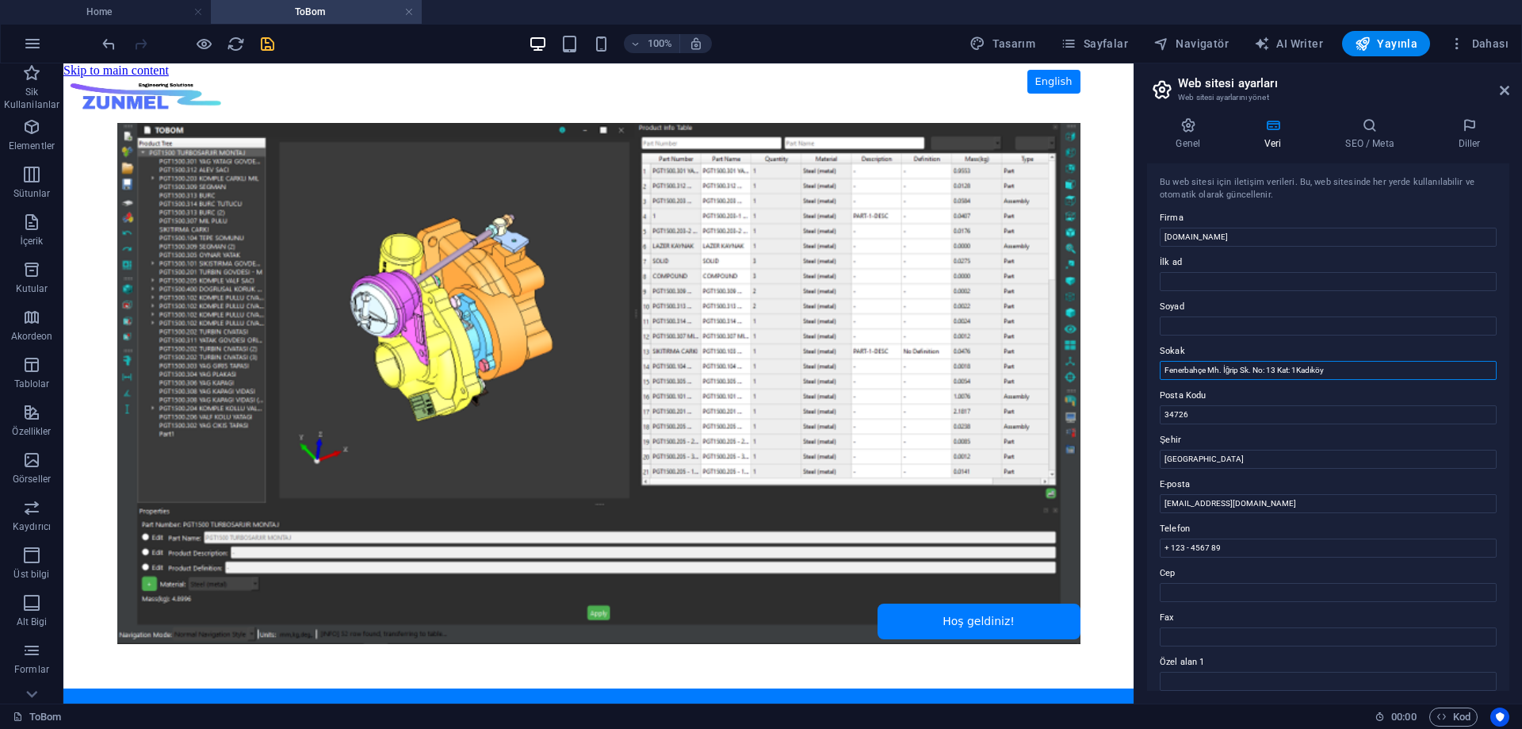
drag, startPoint x: 1242, startPoint y: 370, endPoint x: 1150, endPoint y: 372, distance: 92.0
click at [1150, 372] on div "Bu web sitesi için iletişim verileri. Bu, web sitesinde her yerde kullanılabili…" at bounding box center [1328, 426] width 362 height 527
click at [1370, 370] on input "Fenerbahçe Mh. İğrip Sk. No: 13 Kat: 1Kadıköy" at bounding box center [1328, 370] width 337 height 19
drag, startPoint x: 1345, startPoint y: 370, endPoint x: 1150, endPoint y: 377, distance: 195.1
click at [1150, 377] on div "Bu web sitesi için iletişim verileri. Bu, web sitesinde her yerde kullanılabili…" at bounding box center [1328, 426] width 362 height 527
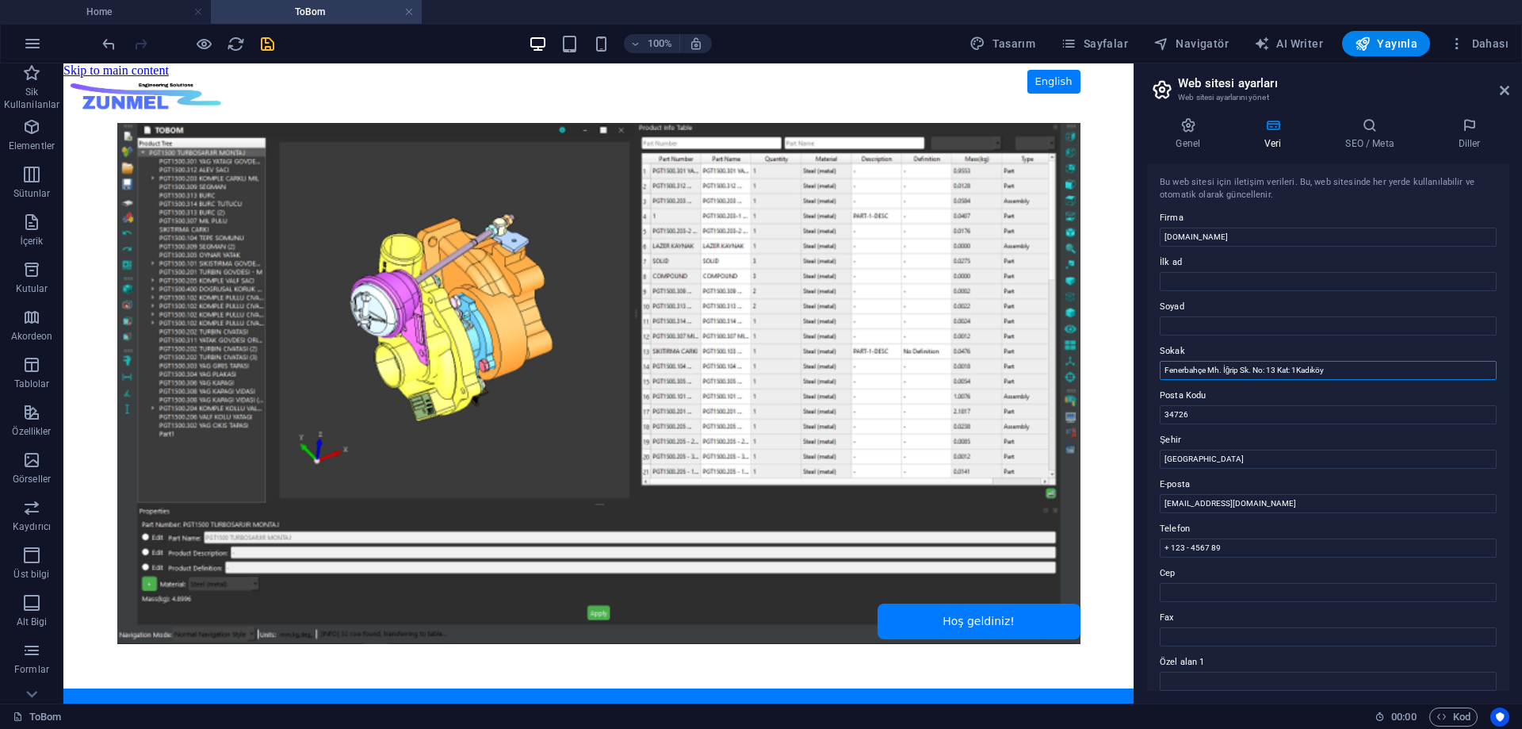
drag, startPoint x: 1315, startPoint y: 371, endPoint x: 1335, endPoint y: 369, distance: 19.9
click at [1315, 371] on input "Fenerbahçe Mh. İğrip Sk. No: 13 Kat: 1Kadıköy" at bounding box center [1328, 370] width 337 height 19
drag, startPoint x: 1400, startPoint y: 433, endPoint x: 1118, endPoint y: 370, distance: 289.1
click at [1276, 367] on input "Fenerbahçe Mh. İğrip Sk. No: 13 Kat: 1Kadıköy" at bounding box center [1328, 370] width 337 height 19
click at [1334, 373] on input "Fenerbahçe Mh. İğrip Sk. No: 13 Kat: 1Kadıköy" at bounding box center [1328, 370] width 337 height 19
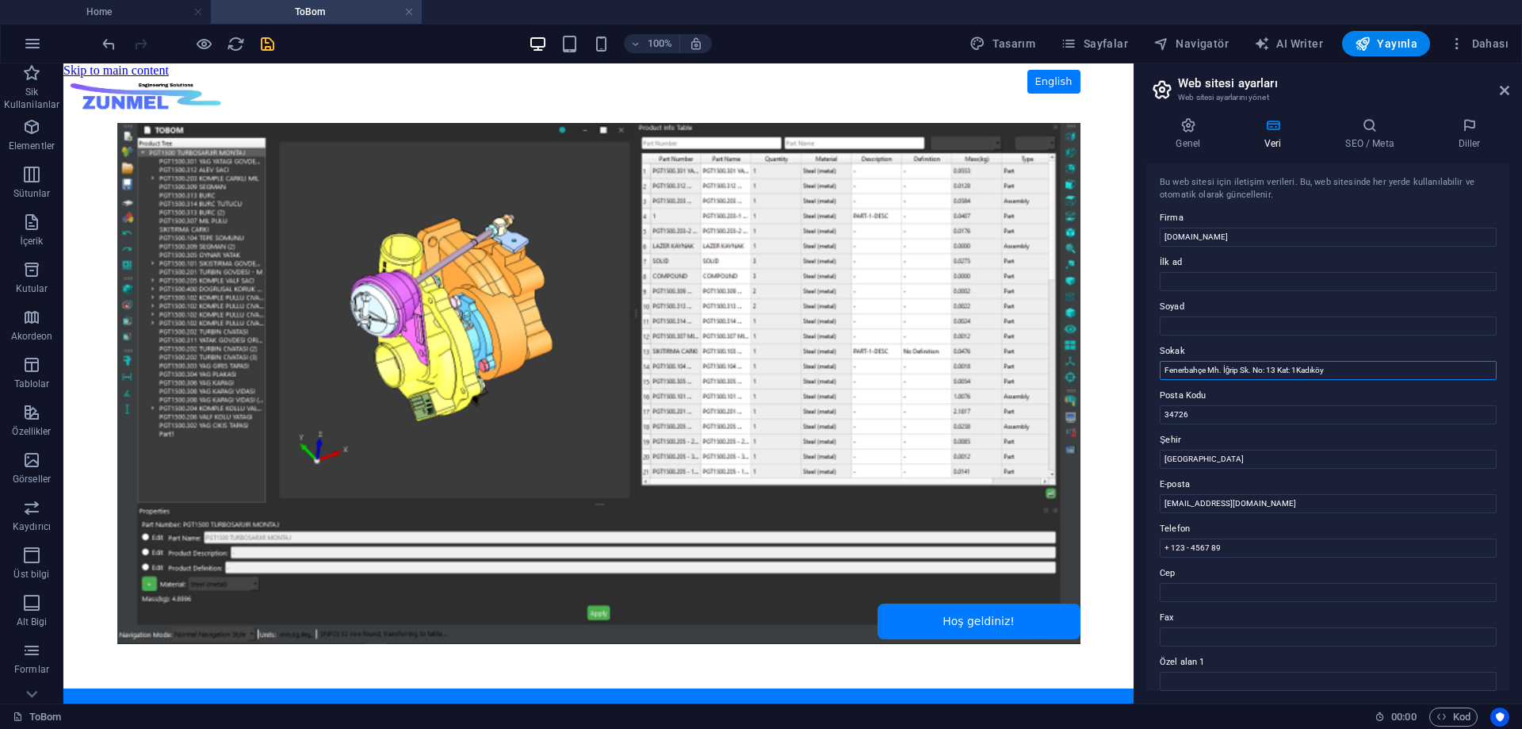
drag, startPoint x: 1335, startPoint y: 371, endPoint x: 1151, endPoint y: 368, distance: 183.9
click at [1151, 368] on div "Bu web sitesi için iletişim verileri. Bu, web sitesinde her yerde kullanılabili…" at bounding box center [1328, 426] width 362 height 527
paste input "Muallimköy Mah. Deniz CAD. Bilişim Vadisi T.G.B. 1.Etap Sitesi 1.1.C1 [STREET_A…"
drag, startPoint x: 1439, startPoint y: 369, endPoint x: 1519, endPoint y: 370, distance: 80.1
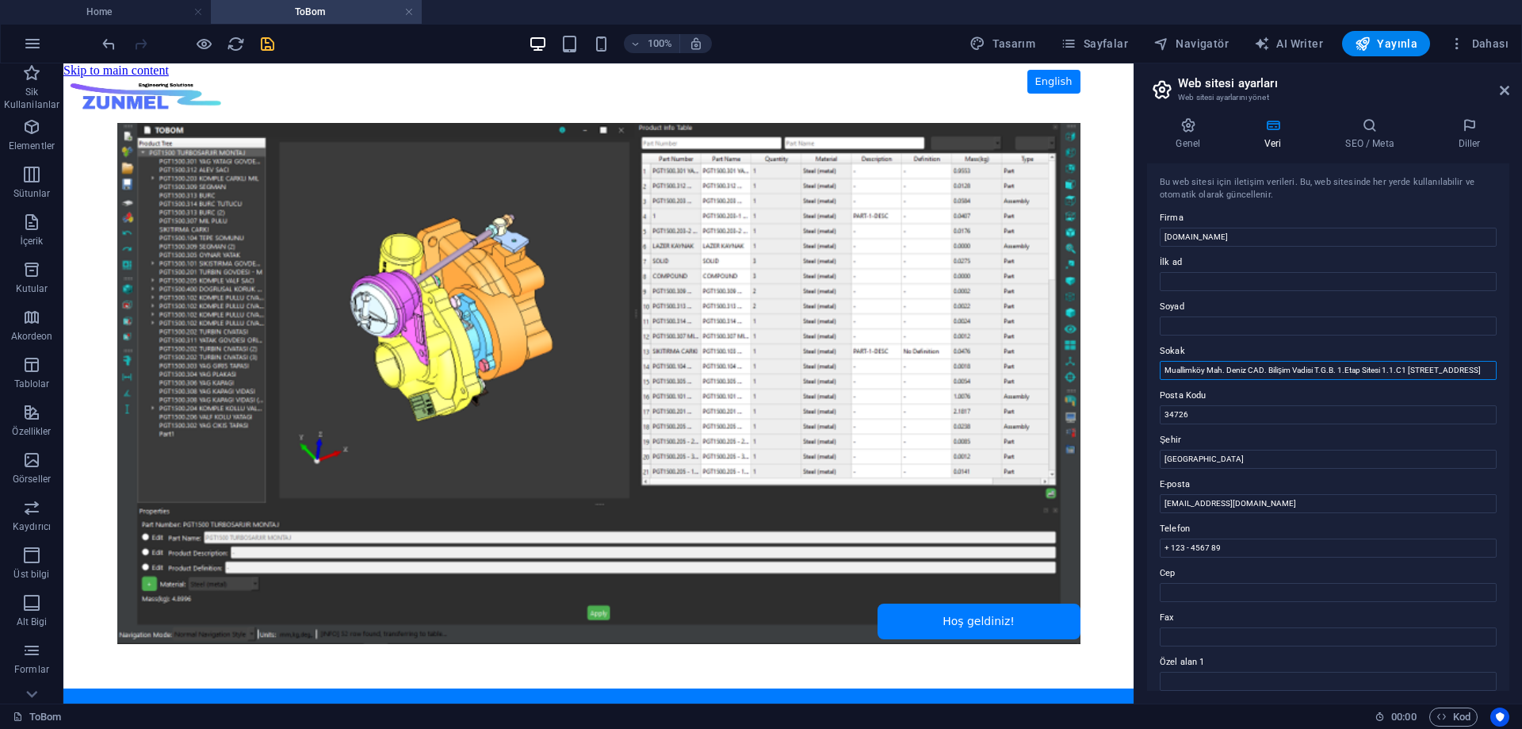
click at [1519, 370] on div "Genel Veri SEO / Meta Diller Web Sitesi Adı [DOMAIN_NAME] Logo Dosyaları buraya…" at bounding box center [1328, 404] width 388 height 599
type input "Muallimköy Mah. Deniz CAD. Bilişim Vadisi T.G.B. 1.Etap Sitesi 1.1.C1 [STREET_A…"
click at [1273, 454] on input "[GEOGRAPHIC_DATA]" at bounding box center [1328, 458] width 337 height 19
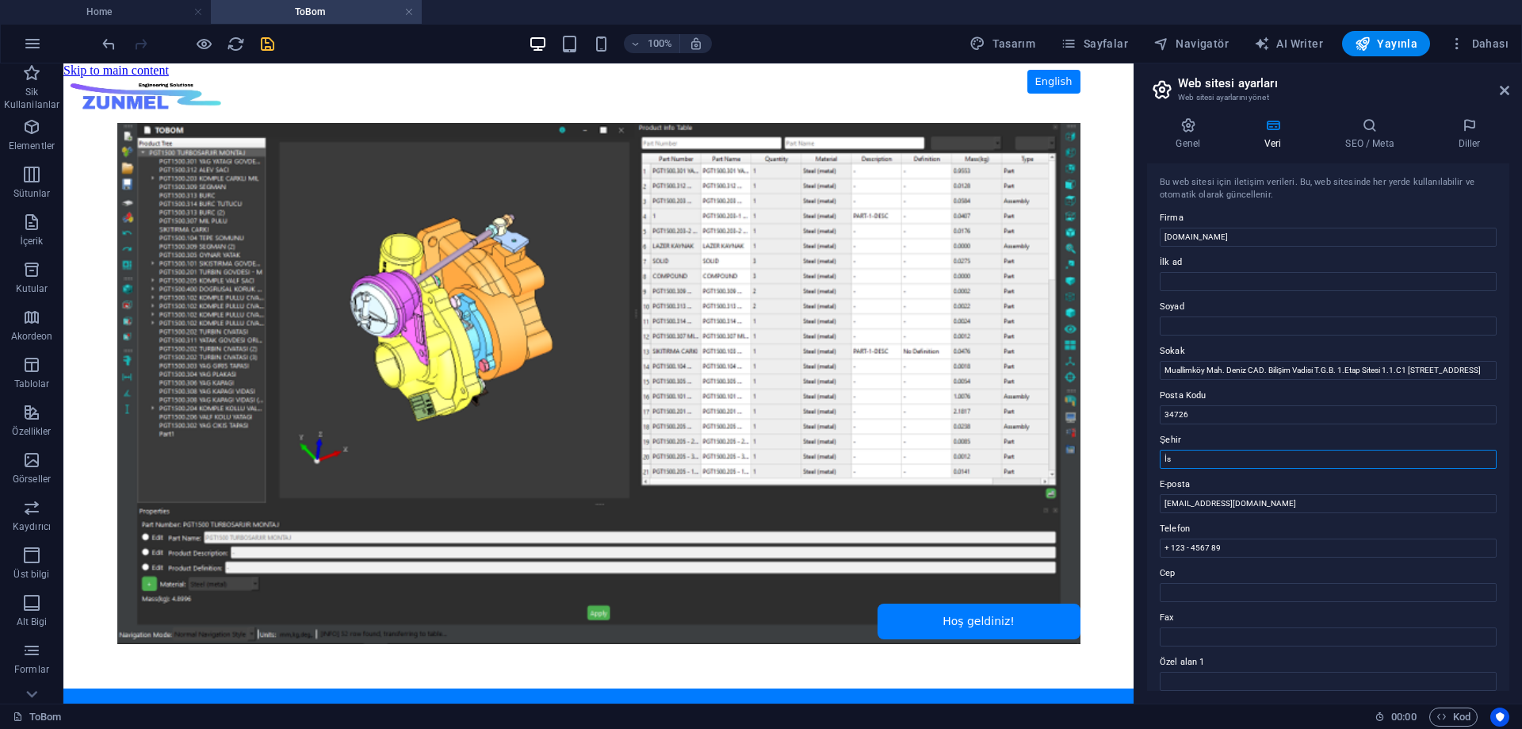
type input "İ"
type input "Kocaeli"
click at [1272, 412] on input "34726" at bounding box center [1328, 414] width 337 height 19
drag, startPoint x: 1272, startPoint y: 412, endPoint x: 1159, endPoint y: 408, distance: 112.6
click at [1159, 408] on div "Bu web sitesi için iletişim verileri. Bu, web sitesinde her yerde kullanılabili…" at bounding box center [1328, 426] width 362 height 527
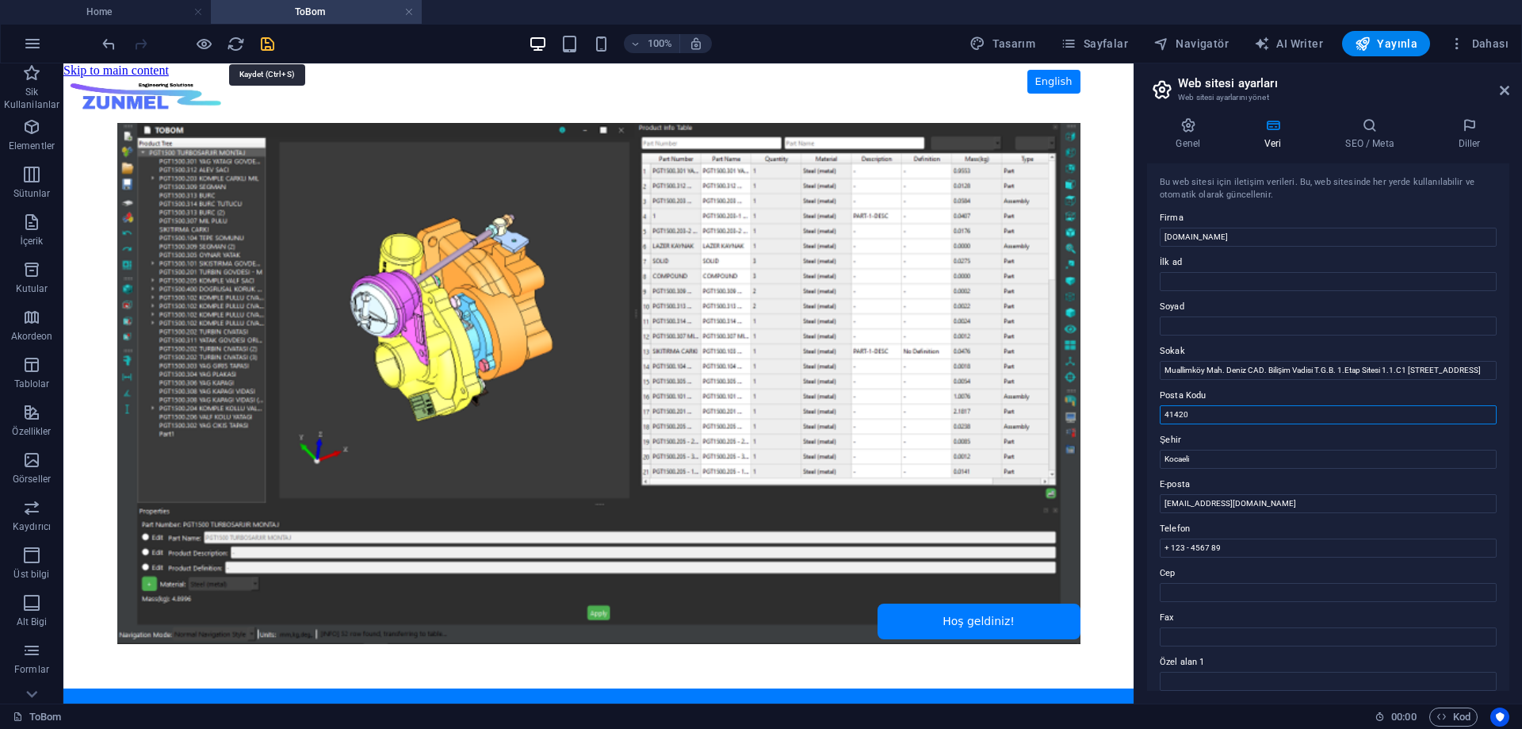
type input "41420"
click at [264, 48] on icon "save" at bounding box center [267, 44] width 18 height 18
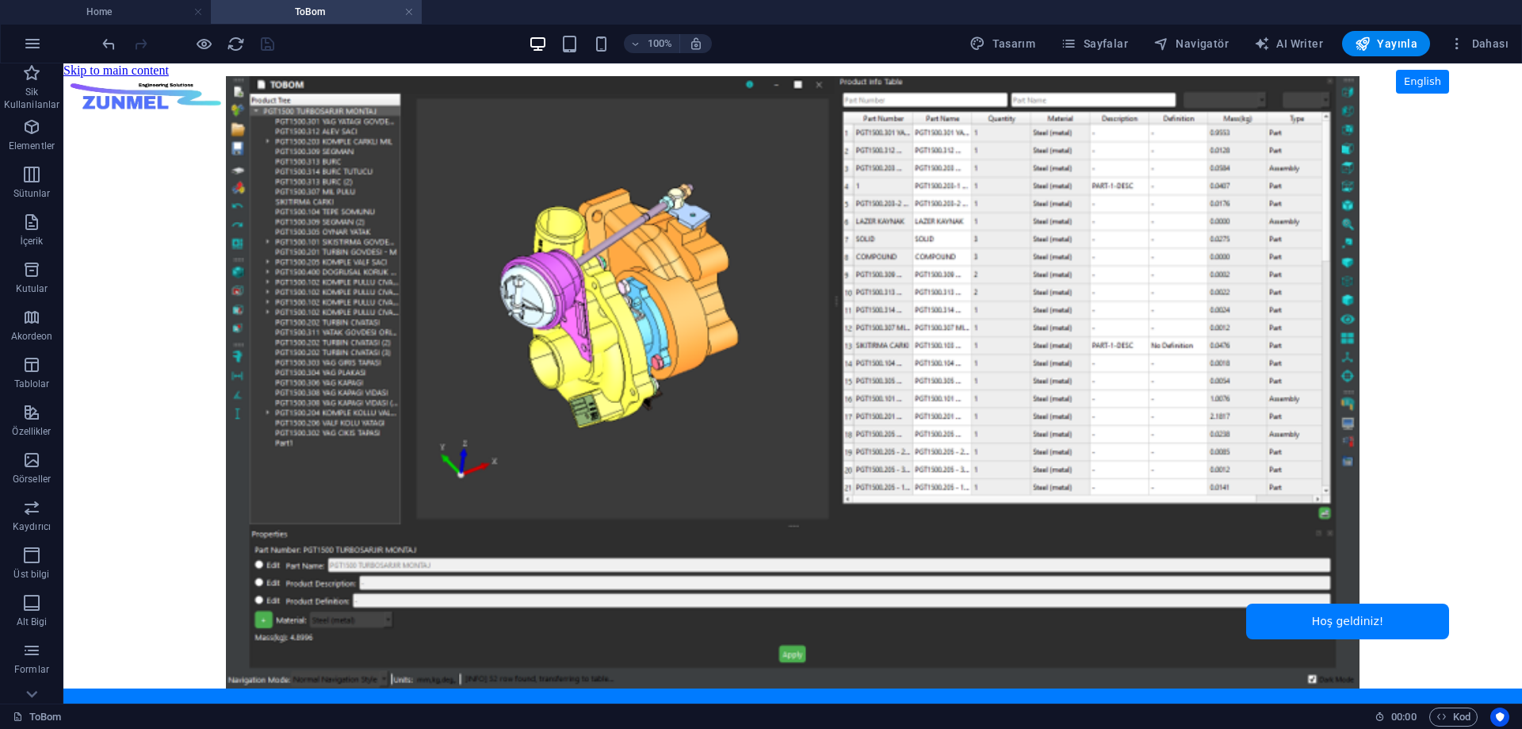
click at [260, 11] on h4 "ToBom" at bounding box center [316, 11] width 211 height 17
click at [140, 10] on h4 "Home" at bounding box center [105, 11] width 211 height 17
click at [264, 13] on h4 "ToBom" at bounding box center [316, 11] width 211 height 17
click at [147, 10] on h4 "Home" at bounding box center [105, 11] width 211 height 17
click at [315, 8] on h4 "ToBom" at bounding box center [316, 11] width 211 height 17
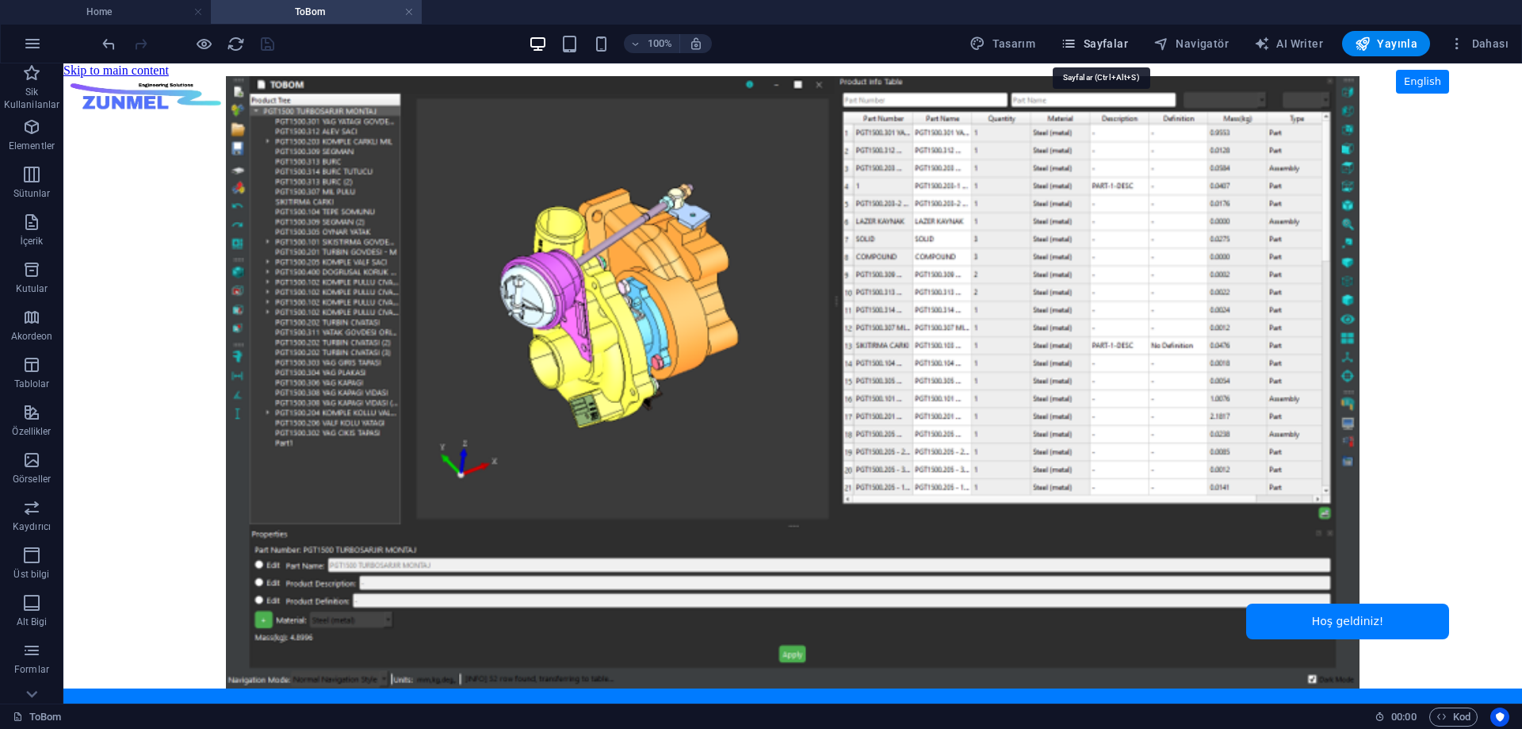
click at [1102, 46] on span "Sayfalar" at bounding box center [1094, 44] width 67 height 16
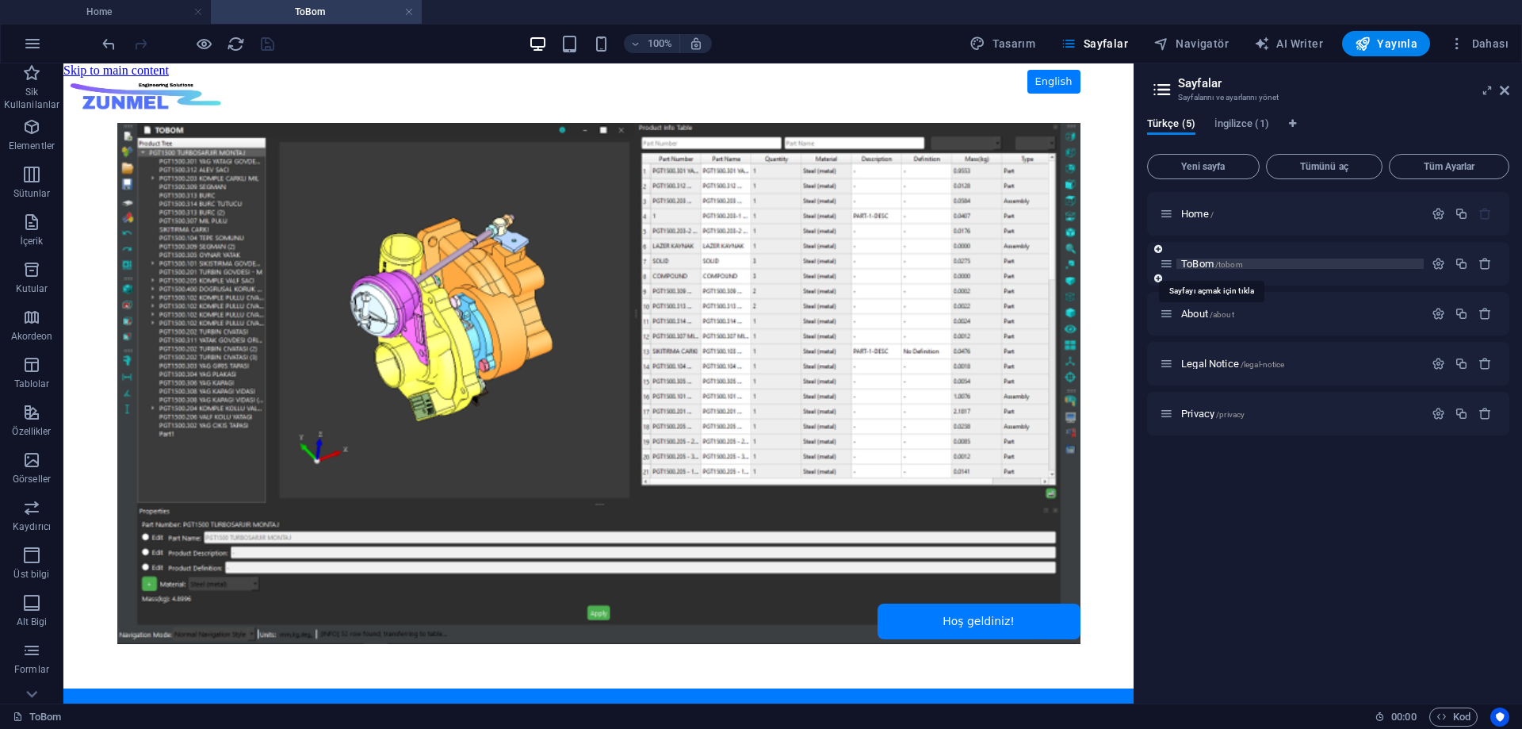
click at [1197, 260] on span "ToBom /tobom" at bounding box center [1212, 264] width 62 height 12
click at [84, 71] on div "HTML" at bounding box center [91, 72] width 56 height 19
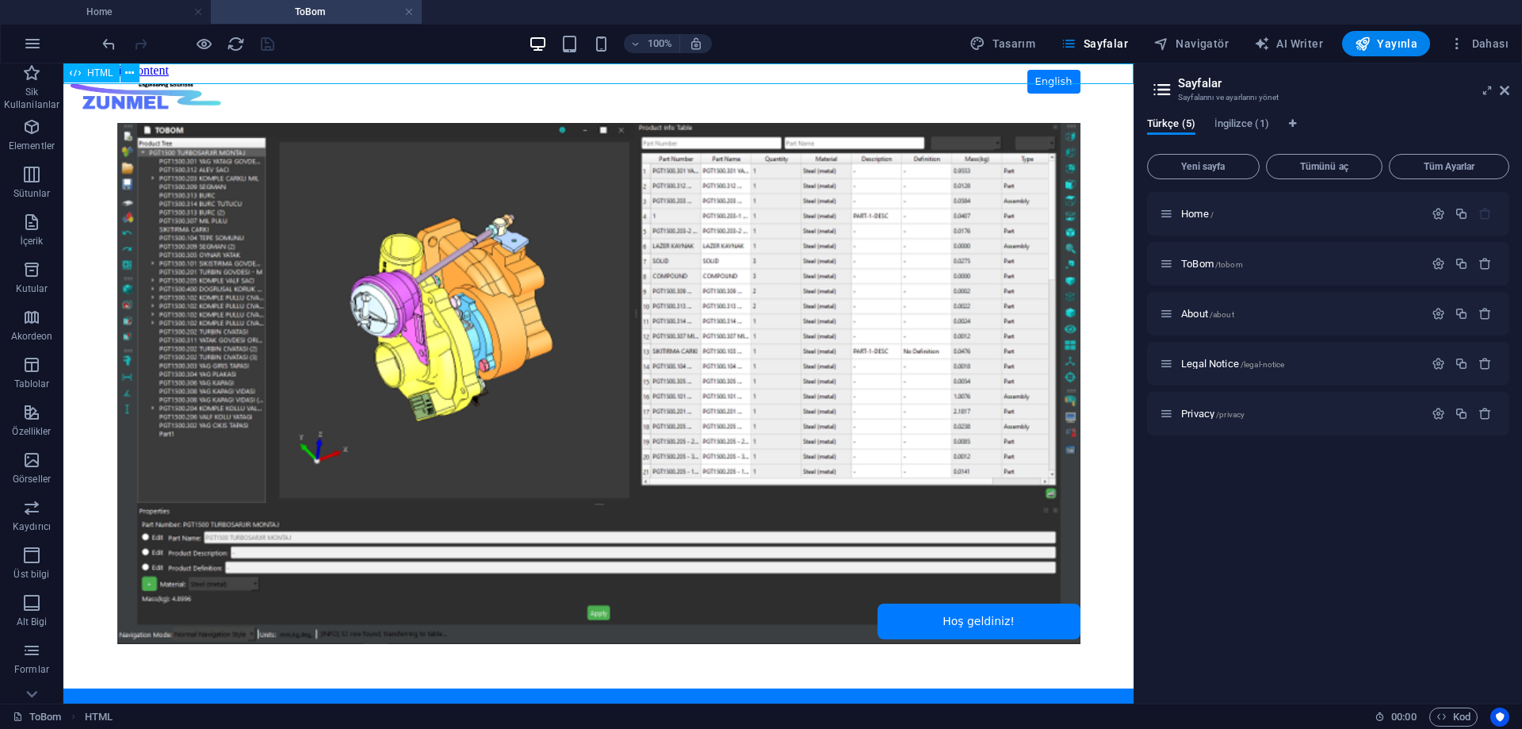
click at [84, 71] on div "HTML" at bounding box center [91, 72] width 56 height 19
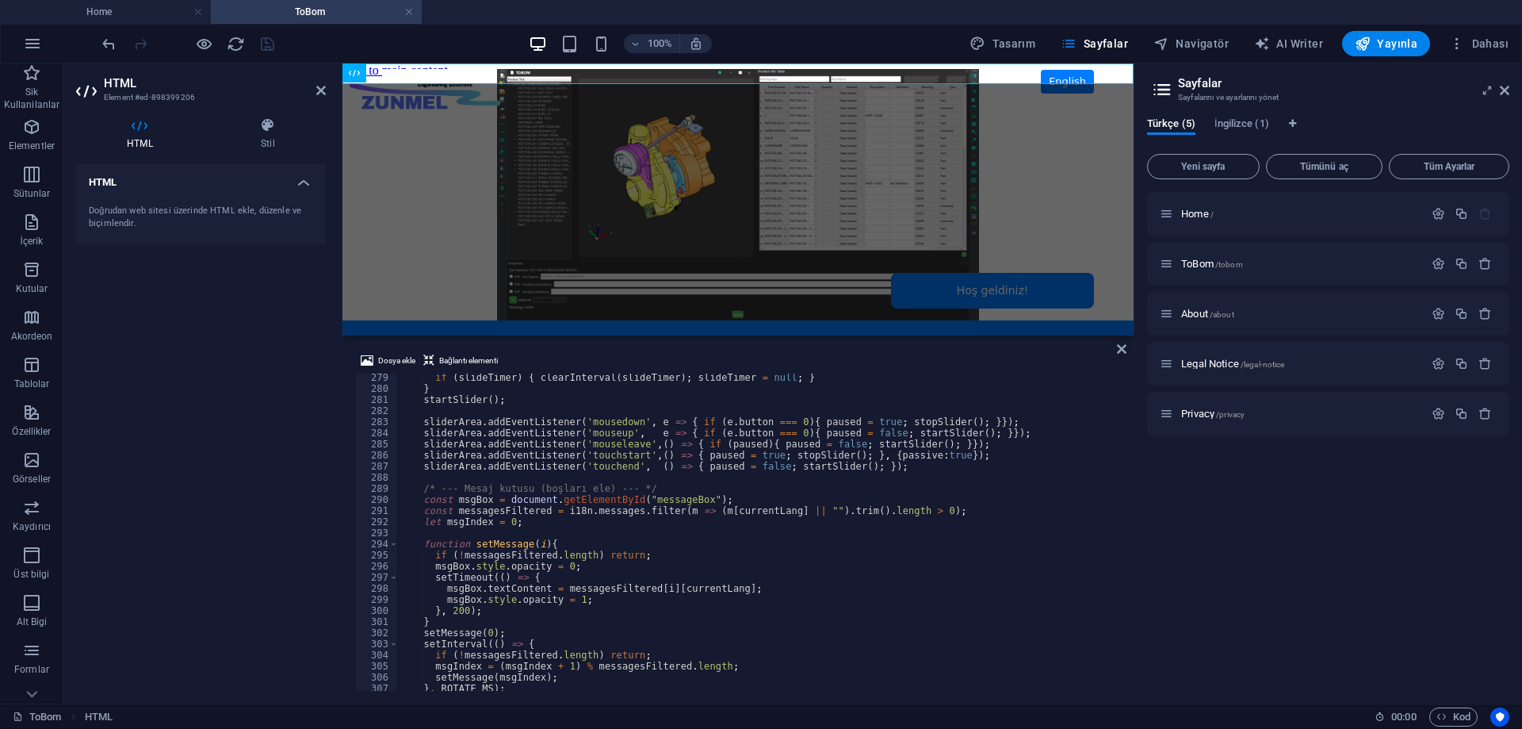
scroll to position [3039, 0]
